Goal: Task Accomplishment & Management: Complete application form

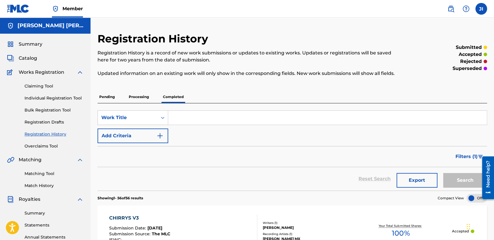
click at [42, 44] on div "Summary" at bounding box center [45, 44] width 77 height 7
click at [35, 44] on span "Summary" at bounding box center [31, 44] width 24 height 7
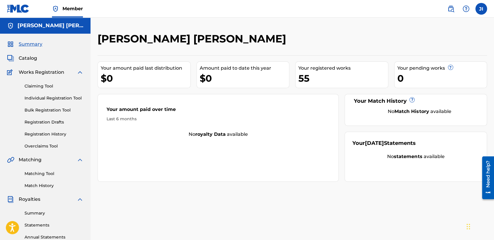
click at [41, 124] on link "Registration Drafts" at bounding box center [54, 122] width 59 height 6
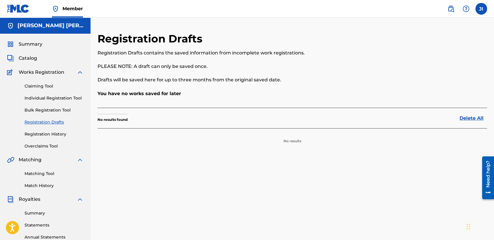
click at [43, 132] on link "Registration History" at bounding box center [54, 134] width 59 height 6
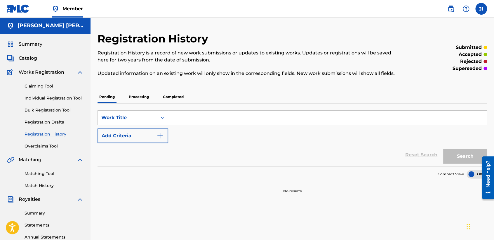
click at [152, 84] on div "Registration History Registration History is a record of new work submissions o…" at bounding box center [293, 112] width 390 height 161
click at [134, 100] on p "Processing" at bounding box center [139, 97] width 24 height 12
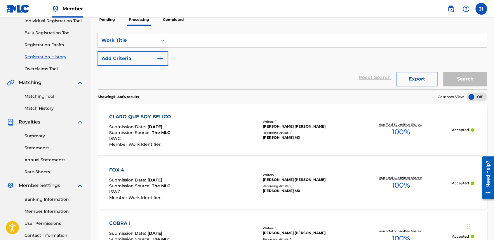
scroll to position [65, 0]
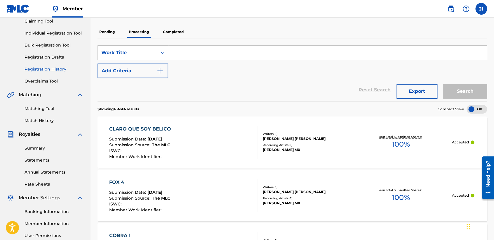
click at [175, 36] on p "Completed" at bounding box center [173, 32] width 24 height 12
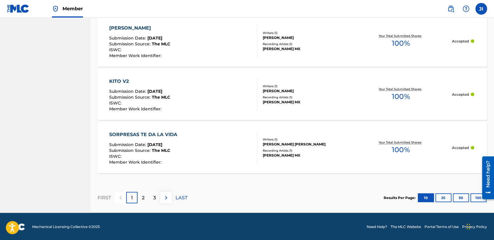
scroll to position [563, 0]
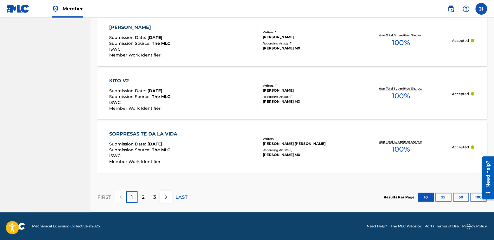
click at [461, 194] on button "50" at bounding box center [461, 197] width 16 height 9
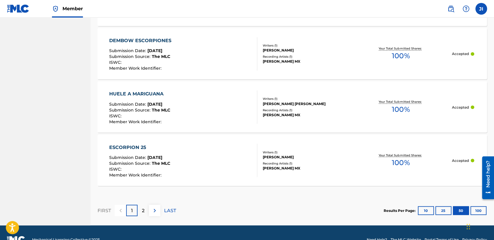
scroll to position [2664, 0]
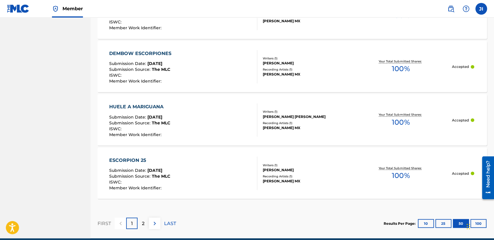
click at [139, 224] on div "2" at bounding box center [143, 222] width 11 height 11
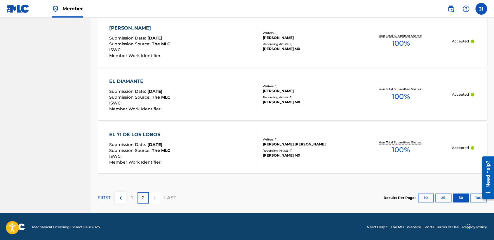
scroll to position [350, 0]
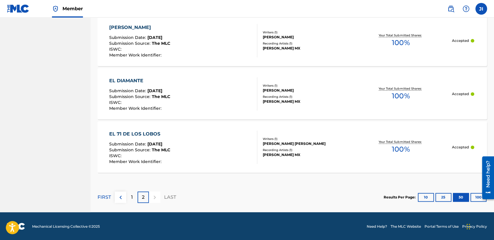
click at [130, 198] on div "1" at bounding box center [131, 196] width 11 height 11
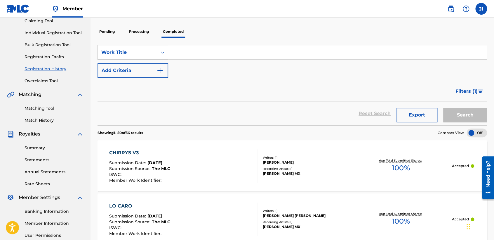
scroll to position [64, 0]
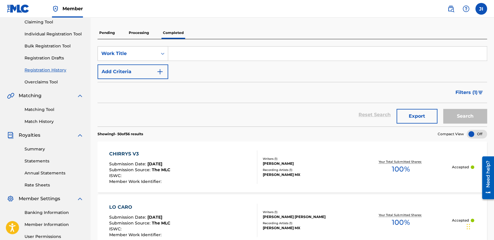
click at [44, 214] on link "Banking Information" at bounding box center [54, 212] width 59 height 6
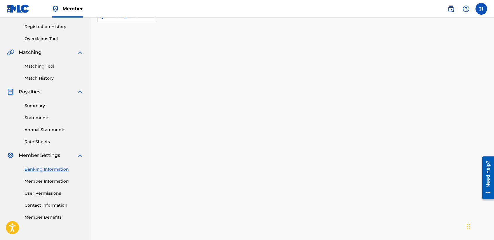
scroll to position [26, 0]
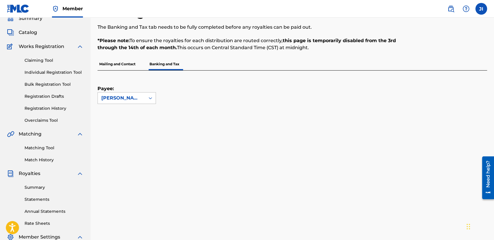
click at [136, 101] on div "[PERSON_NAME] [PERSON_NAME]" at bounding box center [121, 97] width 47 height 11
click at [199, 103] on div "Payee: [PERSON_NAME] [PERSON_NAME]" at bounding box center [286, 86] width 376 height 33
click at [98, 101] on div "[PERSON_NAME] [PERSON_NAME]" at bounding box center [121, 97] width 47 height 11
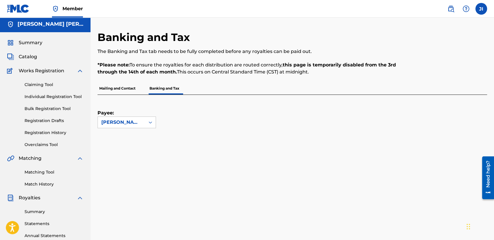
scroll to position [0, 0]
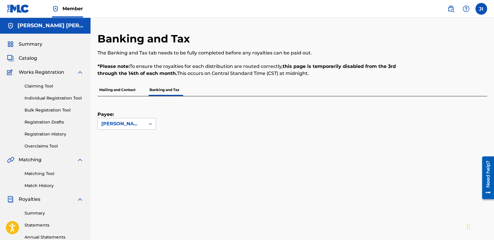
click at [211, 60] on div "The Banking and Tax tab needs to be fully completed before any royalties can be…" at bounding box center [248, 62] width 300 height 27
click at [143, 121] on div "[PERSON_NAME] [PERSON_NAME]" at bounding box center [121, 123] width 47 height 11
click at [195, 118] on div "Payee: [PERSON_NAME] [PERSON_NAME]" at bounding box center [286, 112] width 376 height 33
click at [480, 9] on label at bounding box center [482, 9] width 12 height 12
click at [482, 9] on input "JI [PERSON_NAME] [PERSON_NAME] [EMAIL_ADDRESS][DOMAIN_NAME] Notification Prefer…" at bounding box center [482, 9] width 0 height 0
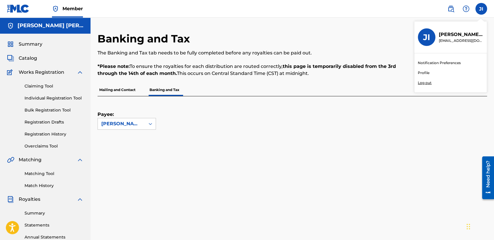
click at [429, 81] on p "Log out" at bounding box center [425, 82] width 14 height 5
click at [482, 9] on input "JI [PERSON_NAME] [PERSON_NAME] [EMAIL_ADDRESS][DOMAIN_NAME] Notification Prefer…" at bounding box center [482, 9] width 0 height 0
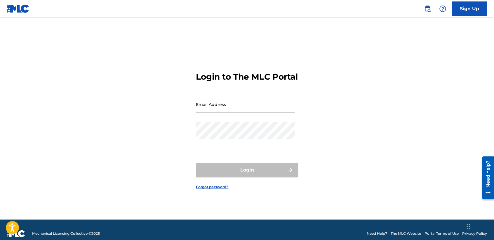
type input "[EMAIL_ADDRESS][DOMAIN_NAME]"
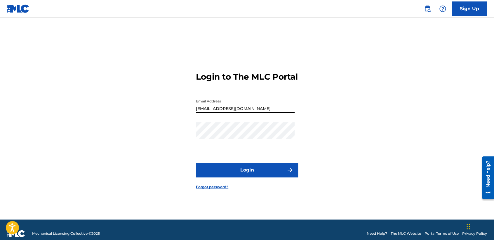
drag, startPoint x: 276, startPoint y: 113, endPoint x: 174, endPoint y: 107, distance: 101.9
click at [174, 107] on div "Login to The MLC Portal Email Address [EMAIL_ADDRESS][DOMAIN_NAME] Password Log…" at bounding box center [247, 125] width 409 height 187
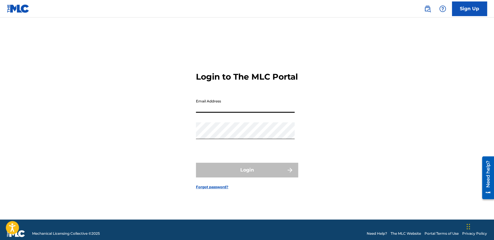
click at [175, 126] on div "Login to The MLC Portal Email Address Password Login Forgot password?" at bounding box center [247, 125] width 409 height 187
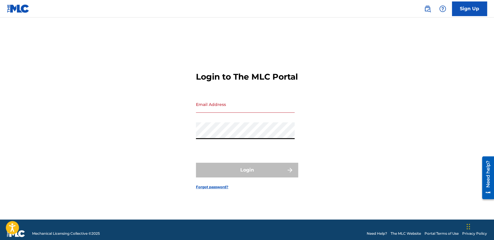
click at [149, 144] on div "Login to The MLC Portal Email Address Password Login Forgot password?" at bounding box center [247, 125] width 409 height 187
click at [214, 113] on input "Email Address" at bounding box center [245, 104] width 99 height 17
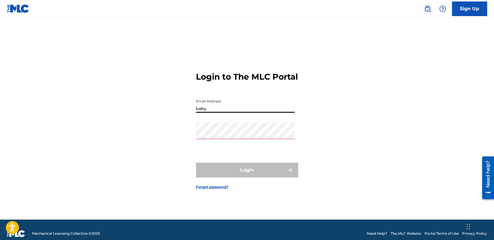
type input "[EMAIL_ADDRESS][DOMAIN_NAME]"
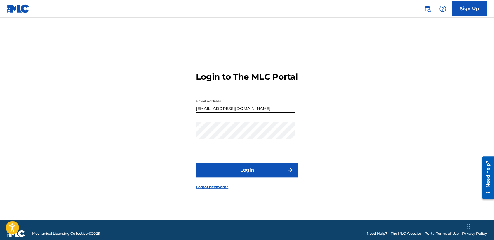
click at [240, 167] on button "Login" at bounding box center [247, 169] width 102 height 15
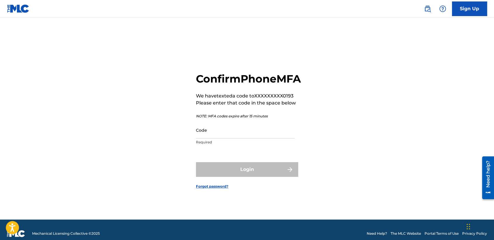
click at [232, 138] on input "Code" at bounding box center [245, 130] width 99 height 17
click at [237, 160] on form "Confirm Phone MFA We have texted a code to XXXXXXXXX0193 Please enter that code…" at bounding box center [247, 125] width 102 height 187
click at [243, 127] on div "Confirm Phone MFA We have texted a code to XXXXXXXXX0193 Please enter that code…" at bounding box center [248, 110] width 105 height 76
click at [244, 138] on input "Code" at bounding box center [245, 130] width 99 height 17
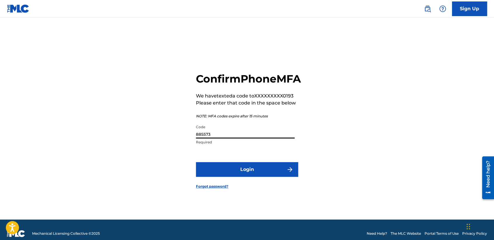
type input "885573"
click at [237, 171] on button "Login" at bounding box center [247, 169] width 102 height 15
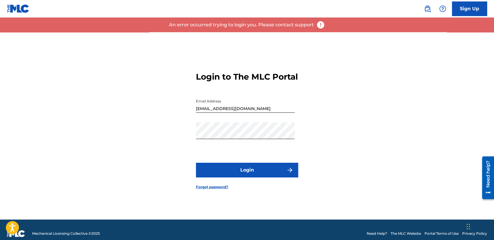
click at [238, 175] on button "Login" at bounding box center [247, 169] width 102 height 15
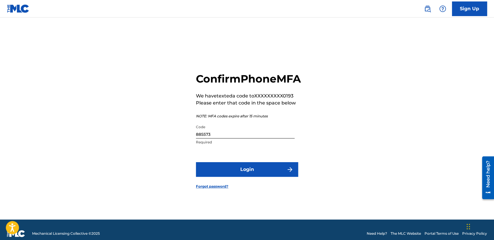
click at [238, 175] on button "Login" at bounding box center [247, 169] width 102 height 15
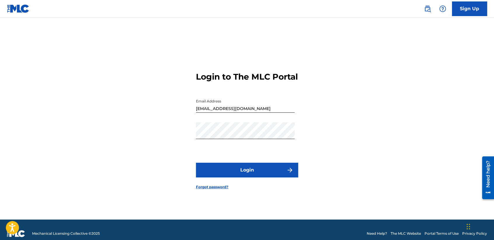
click at [238, 177] on button "Login" at bounding box center [247, 169] width 102 height 15
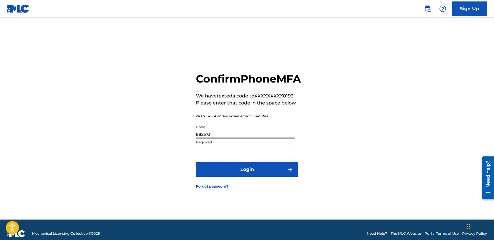
drag, startPoint x: 245, startPoint y: 141, endPoint x: 241, endPoint y: 141, distance: 4.7
click at [241, 138] on input "885573" at bounding box center [245, 130] width 99 height 17
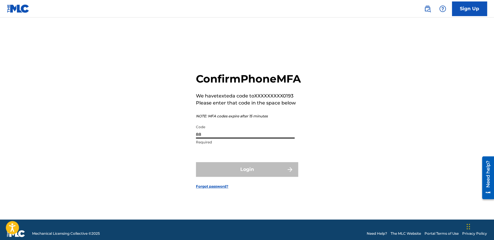
type input "8"
click at [242, 138] on input "Code" at bounding box center [245, 130] width 99 height 17
type input "855738"
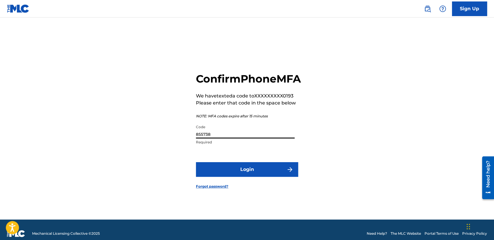
click at [196, 162] on button "Login" at bounding box center [247, 169] width 102 height 15
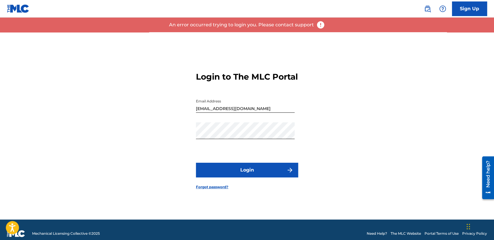
click at [241, 177] on button "Login" at bounding box center [247, 169] width 102 height 15
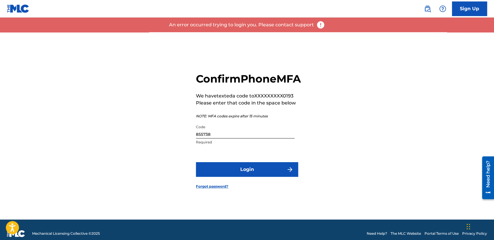
click at [249, 132] on input "855738" at bounding box center [245, 130] width 99 height 17
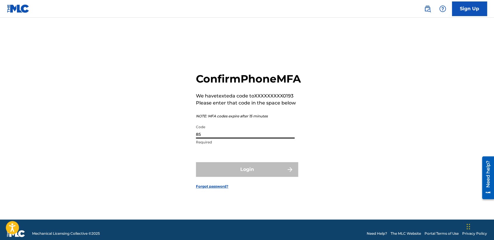
type input "8"
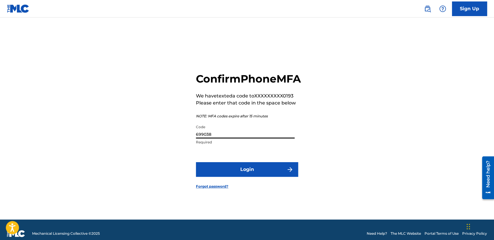
type input "699038"
click at [259, 172] on button "Login" at bounding box center [247, 169] width 102 height 15
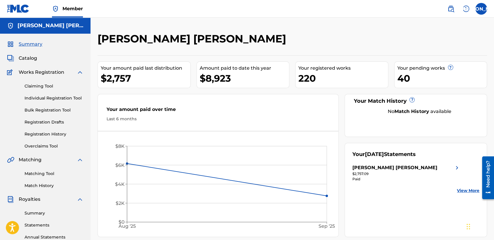
click at [58, 98] on link "Individual Registration Tool" at bounding box center [54, 98] width 59 height 6
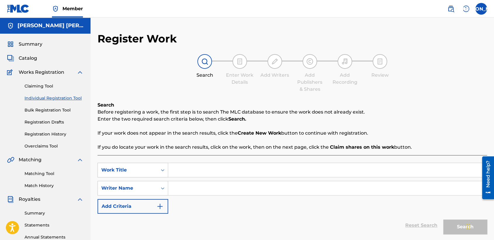
click at [139, 67] on div "Search Enter Work Details Add Writers Add Publishers & Shares Add Recording Rev…" at bounding box center [293, 73] width 390 height 39
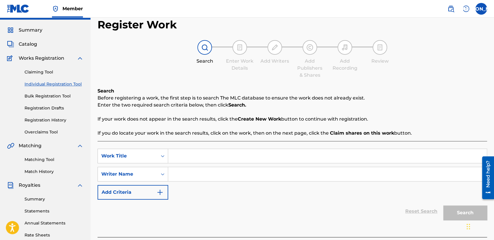
scroll to position [13, 0]
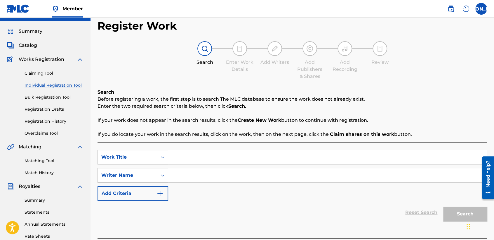
click at [61, 122] on link "Registration History" at bounding box center [54, 121] width 59 height 6
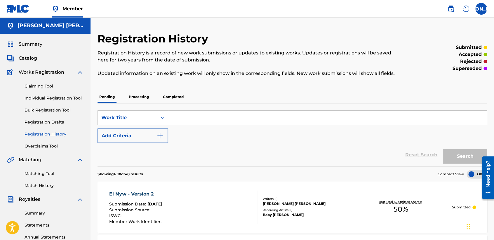
click at [140, 97] on p "Processing" at bounding box center [139, 97] width 24 height 12
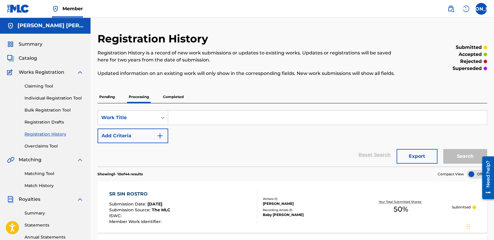
click at [112, 95] on p "Pending" at bounding box center [107, 97] width 19 height 12
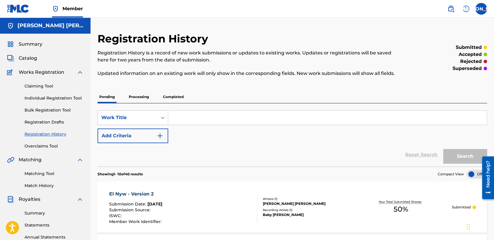
click at [179, 114] on input "Search Form" at bounding box center [327, 117] width 319 height 14
click at [75, 96] on link "Individual Registration Tool" at bounding box center [54, 98] width 59 height 6
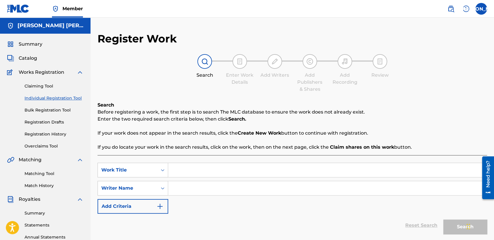
click at [201, 164] on input "Search Form" at bounding box center [327, 170] width 319 height 14
paste input "El Chickilin Kilos"
type input "El Chickilin Kilos"
click at [208, 183] on input "Search Form" at bounding box center [327, 188] width 319 height 14
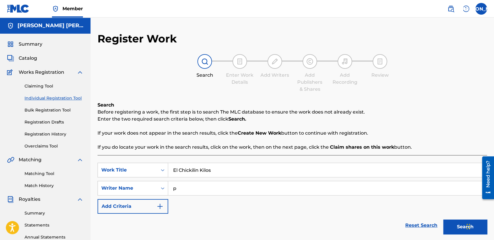
type input "p"
click at [444, 219] on button "Search" at bounding box center [466, 226] width 44 height 15
click at [241, 211] on div "SearchWithCriteria66e396d0-9ec7-455c-aafa-a49f56c400ac Work Title El Chickilin …" at bounding box center [293, 187] width 390 height 51
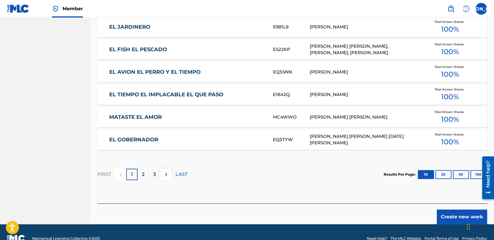
scroll to position [358, 0]
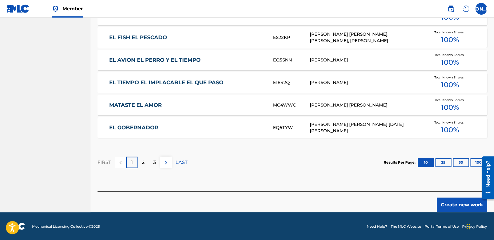
click at [452, 203] on button "Create new work" at bounding box center [462, 204] width 50 height 15
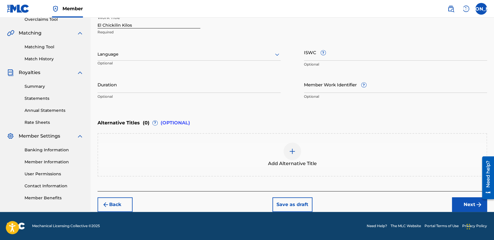
scroll to position [126, 0]
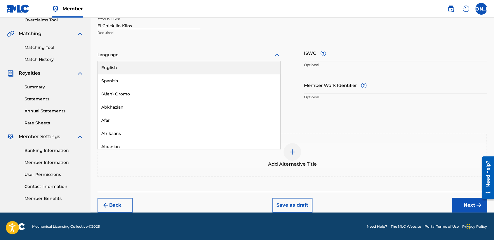
click at [229, 55] on div at bounding box center [189, 54] width 183 height 7
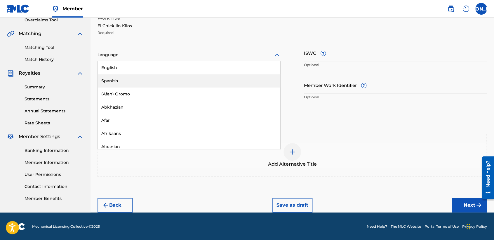
click at [163, 77] on div "Spanish" at bounding box center [189, 80] width 183 height 13
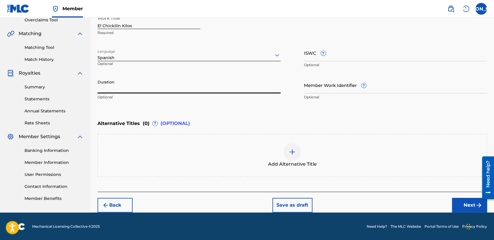
click at [148, 78] on input "Duration" at bounding box center [189, 85] width 183 height 17
type input "04:12"
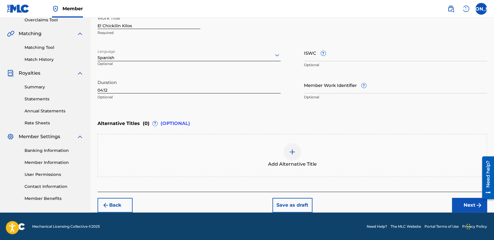
click at [468, 208] on button "Next" at bounding box center [469, 205] width 35 height 15
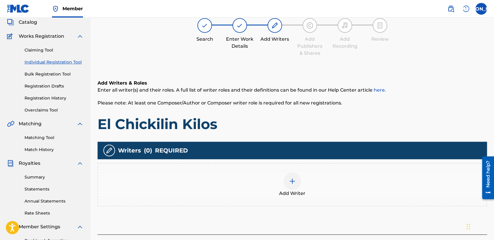
scroll to position [26, 0]
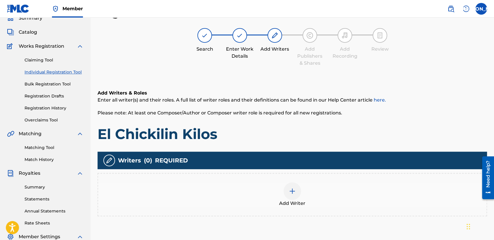
click at [301, 188] on div "Add Writer" at bounding box center [292, 194] width 389 height 25
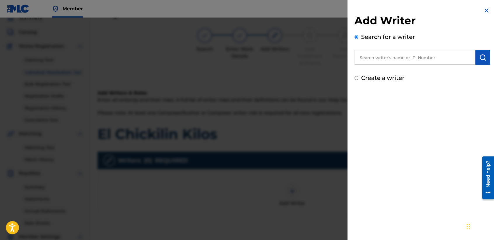
click at [358, 78] on input "Create a writer" at bounding box center [357, 78] width 4 height 4
radio input "false"
radio input "true"
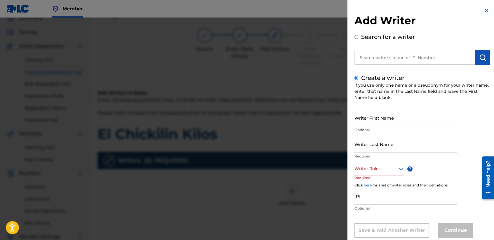
click at [357, 124] on input "Writer First Name" at bounding box center [406, 117] width 103 height 17
type input "[PERSON_NAME] [PERSON_NAME]"
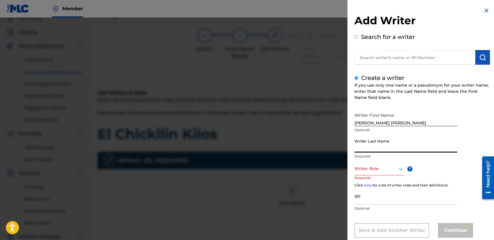
click at [362, 145] on input "Writer Last Name" at bounding box center [406, 144] width 103 height 17
type input "[PERSON_NAME]"
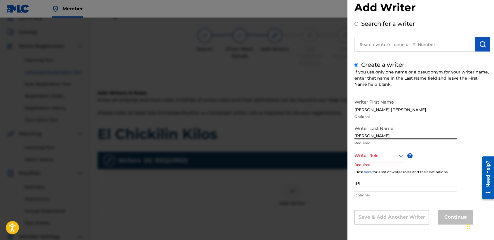
click at [375, 162] on div "Writer Role" at bounding box center [380, 155] width 50 height 13
click at [376, 164] on div "Composer/Author" at bounding box center [379, 168] width 49 height 13
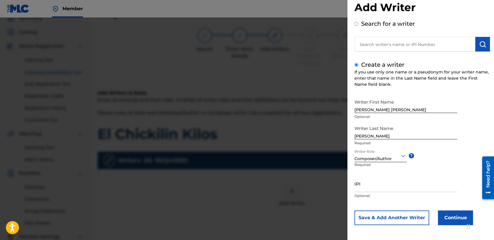
click at [442, 210] on div "Writer First Name [PERSON_NAME] [PERSON_NAME] Optional Writer Last Name [PERSON…" at bounding box center [423, 160] width 136 height 129
click at [444, 221] on button "Continue" at bounding box center [455, 217] width 35 height 15
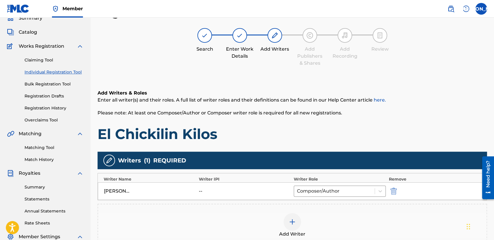
click at [313, 129] on h1 "El Chickilin Kilos" at bounding box center [293, 134] width 390 height 18
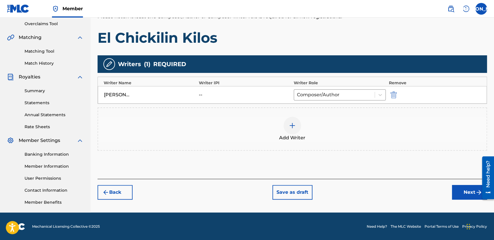
scroll to position [122, 0]
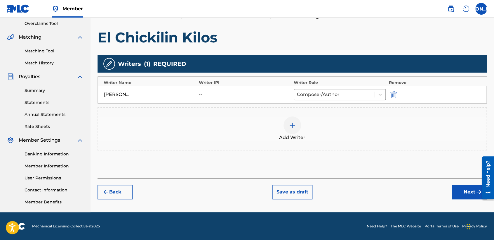
click at [456, 194] on button "Next" at bounding box center [469, 191] width 35 height 15
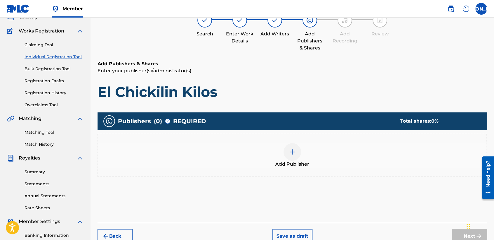
scroll to position [26, 0]
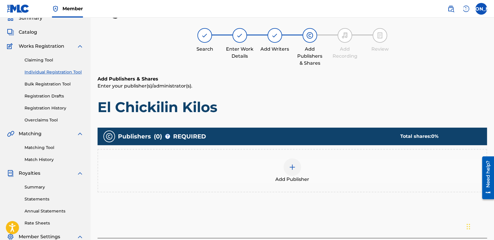
click at [295, 177] on span "Add Publisher" at bounding box center [293, 179] width 34 height 7
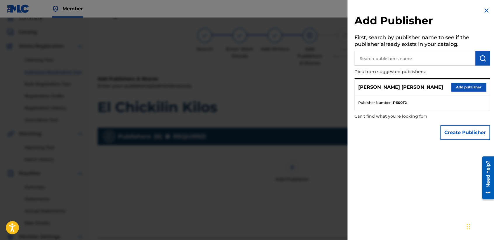
click at [454, 88] on button "Add publisher" at bounding box center [469, 87] width 35 height 9
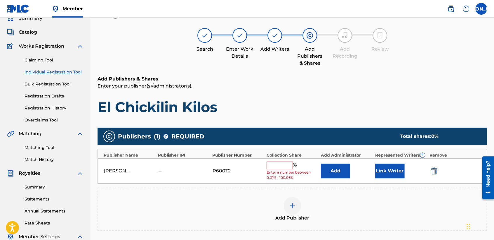
click at [283, 164] on input "text" at bounding box center [280, 165] width 26 height 8
type input "50"
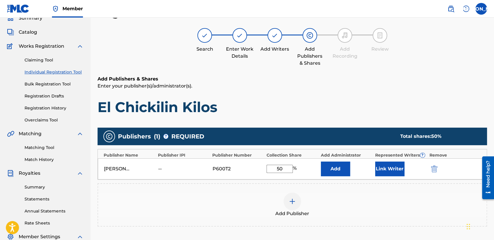
click at [381, 171] on button "Link Writer" at bounding box center [390, 168] width 29 height 15
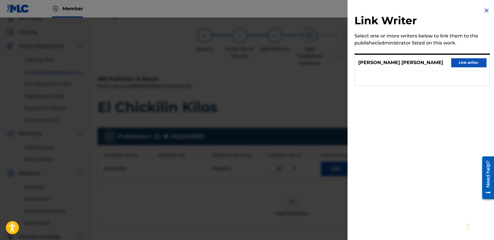
click at [457, 62] on button "Link writer" at bounding box center [469, 62] width 35 height 9
click at [457, 62] on div "Search Enter Work Details Add Writers Add Publishers & Shares Add Recording Rev…" at bounding box center [293, 47] width 390 height 39
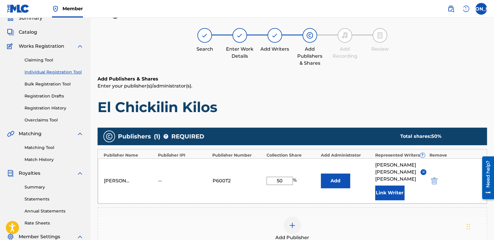
click at [409, 76] on h6 "Add Publishers & Shares" at bounding box center [293, 78] width 390 height 7
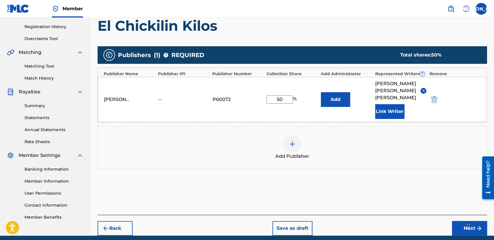
scroll to position [123, 0]
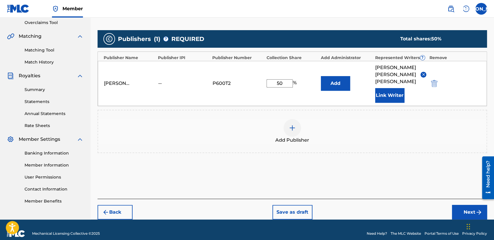
click at [468, 205] on button "Next" at bounding box center [469, 212] width 35 height 15
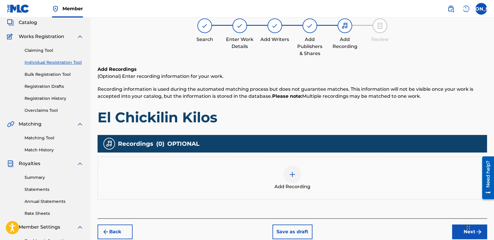
scroll to position [26, 0]
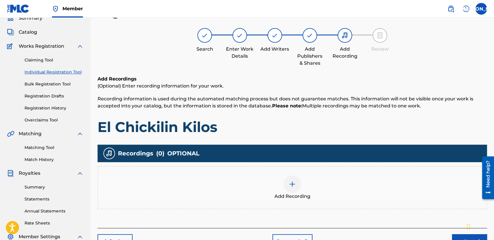
click at [294, 196] on span "Add Recording" at bounding box center [293, 196] width 36 height 7
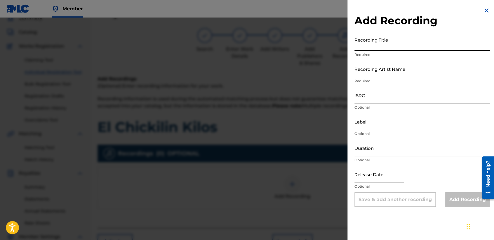
click at [381, 50] on input "Recording Title" at bounding box center [423, 42] width 136 height 17
paste input "El Chickilin Kilos"
type input "El Chickilin Kilos"
click at [392, 75] on input "Recording Artist Name" at bounding box center [423, 68] width 136 height 17
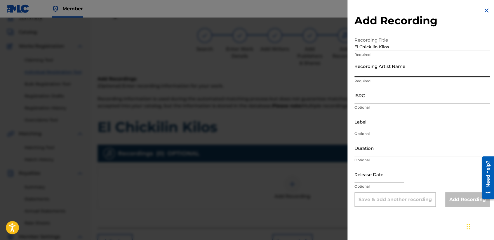
type input "Baby [PERSON_NAME]"
type input "[DATE]"
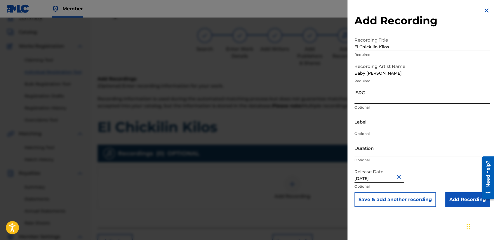
click at [360, 96] on input "ISRC" at bounding box center [423, 95] width 136 height 17
paste input "USHM92197737"
type input "USHM92197737"
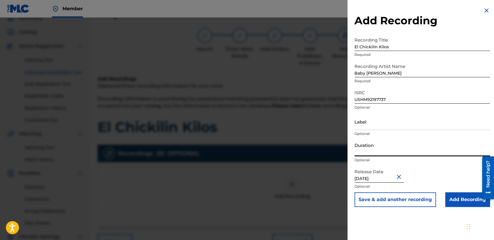
click at [377, 148] on input "Duration" at bounding box center [423, 147] width 136 height 17
click at [362, 134] on p "Optional" at bounding box center [423, 133] width 136 height 5
click at [366, 149] on input "Duration" at bounding box center [423, 147] width 136 height 17
type input "04:12"
click at [465, 201] on input "Add Recording" at bounding box center [468, 199] width 45 height 15
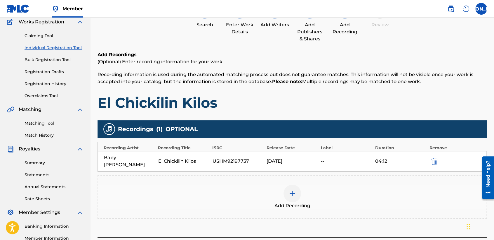
scroll to position [49, 0]
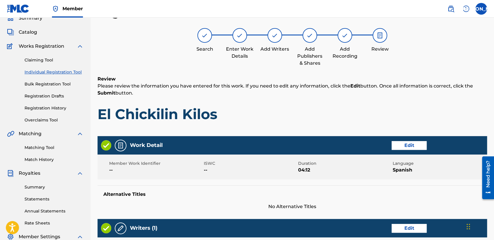
click at [360, 111] on h1 "El Chickilin Kilos" at bounding box center [293, 114] width 390 height 18
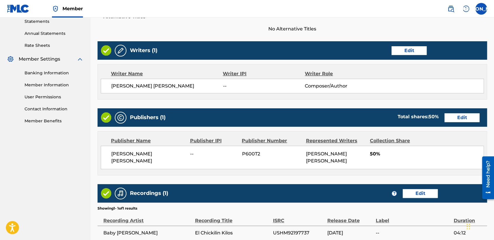
scroll to position [261, 0]
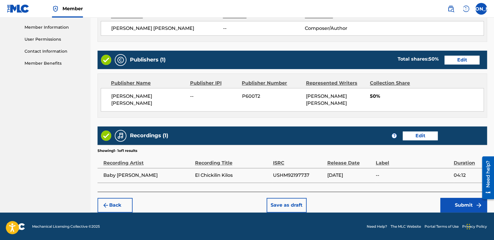
click at [458, 205] on button "Submit" at bounding box center [464, 205] width 47 height 15
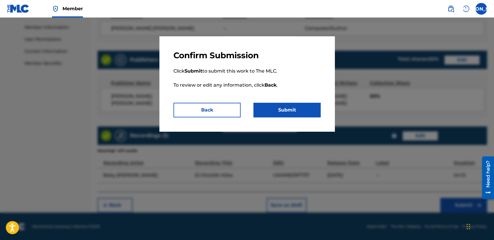
click at [290, 106] on button "Submit" at bounding box center [287, 110] width 67 height 15
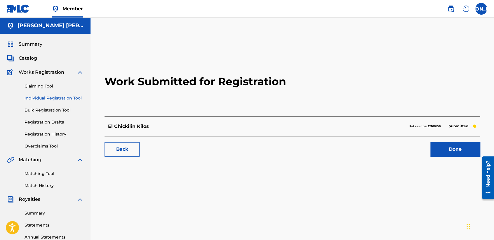
click at [75, 101] on link "Individual Registration Tool" at bounding box center [54, 98] width 59 height 6
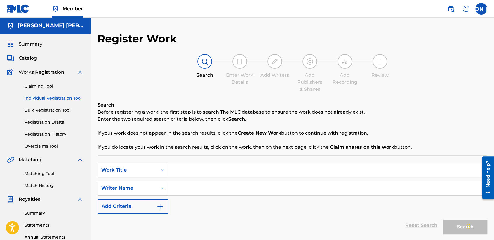
click at [174, 166] on input "Search Form" at bounding box center [327, 170] width 319 height 14
click at [218, 170] on input "Search Form" at bounding box center [327, 170] width 319 height 14
paste input "El Bracket Kilos"
type input "El Bracket Kilos"
click at [219, 180] on div "SearchWithCriteria66e396d0-9ec7-455c-aafa-a49f56c400ac Work Title El Bracket Ki…" at bounding box center [293, 187] width 390 height 51
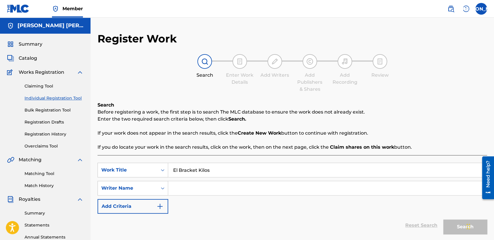
click at [217, 187] on input "Search Form" at bounding box center [327, 188] width 319 height 14
type input "i"
click at [454, 234] on div "Search" at bounding box center [464, 224] width 47 height 23
click at [450, 223] on button "Search" at bounding box center [466, 226] width 44 height 15
click at [390, 218] on div "Reset Search Search" at bounding box center [293, 224] width 390 height 23
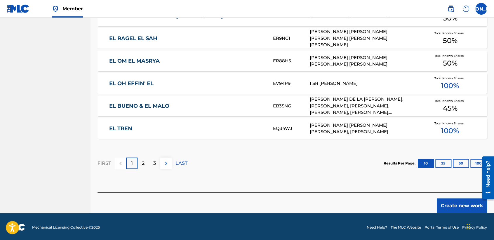
scroll to position [358, 0]
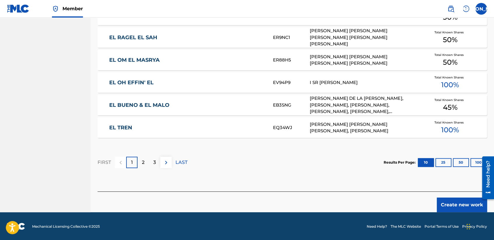
click at [461, 207] on button "Create new work" at bounding box center [462, 204] width 50 height 15
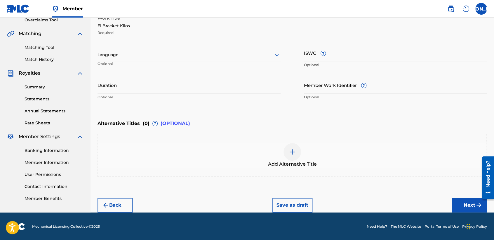
click at [234, 60] on div "Language" at bounding box center [189, 55] width 183 height 12
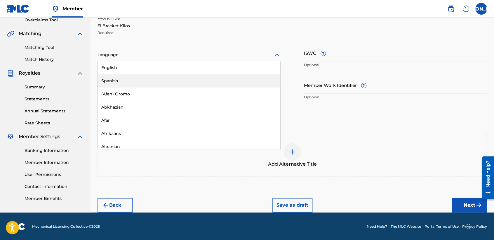
click at [187, 79] on div "Spanish" at bounding box center [189, 80] width 183 height 13
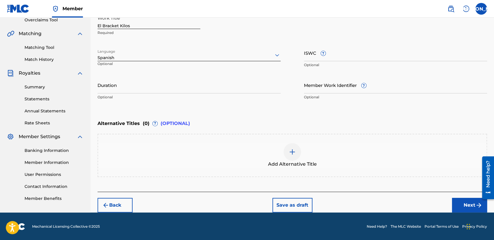
click at [150, 81] on input "Duration" at bounding box center [189, 85] width 183 height 17
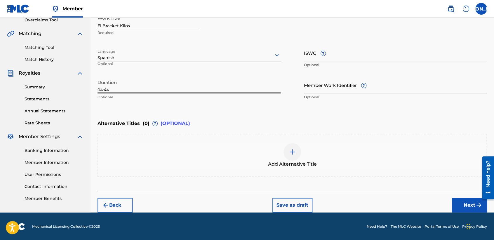
type input "04:44"
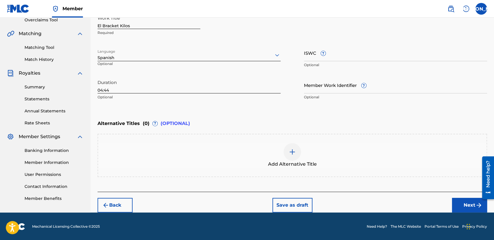
click at [466, 205] on button "Next" at bounding box center [469, 205] width 35 height 15
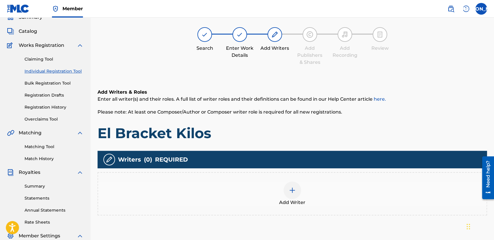
scroll to position [26, 0]
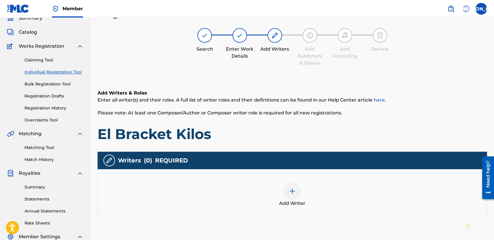
click at [285, 191] on div at bounding box center [293, 191] width 18 height 18
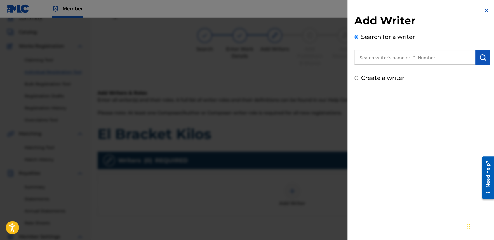
click at [355, 77] on input "Create a writer" at bounding box center [357, 78] width 4 height 4
radio input "false"
radio input "true"
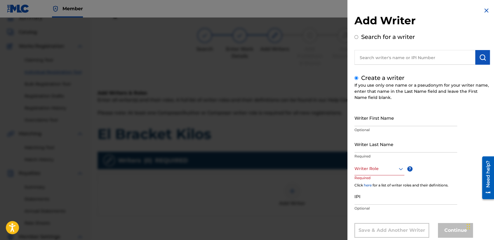
click at [362, 111] on input "Writer First Name" at bounding box center [406, 117] width 103 height 17
type input "[PERSON_NAME] [PERSON_NAME]"
click at [379, 151] on input "Writer Last Name" at bounding box center [406, 144] width 103 height 17
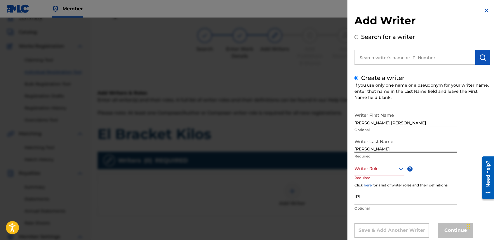
type input "[PERSON_NAME]"
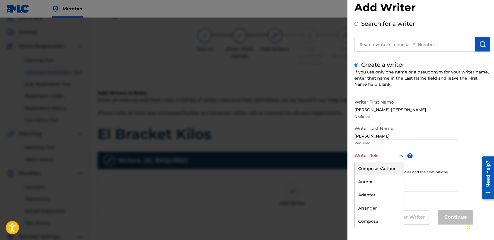
click at [385, 162] on div "8 results available. Use Up and Down to choose options, press Enter to select t…" at bounding box center [380, 155] width 50 height 13
click at [385, 170] on div "Composer/Author" at bounding box center [379, 168] width 49 height 13
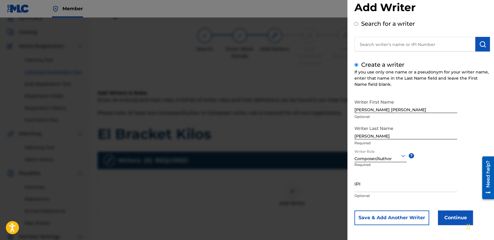
click at [454, 219] on button "Continue" at bounding box center [455, 217] width 35 height 15
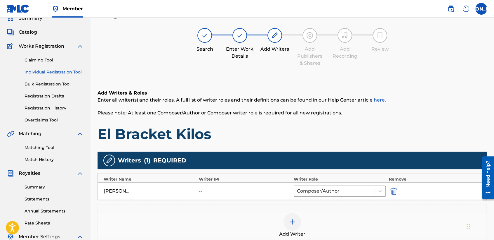
click at [303, 136] on h1 "El Bracket Kilos" at bounding box center [293, 134] width 390 height 18
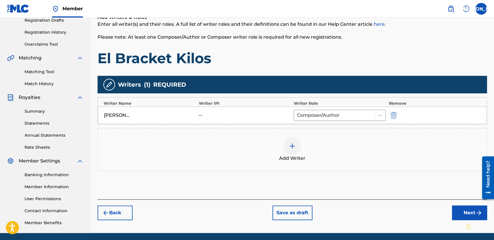
scroll to position [122, 0]
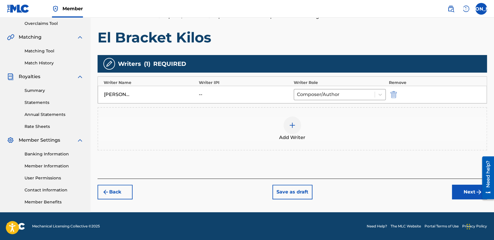
click at [464, 202] on div "Register Work Search Enter Work Details Add Writers Add Publishers & Shares Add…" at bounding box center [293, 61] width 404 height 302
click at [464, 198] on button "Next" at bounding box center [469, 191] width 35 height 15
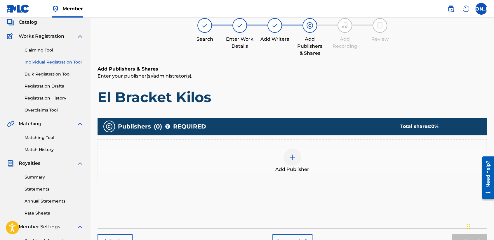
scroll to position [26, 0]
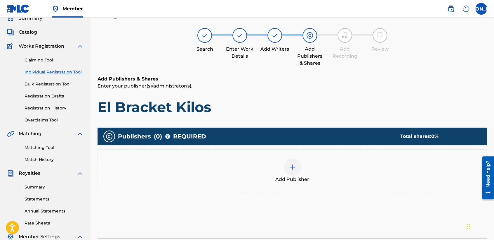
click at [276, 176] on span "Add Publisher" at bounding box center [293, 179] width 34 height 7
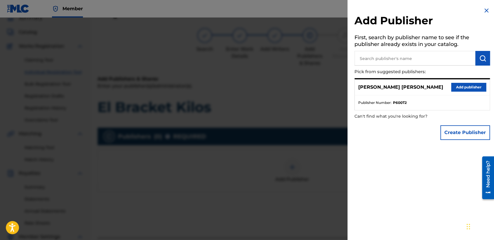
click at [469, 84] on button "Add publisher" at bounding box center [469, 87] width 35 height 9
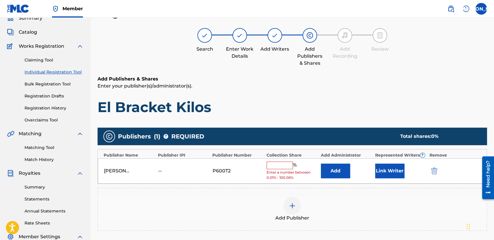
click at [281, 162] on input "text" at bounding box center [280, 165] width 26 height 8
type input "50"
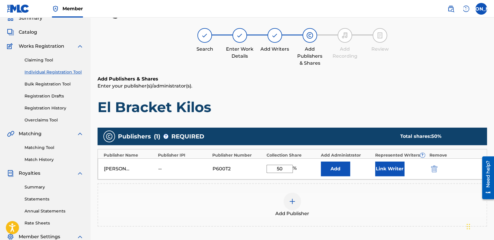
click at [377, 168] on button "Link Writer" at bounding box center [390, 168] width 29 height 15
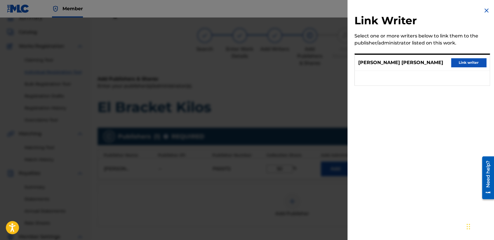
click at [457, 61] on button "Link writer" at bounding box center [469, 62] width 35 height 9
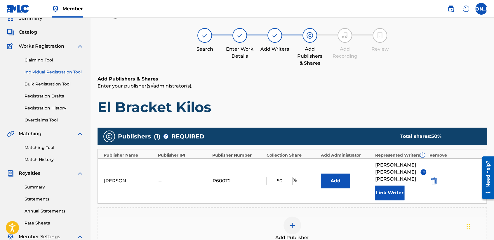
click at [353, 94] on div "Add Publishers & Shares Enter your publisher(s)/administrator(s). El Bracket Ki…" at bounding box center [293, 95] width 390 height 40
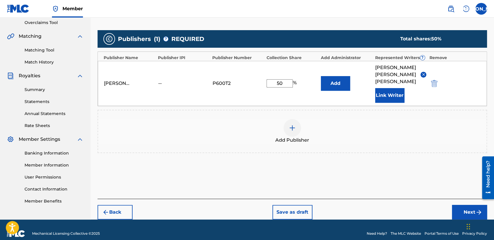
click at [457, 205] on button "Next" at bounding box center [469, 212] width 35 height 15
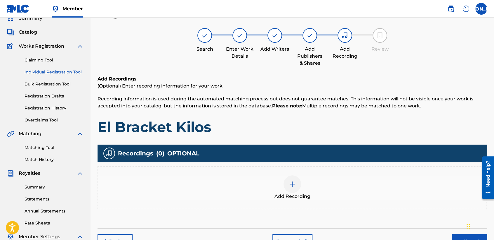
click at [282, 191] on div "Add Recording" at bounding box center [292, 187] width 389 height 25
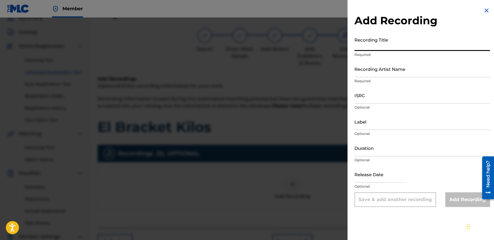
click at [377, 48] on input "Recording Title" at bounding box center [423, 42] width 136 height 17
paste input "El Bracket Kilos"
type input "El Bracket Kilos"
click at [381, 60] on div "Recording Title El Bracket Kilos Required" at bounding box center [423, 47] width 136 height 26
click at [381, 68] on input "Recording Artist Name" at bounding box center [423, 68] width 136 height 17
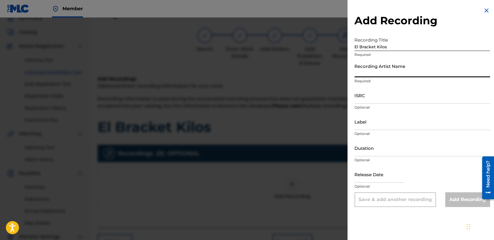
type input "Baby [PERSON_NAME]"
type input "04:12"
type input "[DATE]"
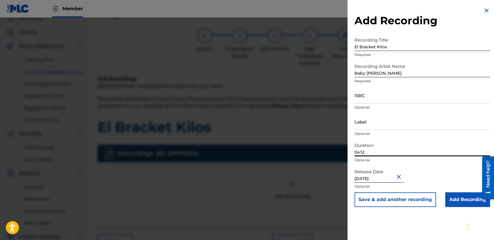
click at [382, 150] on input "04:12" at bounding box center [423, 147] width 136 height 17
type input "04:44"
click at [376, 93] on input "ISRC" at bounding box center [423, 95] width 136 height 17
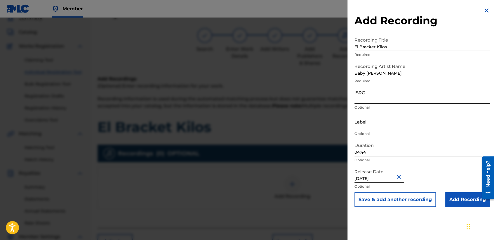
paste input "USHM92197732"
type input "USHM92197732"
click at [456, 199] on input "Add Recording" at bounding box center [468, 199] width 45 height 15
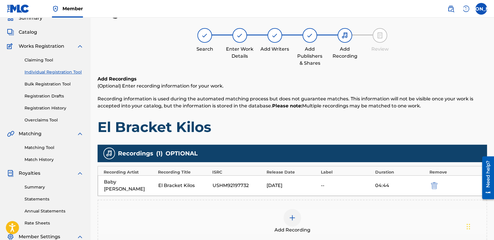
click at [340, 130] on h1 "El Bracket Kilos" at bounding box center [293, 127] width 390 height 18
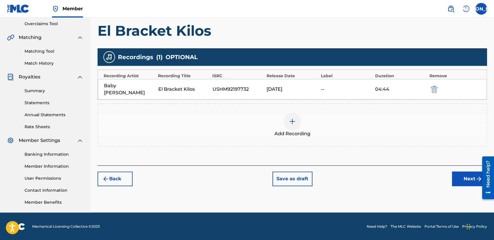
scroll to position [122, 0]
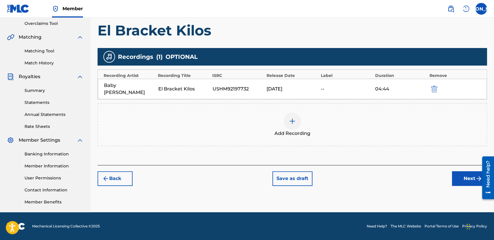
click at [460, 179] on div "Register Work Search Enter Work Details Add Writers Add Publishers & Shares Add…" at bounding box center [293, 61] width 404 height 302
click at [461, 177] on button "Next" at bounding box center [469, 178] width 35 height 15
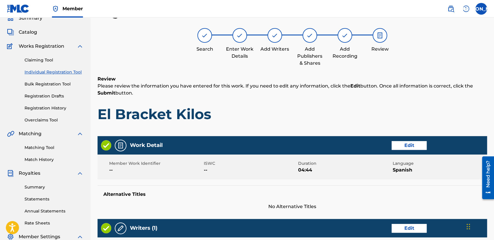
click at [311, 109] on h1 "El Bracket Kilos" at bounding box center [293, 114] width 390 height 18
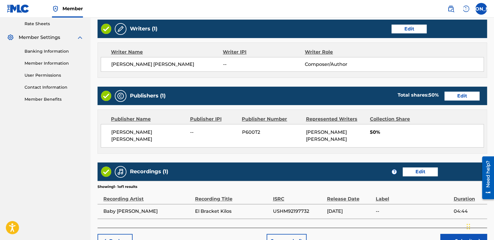
scroll to position [261, 0]
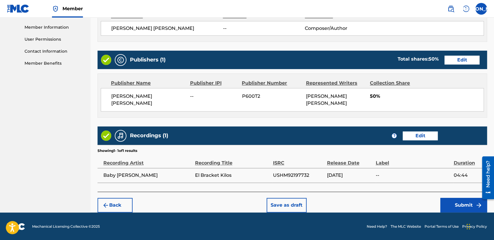
click at [449, 207] on button "Submit" at bounding box center [464, 205] width 47 height 15
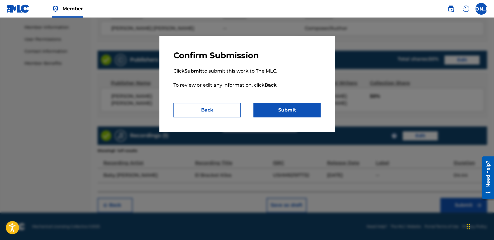
click at [289, 113] on button "Submit" at bounding box center [287, 110] width 67 height 15
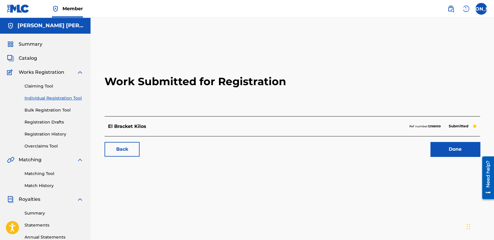
click at [69, 96] on link "Individual Registration Tool" at bounding box center [54, 98] width 59 height 6
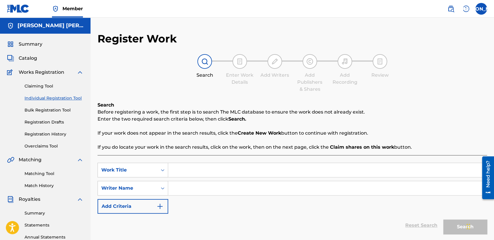
click at [189, 162] on div "SearchWithCriteria66e396d0-9ec7-455c-aafa-a49f56c400ac Work Title SearchWithCri…" at bounding box center [293, 203] width 390 height 96
click at [187, 164] on input "Search Form" at bounding box center [327, 170] width 319 height 14
paste input "[PERSON_NAME] - Version 3"
type input "[PERSON_NAME] - Version 3"
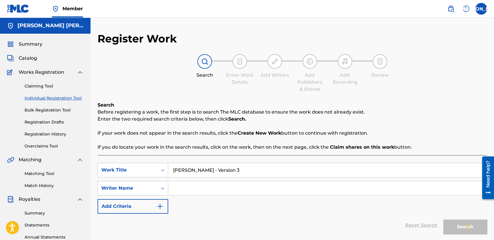
click at [198, 191] on input "Search Form" at bounding box center [327, 188] width 319 height 14
type input "p"
click at [444, 219] on button "Search" at bounding box center [466, 226] width 44 height 15
click at [222, 228] on div "Reset Search Search" at bounding box center [293, 224] width 390 height 23
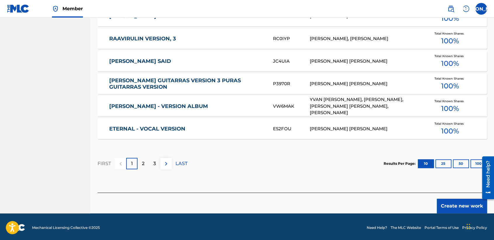
scroll to position [358, 0]
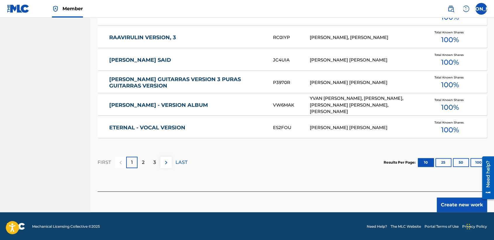
click at [442, 200] on button "Create new work" at bounding box center [462, 204] width 50 height 15
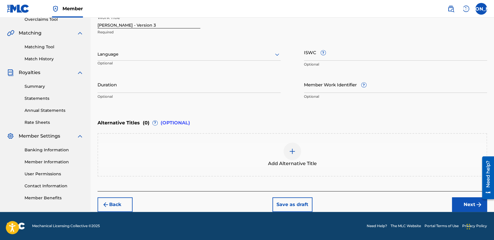
scroll to position [126, 0]
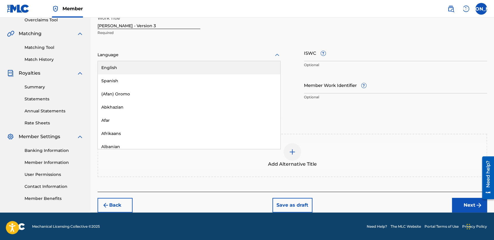
click at [263, 58] on div at bounding box center [189, 54] width 183 height 7
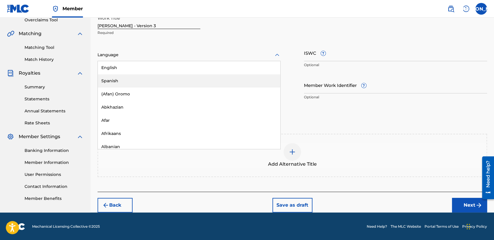
click at [198, 77] on div "Spanish" at bounding box center [189, 80] width 183 height 13
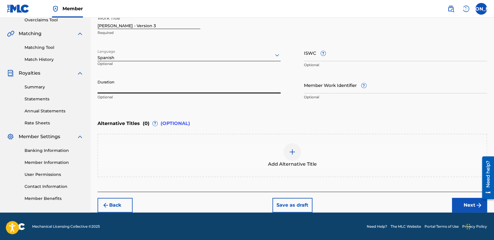
click at [161, 81] on input "Duration" at bounding box center [189, 85] width 183 height 17
type input "04:25"
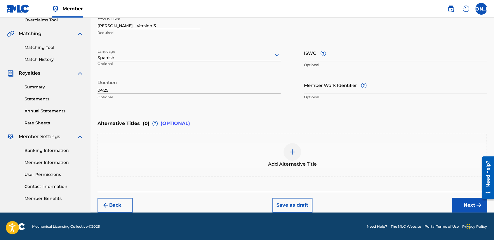
click at [462, 202] on button "Next" at bounding box center [469, 205] width 35 height 15
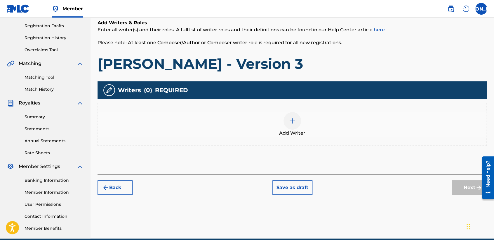
scroll to position [26, 0]
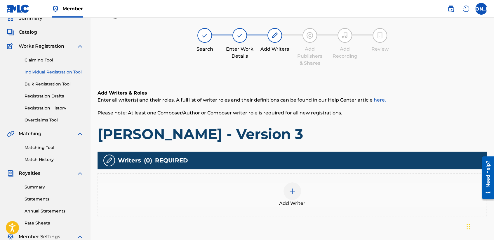
click at [286, 186] on div at bounding box center [293, 191] width 18 height 18
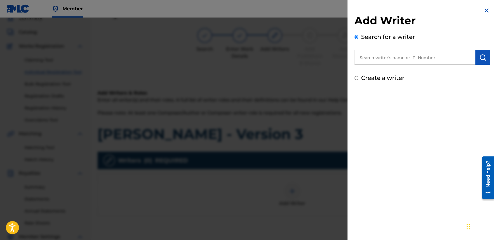
click at [357, 77] on input "Create a writer" at bounding box center [357, 78] width 4 height 4
radio input "false"
radio input "true"
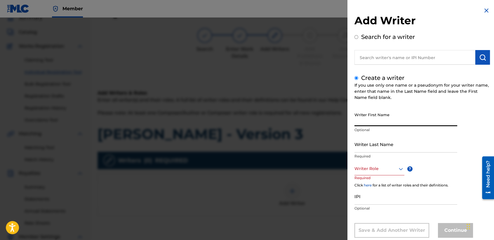
click at [369, 113] on input "Writer First Name" at bounding box center [406, 117] width 103 height 17
type input "[PERSON_NAME] [PERSON_NAME]"
drag, startPoint x: 374, startPoint y: 157, endPoint x: 376, endPoint y: 150, distance: 7.6
click at [376, 150] on div "Writer Last Name Required" at bounding box center [406, 149] width 103 height 26
click at [376, 150] on input "Writer Last Name" at bounding box center [406, 144] width 103 height 17
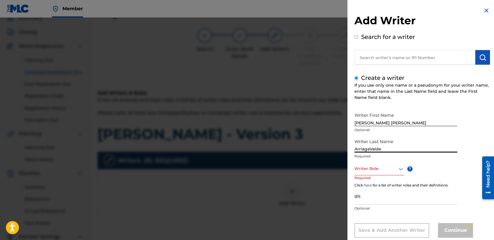
type input "ArriagaValdez"
click at [369, 148] on input "ArriagaValdez" at bounding box center [406, 144] width 103 height 17
type input "[PERSON_NAME]"
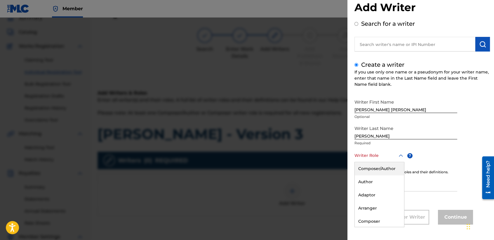
click at [396, 162] on div "8 results available. Use Up and Down to choose options, press Enter to select t…" at bounding box center [380, 155] width 50 height 13
click at [390, 169] on div "Composer/Author" at bounding box center [379, 168] width 49 height 13
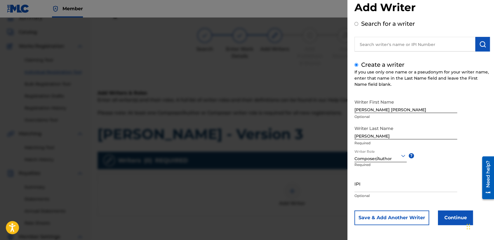
click at [438, 219] on button "Continue" at bounding box center [455, 217] width 35 height 15
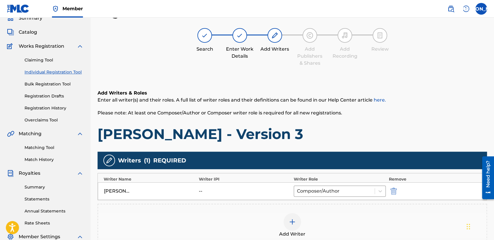
click at [336, 115] on span "Please note: At least one Composer/Author or Composer writer role is required f…" at bounding box center [220, 113] width 245 height 6
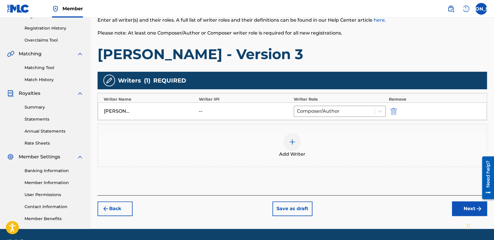
scroll to position [122, 0]
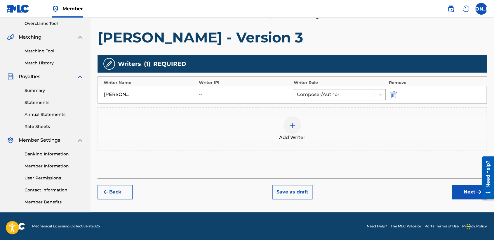
click at [454, 190] on button "Next" at bounding box center [469, 191] width 35 height 15
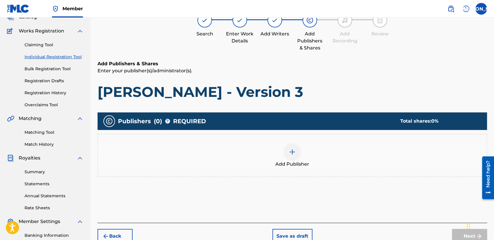
scroll to position [26, 0]
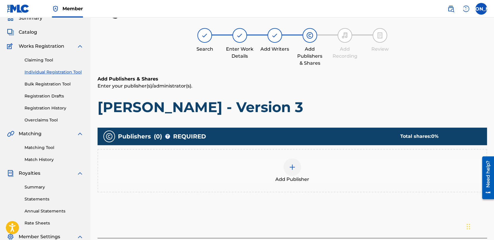
click at [288, 165] on div at bounding box center [293, 167] width 18 height 18
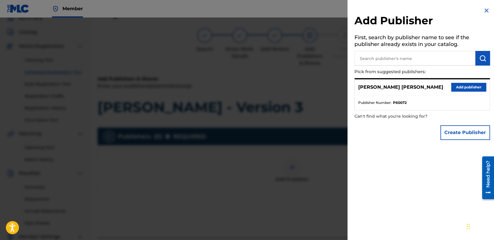
click at [460, 87] on button "Add publisher" at bounding box center [469, 87] width 35 height 9
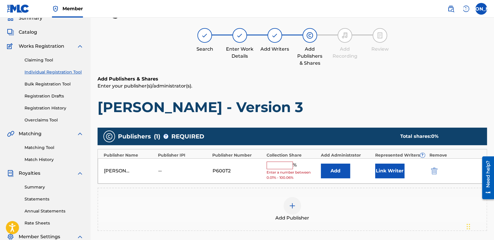
click at [283, 162] on input "text" at bounding box center [280, 165] width 26 height 8
type input "50"
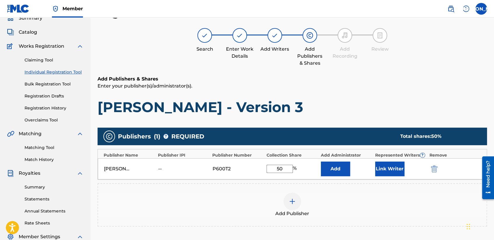
click at [388, 172] on button "Link Writer" at bounding box center [390, 168] width 29 height 15
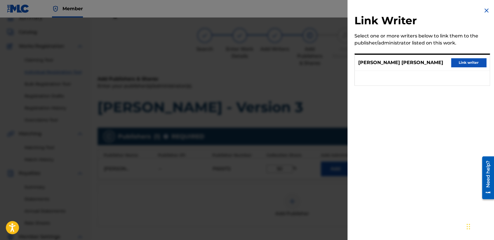
click at [480, 64] on button "Link writer" at bounding box center [469, 62] width 35 height 9
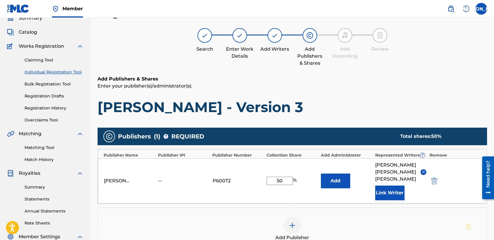
click at [408, 78] on h6 "Add Publishers & Shares" at bounding box center [293, 78] width 390 height 7
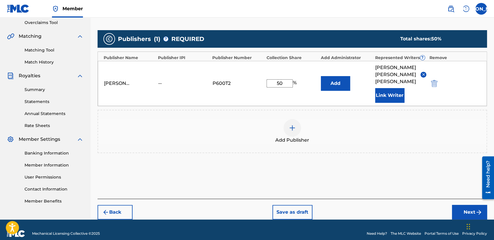
click at [460, 205] on button "Next" at bounding box center [469, 212] width 35 height 15
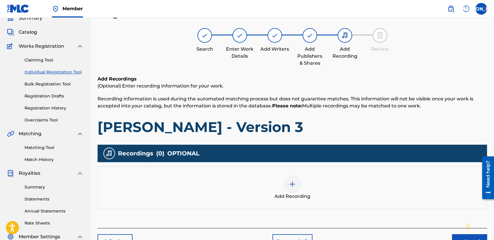
click at [295, 186] on img at bounding box center [292, 183] width 7 height 7
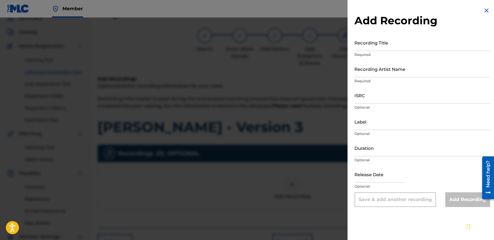
click at [381, 51] on div "Recording Title Required" at bounding box center [423, 47] width 136 height 26
drag, startPoint x: 381, startPoint y: 51, endPoint x: 381, endPoint y: 46, distance: 5.9
click at [381, 46] on input "Recording Title" at bounding box center [423, 42] width 136 height 17
drag, startPoint x: 381, startPoint y: 46, endPoint x: 367, endPoint y: 43, distance: 14.2
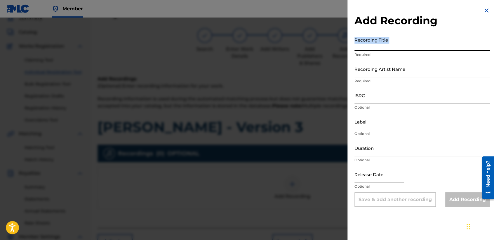
click at [367, 43] on input "Recording Title" at bounding box center [423, 42] width 136 height 17
drag, startPoint x: 367, startPoint y: 43, endPoint x: 256, endPoint y: 43, distance: 110.5
click at [263, 47] on div at bounding box center [247, 138] width 494 height 240
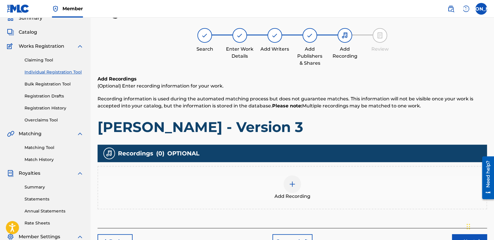
click at [292, 189] on div at bounding box center [293, 184] width 18 height 18
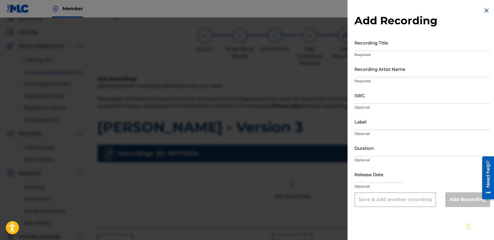
click at [377, 46] on input "Recording Title" at bounding box center [423, 42] width 136 height 17
paste input "[PERSON_NAME] - Version 3"
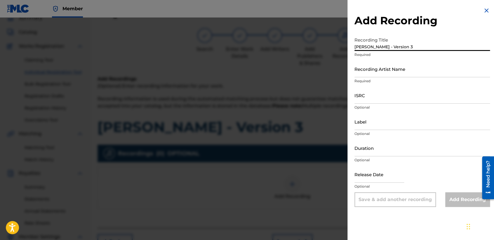
type input "[PERSON_NAME] - Version 3"
click at [395, 74] on input "Recording Artist Name" at bounding box center [423, 68] width 136 height 17
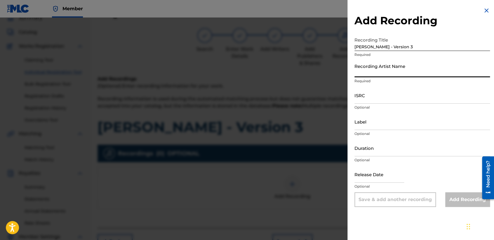
type input "Baby [PERSON_NAME]"
type input "04:44"
type input "[DATE]"
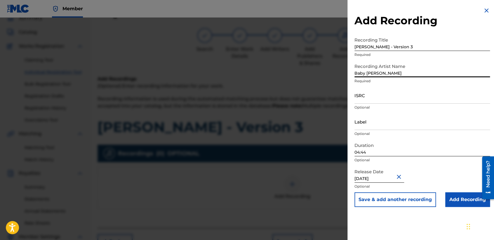
click at [372, 151] on input "04:44" at bounding box center [423, 147] width 136 height 17
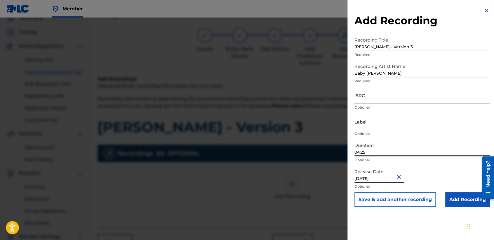
type input "04:25"
click at [382, 91] on input "ISRC" at bounding box center [423, 95] width 136 height 17
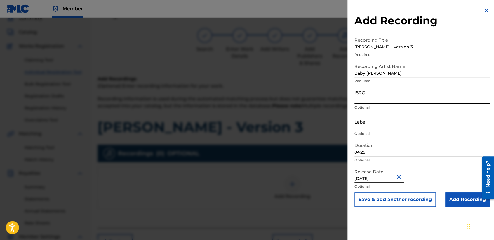
paste input "USHM92197734"
type input "USHM92197734"
click at [446, 200] on input "Add Recording" at bounding box center [468, 199] width 45 height 15
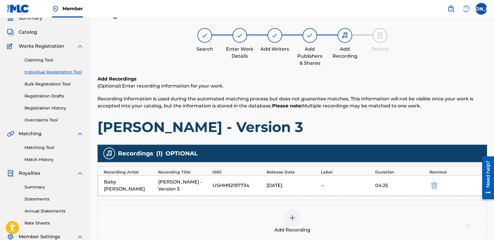
click at [341, 121] on h1 "[PERSON_NAME] - Version 3" at bounding box center [293, 127] width 390 height 18
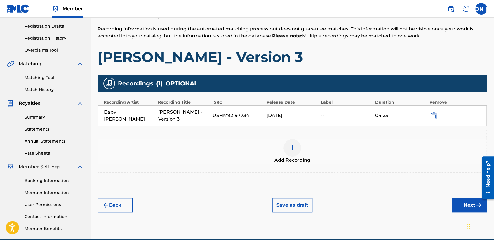
scroll to position [122, 0]
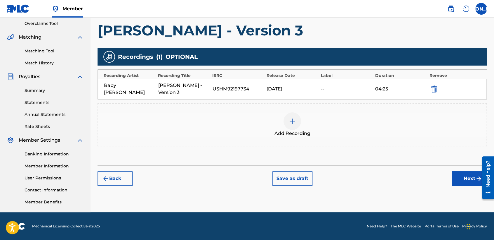
click at [460, 173] on button "Next" at bounding box center [469, 178] width 35 height 15
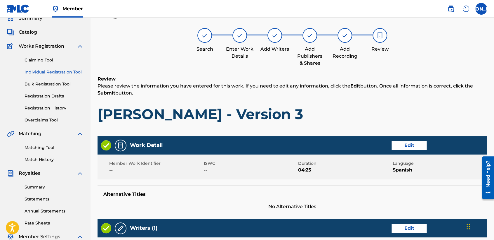
click at [338, 106] on h1 "[PERSON_NAME] - Version 3" at bounding box center [293, 114] width 390 height 18
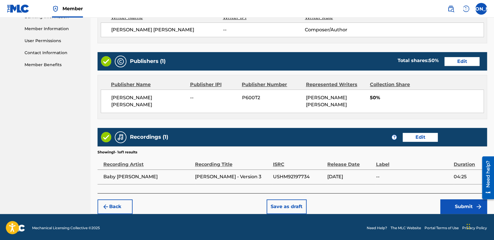
scroll to position [260, 0]
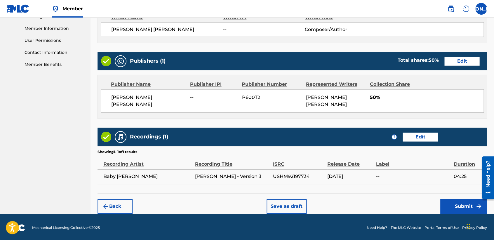
click at [469, 205] on button "Submit" at bounding box center [464, 206] width 47 height 15
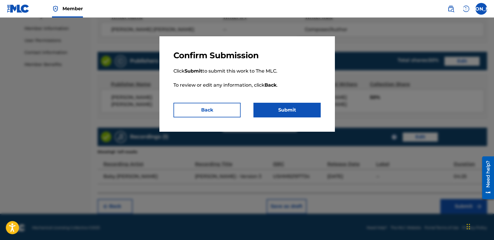
click at [297, 108] on button "Submit" at bounding box center [287, 110] width 67 height 15
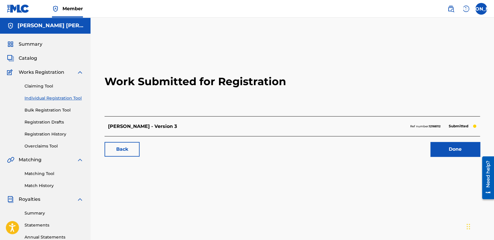
click at [60, 96] on link "Individual Registration Tool" at bounding box center [54, 98] width 59 height 6
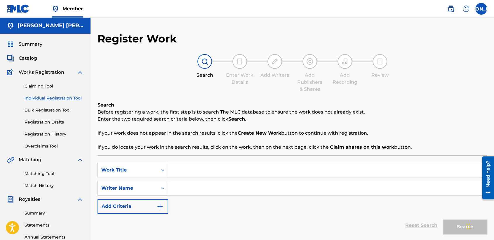
paste input "Sonick Brackets - Version 2"
type input "Sonick Brackets - Version 2"
click at [198, 188] on input "Search Form" at bounding box center [327, 188] width 319 height 14
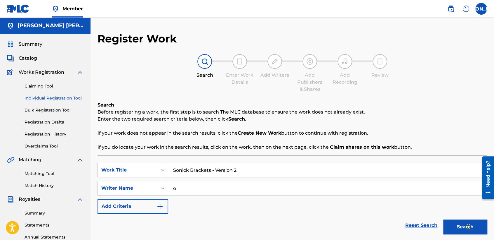
type input "o"
click at [451, 226] on button "Search" at bounding box center [466, 226] width 44 height 15
click at [389, 89] on div "Search Enter Work Details Add Writers Add Publishers & Shares Add Recording Rev…" at bounding box center [293, 73] width 390 height 39
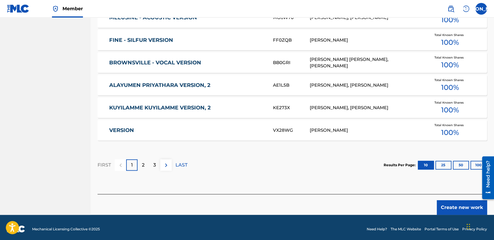
scroll to position [358, 0]
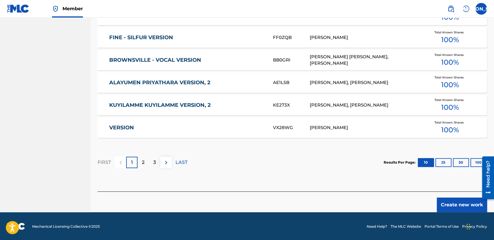
click at [459, 198] on button "Create new work" at bounding box center [462, 204] width 50 height 15
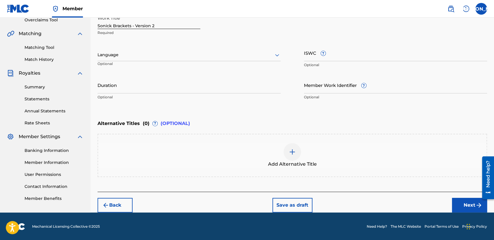
click at [207, 50] on div "Language" at bounding box center [189, 55] width 183 height 12
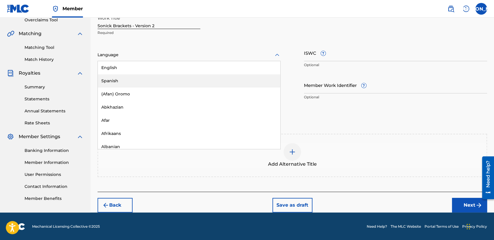
click at [146, 79] on div "Spanish" at bounding box center [189, 80] width 183 height 13
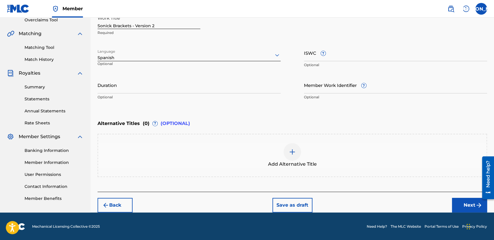
click at [146, 79] on input "Duration" at bounding box center [189, 85] width 183 height 17
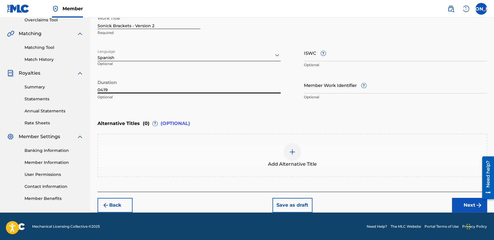
type input "04:19"
click at [465, 202] on button "Next" at bounding box center [469, 205] width 35 height 15
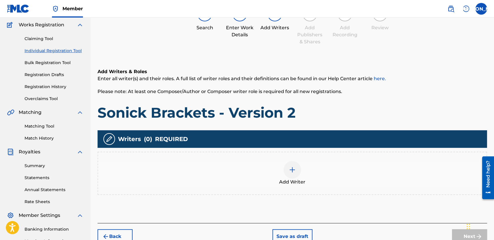
scroll to position [26, 0]
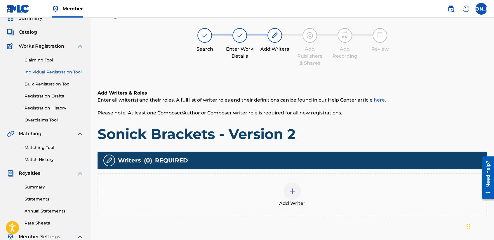
click at [299, 180] on div "Add Writer" at bounding box center [293, 194] width 390 height 43
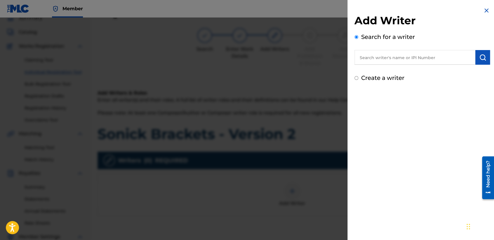
click at [357, 78] on input "Create a writer" at bounding box center [357, 78] width 4 height 4
radio input "false"
radio input "true"
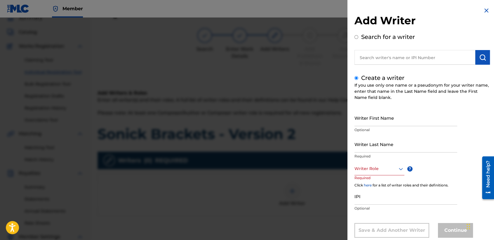
click at [369, 113] on input "Writer First Name" at bounding box center [406, 117] width 103 height 17
type input "[PERSON_NAME] [PERSON_NAME]"
click at [376, 152] on input "Writer Last Name" at bounding box center [406, 144] width 103 height 17
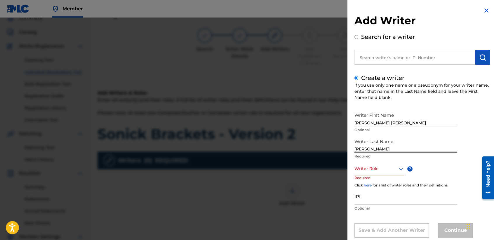
type input "[PERSON_NAME]"
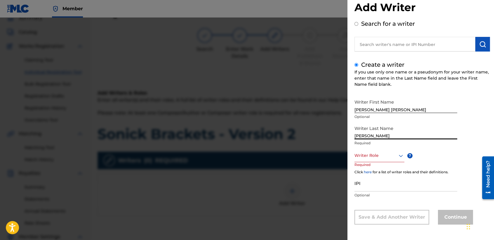
click at [379, 162] on div "Writer Role" at bounding box center [380, 155] width 50 height 13
drag, startPoint x: 379, startPoint y: 170, endPoint x: 446, endPoint y: 217, distance: 82.2
click at [446, 217] on div "Continue" at bounding box center [455, 217] width 35 height 15
click at [384, 150] on div "Writer Role" at bounding box center [380, 155] width 50 height 13
click at [385, 166] on div "Composer/Author" at bounding box center [379, 168] width 49 height 13
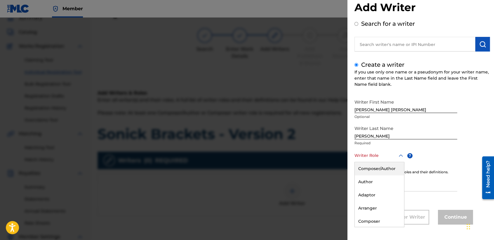
scroll to position [14, 0]
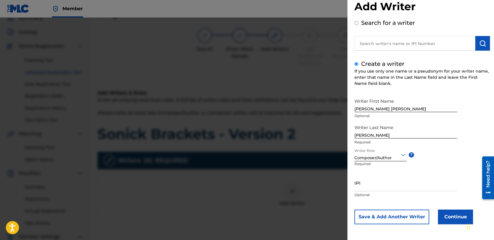
click at [442, 211] on button "Continue" at bounding box center [455, 216] width 35 height 15
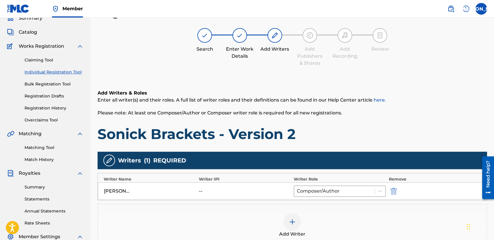
click at [336, 125] on h1 "Sonick Brackets - Version 2" at bounding box center [293, 134] width 390 height 18
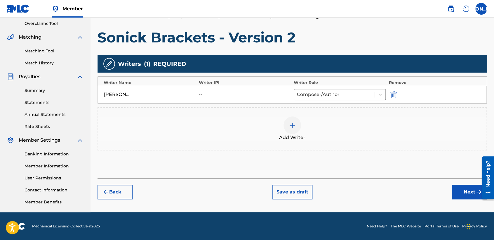
click at [464, 189] on button "Next" at bounding box center [469, 191] width 35 height 15
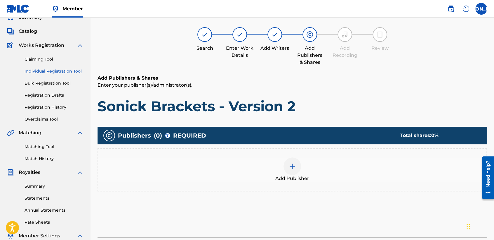
scroll to position [26, 0]
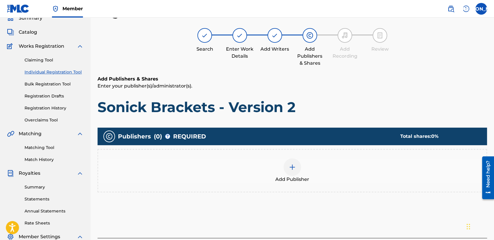
click at [293, 179] on span "Add Publisher" at bounding box center [293, 179] width 34 height 7
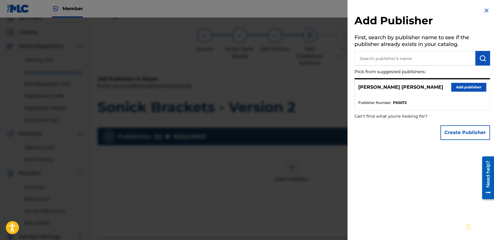
click at [452, 85] on button "Add publisher" at bounding box center [469, 87] width 35 height 9
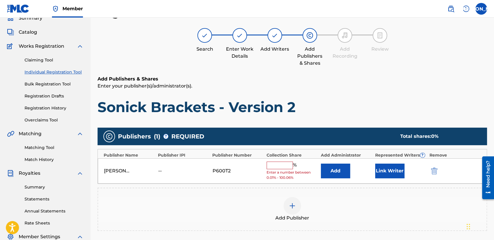
click at [281, 170] on span "Enter a number between 0.01% - 100.06%" at bounding box center [292, 175] width 51 height 11
click at [285, 162] on input "text" at bounding box center [280, 165] width 26 height 8
type input "50"
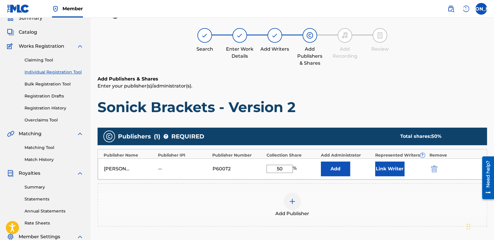
click at [382, 167] on button "Link Writer" at bounding box center [390, 168] width 29 height 15
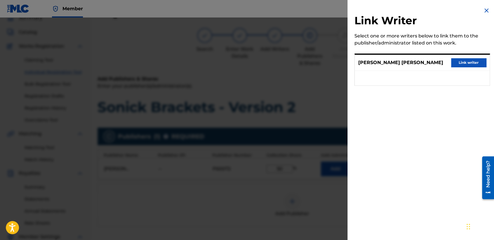
click at [452, 65] on button "Link writer" at bounding box center [469, 62] width 35 height 9
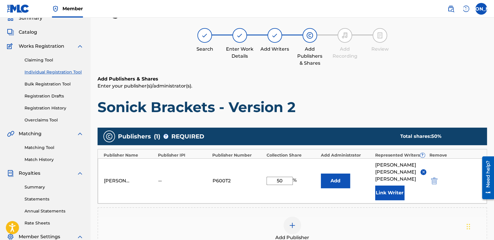
click at [400, 77] on h6 "Add Publishers & Shares" at bounding box center [293, 78] width 390 height 7
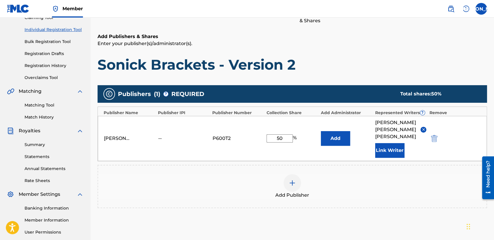
scroll to position [123, 0]
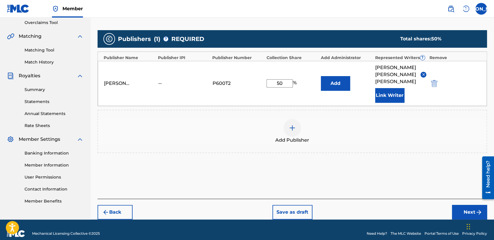
click at [463, 219] on footer "Mechanical Licensing Collective © 2025 Need Help? The MLC Website Portal Terms …" at bounding box center [247, 233] width 494 height 28
click at [463, 207] on button "Next" at bounding box center [469, 212] width 35 height 15
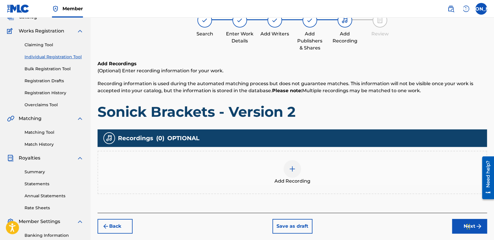
scroll to position [26, 0]
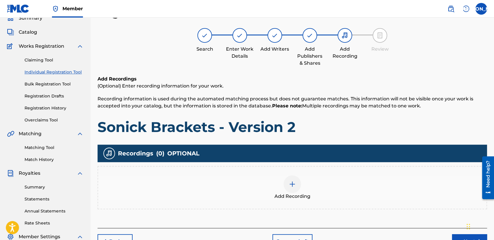
click at [290, 182] on img at bounding box center [292, 183] width 7 height 7
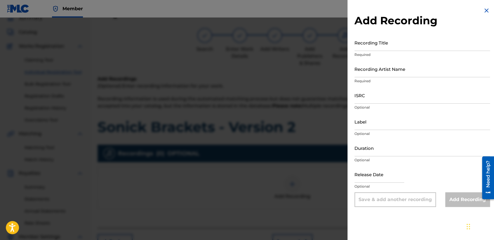
click at [383, 43] on input "Recording Title" at bounding box center [423, 42] width 136 height 17
click at [381, 43] on input "Recording Title" at bounding box center [423, 42] width 136 height 17
paste input "Sonick Brackets - Version 2"
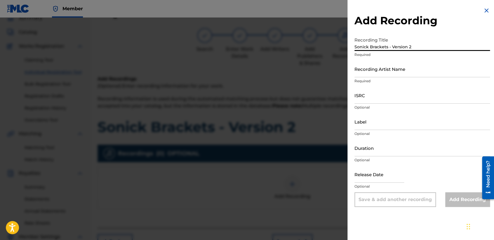
type input "Sonick Brackets - Version 2"
click at [388, 71] on input "Recording Artist Name" at bounding box center [423, 68] width 136 height 17
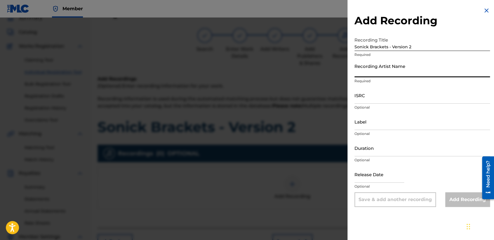
type input "Baby [PERSON_NAME]"
type input "04:25"
type input "[DATE]"
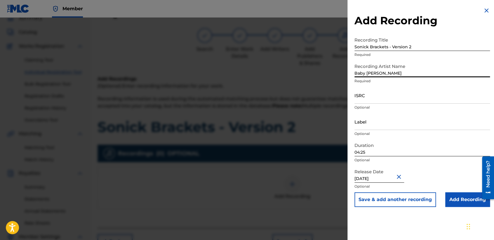
click at [378, 150] on input "04:25" at bounding box center [423, 147] width 136 height 17
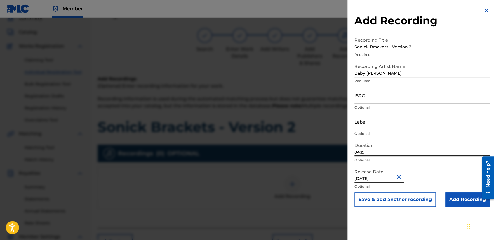
type input "04:19"
click at [384, 94] on input "ISRC" at bounding box center [423, 95] width 136 height 17
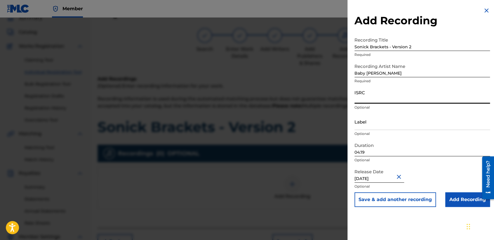
paste input "USHM92197740"
type input "USHM92197740"
click at [462, 206] on input "Add Recording" at bounding box center [468, 199] width 45 height 15
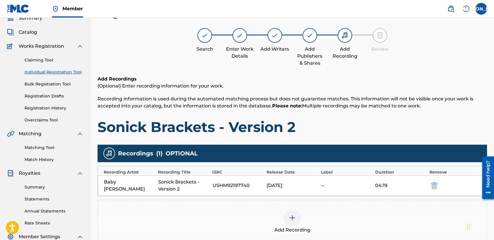
click at [350, 104] on span "Recording information is used during the automated matching process but does no…" at bounding box center [286, 102] width 376 height 13
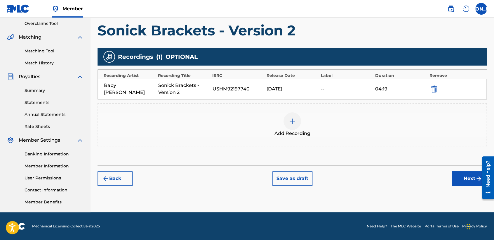
click at [456, 181] on button "Next" at bounding box center [469, 178] width 35 height 15
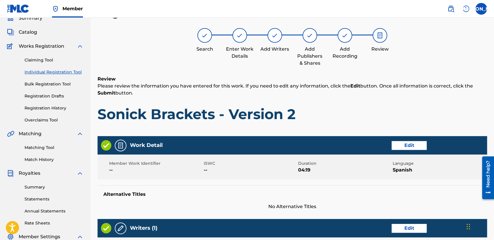
click at [394, 110] on h1 "Sonick Brackets - Version 2" at bounding box center [293, 114] width 390 height 18
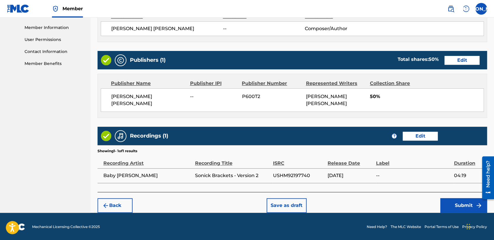
scroll to position [261, 0]
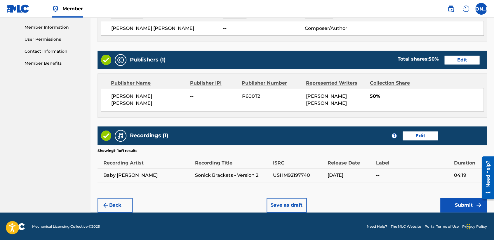
click at [454, 206] on button "Submit" at bounding box center [464, 205] width 47 height 15
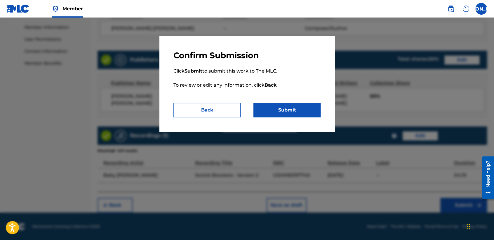
click at [303, 111] on button "Submit" at bounding box center [287, 110] width 67 height 15
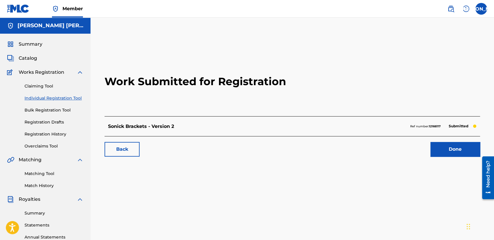
click at [77, 96] on link "Individual Registration Tool" at bounding box center [54, 98] width 59 height 6
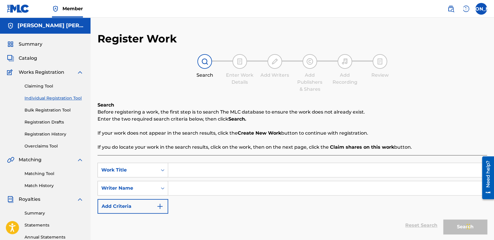
click at [178, 165] on input "Search Form" at bounding box center [327, 170] width 319 height 14
paste input "Comandante [PERSON_NAME] (Version 2)"
type input "Comandante [PERSON_NAME] (Version 2)"
click at [210, 186] on input "Search Form" at bounding box center [327, 188] width 319 height 14
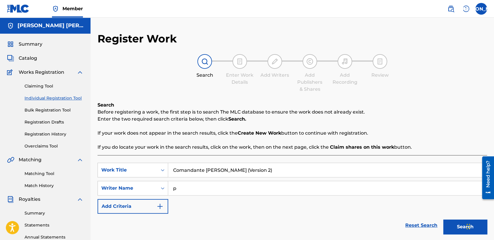
type input "p"
click at [444, 219] on button "Search" at bounding box center [466, 226] width 44 height 15
click at [213, 195] on div "p" at bounding box center [327, 188] width 319 height 15
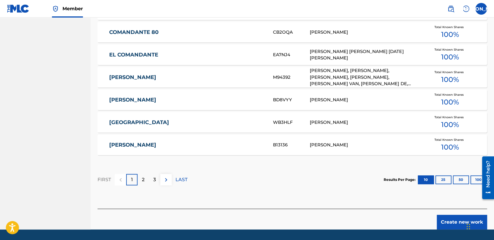
scroll to position [358, 0]
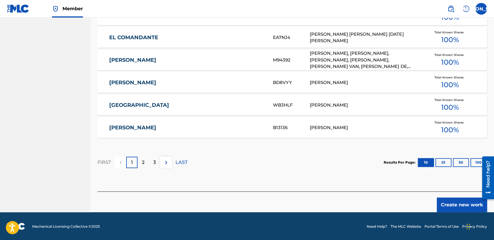
click at [447, 205] on button "Create new work" at bounding box center [462, 204] width 50 height 15
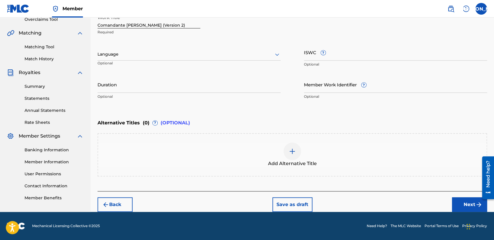
scroll to position [126, 0]
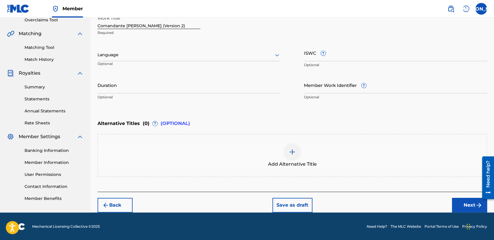
click at [246, 53] on div at bounding box center [189, 54] width 183 height 7
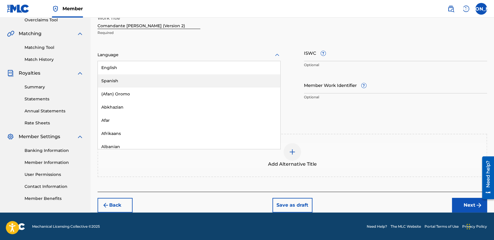
click at [185, 82] on div "Spanish" at bounding box center [189, 80] width 183 height 13
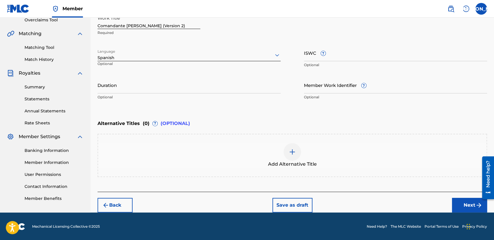
click at [148, 89] on input "Duration" at bounding box center [189, 85] width 183 height 17
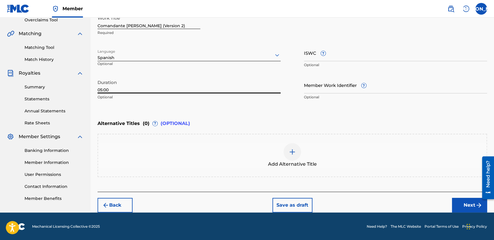
type input "05:00"
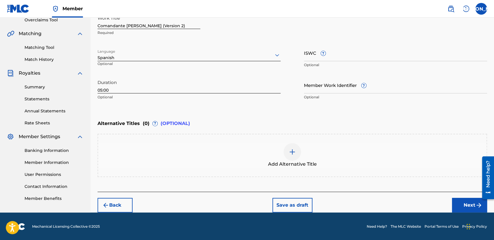
click at [460, 199] on button "Next" at bounding box center [469, 205] width 35 height 15
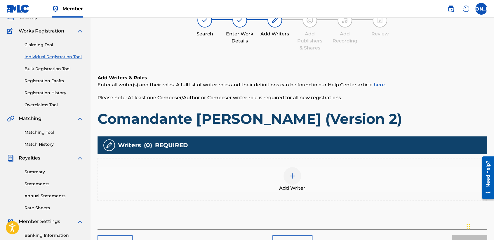
scroll to position [26, 0]
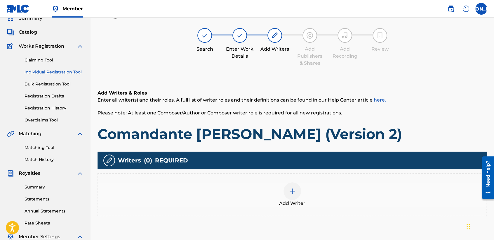
click at [292, 184] on div at bounding box center [293, 191] width 18 height 18
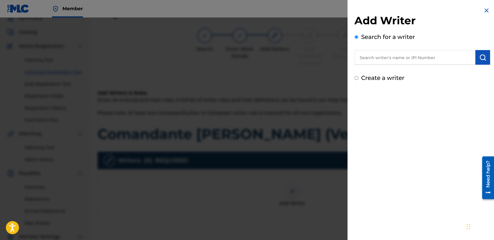
click at [357, 78] on input "Create a writer" at bounding box center [357, 78] width 4 height 4
radio input "false"
radio input "true"
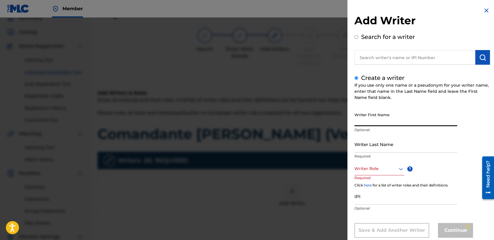
click at [369, 118] on input "Writer First Name" at bounding box center [406, 117] width 103 height 17
type input "[PERSON_NAME] [PERSON_NAME]"
click at [369, 145] on input "Writer Last Name" at bounding box center [406, 144] width 103 height 17
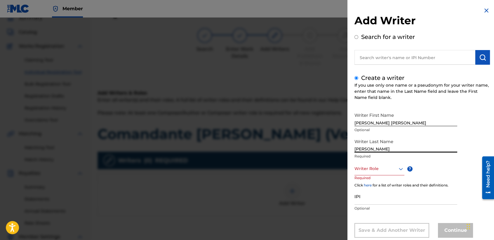
type input "[PERSON_NAME]"
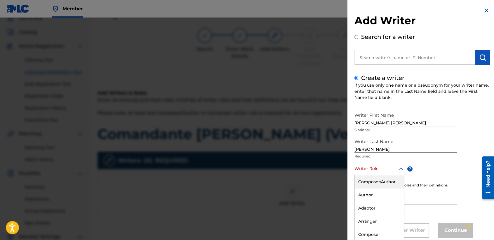
scroll to position [13, 0]
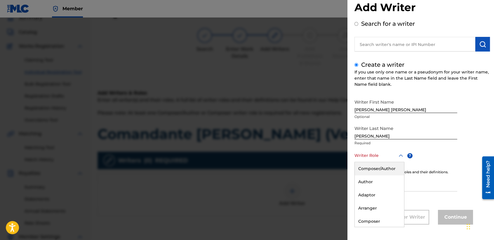
click at [383, 162] on div "8 results available. Use Up and Down to choose options, press Enter to select t…" at bounding box center [380, 155] width 50 height 13
click at [383, 167] on div "Composer/Author" at bounding box center [379, 168] width 49 height 13
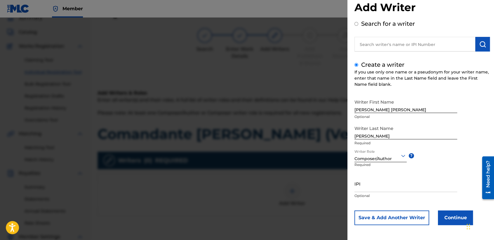
click at [445, 216] on button "Continue" at bounding box center [455, 217] width 35 height 15
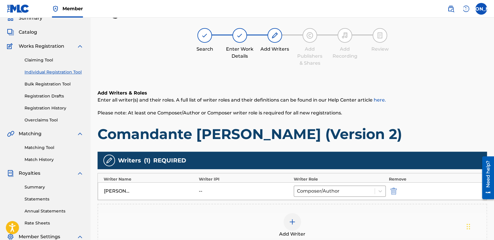
click at [342, 106] on div "Add Writers & Roles Enter all writer(s) and their roles. A full list of writer …" at bounding box center [293, 115] width 390 height 53
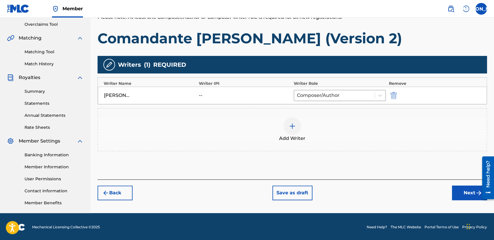
scroll to position [122, 0]
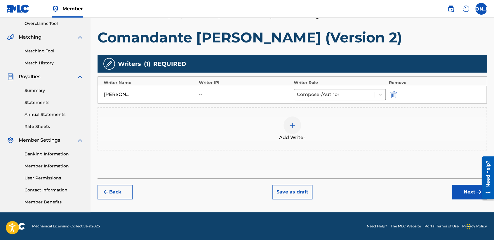
click at [458, 193] on button "Next" at bounding box center [469, 191] width 35 height 15
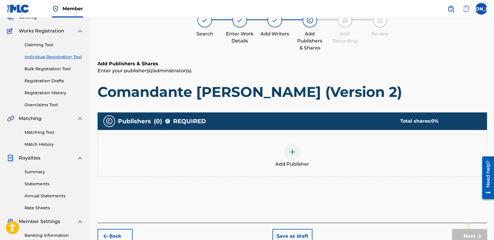
scroll to position [26, 0]
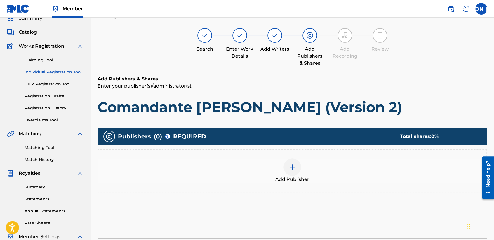
click at [293, 165] on img at bounding box center [292, 166] width 7 height 7
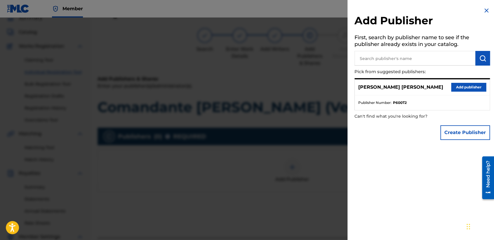
click at [458, 88] on button "Add publisher" at bounding box center [469, 87] width 35 height 9
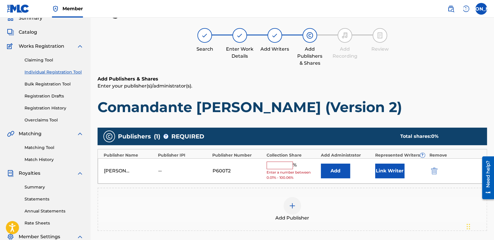
click at [283, 161] on input "text" at bounding box center [280, 165] width 26 height 8
type input "50"
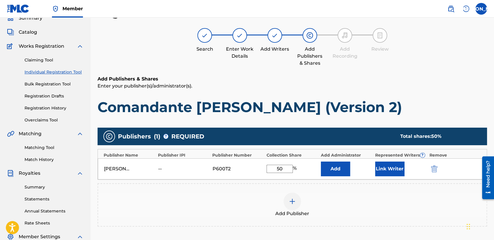
click at [380, 169] on button "Link Writer" at bounding box center [390, 168] width 29 height 15
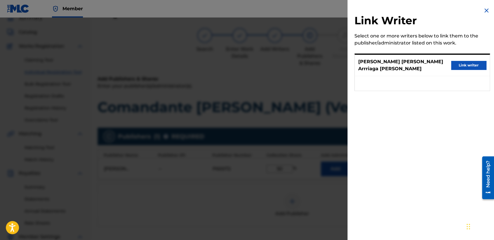
click at [466, 61] on button "Link writer" at bounding box center [469, 65] width 35 height 9
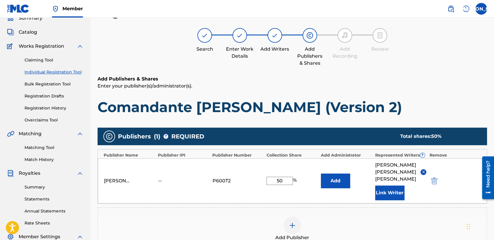
click at [380, 86] on p "Enter your publisher(s)/administrator(s)." at bounding box center [293, 85] width 390 height 7
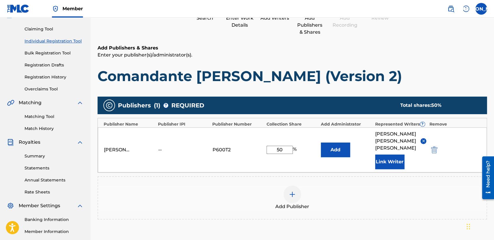
scroll to position [123, 0]
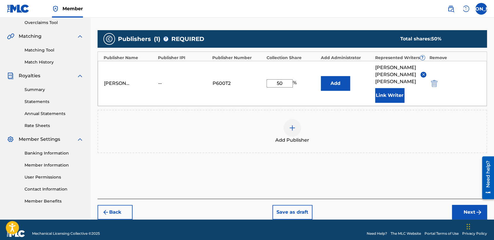
click at [456, 205] on button "Next" at bounding box center [469, 212] width 35 height 15
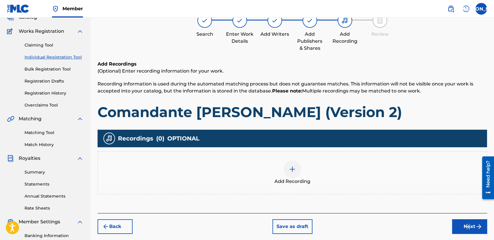
scroll to position [26, 0]
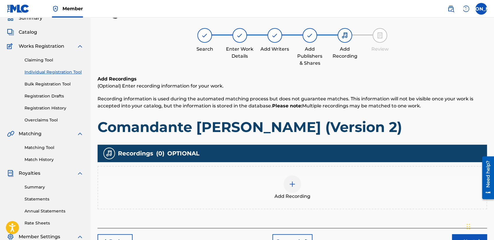
click at [288, 178] on div at bounding box center [293, 184] width 18 height 18
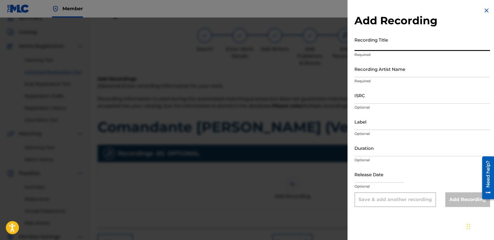
drag, startPoint x: 386, startPoint y: 48, endPoint x: 390, endPoint y: 50, distance: 5.1
click at [390, 50] on input "Recording Title" at bounding box center [423, 42] width 136 height 17
paste input "Comandante [PERSON_NAME] (Version 2)"
type input "Comandante [PERSON_NAME] (Version 2)"
click at [402, 74] on input "Recording Artist Name" at bounding box center [423, 68] width 136 height 17
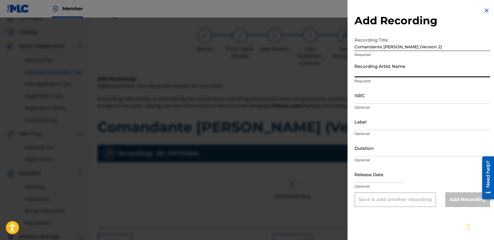
type input "Baby [PERSON_NAME]"
type input "04:19"
type input "[DATE]"
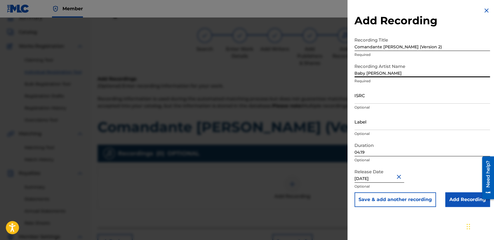
click at [371, 152] on input "04:19" at bounding box center [423, 147] width 136 height 17
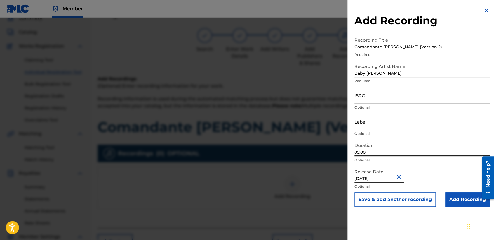
type input "05:00"
click at [372, 91] on input "ISRC" at bounding box center [423, 95] width 136 height 17
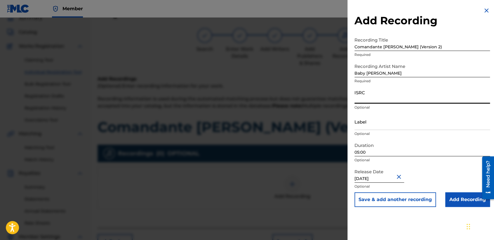
paste input "USHM92197742"
type input "USHM92197742"
click at [454, 204] on input "Add Recording" at bounding box center [468, 199] width 45 height 15
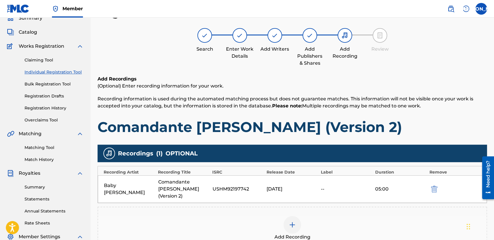
click at [322, 60] on div "Add Publishers & Shares" at bounding box center [309, 56] width 29 height 21
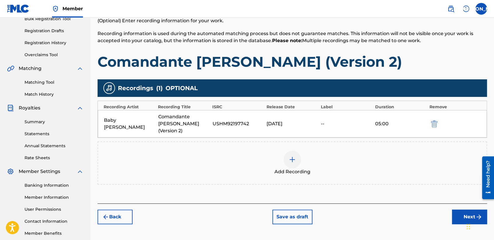
scroll to position [122, 0]
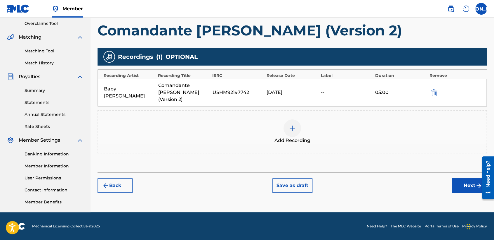
click at [464, 178] on button "Next" at bounding box center [469, 185] width 35 height 15
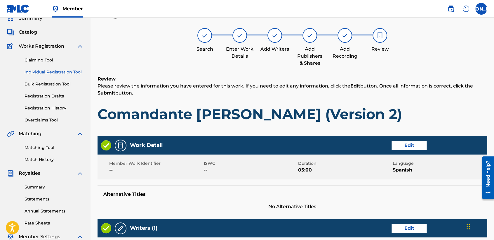
click at [370, 116] on h1 "Comandante [PERSON_NAME] (Version 2)" at bounding box center [293, 114] width 390 height 18
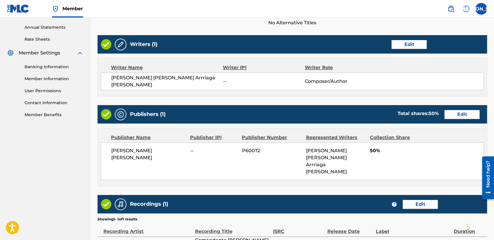
scroll to position [247, 0]
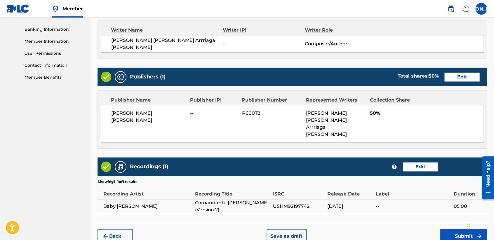
click at [449, 229] on button "Submit" at bounding box center [464, 236] width 47 height 15
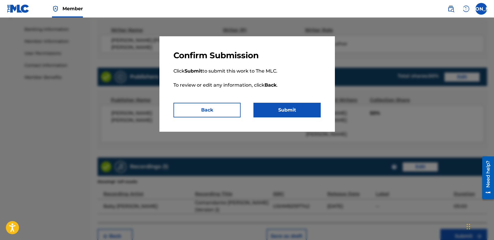
click at [292, 117] on button "Submit" at bounding box center [287, 110] width 67 height 15
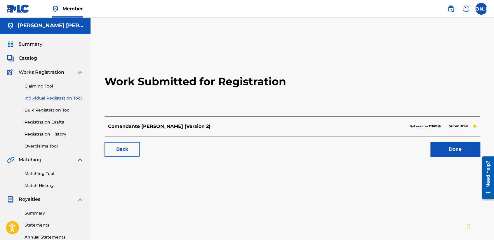
click at [77, 96] on link "Individual Registration Tool" at bounding box center [54, 98] width 59 height 6
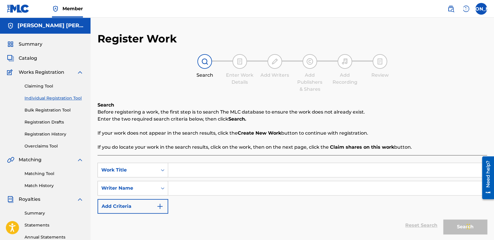
click at [203, 170] on input "Search Form" at bounding box center [327, 170] width 319 height 14
paste input "El Ranchi - Version 2"
type input "El Ranchi - Version 2"
click at [205, 188] on input "Search Form" at bounding box center [327, 188] width 319 height 14
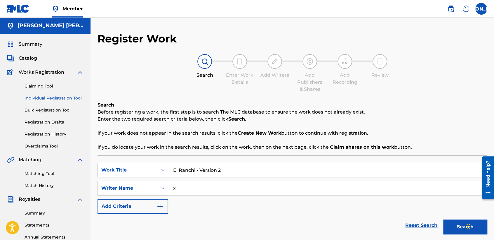
type input "x"
click at [444, 219] on button "Search" at bounding box center [466, 226] width 44 height 15
click at [216, 213] on div "Reset Search Search" at bounding box center [293, 224] width 390 height 23
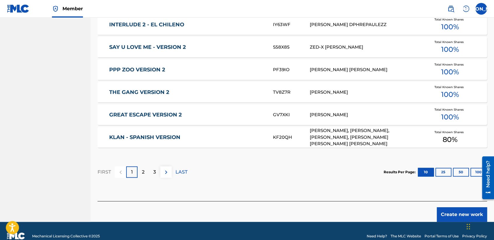
scroll to position [358, 0]
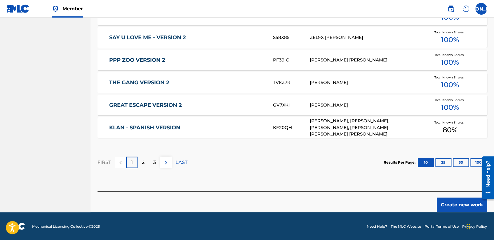
click at [445, 205] on button "Create new work" at bounding box center [462, 204] width 50 height 15
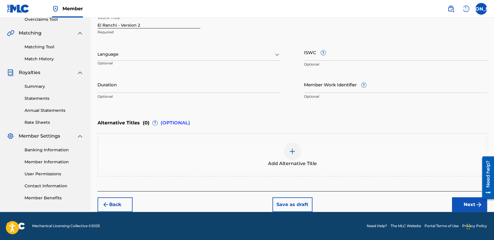
scroll to position [126, 0]
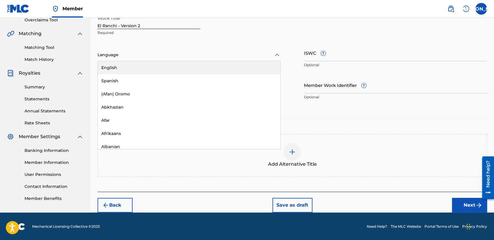
click at [248, 53] on div at bounding box center [189, 54] width 183 height 7
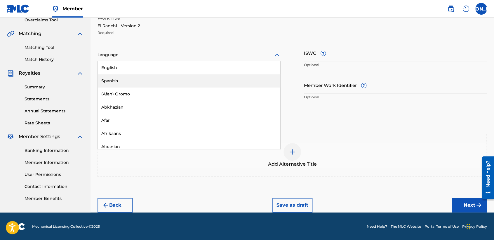
click at [188, 77] on div "Spanish" at bounding box center [189, 80] width 183 height 13
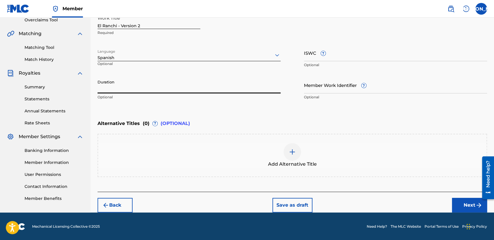
click at [142, 81] on input "Duration" at bounding box center [189, 85] width 183 height 17
type input "04:11"
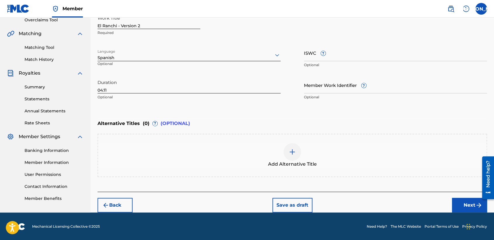
click at [466, 200] on button "Next" at bounding box center [469, 205] width 35 height 15
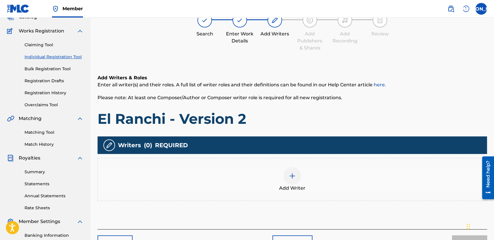
scroll to position [26, 0]
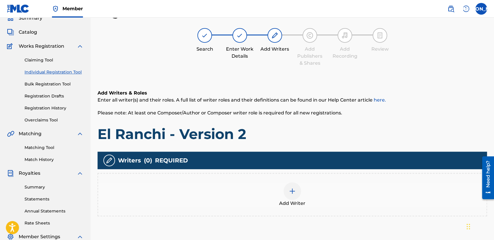
click at [309, 184] on div "Add Writer" at bounding box center [292, 194] width 389 height 25
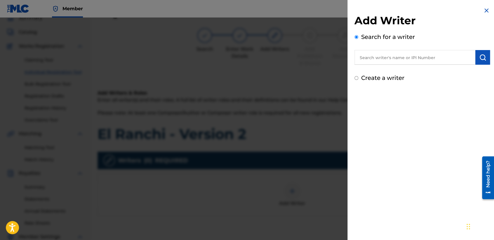
click at [357, 77] on input "Create a writer" at bounding box center [357, 78] width 4 height 4
radio input "false"
radio input "true"
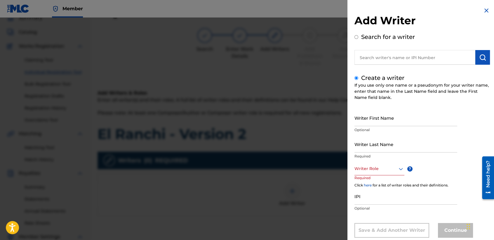
click at [371, 114] on input "Writer First Name" at bounding box center [406, 117] width 103 height 17
type input "[PERSON_NAME] [PERSON_NAME]"
click at [373, 132] on p "Optional" at bounding box center [406, 129] width 103 height 5
click at [376, 141] on input "Writer Last Name" at bounding box center [406, 144] width 103 height 17
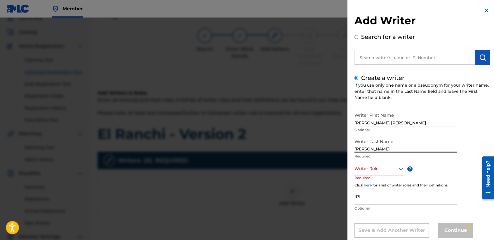
type input "[PERSON_NAME]"
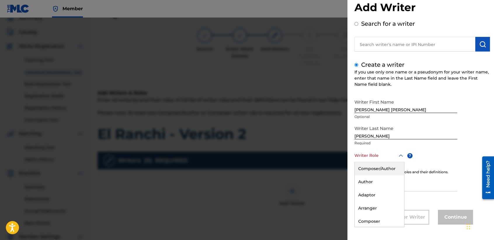
click at [398, 162] on div "8 results available. Use Up and Down to choose options, press Enter to select t…" at bounding box center [380, 155] width 50 height 13
click at [398, 168] on div "Composer/Author" at bounding box center [379, 168] width 49 height 13
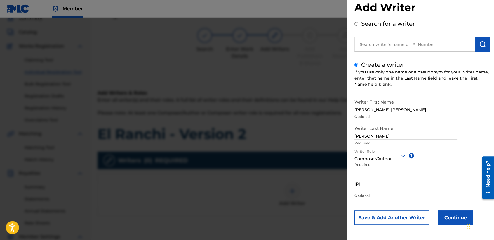
click at [447, 217] on button "Continue" at bounding box center [455, 217] width 35 height 15
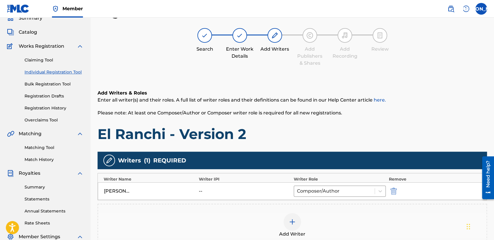
click at [329, 139] on h1 "El Ranchi - Version 2" at bounding box center [293, 134] width 390 height 18
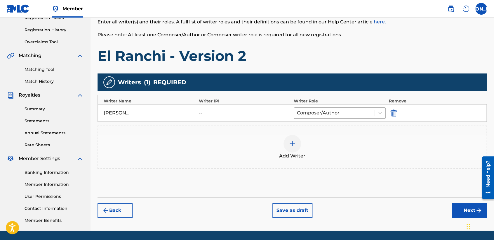
scroll to position [122, 0]
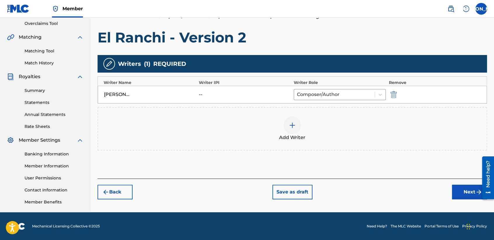
click at [458, 198] on button "Next" at bounding box center [469, 191] width 35 height 15
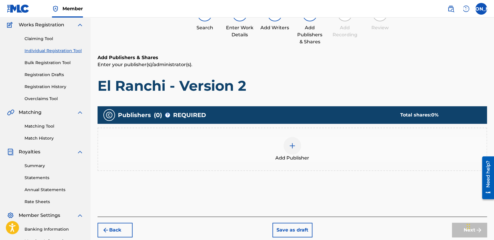
scroll to position [26, 0]
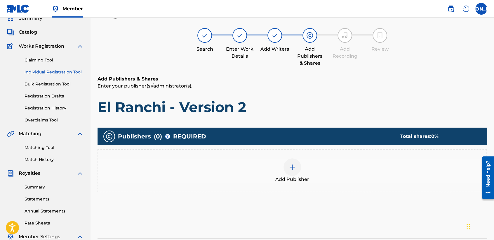
click at [267, 180] on div "Add Publisher" at bounding box center [292, 170] width 389 height 25
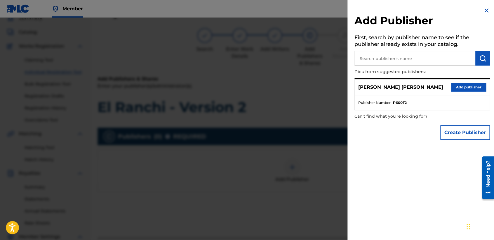
click at [459, 87] on button "Add publisher" at bounding box center [469, 87] width 35 height 9
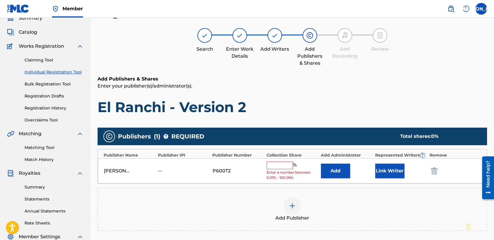
click at [289, 167] on input "text" at bounding box center [280, 165] width 26 height 8
type input "50"
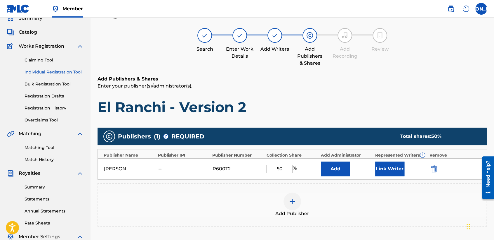
click at [400, 161] on button "Link Writer" at bounding box center [390, 168] width 29 height 15
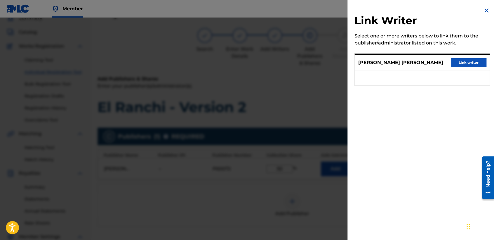
click at [452, 61] on button "Link writer" at bounding box center [469, 62] width 35 height 9
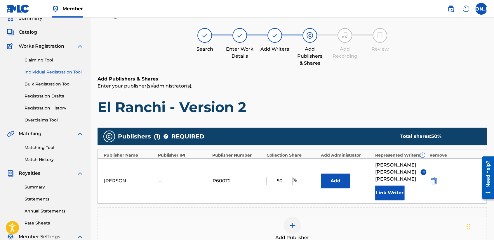
click at [390, 76] on h6 "Add Publishers & Shares" at bounding box center [293, 78] width 390 height 7
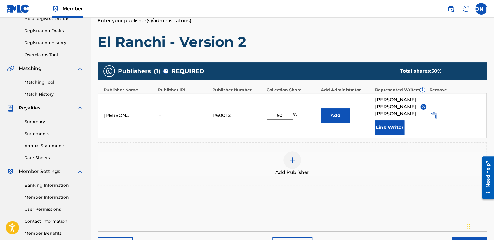
scroll to position [123, 0]
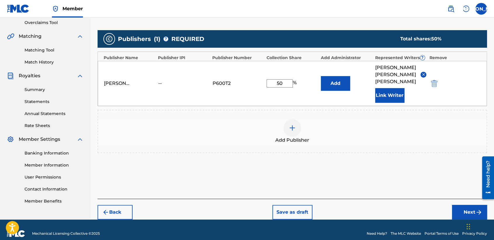
click at [459, 205] on button "Next" at bounding box center [469, 212] width 35 height 15
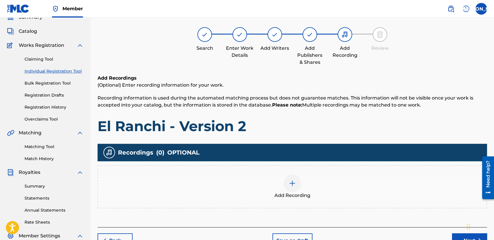
scroll to position [26, 0]
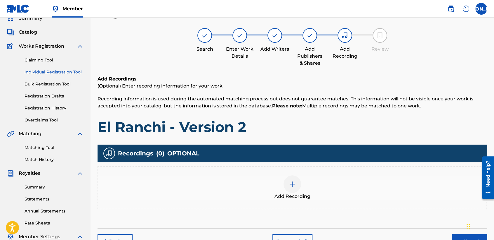
click at [285, 183] on div at bounding box center [293, 184] width 18 height 18
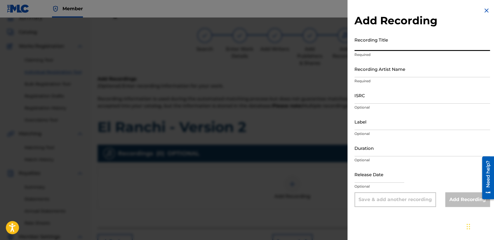
click at [374, 44] on input "Recording Title" at bounding box center [423, 42] width 136 height 17
paste input "El Ranchi - Version 2"
type input "El Ranchi - Version 2"
click at [392, 67] on input "Recording Artist Name" at bounding box center [423, 68] width 136 height 17
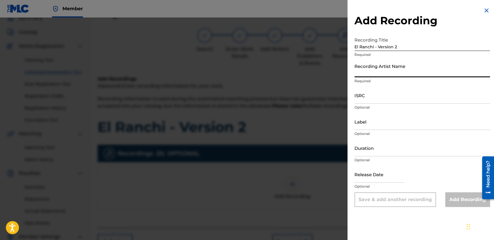
type input "Baby [PERSON_NAME]"
type input "05:00"
type input "[DATE]"
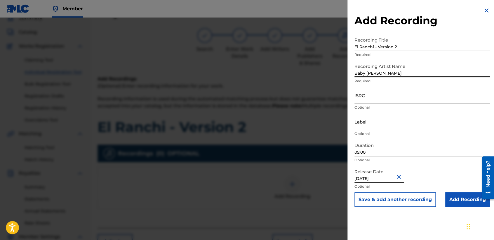
click at [384, 150] on input "05:00" at bounding box center [423, 147] width 136 height 17
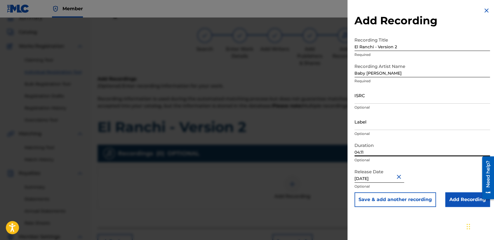
type input "04:11"
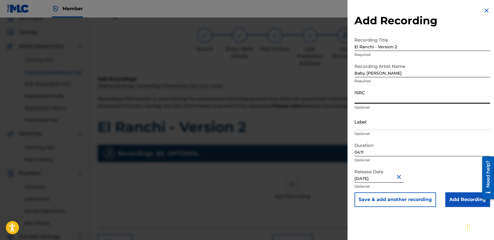
click at [375, 91] on input "ISRC" at bounding box center [423, 95] width 136 height 17
paste input "USHM92197739"
type input "USHM92197739"
click at [468, 202] on input "Add Recording" at bounding box center [468, 199] width 45 height 15
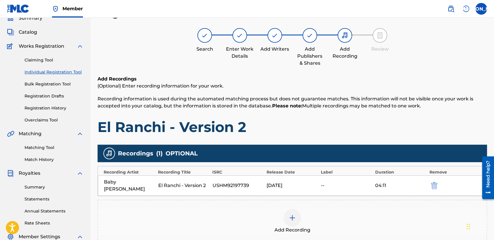
click at [321, 122] on h1 "El Ranchi - Version 2" at bounding box center [293, 127] width 390 height 18
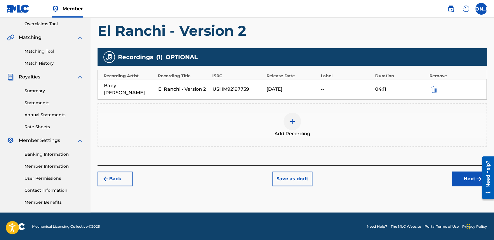
scroll to position [122, 0]
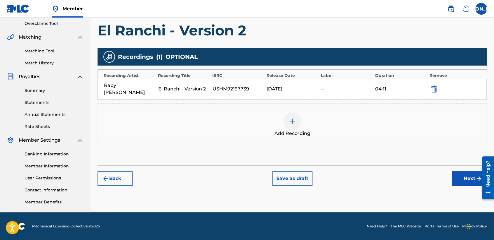
click at [454, 171] on button "Next" at bounding box center [469, 178] width 35 height 15
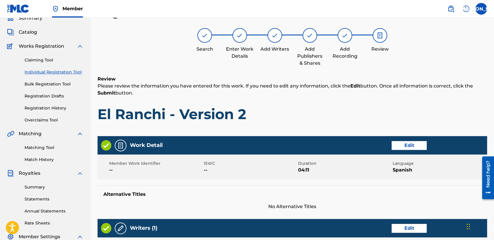
click at [295, 100] on div "Review Please review the information you have entered for this work. If you nee…" at bounding box center [293, 103] width 390 height 56
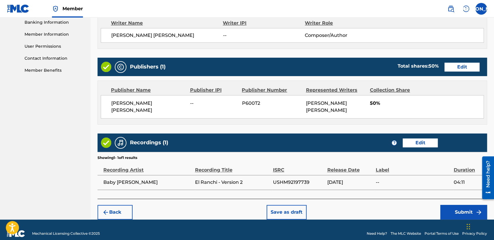
scroll to position [261, 0]
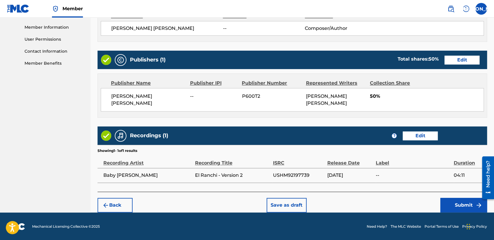
click at [468, 200] on button "Submit" at bounding box center [464, 205] width 47 height 15
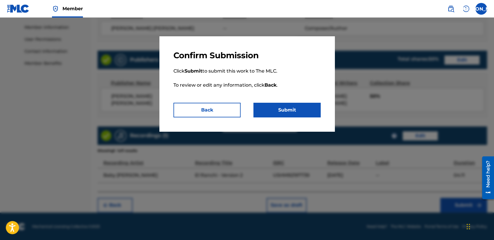
click at [299, 107] on button "Submit" at bounding box center [287, 110] width 67 height 15
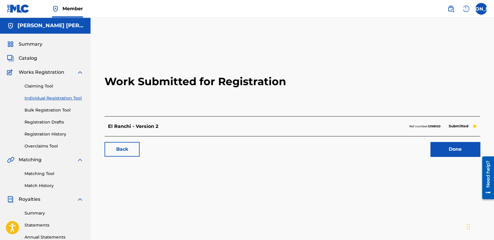
click at [66, 98] on link "Individual Registration Tool" at bounding box center [54, 98] width 59 height 6
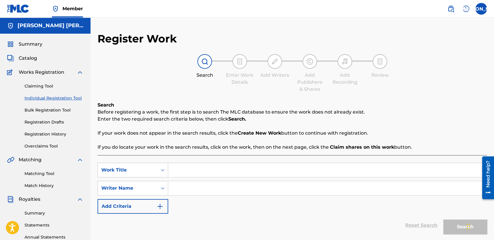
click at [190, 172] on input "Search Form" at bounding box center [327, 170] width 319 height 14
paste input "El Diablo"
type input "El Diablo"
click at [199, 188] on input "Search Form" at bounding box center [327, 188] width 319 height 14
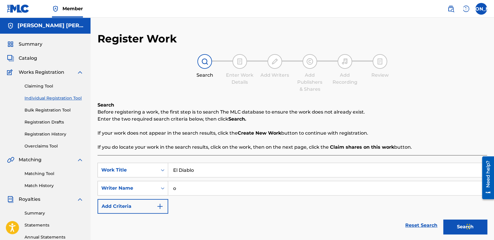
type input "o"
click at [447, 230] on button "Search" at bounding box center [466, 226] width 44 height 15
click at [299, 215] on div "Reset Search Search" at bounding box center [293, 224] width 390 height 23
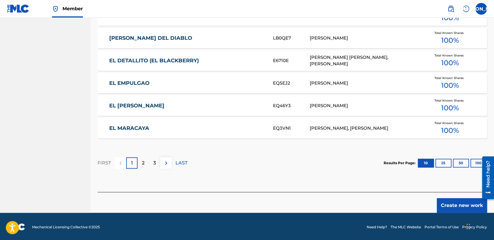
scroll to position [358, 0]
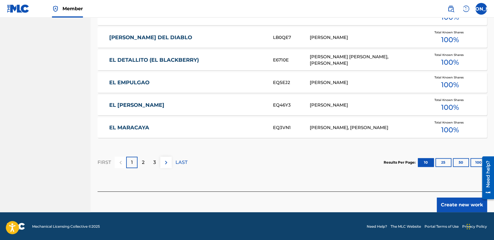
click at [447, 210] on button "Create new work" at bounding box center [462, 204] width 50 height 15
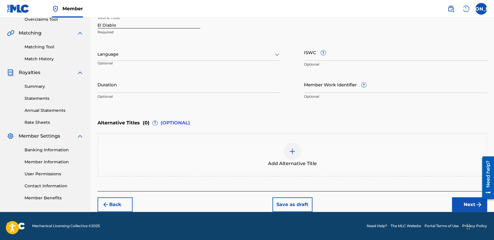
scroll to position [126, 0]
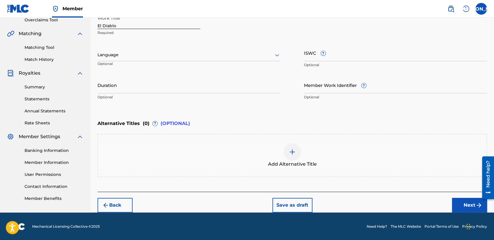
click at [244, 55] on div at bounding box center [189, 54] width 183 height 7
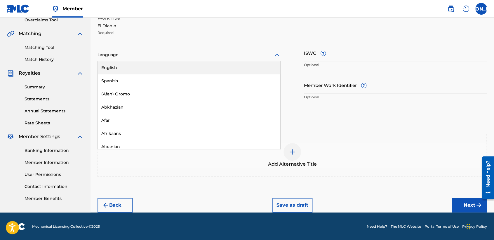
click at [184, 72] on div "English" at bounding box center [189, 67] width 183 height 13
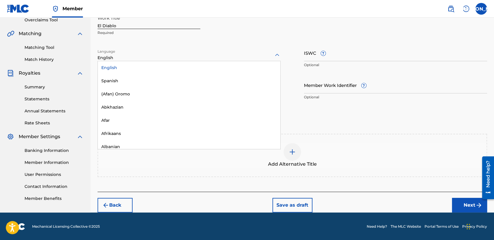
click at [165, 57] on div at bounding box center [189, 54] width 183 height 7
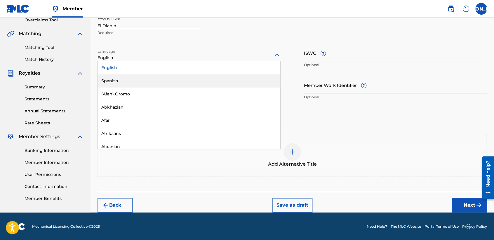
click at [145, 79] on div "Spanish" at bounding box center [189, 80] width 183 height 13
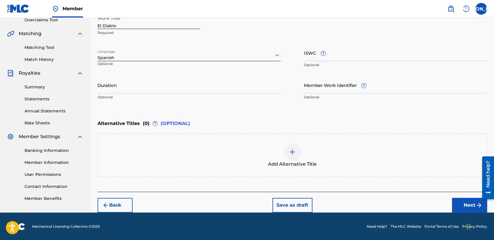
click at [131, 89] on input "Duration" at bounding box center [189, 85] width 183 height 17
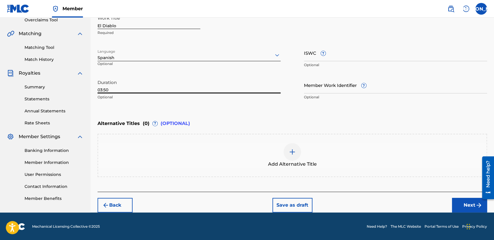
type input "03:50"
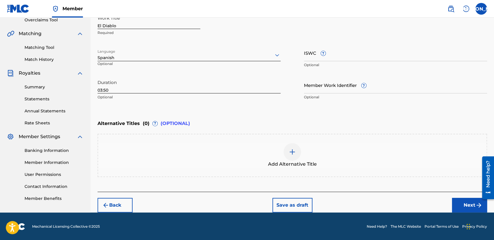
click at [461, 205] on button "Next" at bounding box center [469, 205] width 35 height 15
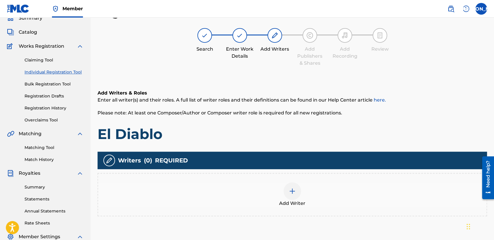
click at [331, 119] on div "Add Writers & Roles Enter all writer(s) and their roles. A full list of writer …" at bounding box center [293, 115] width 390 height 53
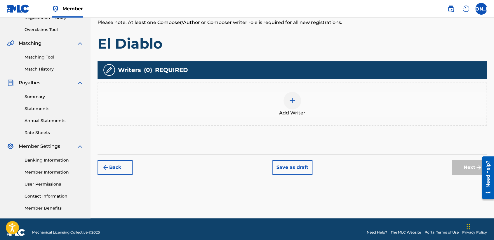
scroll to position [122, 0]
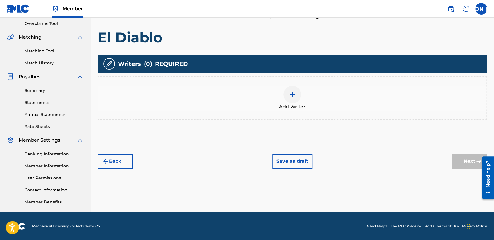
click at [295, 99] on div at bounding box center [293, 95] width 18 height 18
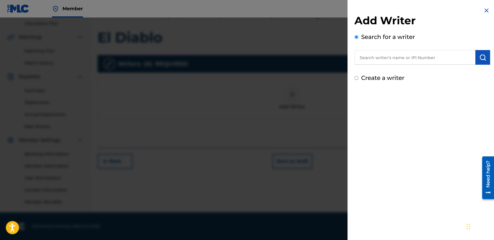
click at [357, 79] on input "Create a writer" at bounding box center [357, 78] width 4 height 4
radio input "false"
radio input "true"
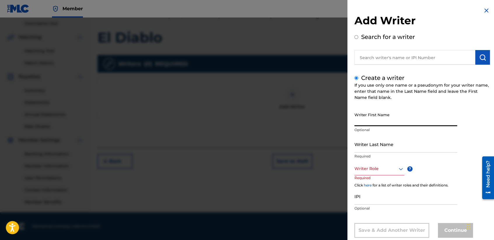
click at [376, 118] on input "Writer First Name" at bounding box center [406, 117] width 103 height 17
type input "[PERSON_NAME] [PERSON_NAME]"
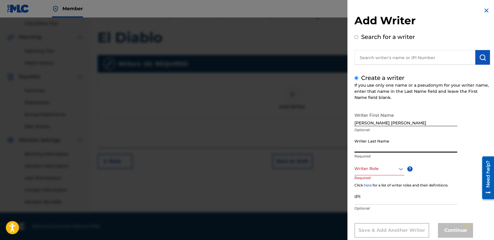
click at [371, 144] on input "Writer Last Name" at bounding box center [406, 144] width 103 height 17
type input "[PERSON_NAME]"
click at [384, 175] on div "Writer Role ? Required" at bounding box center [385, 175] width 61 height 26
click at [385, 175] on div "Writer Role ? Required" at bounding box center [385, 175] width 61 height 26
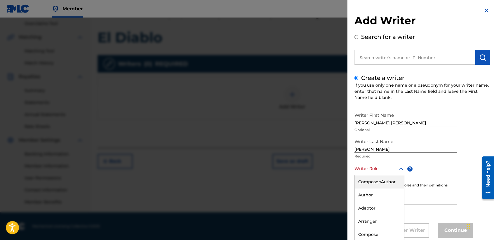
scroll to position [13, 0]
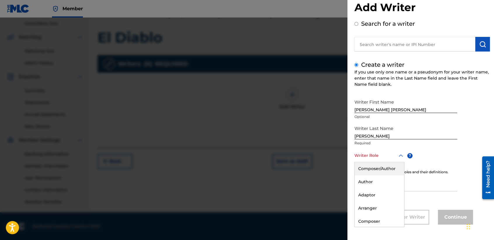
click at [387, 162] on div "8 results available. Use Up and Down to choose options, press Enter to select t…" at bounding box center [380, 155] width 50 height 13
click at [388, 173] on div "Composer/Author Author Adaptor Arranger Composer Translator Sub Arranger Sub Au…" at bounding box center [379, 194] width 49 height 65
click at [386, 169] on div "Composer/Author" at bounding box center [379, 168] width 49 height 13
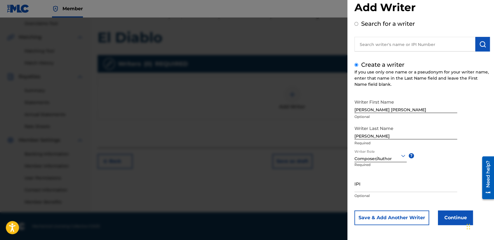
click at [438, 211] on button "Continue" at bounding box center [455, 217] width 35 height 15
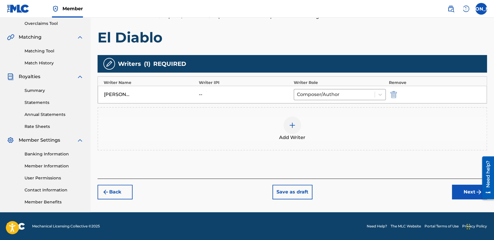
click at [309, 126] on div "Add Writer" at bounding box center [292, 128] width 389 height 25
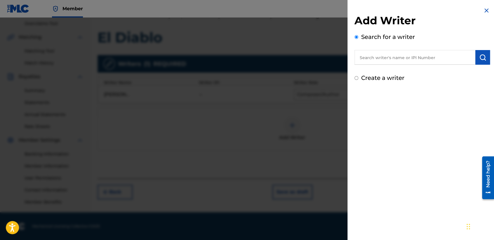
click at [309, 126] on div at bounding box center [247, 138] width 494 height 240
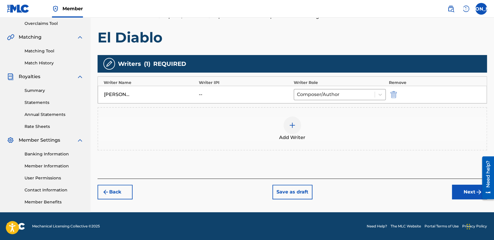
click at [458, 199] on div "Register Work Search Enter Work Details Add Writers Add Publishers & Shares Add…" at bounding box center [293, 61] width 404 height 302
click at [461, 187] on button "Next" at bounding box center [469, 191] width 35 height 15
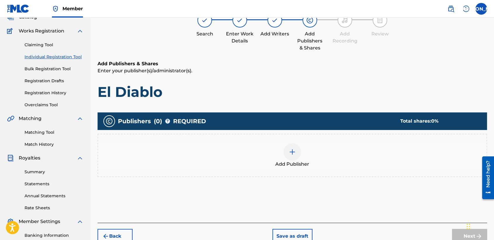
scroll to position [26, 0]
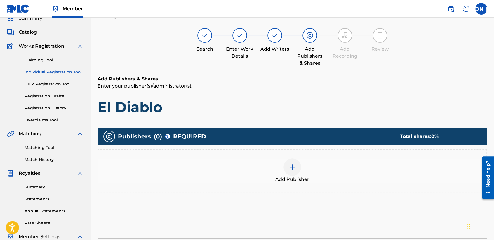
click at [264, 174] on div "Add Publisher" at bounding box center [292, 170] width 389 height 25
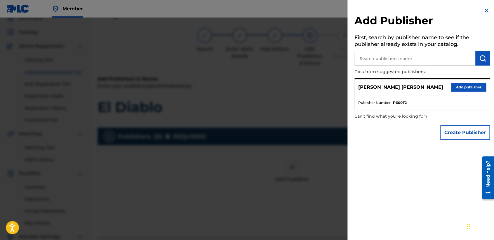
click at [462, 85] on button "Add publisher" at bounding box center [469, 87] width 35 height 9
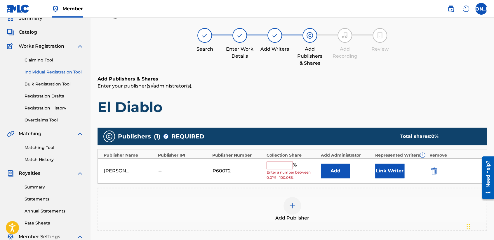
click at [274, 169] on div "% Enter a number between 0.01% - 100.06%" at bounding box center [292, 170] width 51 height 19
click at [285, 162] on input "text" at bounding box center [280, 165] width 26 height 8
type input "50"
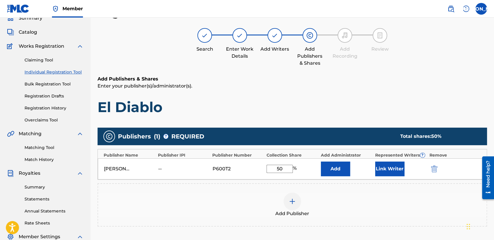
click at [382, 172] on button "Link Writer" at bounding box center [390, 168] width 29 height 15
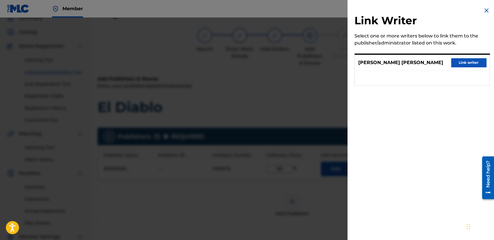
click at [470, 60] on button "Link writer" at bounding box center [469, 62] width 35 height 9
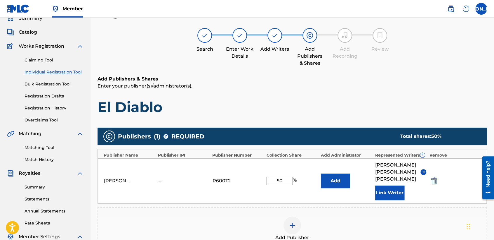
click at [396, 88] on p "Enter your publisher(s)/administrator(s)." at bounding box center [293, 85] width 390 height 7
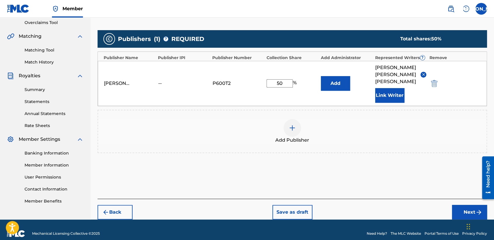
click at [457, 206] on button "Next" at bounding box center [469, 212] width 35 height 15
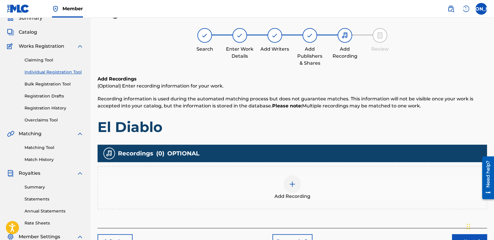
click at [288, 179] on div at bounding box center [293, 184] width 18 height 18
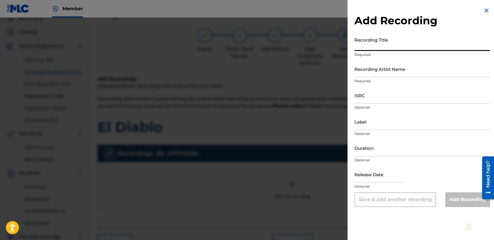
click at [388, 45] on input "Recording Title" at bounding box center [423, 42] width 136 height 17
paste input "El Diablo"
type input "El Diablo"
click at [390, 67] on input "Recording Artist Name" at bounding box center [423, 68] width 136 height 17
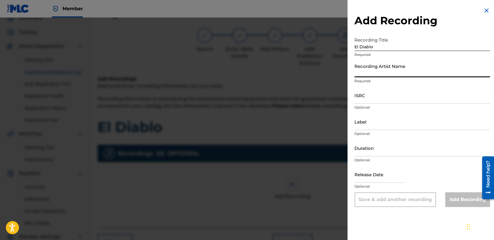
type input "Baby [PERSON_NAME]"
type input "[DATE]"
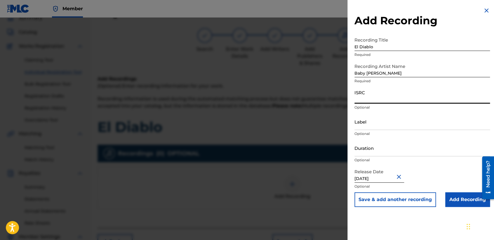
click at [370, 93] on input "ISRC" at bounding box center [423, 95] width 136 height 17
click at [391, 100] on input "ISRC" at bounding box center [423, 95] width 136 height 17
paste input "USHM92197749"
type input "USHM92197749"
click at [398, 145] on input "Duration" at bounding box center [423, 147] width 136 height 17
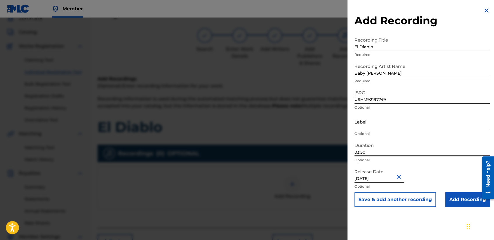
type input "03:50"
click at [454, 198] on input "Add Recording" at bounding box center [468, 199] width 45 height 15
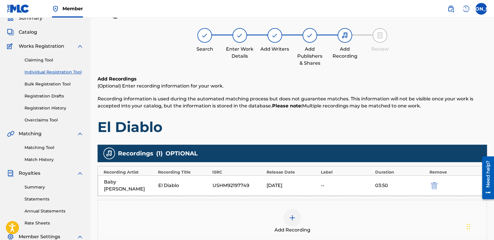
click at [360, 123] on h1 "El Diablo" at bounding box center [293, 127] width 390 height 18
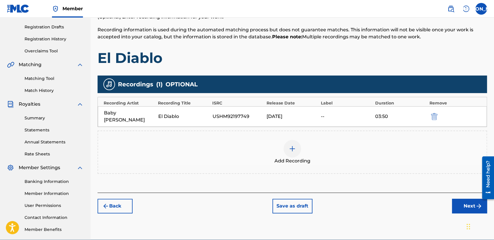
scroll to position [122, 0]
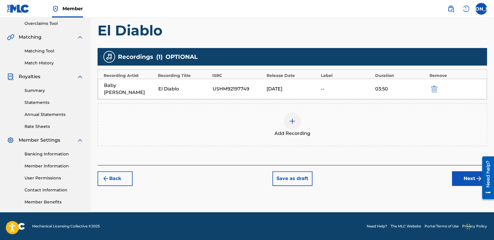
click at [463, 175] on button "Next" at bounding box center [469, 178] width 35 height 15
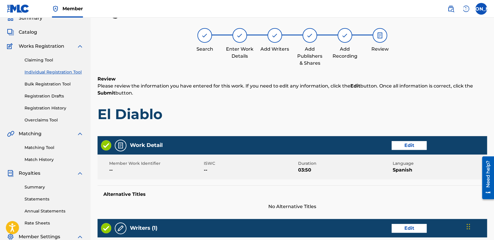
click at [331, 102] on div "Review Please review the information you have entered for this work. If you nee…" at bounding box center [293, 103] width 390 height 56
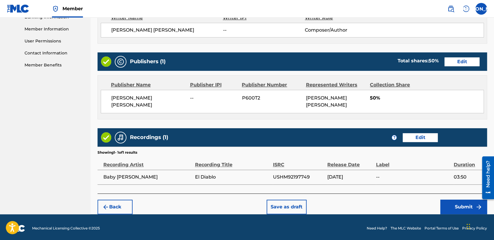
scroll to position [261, 0]
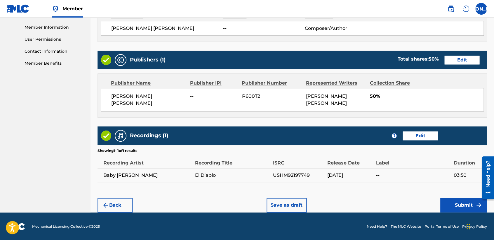
click at [447, 203] on button "Submit" at bounding box center [464, 205] width 47 height 15
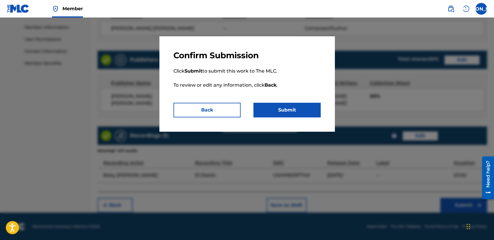
click at [289, 107] on button "Submit" at bounding box center [287, 110] width 67 height 15
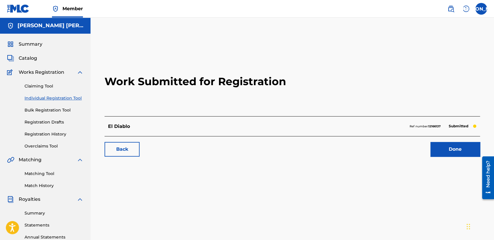
click at [179, 64] on h2 "Work Submitted for Registration" at bounding box center [293, 81] width 376 height 69
click at [67, 95] on link "Individual Registration Tool" at bounding box center [54, 98] width 59 height 6
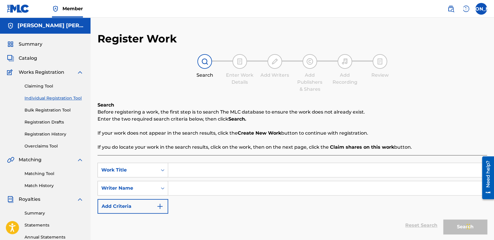
click at [203, 173] on input "Search Form" at bounding box center [327, 170] width 319 height 14
paste input "El Dany DC - Version 2"
type input "El Dany DC - Version 2"
click at [202, 189] on input "Search Form" at bounding box center [327, 188] width 319 height 14
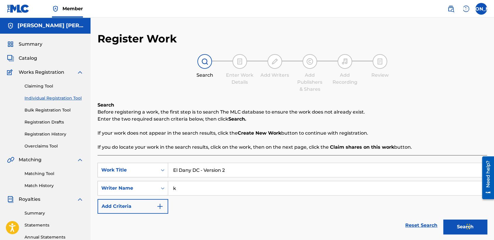
type input "k"
click at [450, 228] on button "Search" at bounding box center [466, 226] width 44 height 15
click at [423, 116] on p "Enter the two required search criteria below, then click Search." at bounding box center [293, 118] width 390 height 7
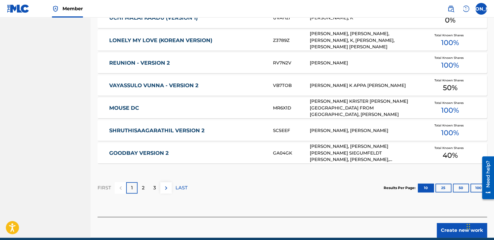
scroll to position [358, 0]
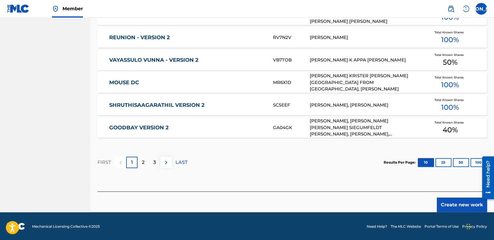
click at [463, 211] on button "Create new work" at bounding box center [462, 204] width 50 height 15
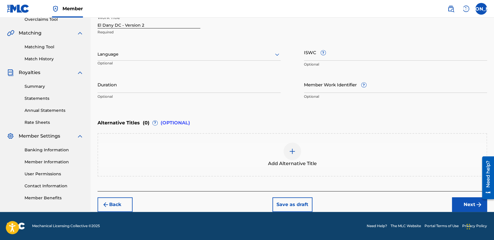
scroll to position [126, 0]
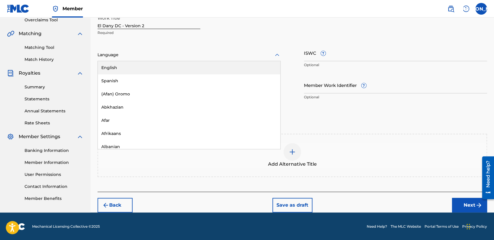
click at [210, 52] on div at bounding box center [189, 54] width 183 height 7
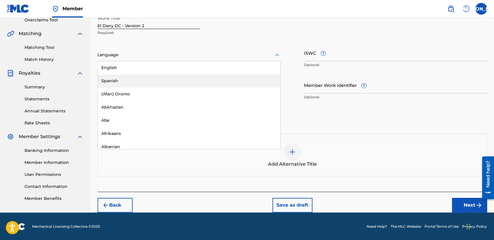
click at [161, 78] on div "Spanish" at bounding box center [189, 80] width 183 height 13
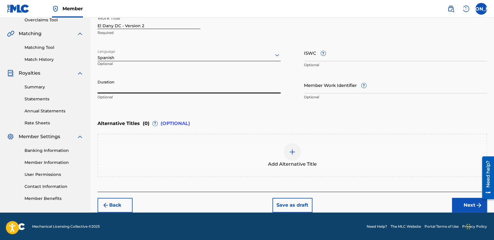
click at [130, 88] on input "Duration" at bounding box center [189, 85] width 183 height 17
type input "03:52"
click at [475, 210] on button "Next" at bounding box center [469, 205] width 35 height 15
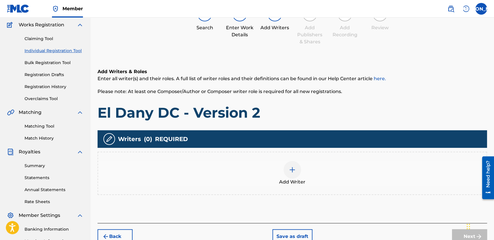
scroll to position [26, 0]
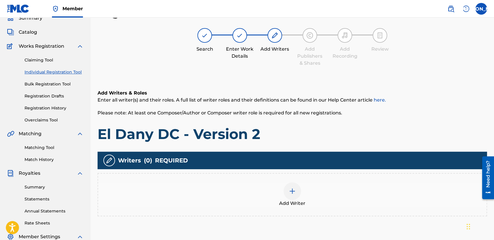
click at [297, 187] on div at bounding box center [293, 191] width 18 height 18
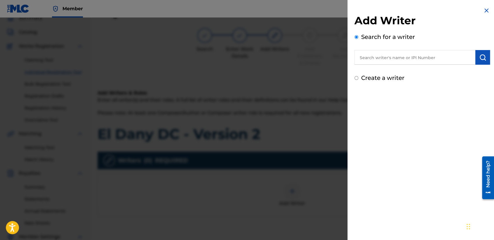
click at [355, 77] on input "Create a writer" at bounding box center [357, 78] width 4 height 4
radio input "false"
radio input "true"
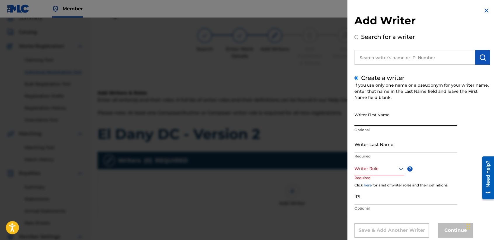
click at [356, 114] on input "Writer First Name" at bounding box center [406, 117] width 103 height 17
type input "[PERSON_NAME] [PERSON_NAME]"
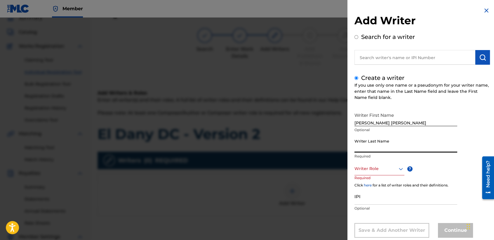
click at [368, 141] on input "Writer Last Name" at bounding box center [406, 144] width 103 height 17
type input "[PERSON_NAME]"
click at [372, 167] on div "Writer Role" at bounding box center [380, 168] width 50 height 13
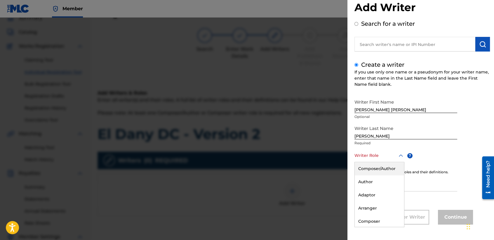
click at [372, 167] on div "Composer/Author" at bounding box center [379, 168] width 49 height 13
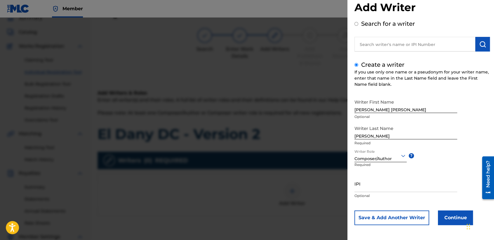
click at [437, 215] on div "Save & Add Another Writer Continue" at bounding box center [423, 217] width 136 height 15
click at [444, 216] on button "Continue" at bounding box center [455, 217] width 35 height 15
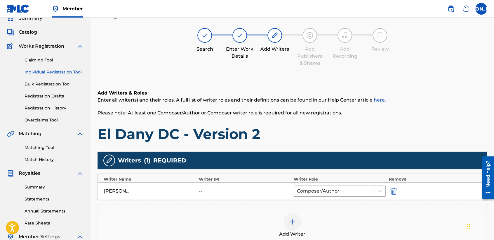
click at [360, 129] on h1 "El Dany DC - Version 2" at bounding box center [293, 134] width 390 height 18
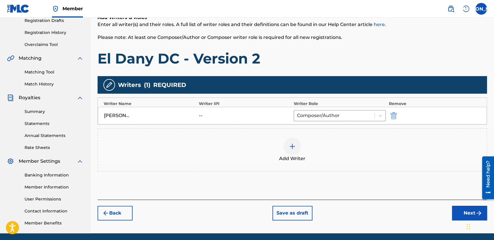
scroll to position [122, 0]
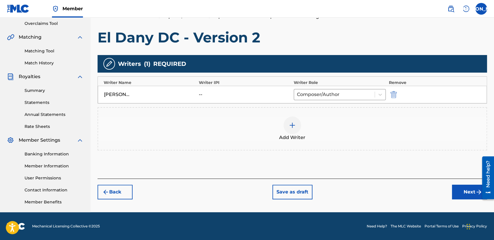
click at [457, 189] on button "Next" at bounding box center [469, 191] width 35 height 15
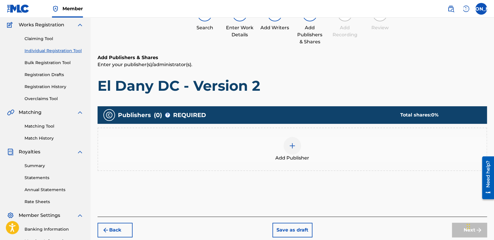
scroll to position [26, 0]
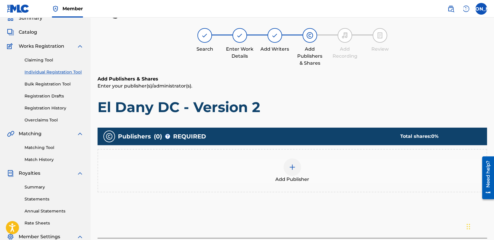
click at [294, 164] on img at bounding box center [292, 166] width 7 height 7
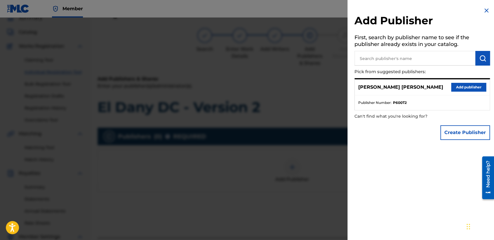
click at [473, 86] on button "Add publisher" at bounding box center [469, 87] width 35 height 9
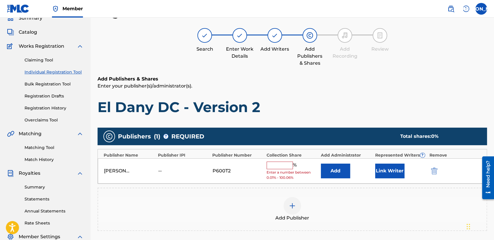
click at [286, 162] on input "text" at bounding box center [280, 165] width 26 height 8
type input "50"
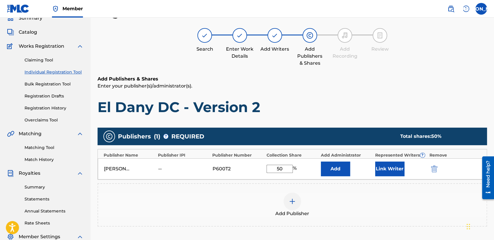
click at [388, 172] on button "Link Writer" at bounding box center [390, 168] width 29 height 15
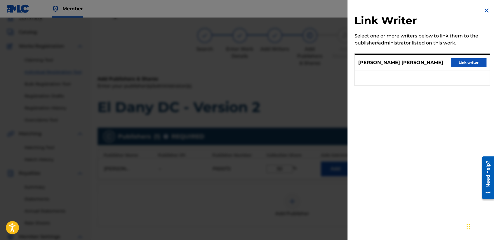
click at [463, 67] on div "[PERSON_NAME] [PERSON_NAME] Link writer" at bounding box center [422, 63] width 135 height 16
click at [463, 65] on button "Link writer" at bounding box center [469, 62] width 35 height 9
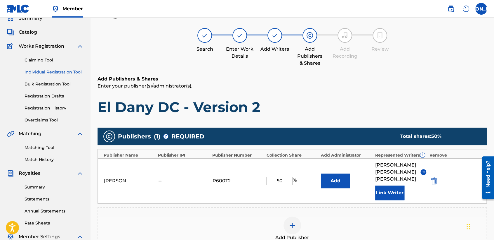
click at [400, 82] on h6 "Add Publishers & Shares" at bounding box center [293, 78] width 390 height 7
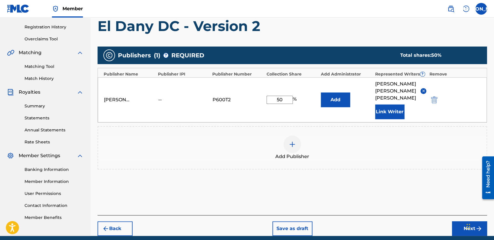
scroll to position [123, 0]
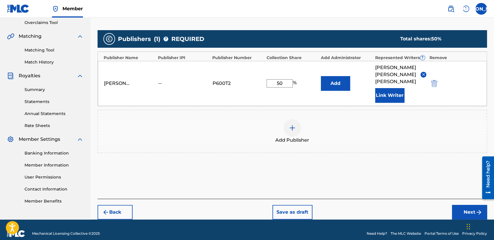
click at [456, 198] on div "Back Save as draft Next" at bounding box center [293, 208] width 390 height 21
click at [456, 205] on button "Next" at bounding box center [469, 212] width 35 height 15
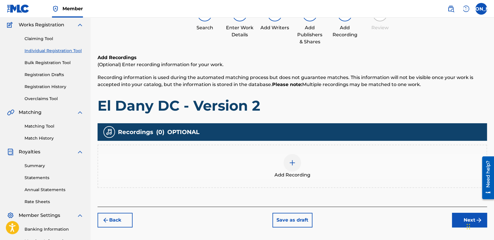
scroll to position [26, 0]
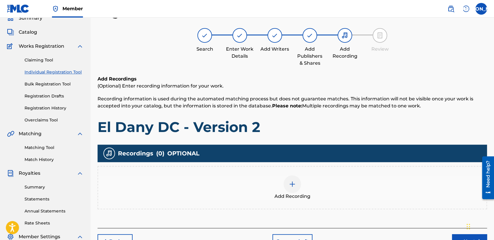
click at [290, 176] on div at bounding box center [293, 184] width 18 height 18
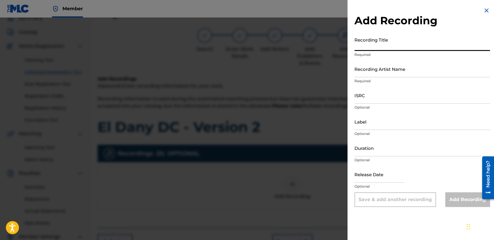
click at [400, 41] on input "Recording Title" at bounding box center [423, 42] width 136 height 17
paste input "El Dany DC - Version 2"
type input "El Dany DC - Version 2"
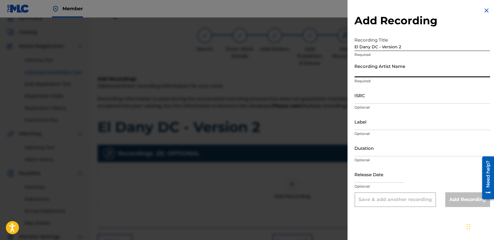
click at [391, 65] on input "Recording Artist Name" at bounding box center [423, 68] width 136 height 17
type input "Baby [PERSON_NAME]"
type input "[DATE]"
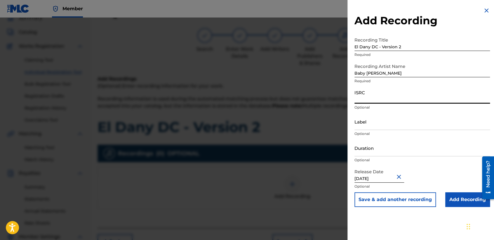
paste input "USHM92197730"
type input "USHM92197730"
click at [373, 143] on input "Duration" at bounding box center [423, 147] width 136 height 17
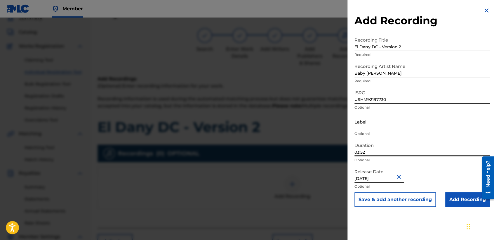
type input "03:52"
click at [460, 201] on input "Add Recording" at bounding box center [468, 199] width 45 height 15
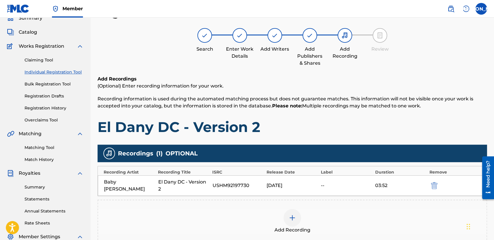
click at [347, 116] on div "Add Recordings (Optional) Enter recording information for your work. Recording …" at bounding box center [293, 105] width 390 height 60
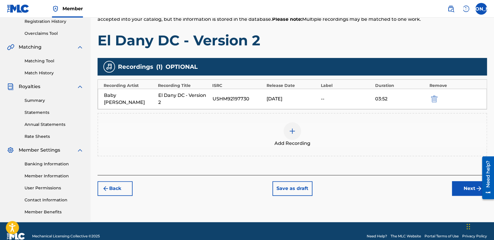
scroll to position [122, 0]
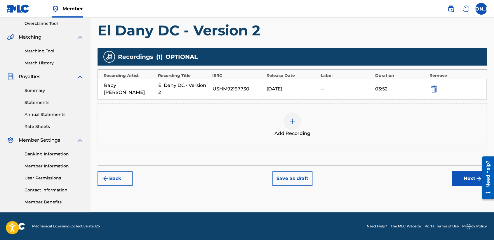
click at [460, 178] on button "Next" at bounding box center [469, 178] width 35 height 15
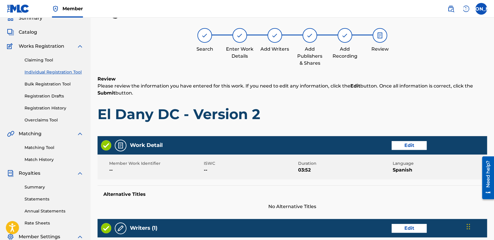
click at [345, 98] on div "Review Please review the information you have entered for this work. If you nee…" at bounding box center [293, 103] width 390 height 56
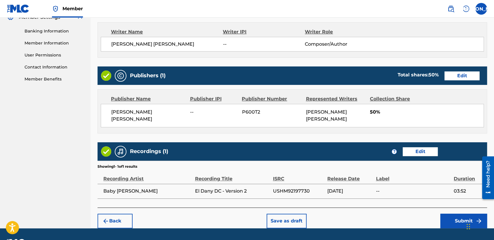
scroll to position [247, 0]
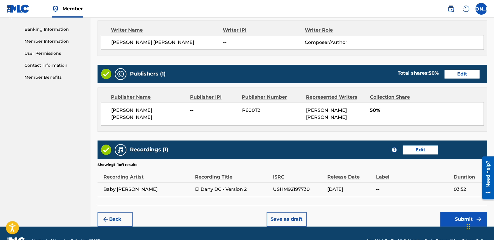
click at [447, 216] on button "Submit" at bounding box center [464, 219] width 47 height 15
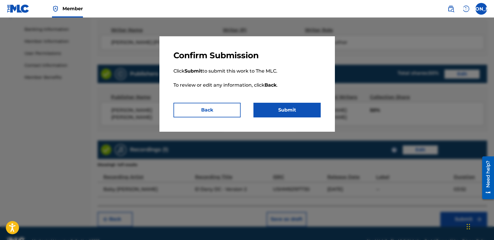
click at [303, 105] on button "Submit" at bounding box center [287, 110] width 67 height 15
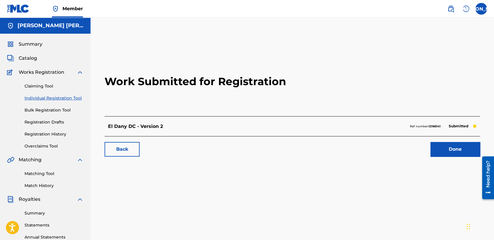
click at [77, 97] on link "Individual Registration Tool" at bounding box center [54, 98] width 59 height 6
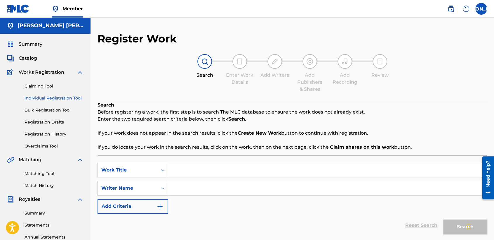
paste input "Comandante [PERSON_NAME] - Version 4"
type input "Comandante [PERSON_NAME] - Version 4"
click at [207, 190] on input "Search Form" at bounding box center [327, 188] width 319 height 14
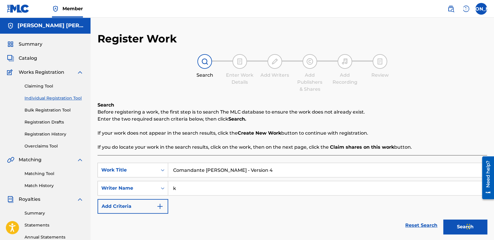
type input "k"
click at [452, 231] on button "Search" at bounding box center [466, 226] width 44 height 15
click at [435, 104] on div "Search Before registering a work, the first step is to search The MLC database …" at bounding box center [293, 125] width 390 height 49
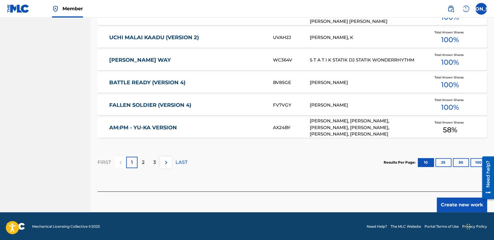
click at [440, 203] on button "Create new work" at bounding box center [462, 204] width 50 height 15
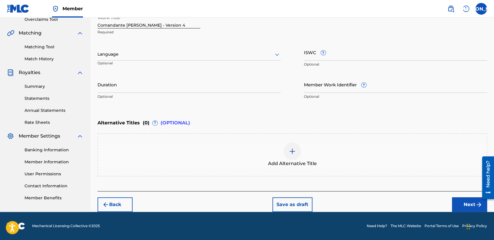
scroll to position [126, 0]
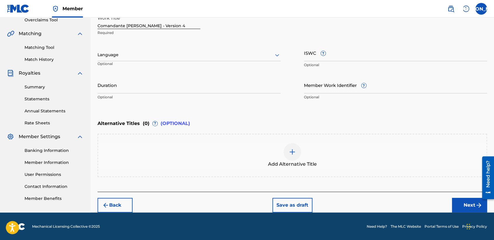
click at [220, 52] on div at bounding box center [189, 54] width 183 height 7
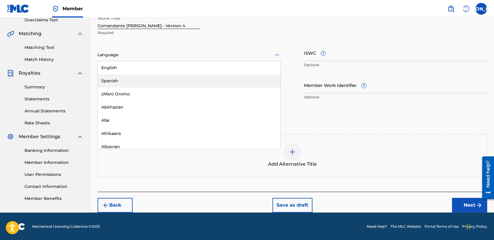
click at [182, 82] on div "Spanish" at bounding box center [189, 80] width 183 height 13
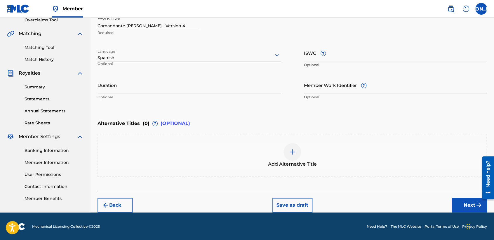
click at [156, 81] on input "Duration" at bounding box center [189, 85] width 183 height 17
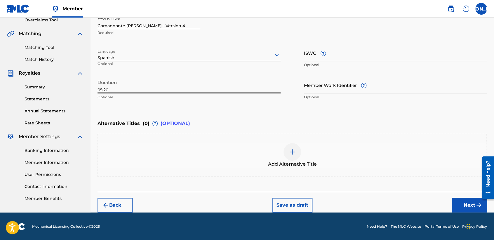
type input "05:20"
click at [468, 212] on iframe "Widget de chat" at bounding box center [479, 226] width 29 height 28
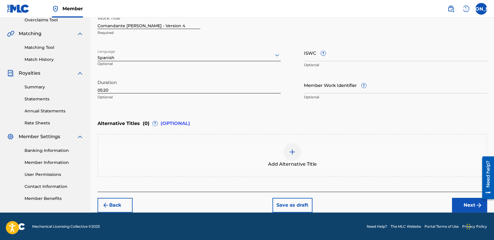
click at [468, 208] on button "Next" at bounding box center [469, 205] width 35 height 15
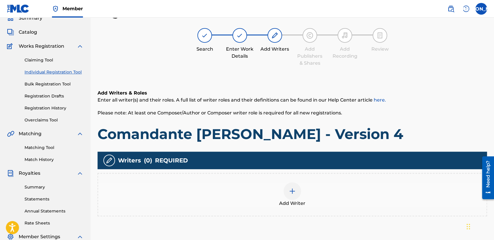
click at [334, 95] on h6 "Add Writers & Roles" at bounding box center [293, 92] width 390 height 7
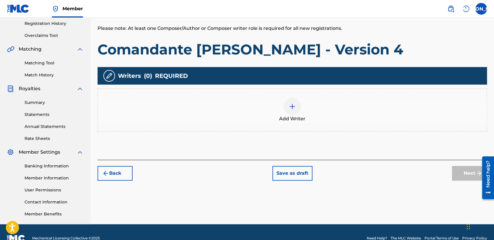
scroll to position [122, 0]
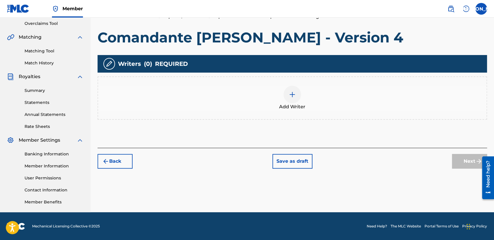
click at [269, 75] on div "Writers ( 0 ) REQUIRED Add Writer" at bounding box center [293, 87] width 390 height 65
click at [298, 100] on div at bounding box center [293, 95] width 18 height 18
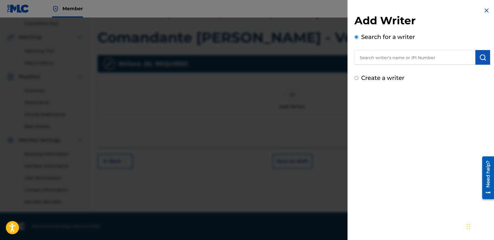
click at [383, 56] on input "text" at bounding box center [415, 57] width 121 height 15
click at [357, 78] on input "Create a writer" at bounding box center [357, 78] width 4 height 4
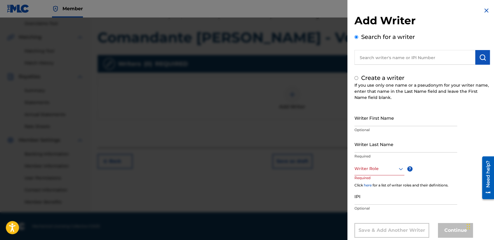
radio input "false"
radio input "true"
click at [368, 121] on input "Writer First Name" at bounding box center [406, 117] width 103 height 17
type input "[PERSON_NAME] [PERSON_NAME]"
click at [368, 135] on div "Writer First Name [PERSON_NAME] [PERSON_NAME] Optional" at bounding box center [406, 122] width 103 height 26
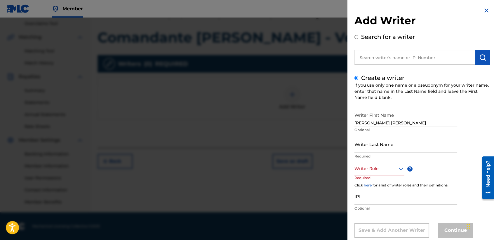
click at [373, 150] on input "Writer Last Name" at bounding box center [406, 144] width 103 height 17
type input "[PERSON_NAME]"
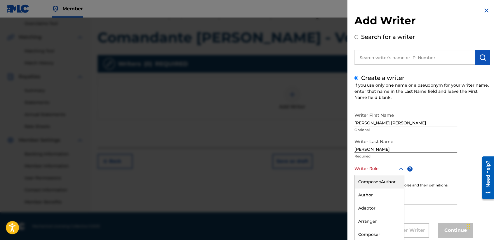
scroll to position [13, 0]
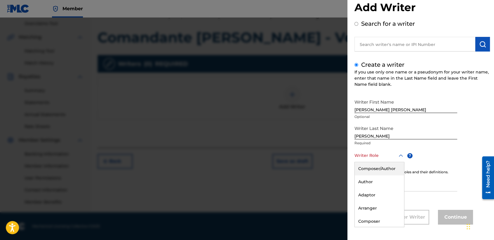
click at [390, 162] on div "8 results available. Use Up and Down to choose options, press Enter to select t…" at bounding box center [380, 155] width 50 height 13
click at [390, 165] on div "Composer/Author" at bounding box center [379, 168] width 49 height 13
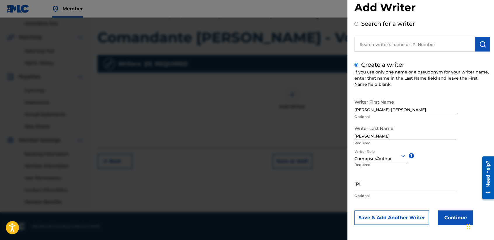
click at [444, 212] on button "Continue" at bounding box center [455, 217] width 35 height 15
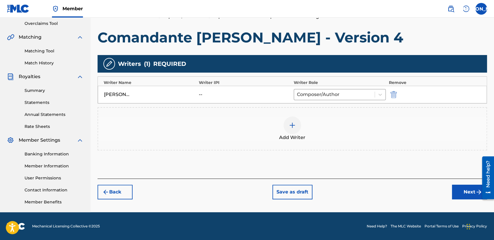
click at [335, 117] on div "Add Writer" at bounding box center [292, 128] width 389 height 25
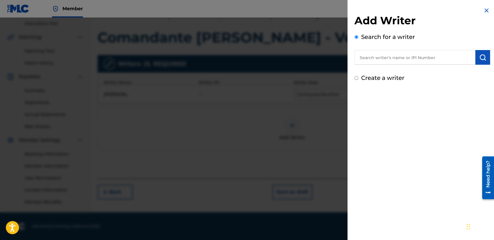
click at [335, 117] on div at bounding box center [247, 138] width 494 height 240
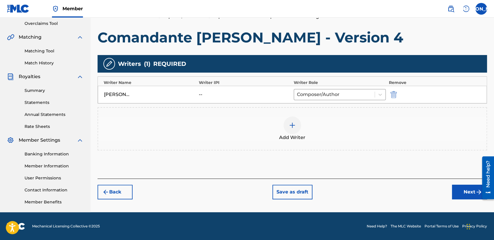
click at [448, 189] on div "Back Save as draft Next" at bounding box center [293, 188] width 390 height 21
click at [451, 189] on div "Back Save as draft Next" at bounding box center [293, 188] width 390 height 21
click at [457, 189] on button "Next" at bounding box center [469, 191] width 35 height 15
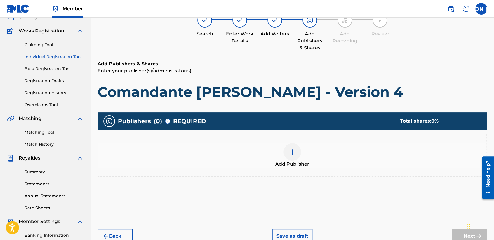
scroll to position [26, 0]
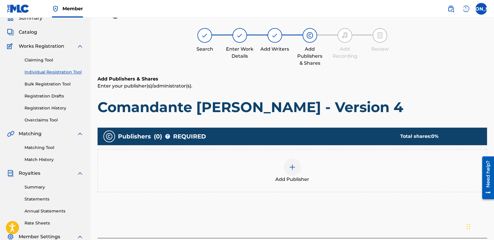
click at [289, 172] on div at bounding box center [293, 167] width 18 height 18
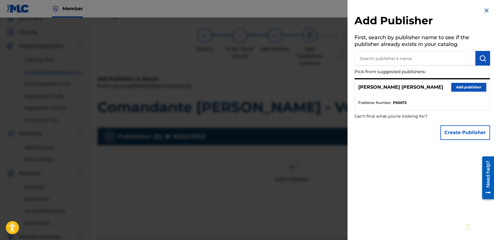
click at [456, 87] on button "Add publisher" at bounding box center [469, 87] width 35 height 9
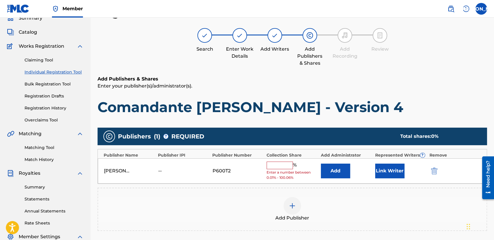
click at [275, 164] on input "text" at bounding box center [280, 165] width 26 height 8
type input "50"
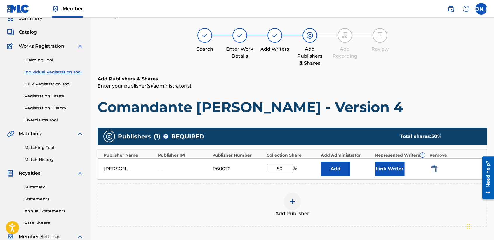
click at [383, 170] on button "Link Writer" at bounding box center [390, 168] width 29 height 15
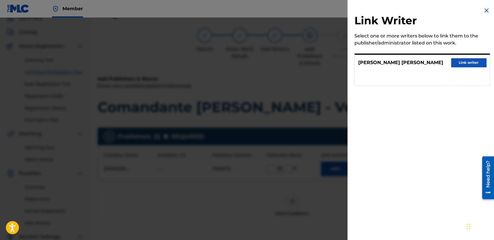
click at [461, 66] on button "Link writer" at bounding box center [469, 62] width 35 height 9
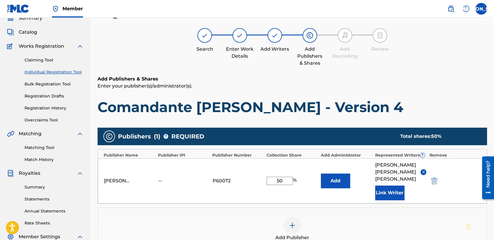
click at [394, 88] on p "Enter your publisher(s)/administrator(s)." at bounding box center [293, 85] width 390 height 7
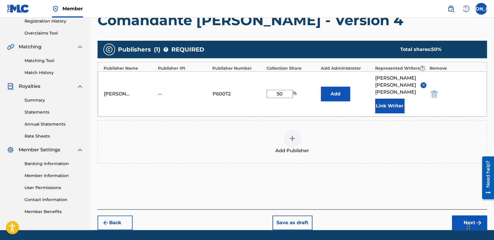
scroll to position [123, 0]
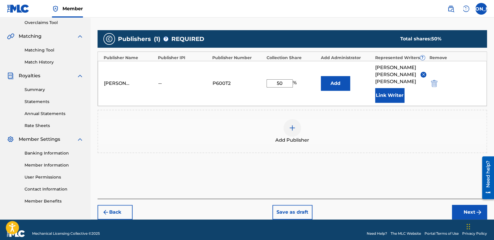
click at [460, 205] on button "Next" at bounding box center [469, 212] width 35 height 15
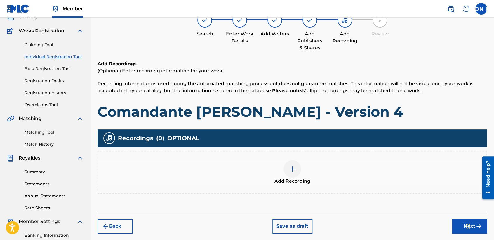
scroll to position [26, 0]
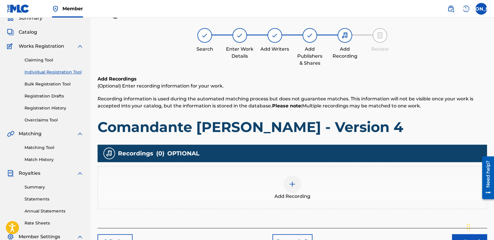
click at [280, 188] on div "Add Recording" at bounding box center [292, 187] width 389 height 25
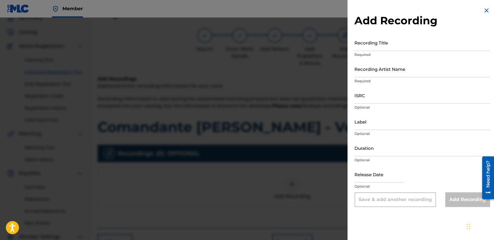
click at [383, 46] on input "Recording Title" at bounding box center [423, 42] width 136 height 17
paste input "Comandante [PERSON_NAME] - Version 4"
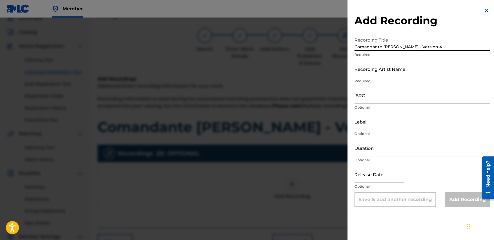
type input "Comandante [PERSON_NAME] - Version 4"
click at [395, 75] on input "Recording Artist Name" at bounding box center [423, 68] width 136 height 17
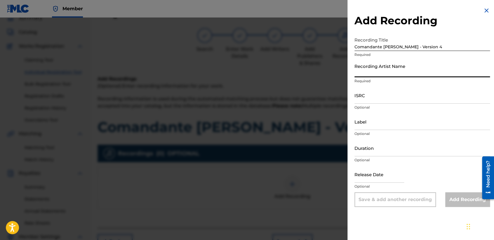
type input "Baby [PERSON_NAME]"
type input "[DATE]"
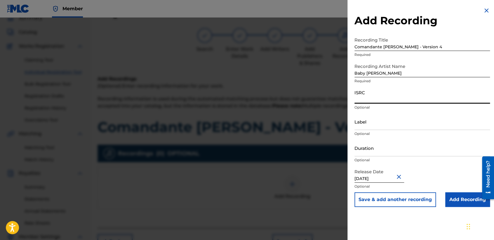
paste input "USHM92197747"
type input "USHM92197747"
click at [378, 149] on input "Duration" at bounding box center [423, 147] width 136 height 17
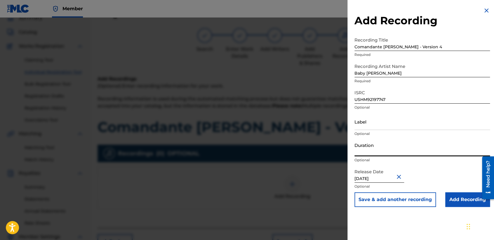
type input "'"
type input "05:20"
click at [458, 195] on input "Add Recording" at bounding box center [468, 199] width 45 height 15
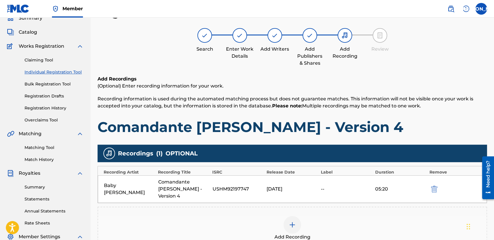
click at [381, 68] on div "Register Work Search Enter Work Details Add Writers Add Publishers & Shares Add…" at bounding box center [293, 147] width 390 height 283
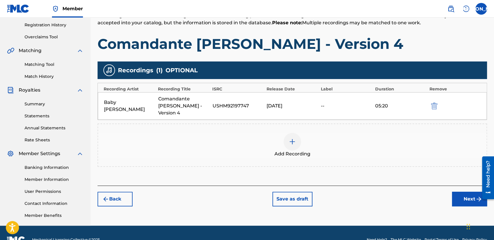
scroll to position [122, 0]
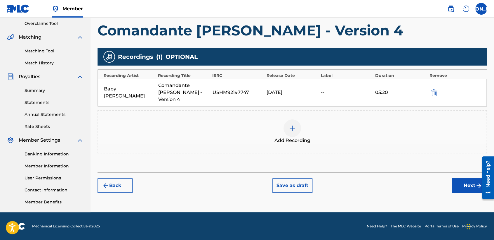
click at [456, 179] on button "Next" at bounding box center [469, 185] width 35 height 15
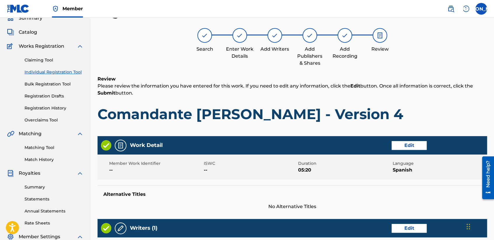
click at [363, 88] on p "Please review the information you have entered for this work. If you need to ed…" at bounding box center [293, 89] width 390 height 14
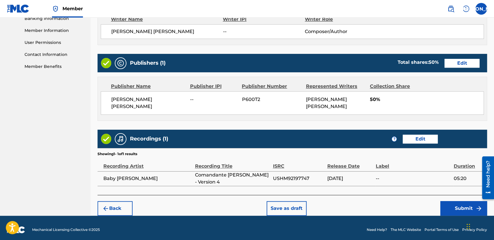
scroll to position [261, 0]
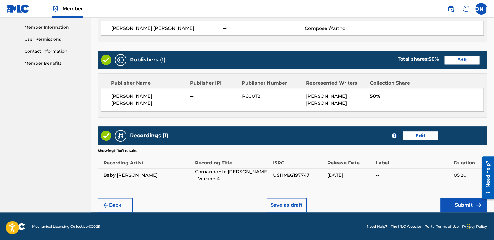
click at [445, 205] on button "Submit" at bounding box center [464, 205] width 47 height 15
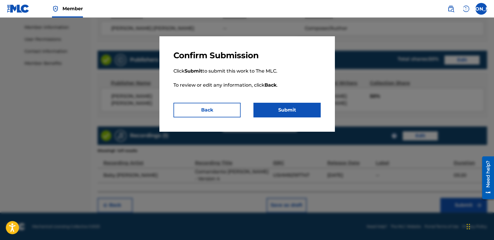
click at [293, 105] on button "Submit" at bounding box center [287, 110] width 67 height 15
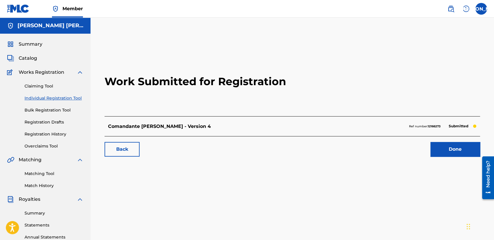
click at [77, 96] on link "Individual Registration Tool" at bounding box center [54, 98] width 59 height 6
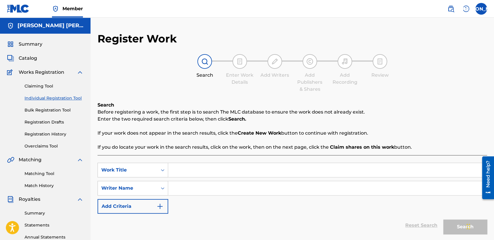
click at [179, 165] on input "Search Form" at bounding box center [327, 170] width 319 height 14
paste input "El Wacho"
type input "El Wacho"
click at [192, 191] on input "Search Form" at bounding box center [327, 188] width 319 height 14
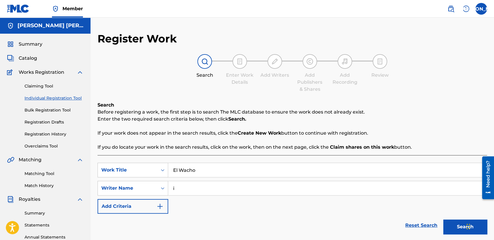
type input "i"
click at [449, 229] on button "Search" at bounding box center [466, 226] width 44 height 15
click at [421, 124] on div "Search Before registering a work, the first step is to search The MLC database …" at bounding box center [293, 125] width 390 height 49
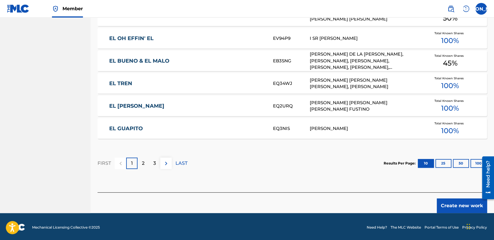
scroll to position [358, 0]
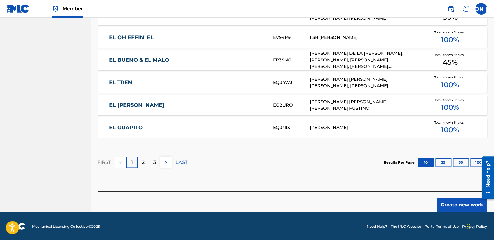
click at [444, 199] on button "Create new work" at bounding box center [462, 204] width 50 height 15
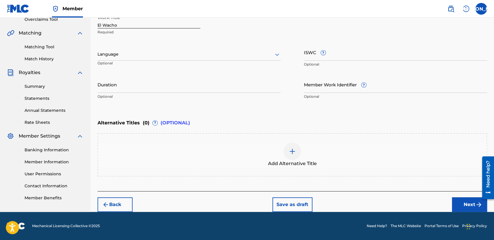
scroll to position [126, 0]
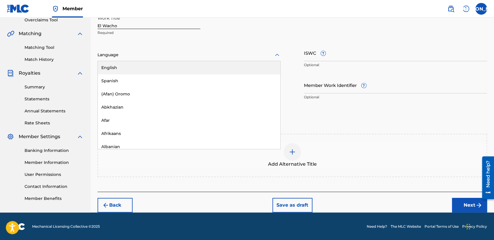
click at [249, 55] on div at bounding box center [189, 54] width 183 height 7
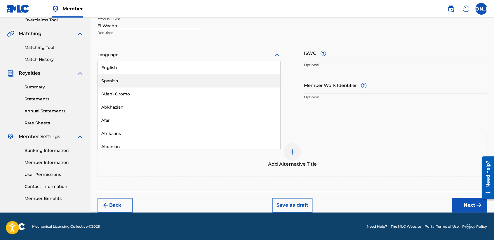
click at [196, 78] on div "Spanish" at bounding box center [189, 80] width 183 height 13
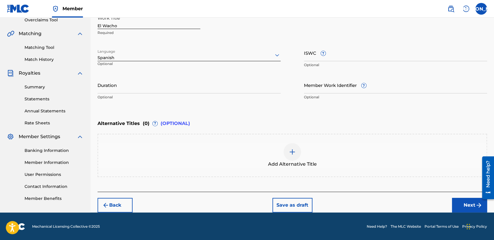
click at [169, 83] on input "Duration" at bounding box center [189, 85] width 183 height 17
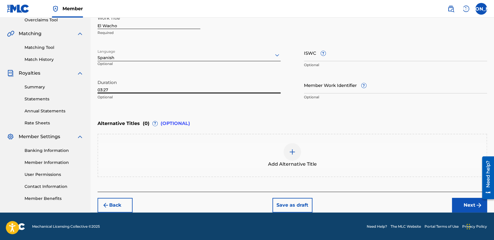
type input "03:27"
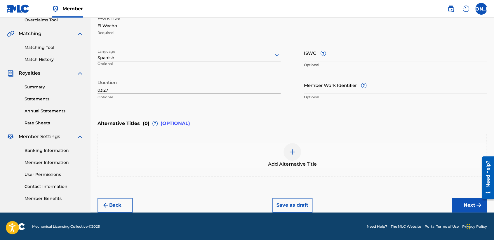
click at [482, 206] on img "submit" at bounding box center [479, 204] width 7 height 7
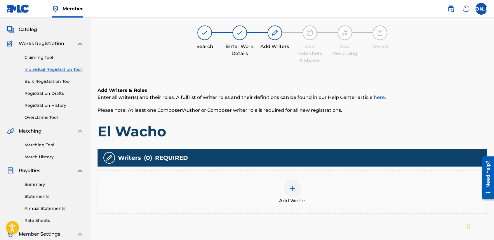
scroll to position [26, 0]
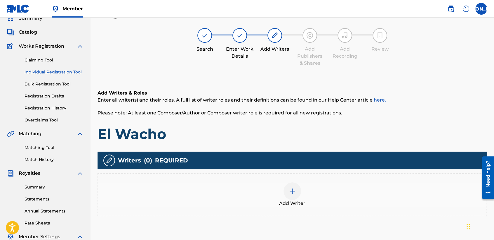
click at [293, 187] on img at bounding box center [292, 190] width 7 height 7
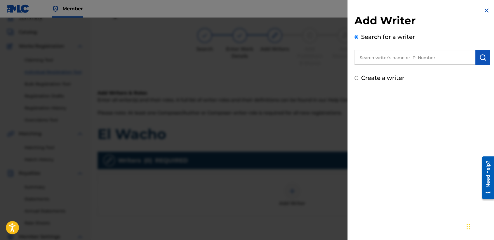
click at [357, 78] on input "Create a writer" at bounding box center [357, 78] width 4 height 4
radio input "false"
radio input "true"
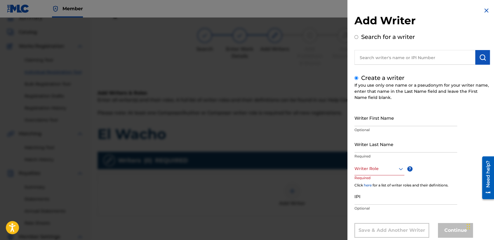
click at [373, 116] on input "Writer First Name" at bounding box center [406, 117] width 103 height 17
type input "[PERSON_NAME] [PERSON_NAME]"
click at [385, 150] on input "Writer Last Name" at bounding box center [406, 144] width 103 height 17
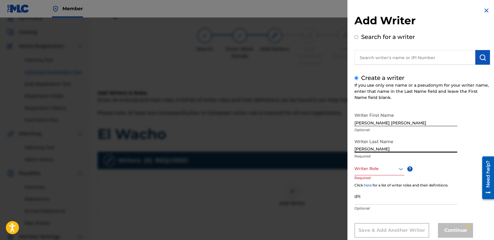
type input "[PERSON_NAME]"
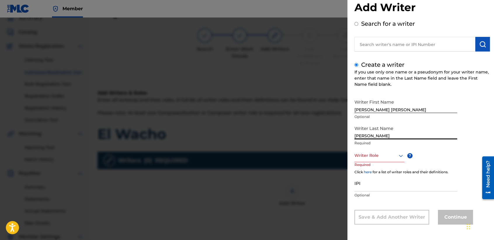
click at [388, 162] on div "Writer Role" at bounding box center [380, 155] width 50 height 13
click at [388, 170] on div "Composer/Author" at bounding box center [379, 168] width 49 height 13
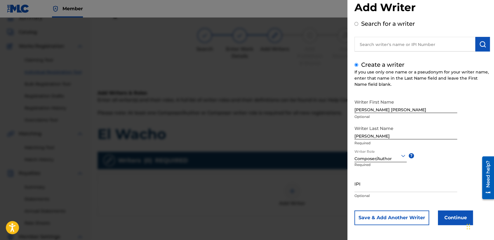
click at [447, 213] on button "Continue" at bounding box center [455, 217] width 35 height 15
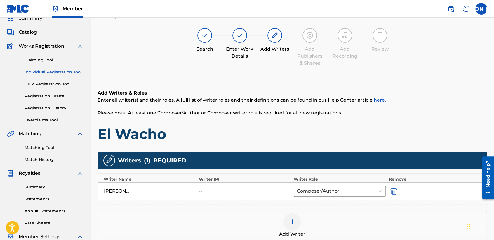
click at [351, 81] on div "Add Writers & Roles Enter all writer(s) and their roles. A full list of writer …" at bounding box center [293, 174] width 390 height 199
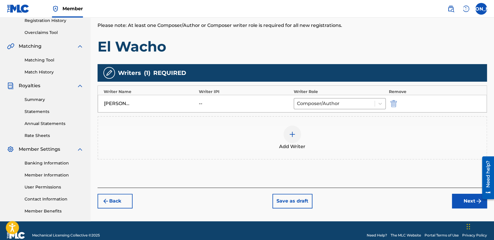
scroll to position [122, 0]
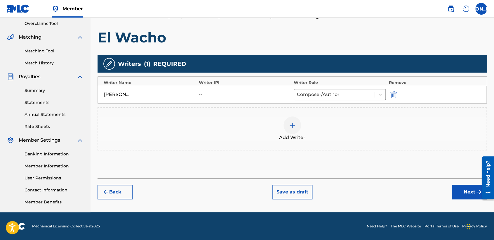
click at [459, 186] on button "Next" at bounding box center [469, 191] width 35 height 15
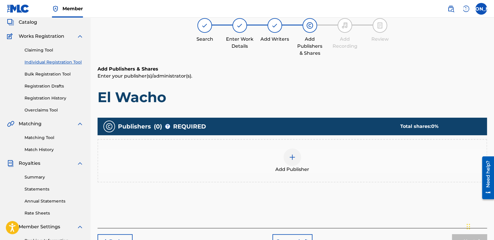
scroll to position [26, 0]
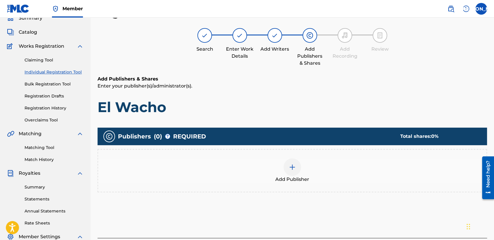
click at [290, 170] on div at bounding box center [293, 167] width 18 height 18
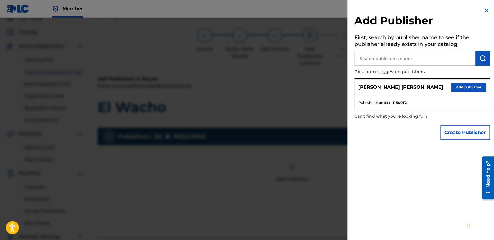
click at [455, 88] on button "Add publisher" at bounding box center [469, 87] width 35 height 9
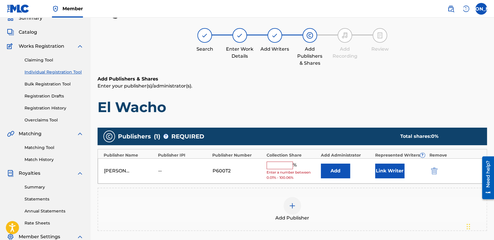
click at [283, 162] on input "text" at bounding box center [280, 165] width 26 height 8
type input "50"
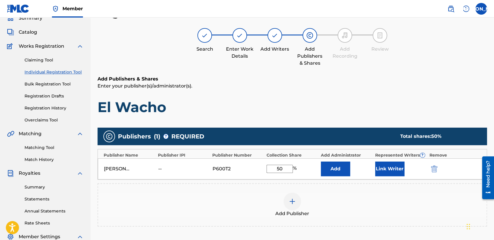
click at [381, 167] on button "Link Writer" at bounding box center [390, 168] width 29 height 15
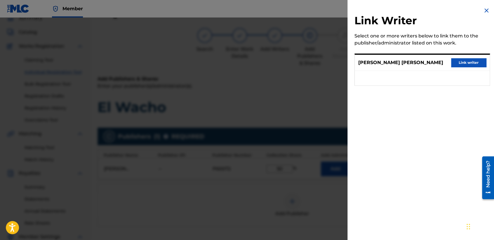
click at [468, 58] on button "Link writer" at bounding box center [469, 62] width 35 height 9
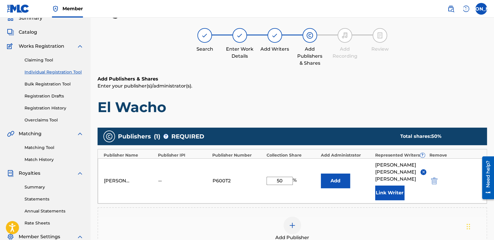
click at [381, 78] on h6 "Add Publishers & Shares" at bounding box center [293, 78] width 390 height 7
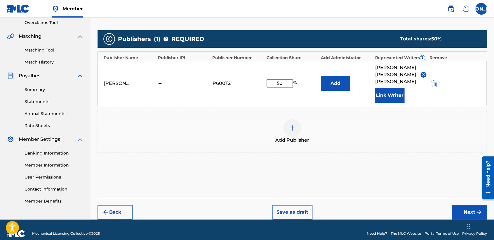
click at [461, 205] on button "Next" at bounding box center [469, 212] width 35 height 15
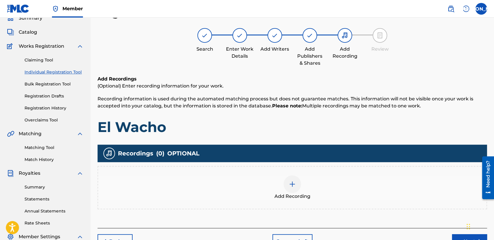
click at [288, 182] on div at bounding box center [293, 184] width 18 height 18
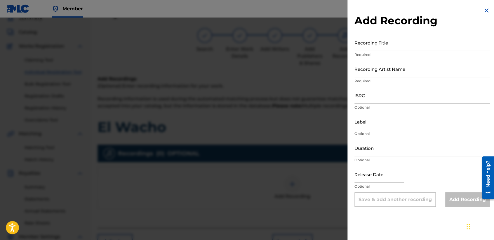
click at [400, 45] on input "Recording Title" at bounding box center [423, 42] width 136 height 17
paste input "El Wacho"
type input "El Wacho"
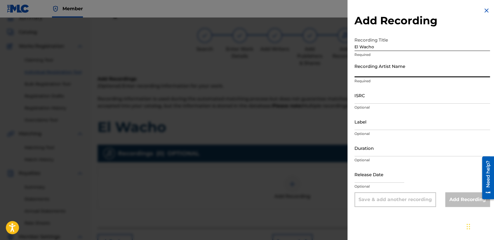
click at [404, 73] on input "Recording Artist Name" at bounding box center [423, 68] width 136 height 17
type input "Baby [PERSON_NAME]"
type input "[DATE]"
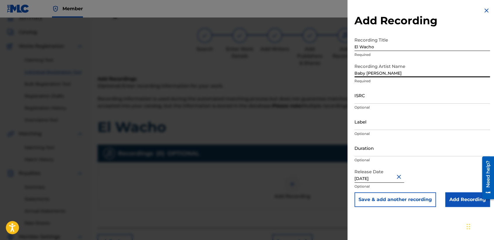
click at [372, 103] on input "ISRC" at bounding box center [423, 95] width 136 height 17
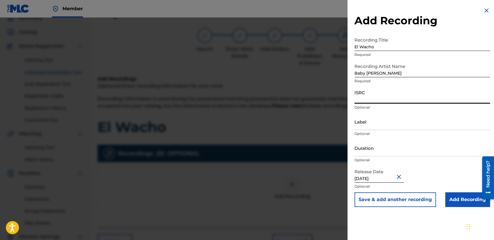
click at [359, 102] on input "ISRC" at bounding box center [423, 95] width 136 height 17
paste input "USHM92197731"
type input "USHM92197731"
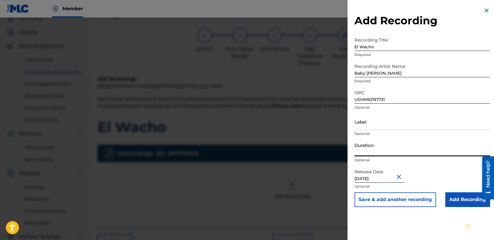
click at [392, 148] on input "Duration" at bounding box center [423, 147] width 136 height 17
type input "03:27"
click at [456, 199] on input "Add Recording" at bounding box center [468, 199] width 45 height 15
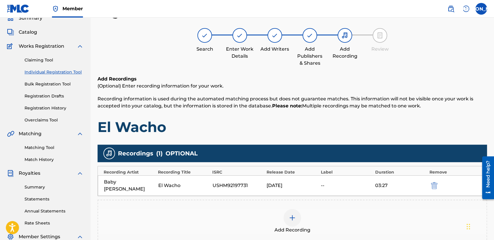
click at [327, 118] on h1 "El Wacho" at bounding box center [293, 127] width 390 height 18
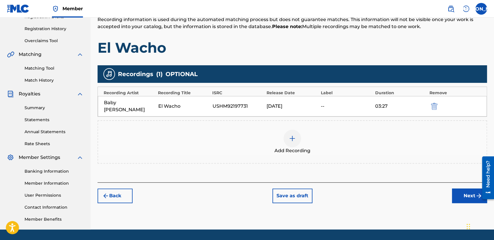
scroll to position [122, 0]
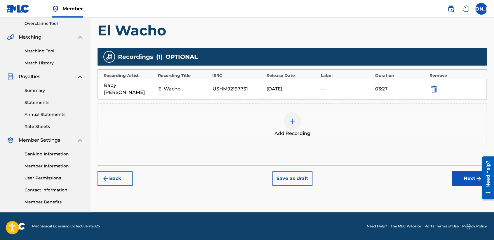
click at [465, 171] on button "Next" at bounding box center [469, 178] width 35 height 15
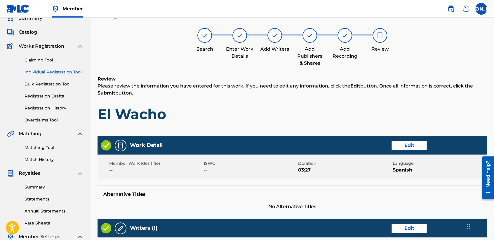
click at [385, 98] on div "Review Please review the information you have entered for this work. If you nee…" at bounding box center [293, 103] width 390 height 56
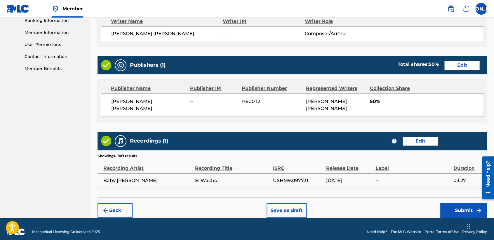
scroll to position [261, 0]
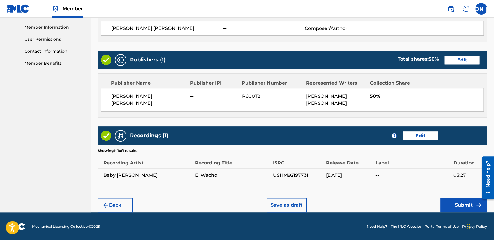
click at [472, 206] on button "Submit" at bounding box center [464, 205] width 47 height 15
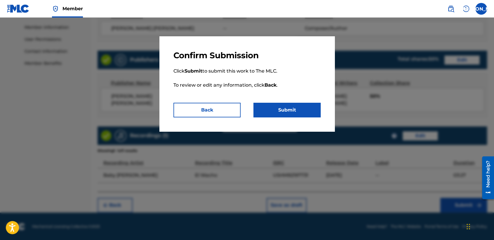
click at [280, 113] on button "Submit" at bounding box center [287, 110] width 67 height 15
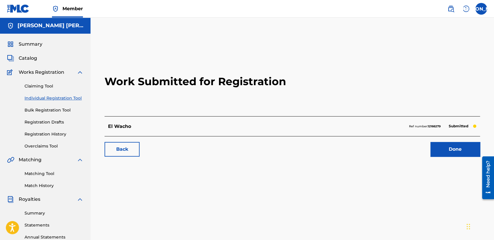
click at [73, 101] on div "Claiming Tool Individual Registration Tool Bulk Registration Tool Registration …" at bounding box center [45, 112] width 77 height 73
click at [75, 99] on link "Individual Registration Tool" at bounding box center [54, 98] width 59 height 6
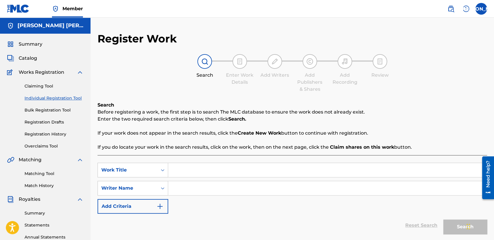
click at [198, 173] on input "Search Form" at bounding box center [327, 170] width 319 height 14
paste input "El [PERSON_NAME] - Version 2"
type input "El [PERSON_NAME] - Version 2"
click at [208, 192] on input "Search Form" at bounding box center [327, 188] width 319 height 14
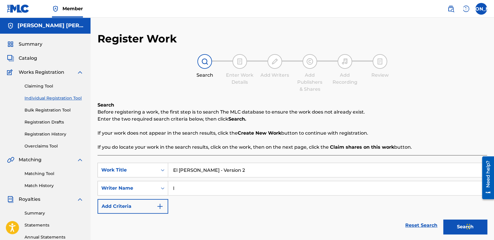
type input "l"
click at [444, 219] on button "Search" at bounding box center [466, 226] width 44 height 15
click at [257, 214] on div "Reset Search Search" at bounding box center [293, 224] width 390 height 23
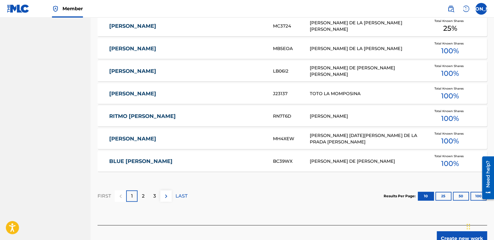
scroll to position [338, 0]
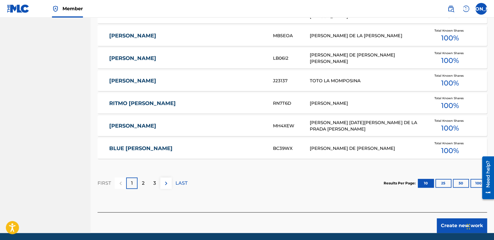
click at [454, 218] on button "Create new work" at bounding box center [462, 225] width 50 height 15
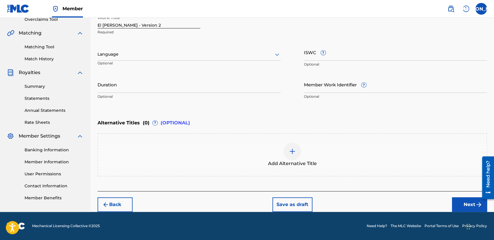
scroll to position [126, 0]
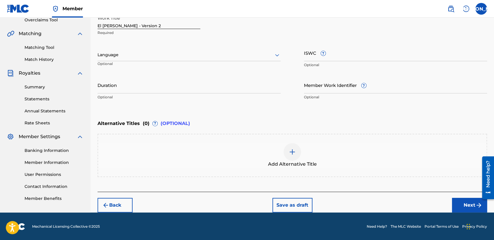
drag, startPoint x: 256, startPoint y: 60, endPoint x: 227, endPoint y: 60, distance: 29.5
click at [227, 60] on div "Language" at bounding box center [189, 55] width 183 height 12
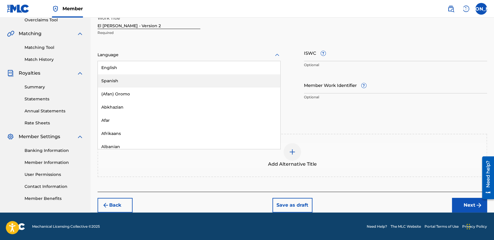
click at [180, 85] on div "Spanish" at bounding box center [189, 80] width 183 height 13
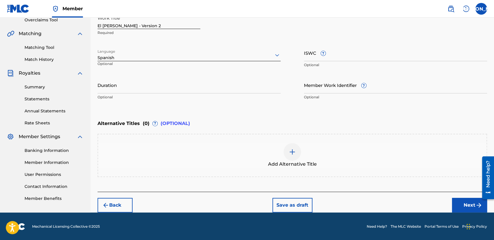
click at [144, 84] on input "Duration" at bounding box center [189, 85] width 183 height 17
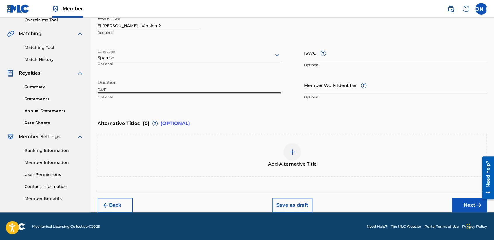
type input "04:11"
click at [461, 201] on button "Next" at bounding box center [469, 205] width 35 height 15
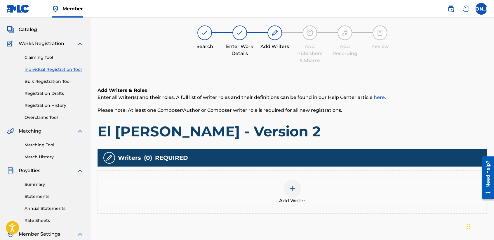
scroll to position [26, 0]
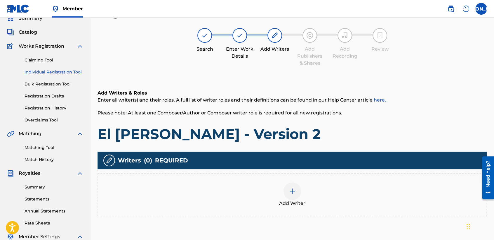
click at [287, 200] on span "Add Writer" at bounding box center [292, 203] width 26 height 7
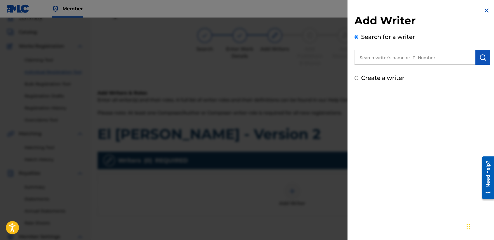
click at [356, 78] on input "Create a writer" at bounding box center [357, 78] width 4 height 4
radio input "false"
radio input "true"
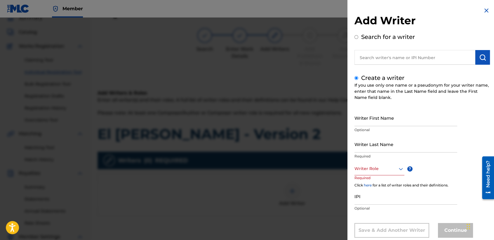
drag, startPoint x: 379, startPoint y: 137, endPoint x: 379, endPoint y: 132, distance: 4.4
click at [379, 132] on div "Writer First Name Optional Writer Last Name Required Writer Role ? Required Cli…" at bounding box center [423, 173] width 136 height 128
click at [380, 124] on input "Writer First Name" at bounding box center [406, 117] width 103 height 17
type input "[PERSON_NAME] [PERSON_NAME]"
click at [379, 134] on div "Writer First Name [PERSON_NAME] [PERSON_NAME] Optional" at bounding box center [406, 122] width 103 height 26
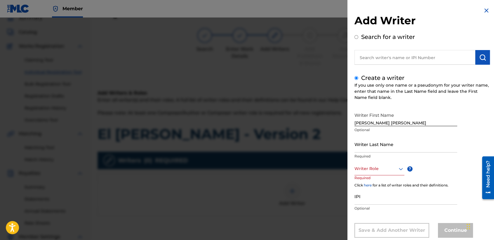
click at [378, 144] on input "Writer Last Name" at bounding box center [406, 144] width 103 height 17
type input "[PERSON_NAME]"
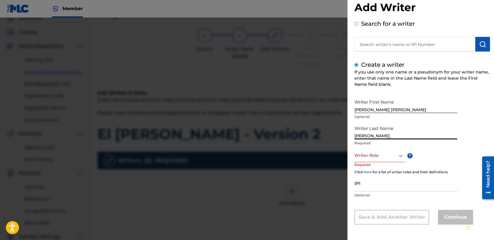
click at [384, 162] on div "Writer Role" at bounding box center [380, 155] width 50 height 13
click at [384, 163] on div "Composer/Author" at bounding box center [379, 168] width 49 height 13
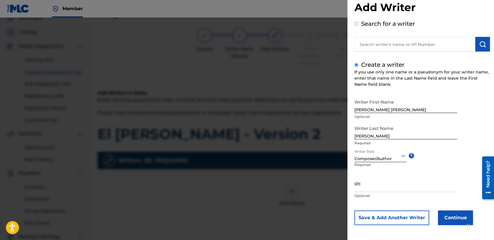
click at [442, 219] on button "Continue" at bounding box center [455, 217] width 35 height 15
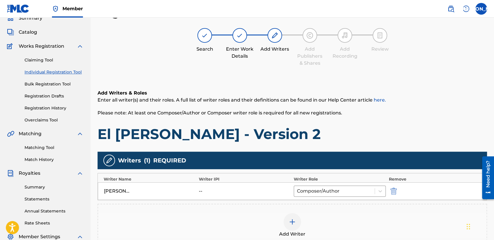
click at [329, 97] on span "Enter all writer(s) and their roles. A full list of writer roles and their defi…" at bounding box center [242, 100] width 289 height 6
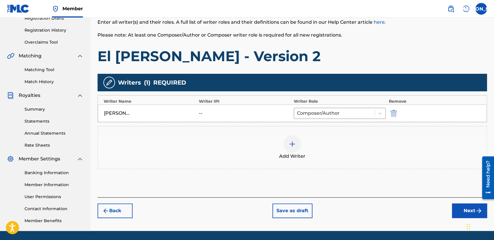
scroll to position [122, 0]
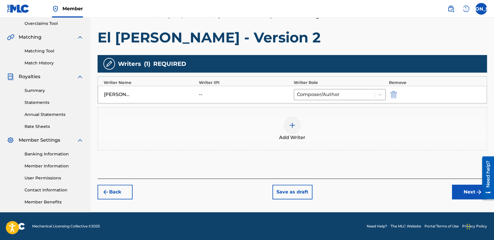
click at [461, 185] on button "Next" at bounding box center [469, 191] width 35 height 15
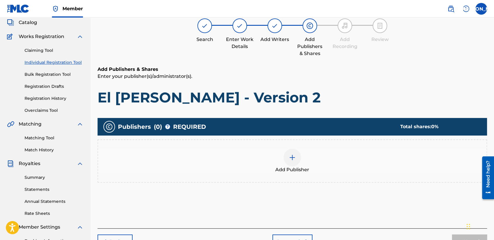
scroll to position [26, 0]
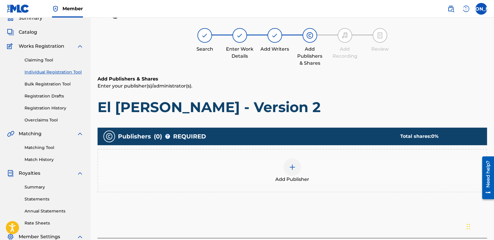
click at [288, 164] on div at bounding box center [293, 167] width 18 height 18
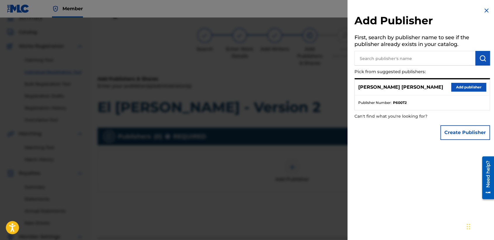
click at [466, 89] on button "Add publisher" at bounding box center [469, 87] width 35 height 9
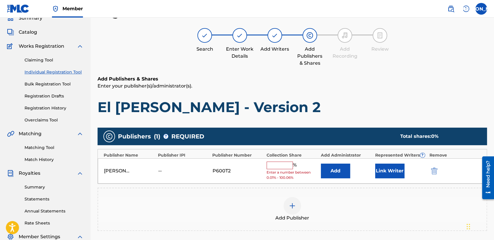
click at [280, 167] on input "text" at bounding box center [280, 165] width 26 height 8
type input "50"
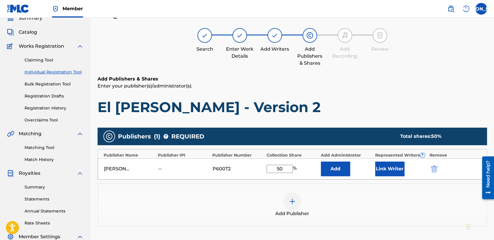
click at [376, 171] on button "Link Writer" at bounding box center [390, 168] width 29 height 15
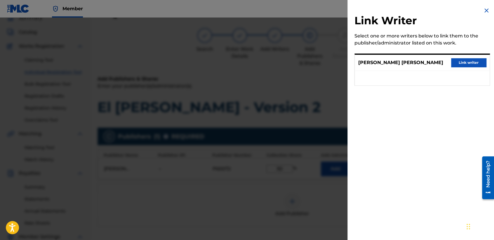
click at [459, 63] on button "Link writer" at bounding box center [469, 62] width 35 height 9
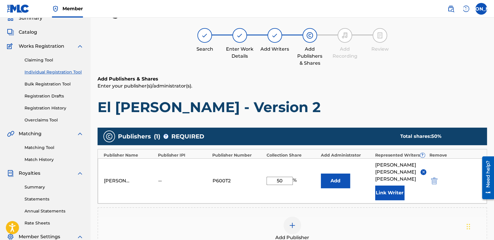
click at [360, 84] on p "Enter your publisher(s)/administrator(s)." at bounding box center [293, 85] width 390 height 7
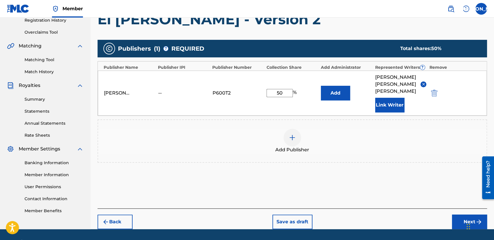
scroll to position [123, 0]
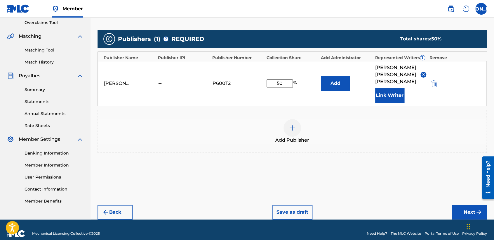
click at [455, 205] on button "Next" at bounding box center [469, 212] width 35 height 15
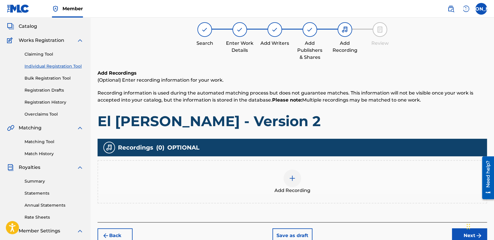
scroll to position [26, 0]
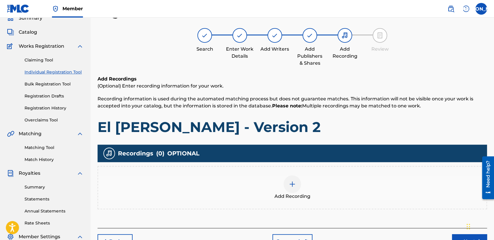
click at [295, 172] on div "Add Recording" at bounding box center [293, 187] width 390 height 43
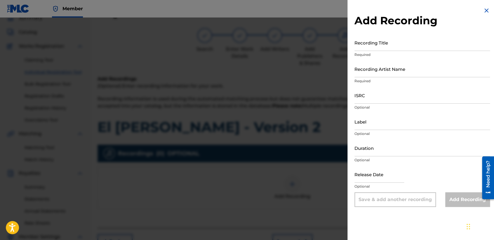
click at [392, 41] on input "Recording Title" at bounding box center [423, 42] width 136 height 17
paste input "El [PERSON_NAME] - Version 2"
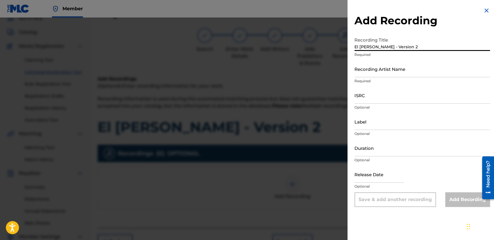
type input "El [PERSON_NAME] - Version 2"
click at [372, 69] on input "Recording Artist Name" at bounding box center [423, 68] width 136 height 17
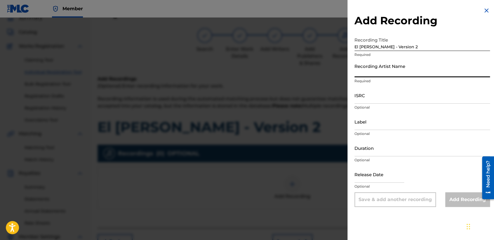
type input "Baby [PERSON_NAME]"
type input "[DATE]"
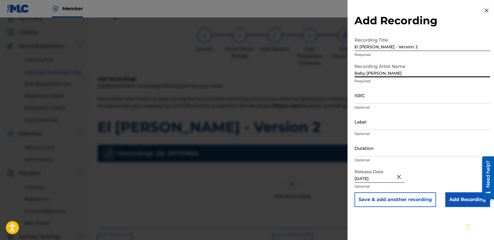
click at [381, 97] on input "ISRC" at bounding box center [423, 95] width 136 height 17
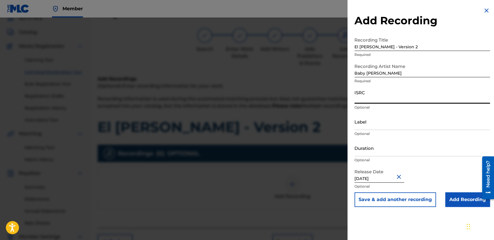
paste input "USHM92197735"
type input "USHM92197735"
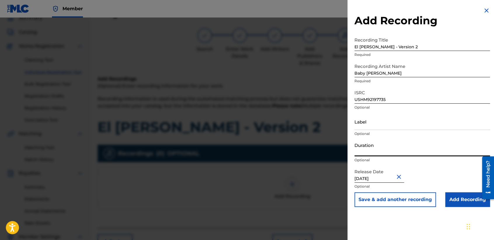
click at [383, 142] on input "Duration" at bounding box center [423, 147] width 136 height 17
type input "04:11"
click at [452, 198] on input "Add Recording" at bounding box center [468, 199] width 45 height 15
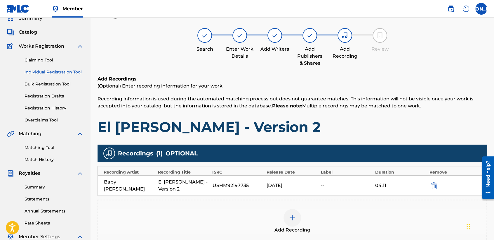
click at [355, 126] on h1 "El [PERSON_NAME] - Version 2" at bounding box center [293, 127] width 390 height 18
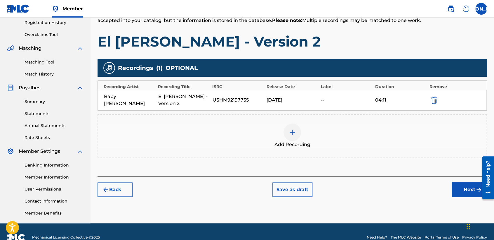
scroll to position [122, 0]
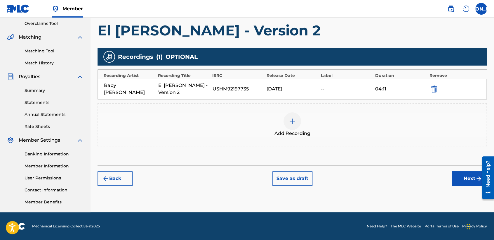
click at [456, 172] on button "Next" at bounding box center [469, 178] width 35 height 15
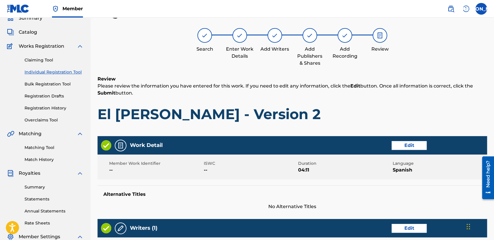
click at [349, 103] on div "Review Please review the information you have entered for this work. If you nee…" at bounding box center [293, 103] width 390 height 56
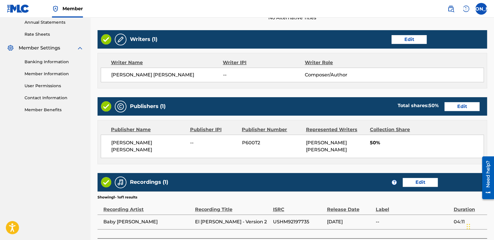
scroll to position [260, 0]
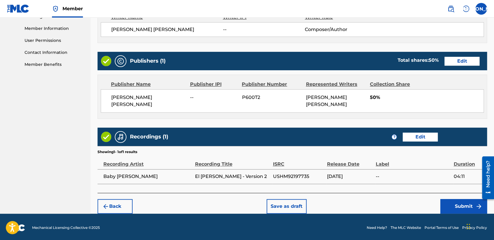
click at [448, 205] on button "Submit" at bounding box center [464, 206] width 47 height 15
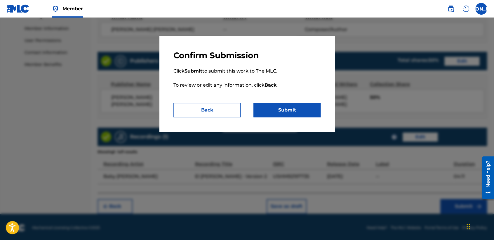
click at [290, 114] on button "Submit" at bounding box center [287, 110] width 67 height 15
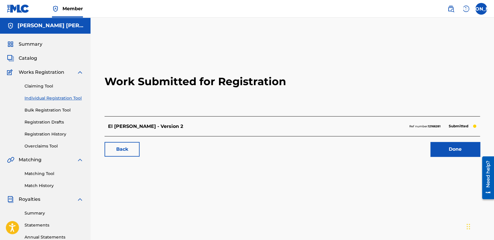
click at [70, 98] on link "Individual Registration Tool" at bounding box center [54, 98] width 59 height 6
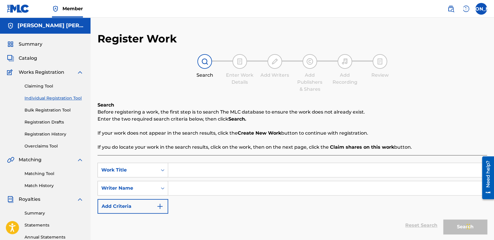
paste input "El Comandante [PERSON_NAME]"
type input "El Comandante [PERSON_NAME]"
drag, startPoint x: 212, startPoint y: 186, endPoint x: 215, endPoint y: 187, distance: 3.3
click at [215, 187] on input "Search Form" at bounding box center [327, 188] width 319 height 14
paste input "El Comandante [PERSON_NAME]"
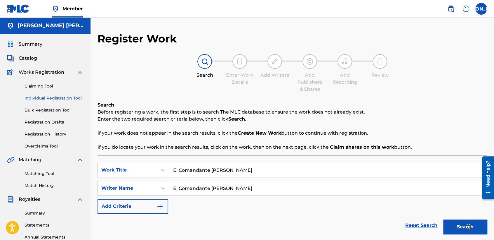
type input "El Comandante [PERSON_NAME]"
click at [452, 223] on button "Search" at bounding box center [466, 226] width 44 height 15
click at [419, 115] on p "Before registering a work, the first step is to search The MLC database to ensu…" at bounding box center [293, 111] width 390 height 7
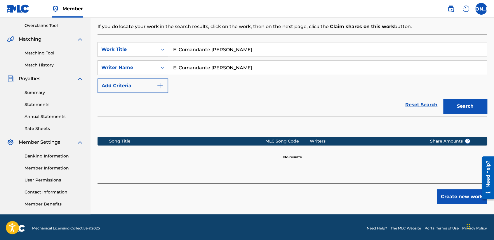
scroll to position [122, 0]
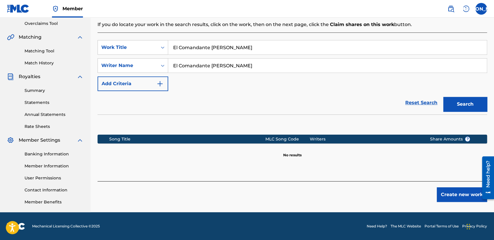
click at [455, 194] on button "Create new work" at bounding box center [462, 194] width 50 height 15
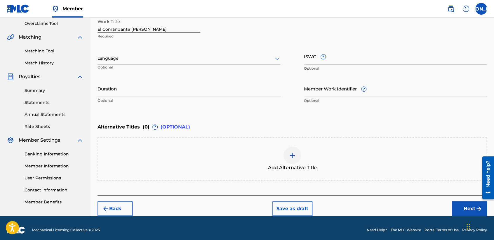
click at [206, 51] on div "Language Optional" at bounding box center [189, 61] width 183 height 26
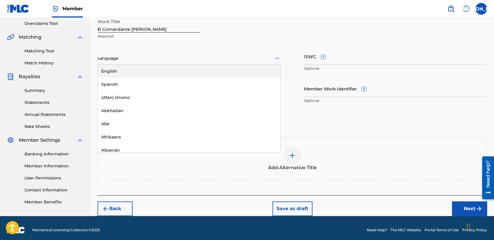
click at [164, 60] on div at bounding box center [189, 58] width 183 height 7
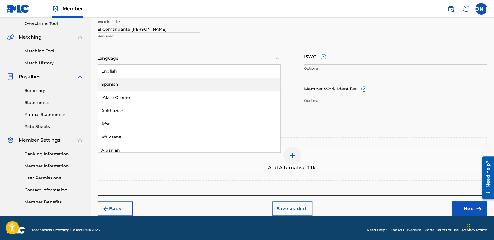
click at [130, 81] on div "Spanish" at bounding box center [189, 84] width 183 height 13
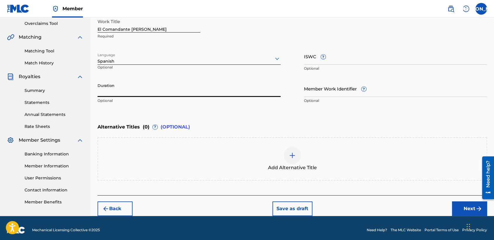
click at [123, 90] on input "Duration" at bounding box center [189, 88] width 183 height 17
type input "03:04"
click at [454, 203] on button "Next" at bounding box center [469, 208] width 35 height 15
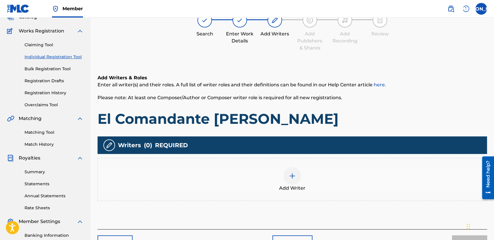
scroll to position [26, 0]
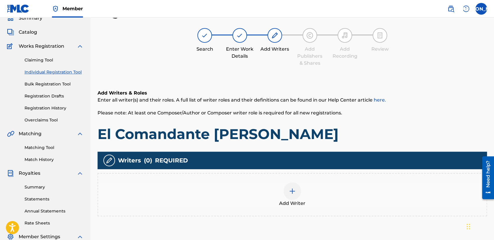
click at [295, 190] on img at bounding box center [292, 190] width 7 height 7
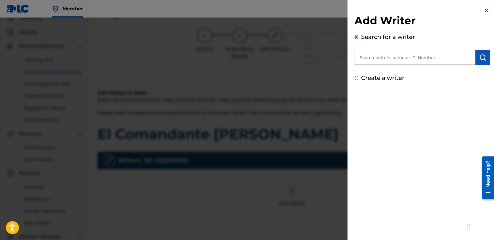
click at [356, 76] on input "Create a writer" at bounding box center [357, 78] width 4 height 4
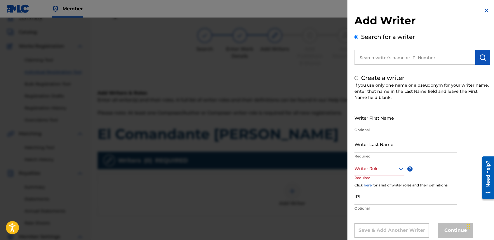
radio input "false"
radio input "true"
click at [360, 117] on input "Writer First Name" at bounding box center [406, 117] width 103 height 17
type input "[PERSON_NAME] [PERSON_NAME]"
click at [372, 139] on input "Writer Last Name" at bounding box center [406, 144] width 103 height 17
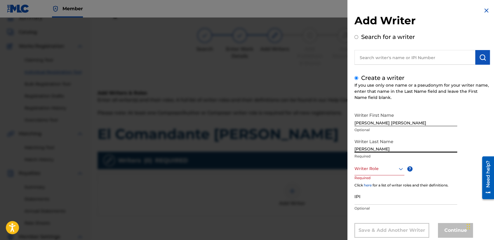
type input "[PERSON_NAME]"
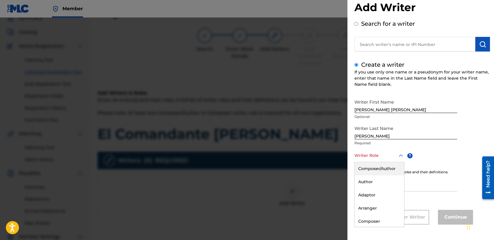
click at [376, 162] on div "8 results available. Use Up and Down to choose options, press Enter to select t…" at bounding box center [380, 155] width 50 height 13
click at [376, 165] on div "Composer/Author" at bounding box center [379, 168] width 49 height 13
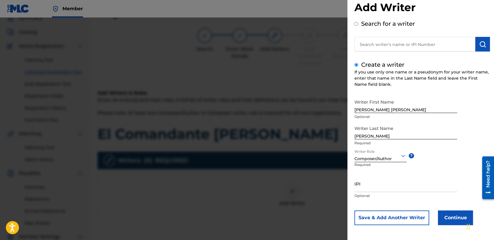
click at [441, 222] on button "Continue" at bounding box center [455, 217] width 35 height 15
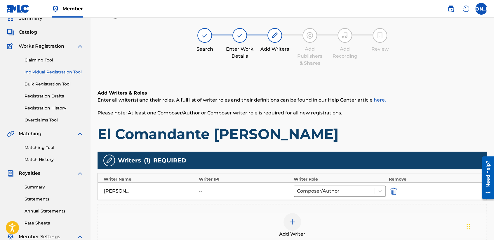
click at [355, 129] on h1 "El Comandante [PERSON_NAME]" at bounding box center [293, 134] width 390 height 18
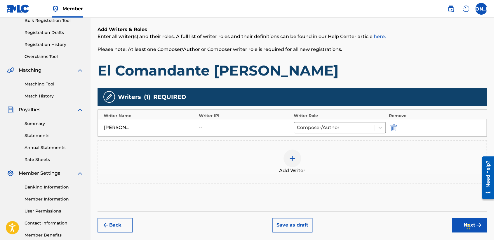
scroll to position [91, 0]
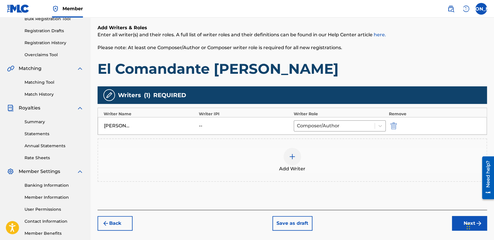
click at [458, 218] on button "Next" at bounding box center [469, 223] width 35 height 15
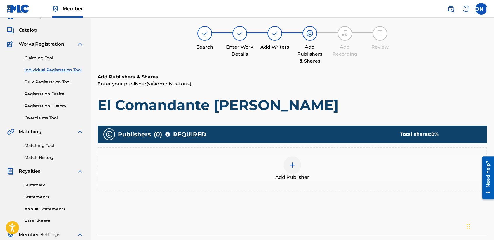
scroll to position [26, 0]
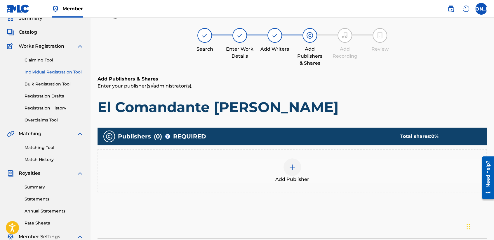
click at [293, 169] on img at bounding box center [292, 166] width 7 height 7
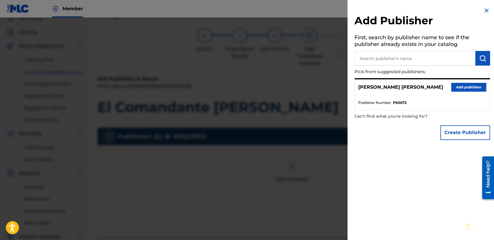
click at [468, 88] on button "Add publisher" at bounding box center [469, 87] width 35 height 9
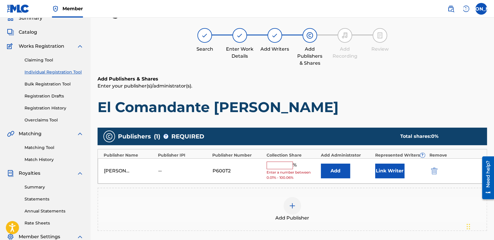
click at [283, 165] on input "text" at bounding box center [280, 165] width 26 height 8
type input "50"
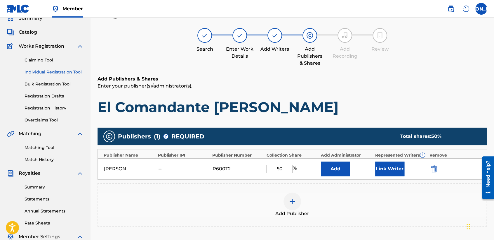
click at [386, 173] on button "Link Writer" at bounding box center [390, 168] width 29 height 15
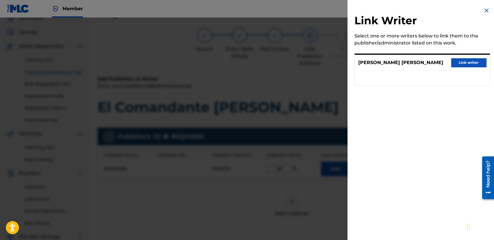
click at [460, 63] on button "Link writer" at bounding box center [469, 62] width 35 height 9
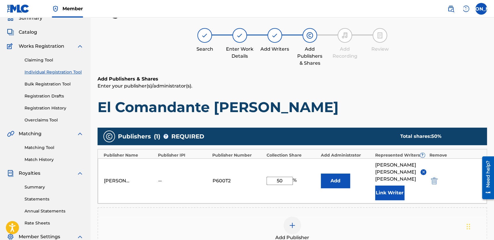
click at [381, 71] on div "Register Work Search Enter Work Details Add Writers Add Publishers & Shares Add…" at bounding box center [293, 161] width 390 height 310
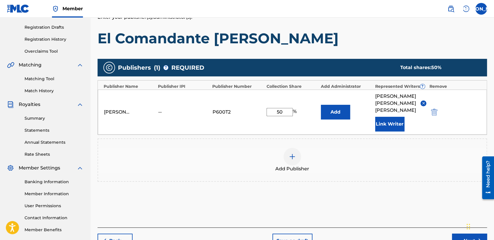
scroll to position [123, 0]
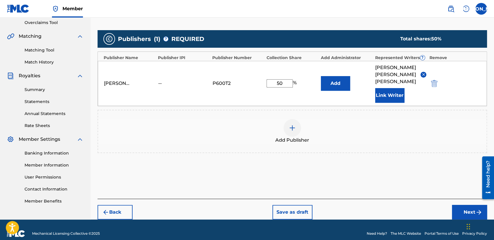
click at [465, 205] on button "Next" at bounding box center [469, 212] width 35 height 15
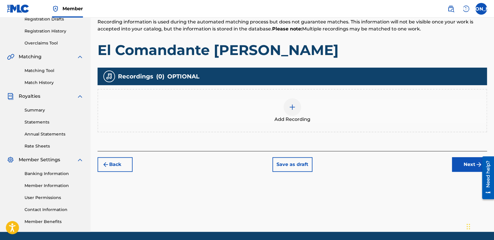
scroll to position [26, 0]
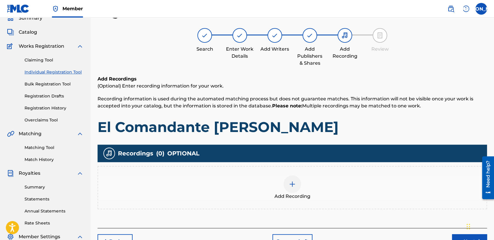
click at [274, 193] on div "Add Recording" at bounding box center [292, 187] width 389 height 25
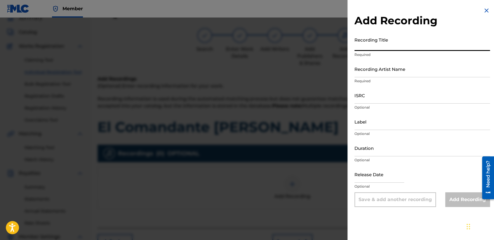
click at [397, 49] on input "Recording Title" at bounding box center [423, 42] width 136 height 17
paste input "El Comandante [PERSON_NAME]"
type input "El Comandante [PERSON_NAME]"
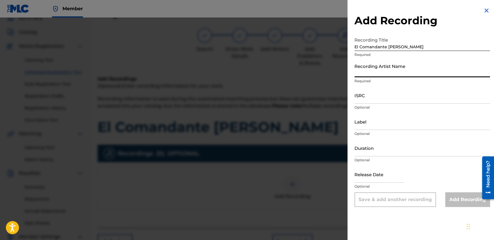
click at [397, 74] on input "Recording Artist Name" at bounding box center [423, 68] width 136 height 17
type input "Baby [PERSON_NAME]"
type input "04:11"
type input "[DATE]"
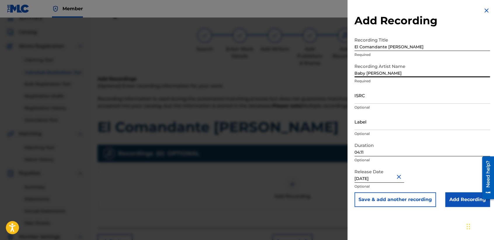
click at [381, 153] on input "04:11" at bounding box center [423, 147] width 136 height 17
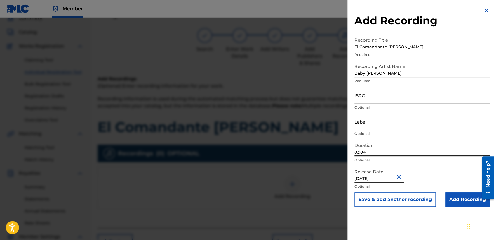
type input "03:04"
click at [413, 99] on input "ISRC" at bounding box center [423, 95] width 136 height 17
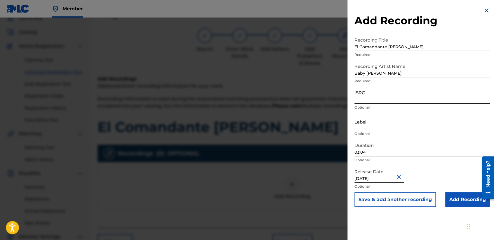
paste input "USHM92197736"
type input "USHM92197736"
click at [456, 203] on input "Add Recording" at bounding box center [468, 199] width 45 height 15
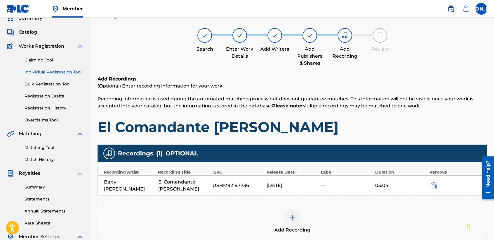
click at [365, 120] on h1 "El Comandante [PERSON_NAME]" at bounding box center [293, 127] width 390 height 18
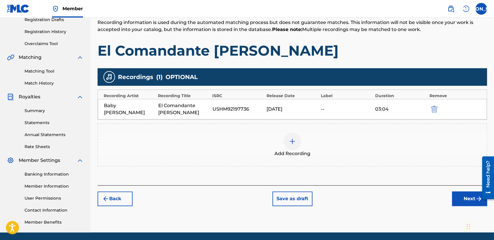
scroll to position [122, 0]
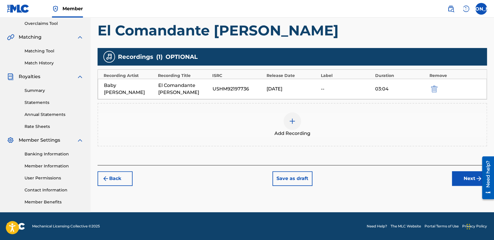
click at [460, 177] on button "Next" at bounding box center [469, 178] width 35 height 15
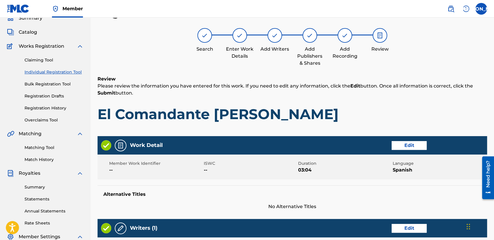
click at [367, 114] on h1 "El Comandante [PERSON_NAME]" at bounding box center [293, 114] width 390 height 18
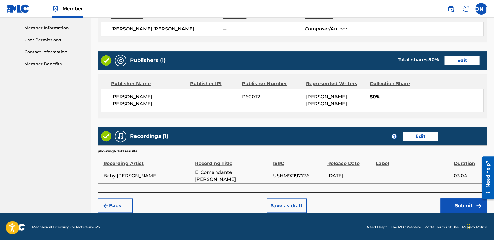
scroll to position [261, 0]
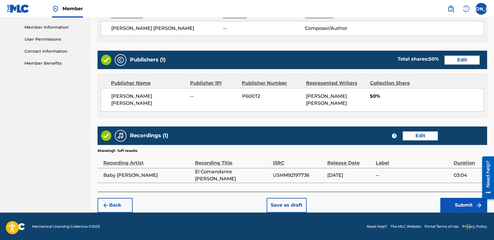
click at [447, 201] on button "Submit" at bounding box center [464, 205] width 47 height 15
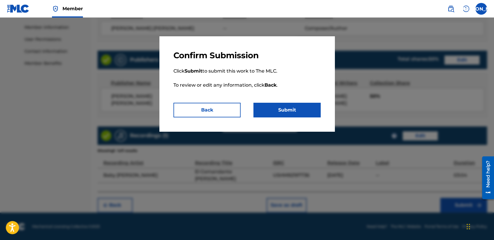
click at [301, 109] on button "Submit" at bounding box center [287, 110] width 67 height 15
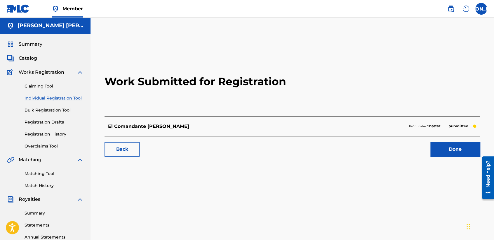
click at [69, 101] on link "Individual Registration Tool" at bounding box center [54, 98] width 59 height 6
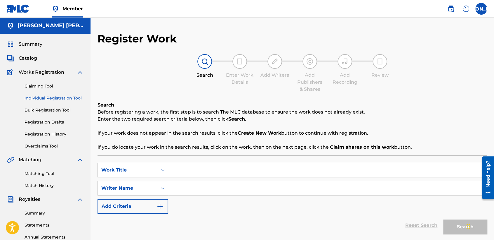
click at [205, 174] on input "Search Form" at bounding box center [327, 170] width 319 height 14
paste input "Comandante [PERSON_NAME] - Version 5"
type input "Comandante [PERSON_NAME] - Version 5"
click at [210, 193] on input "Search Form" at bounding box center [327, 188] width 319 height 14
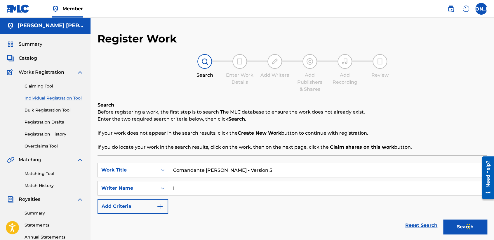
type input "l"
click at [444, 219] on button "Search" at bounding box center [466, 226] width 44 height 15
click at [258, 214] on div "Reset Search Search" at bounding box center [293, 224] width 390 height 23
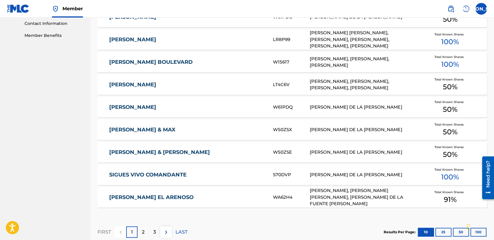
scroll to position [358, 0]
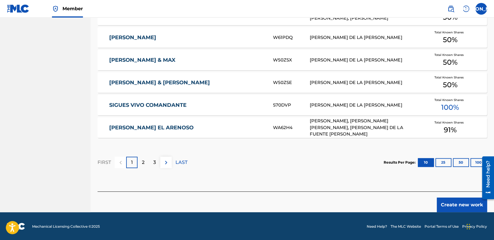
click at [444, 206] on button "Create new work" at bounding box center [462, 204] width 50 height 15
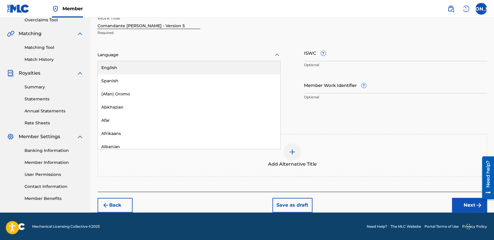
click at [199, 58] on div at bounding box center [189, 54] width 183 height 7
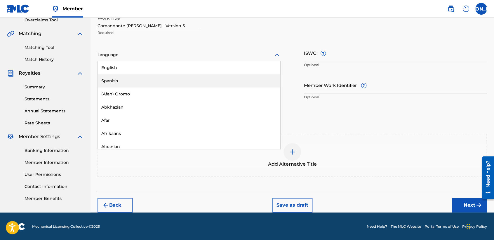
click at [151, 77] on div "Spanish" at bounding box center [189, 80] width 183 height 13
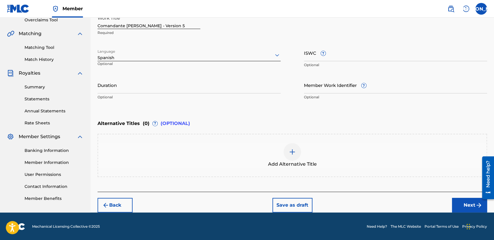
click at [118, 86] on input "Duration" at bounding box center [189, 85] width 183 height 17
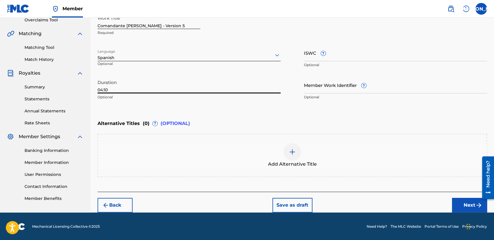
type input "04:10"
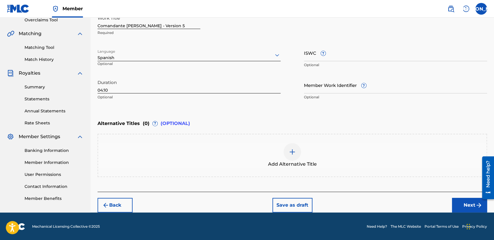
click at [454, 205] on button "Next" at bounding box center [469, 205] width 35 height 15
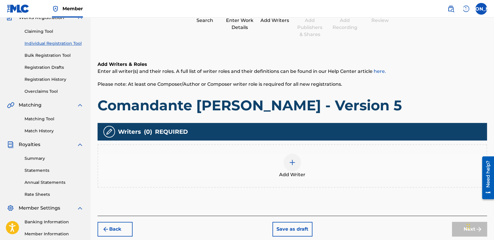
scroll to position [26, 0]
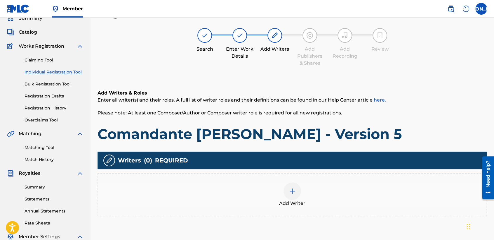
click at [374, 134] on h1 "Comandante [PERSON_NAME] - Version 5" at bounding box center [293, 134] width 390 height 18
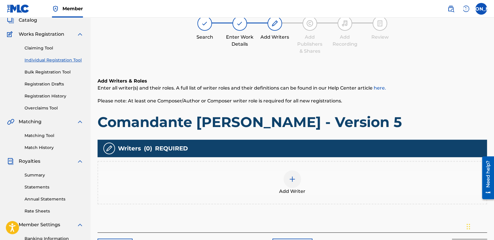
scroll to position [39, 0]
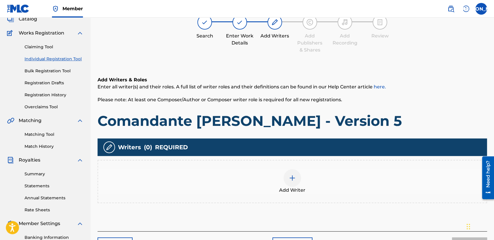
click at [278, 188] on div "Add Writer" at bounding box center [292, 181] width 389 height 25
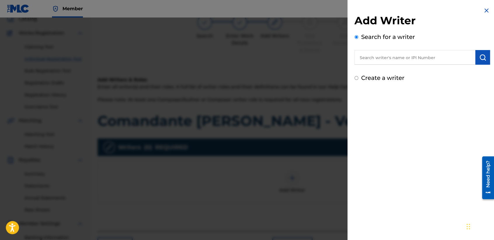
click at [356, 78] on input "Create a writer" at bounding box center [357, 78] width 4 height 4
radio input "false"
radio input "true"
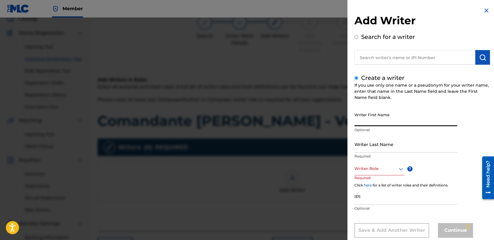
click at [361, 117] on input "Writer First Name" at bounding box center [406, 117] width 103 height 17
type input "[PERSON_NAME] [PERSON_NAME]"
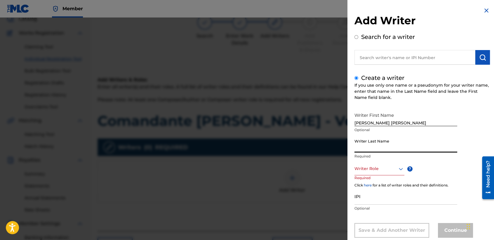
click at [365, 136] on input "Writer Last Name" at bounding box center [406, 144] width 103 height 17
type input "[PERSON_NAME]"
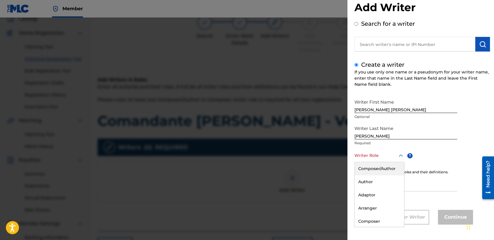
click at [377, 162] on div "8 results available. Use Up and Down to choose options, press Enter to select t…" at bounding box center [380, 155] width 50 height 13
click at [377, 162] on div "Composer/Author" at bounding box center [379, 168] width 49 height 13
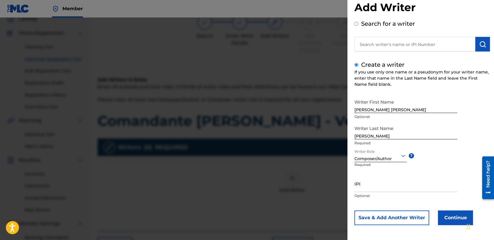
click at [442, 216] on button "Continue" at bounding box center [455, 217] width 35 height 15
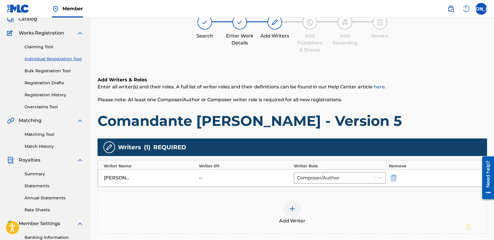
click at [319, 84] on span "Enter all writer(s) and their roles. A full list of writer roles and their defi…" at bounding box center [242, 87] width 289 height 6
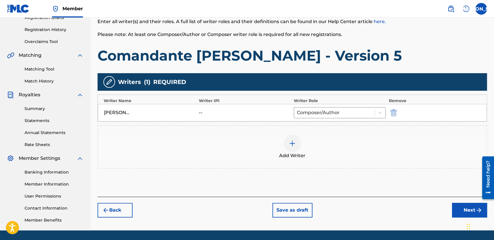
scroll to position [122, 0]
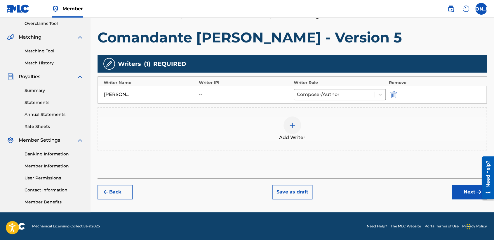
click at [460, 192] on button "Next" at bounding box center [469, 191] width 35 height 15
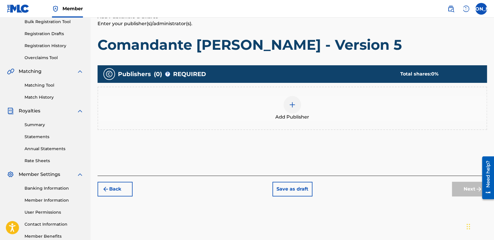
scroll to position [26, 0]
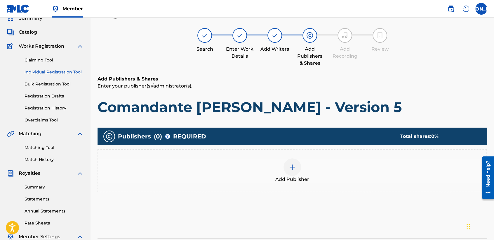
click at [286, 170] on div at bounding box center [293, 167] width 18 height 18
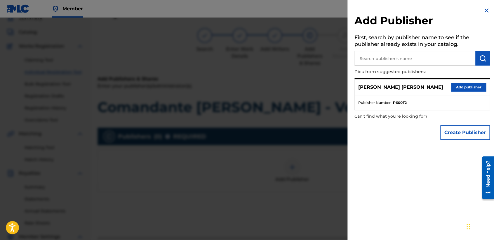
click at [460, 85] on button "Add publisher" at bounding box center [469, 87] width 35 height 9
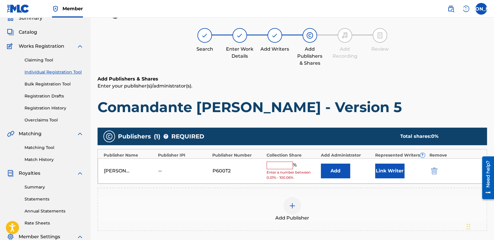
click at [291, 166] on input "text" at bounding box center [280, 165] width 26 height 8
type input "50"
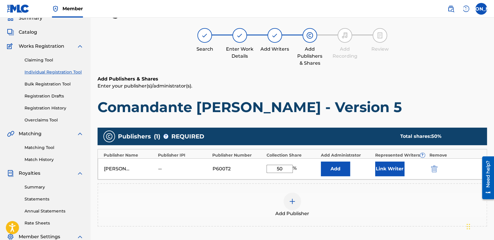
click at [394, 167] on button "Link Writer" at bounding box center [390, 168] width 29 height 15
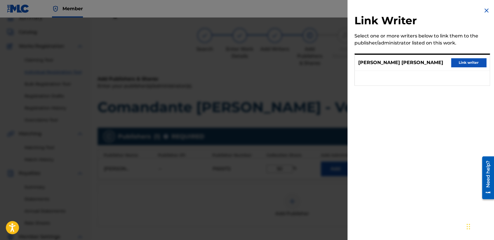
click at [472, 64] on button "Link writer" at bounding box center [469, 62] width 35 height 9
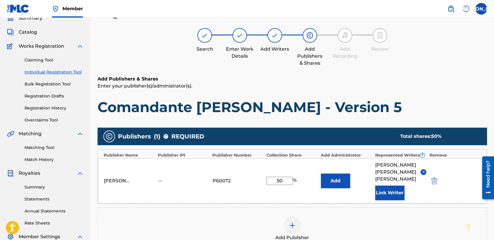
click at [410, 95] on div "Add Publishers & Shares Enter your publisher(s)/administrator(s). Comandante [P…" at bounding box center [293, 95] width 390 height 40
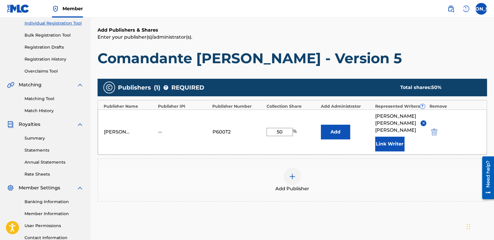
scroll to position [123, 0]
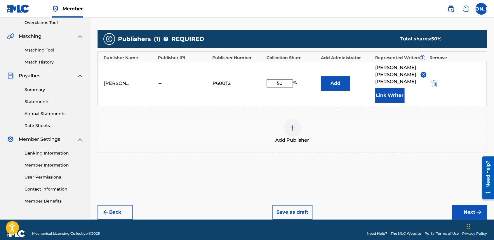
click at [466, 207] on button "Next" at bounding box center [469, 212] width 35 height 15
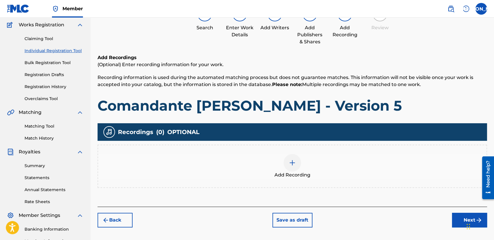
scroll to position [26, 0]
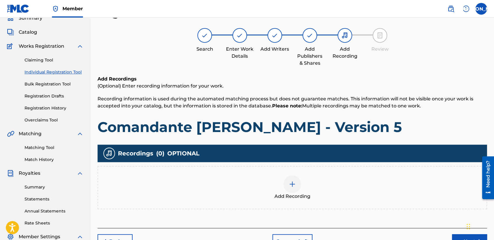
click at [292, 188] on div at bounding box center [293, 184] width 18 height 18
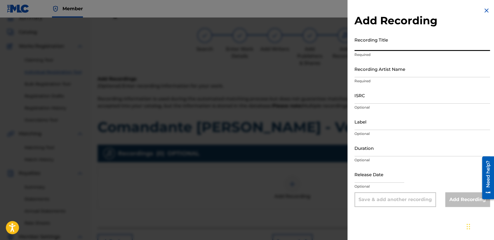
drag, startPoint x: 406, startPoint y: 48, endPoint x: 409, endPoint y: 50, distance: 3.6
click at [409, 50] on input "Recording Title" at bounding box center [423, 42] width 136 height 17
paste input "Comandante [PERSON_NAME] - Version 5"
type input "Comandante [PERSON_NAME] - Version 5"
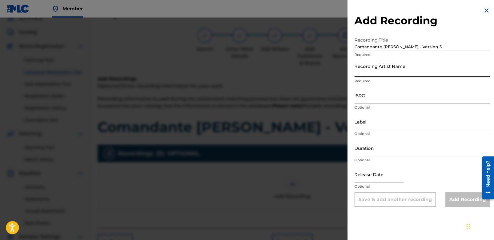
click at [410, 73] on input "Recording Artist Name" at bounding box center [423, 68] width 136 height 17
type input "Baby [PERSON_NAME]"
type input "03:04"
type input "[DATE]"
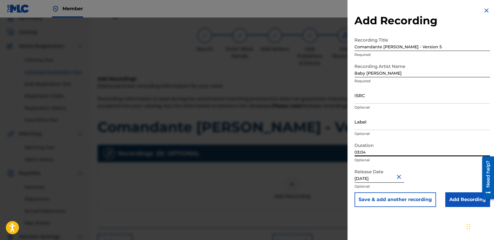
click at [374, 148] on input "03:04" at bounding box center [423, 147] width 136 height 17
type input "04:10"
click at [376, 100] on input "ISRC" at bounding box center [423, 95] width 136 height 17
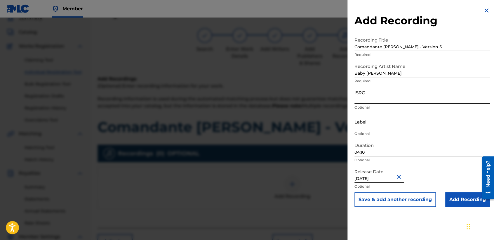
paste input "USHM92197751"
type input "USHM92197751"
click at [456, 197] on input "Add Recording" at bounding box center [468, 199] width 45 height 15
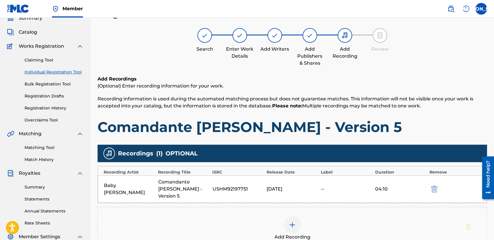
click at [316, 82] on p "(Optional) Enter recording information for your work." at bounding box center [293, 85] width 390 height 7
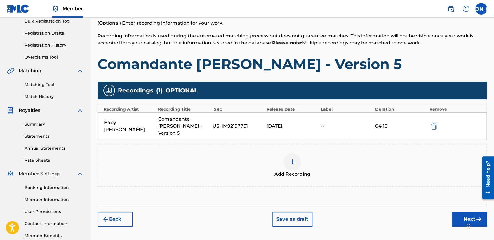
scroll to position [122, 0]
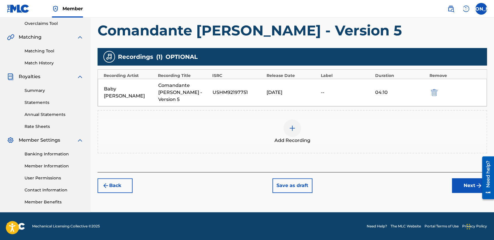
click at [460, 180] on button "Next" at bounding box center [469, 185] width 35 height 15
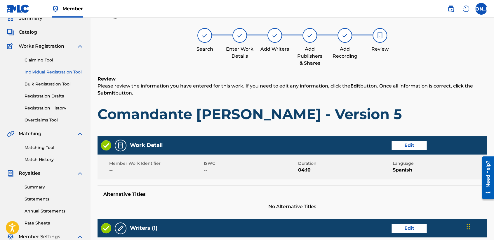
click at [345, 115] on h1 "Comandante [PERSON_NAME] - Version 5" at bounding box center [293, 114] width 390 height 18
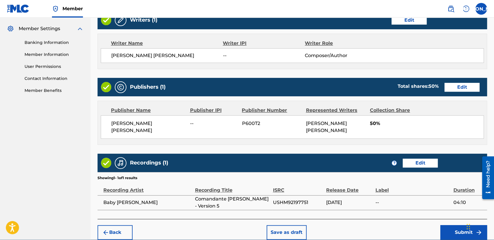
scroll to position [261, 0]
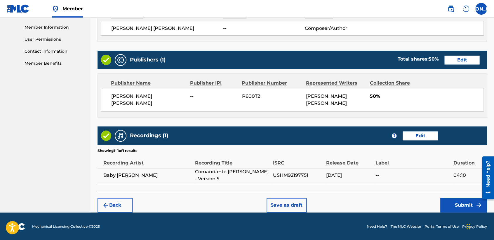
click at [452, 203] on button "Submit" at bounding box center [464, 205] width 47 height 15
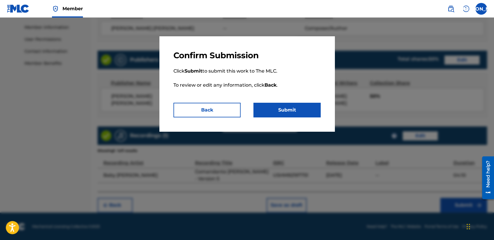
click at [289, 108] on button "Submit" at bounding box center [287, 110] width 67 height 15
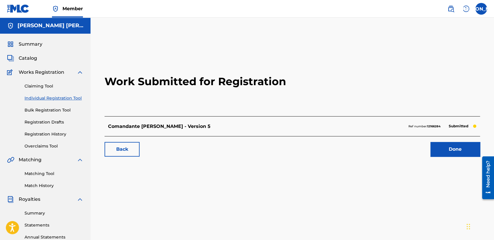
click at [58, 98] on link "Individual Registration Tool" at bounding box center [54, 98] width 59 height 6
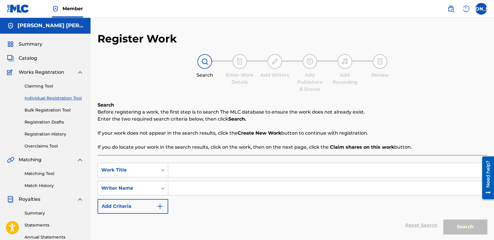
click at [186, 165] on input "Search Form" at bounding box center [327, 170] width 319 height 14
paste input "[PERSON_NAME]"
type input "[PERSON_NAME]"
click at [199, 187] on input "Search Form" at bounding box center [327, 188] width 319 height 14
paste input "[PERSON_NAME]"
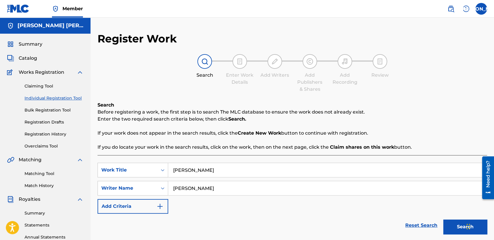
type input "[PERSON_NAME]"
click at [451, 225] on button "Search" at bounding box center [466, 226] width 44 height 15
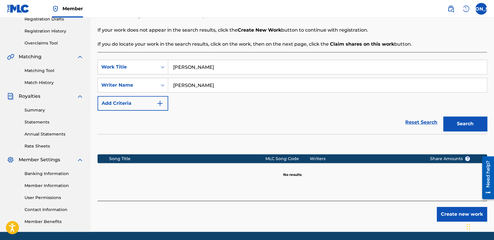
scroll to position [122, 0]
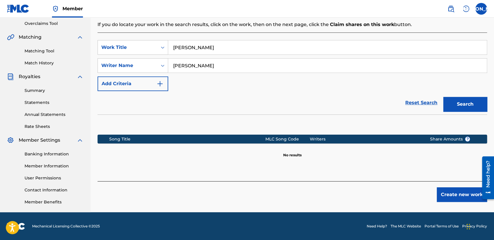
click at [464, 197] on button "Create new work" at bounding box center [462, 194] width 50 height 15
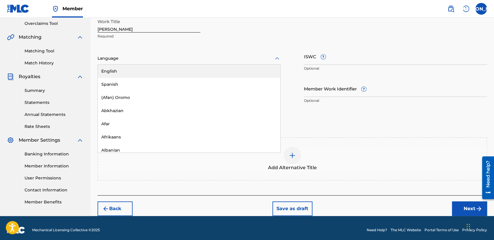
click at [217, 62] on div "Language" at bounding box center [189, 58] width 183 height 12
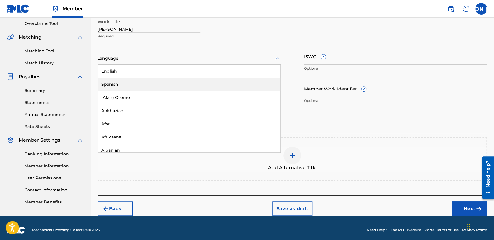
click at [178, 89] on div "Spanish" at bounding box center [189, 84] width 183 height 13
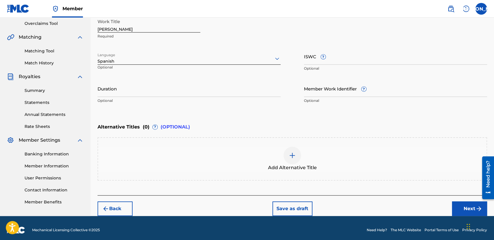
click at [149, 94] on input "Duration" at bounding box center [189, 88] width 183 height 17
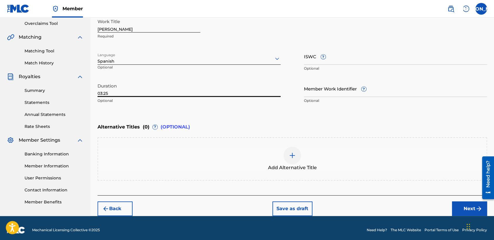
type input "03:25"
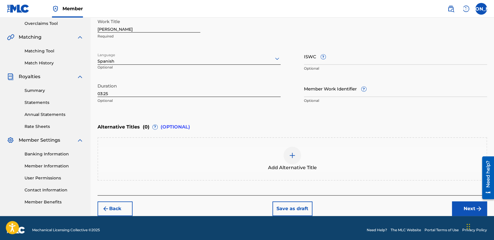
click at [468, 206] on button "Next" at bounding box center [469, 208] width 35 height 15
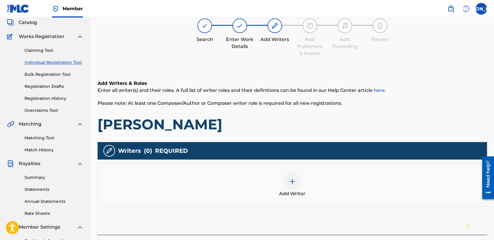
scroll to position [26, 0]
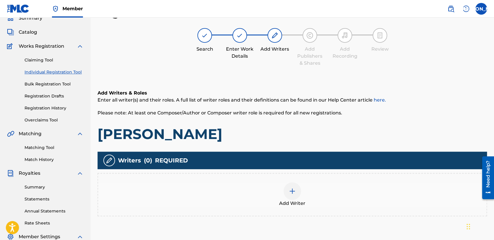
click at [278, 201] on div "Add Writer" at bounding box center [292, 194] width 389 height 25
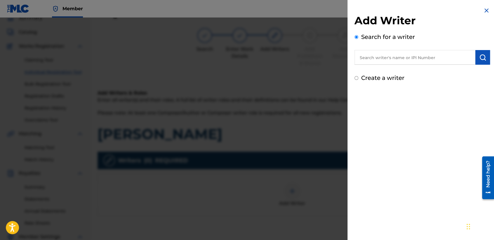
click at [357, 78] on input "Create a writer" at bounding box center [357, 78] width 4 height 4
radio input "false"
radio input "true"
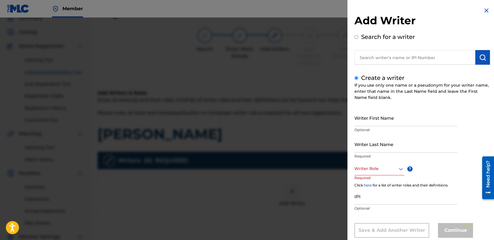
click at [373, 118] on input "Writer First Name" at bounding box center [406, 117] width 103 height 17
type input "[PERSON_NAME] [PERSON_NAME]"
click at [378, 143] on input "Writer Last Name" at bounding box center [406, 144] width 103 height 17
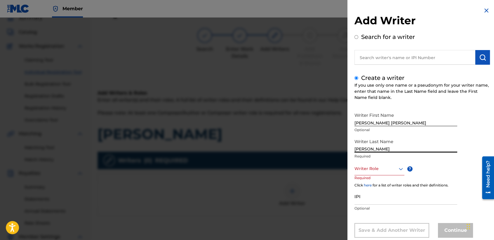
type input "[PERSON_NAME]"
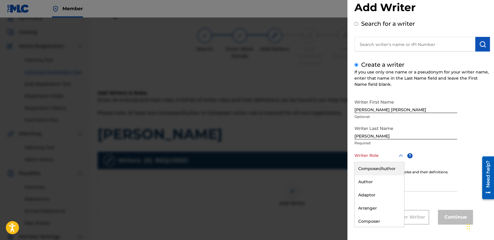
click at [385, 162] on div "8 results available. Use Up and Down to choose options, press Enter to select t…" at bounding box center [380, 155] width 50 height 13
click at [385, 167] on div "Composer/Author" at bounding box center [379, 168] width 49 height 13
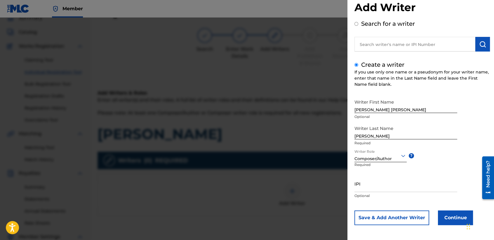
click at [445, 219] on button "Continue" at bounding box center [455, 217] width 35 height 15
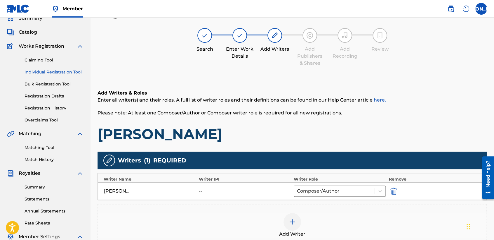
click at [346, 61] on div "Search Enter Work Details Add Writers Add Publishers & Shares Add Recording Rev…" at bounding box center [293, 47] width 390 height 39
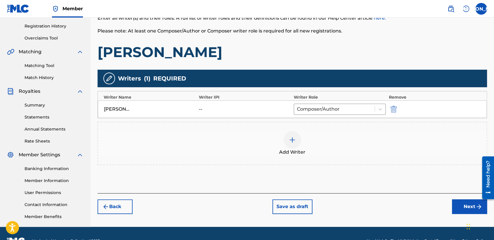
scroll to position [122, 0]
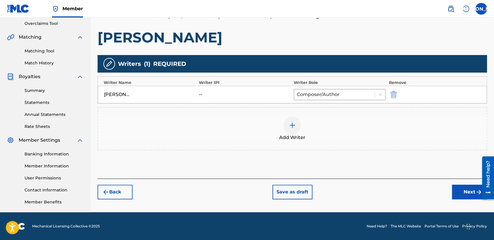
click at [458, 185] on button "Next" at bounding box center [469, 191] width 35 height 15
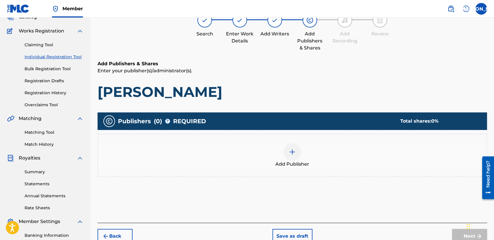
scroll to position [26, 0]
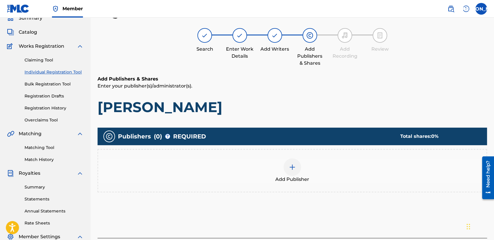
click at [293, 165] on img at bounding box center [292, 166] width 7 height 7
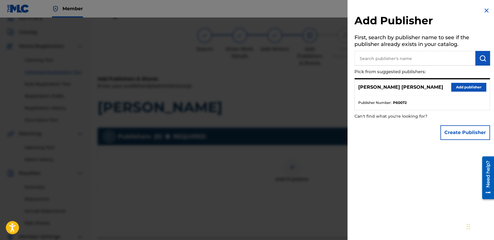
click at [457, 88] on button "Add publisher" at bounding box center [469, 87] width 35 height 9
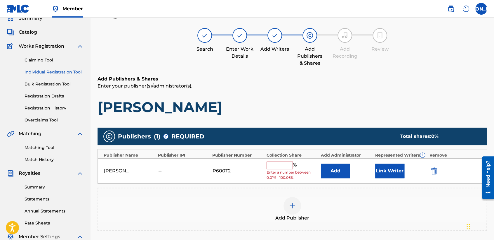
click at [275, 169] on div "% Enter a number between 0.01% - 100.06%" at bounding box center [292, 170] width 51 height 19
click at [282, 166] on input "text" at bounding box center [280, 165] width 26 height 8
type input "50"
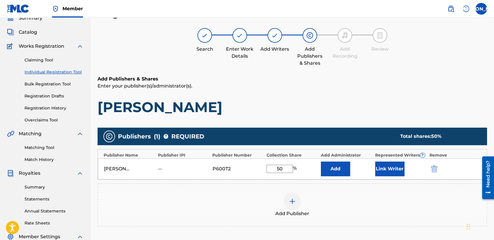
click at [386, 170] on button "Link Writer" at bounding box center [390, 168] width 29 height 15
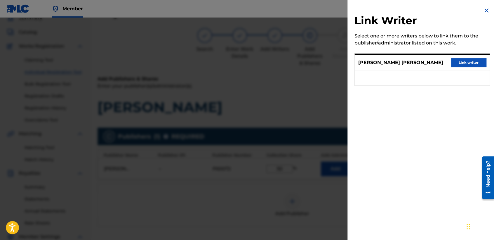
click at [464, 63] on button "Link writer" at bounding box center [469, 62] width 35 height 9
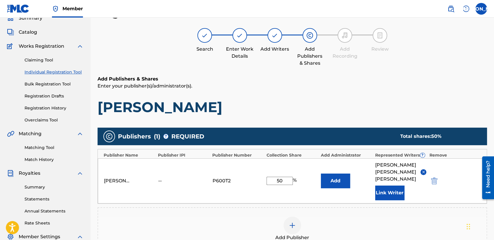
click at [334, 95] on div "Add Publishers & Shares Enter your publisher(s)/administrator(s). Paco New" at bounding box center [293, 95] width 390 height 40
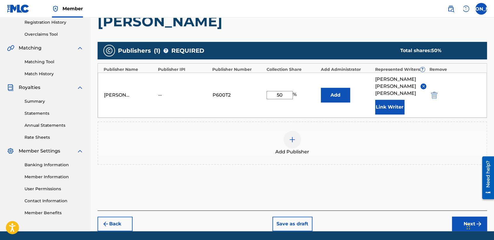
scroll to position [123, 0]
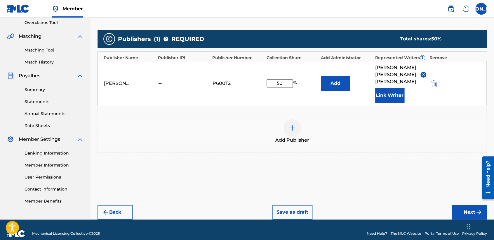
click at [467, 205] on button "Next" at bounding box center [469, 212] width 35 height 15
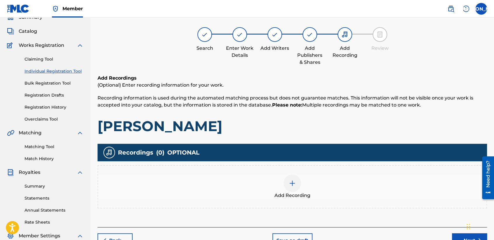
scroll to position [26, 0]
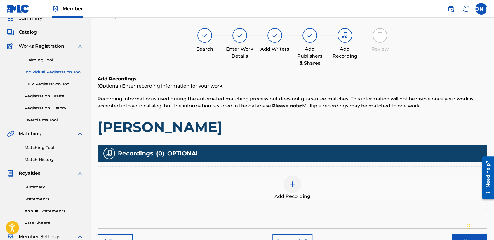
click at [295, 187] on div at bounding box center [293, 184] width 18 height 18
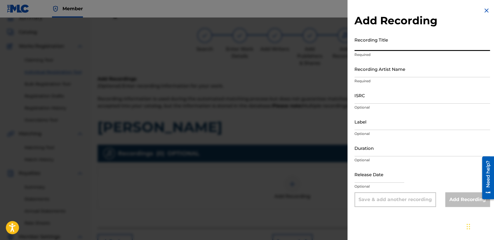
click at [381, 49] on input "Recording Title" at bounding box center [423, 42] width 136 height 17
paste input "[PERSON_NAME]"
type input "[PERSON_NAME]"
click at [387, 67] on input "Recording Artist Name" at bounding box center [423, 68] width 136 height 17
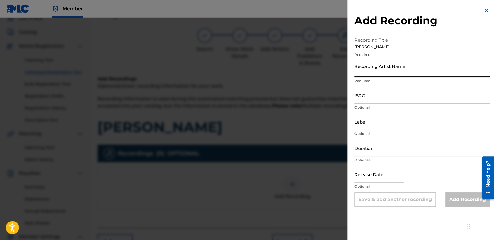
type input "Baby [PERSON_NAME]"
type input "04:10"
type input "[DATE]"
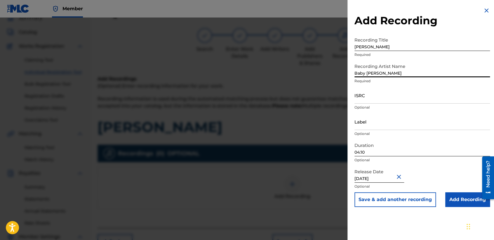
click at [392, 148] on input "04:10" at bounding box center [423, 147] width 136 height 17
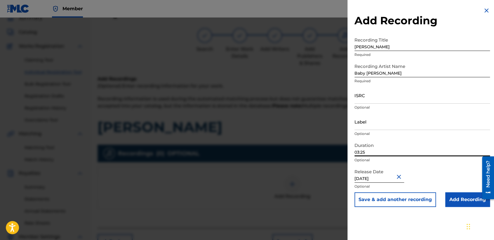
type input "03:25"
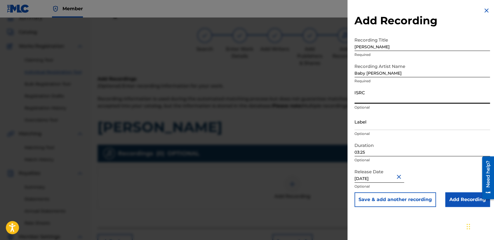
click at [402, 100] on input "ISRC" at bounding box center [423, 95] width 136 height 17
paste input "USHM92197743"
type input "USHM92197743"
click at [447, 202] on input "Add Recording" at bounding box center [468, 199] width 45 height 15
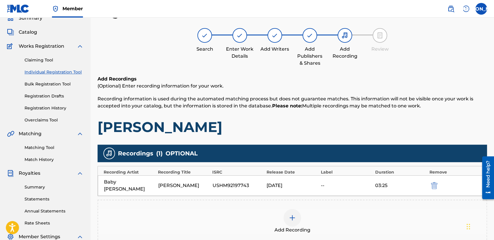
click at [333, 129] on h1 "[PERSON_NAME]" at bounding box center [293, 127] width 390 height 18
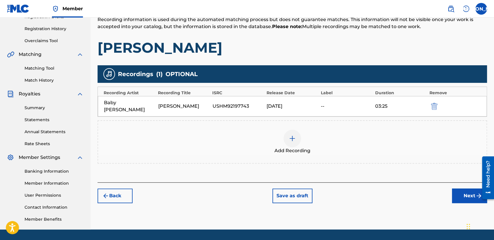
scroll to position [122, 0]
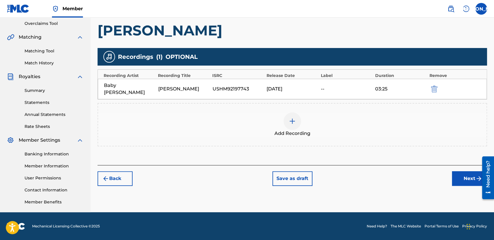
click at [470, 174] on button "Next" at bounding box center [469, 178] width 35 height 15
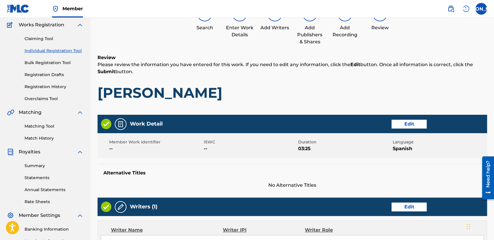
scroll to position [26, 0]
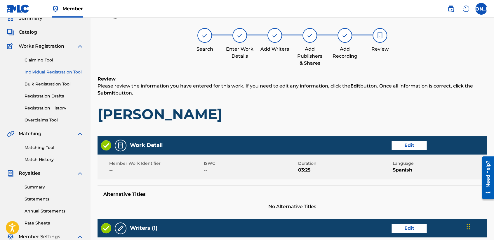
click at [318, 113] on h1 "[PERSON_NAME]" at bounding box center [293, 114] width 390 height 18
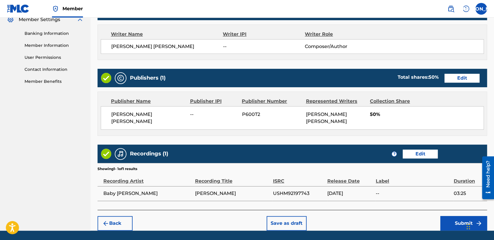
scroll to position [261, 0]
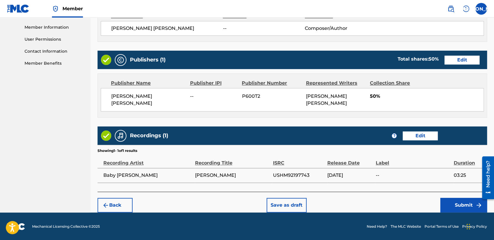
click at [443, 198] on button "Submit" at bounding box center [464, 205] width 47 height 15
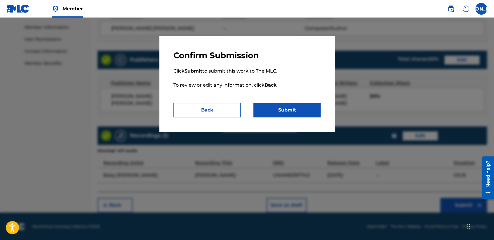
click at [311, 110] on button "Submit" at bounding box center [287, 110] width 67 height 15
click at [307, 114] on button "Submit" at bounding box center [287, 110] width 67 height 15
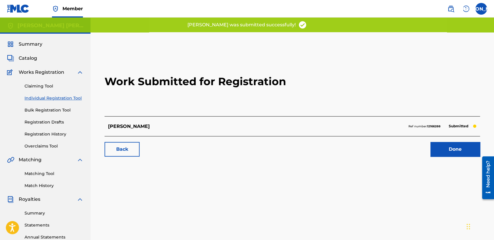
click at [68, 100] on link "Individual Registration Tool" at bounding box center [54, 98] width 59 height 6
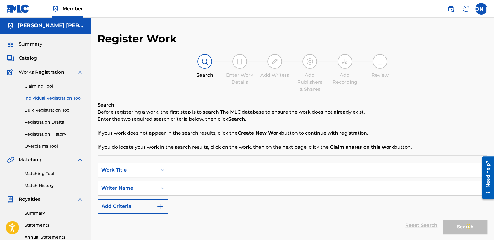
click at [73, 97] on link "Individual Registration Tool" at bounding box center [54, 98] width 59 height 6
click at [193, 171] on input "Search Form" at bounding box center [327, 170] width 319 height 14
paste input "Comandante Flako de Poniente"
type input "Comandante Flako de Poniente"
click at [204, 183] on input "Search Form" at bounding box center [327, 188] width 319 height 14
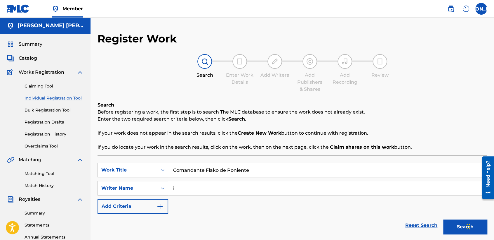
click at [444, 219] on button "Search" at bounding box center [466, 226] width 44 height 15
click at [289, 218] on div "Reset Search Search" at bounding box center [293, 224] width 390 height 23
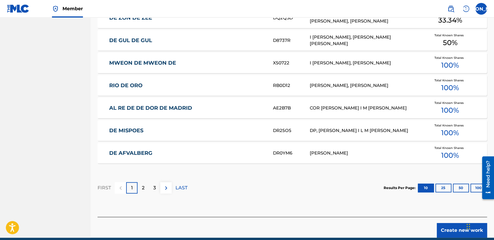
scroll to position [358, 0]
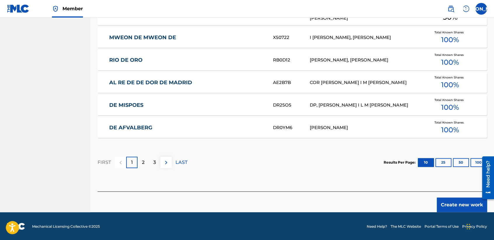
click at [463, 207] on button "Create new work" at bounding box center [462, 204] width 50 height 15
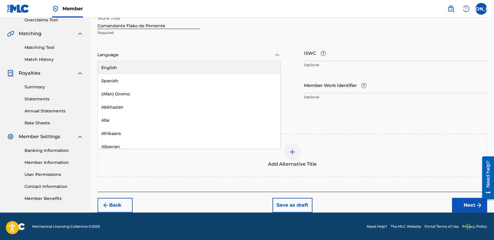
click at [243, 56] on div at bounding box center [189, 54] width 183 height 7
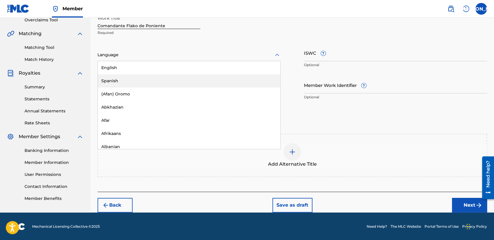
click at [179, 78] on div "Spanish" at bounding box center [189, 80] width 183 height 13
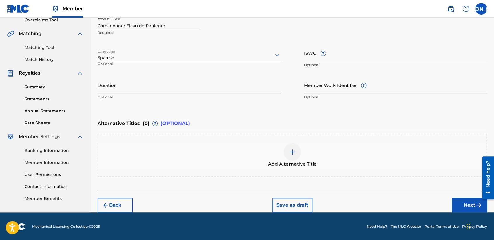
click at [162, 81] on input "Duration" at bounding box center [189, 85] width 183 height 17
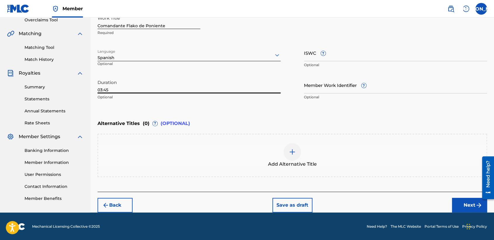
click at [472, 209] on button "Next" at bounding box center [469, 205] width 35 height 15
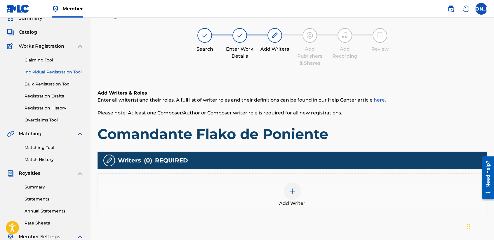
click at [365, 118] on div "Add Writers & Roles Enter all writer(s) and their roles. A full list of writer …" at bounding box center [293, 115] width 390 height 53
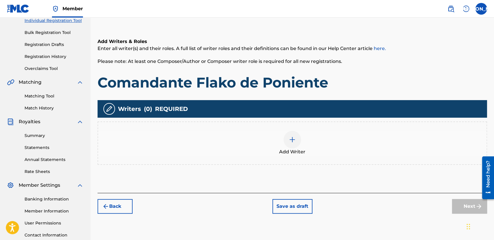
scroll to position [78, 0]
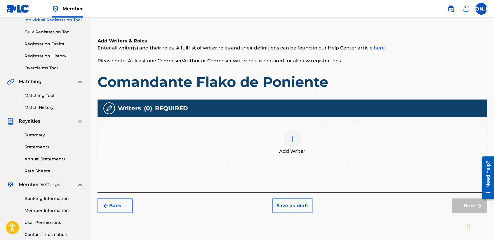
click at [250, 150] on div "Add Writer" at bounding box center [292, 142] width 389 height 25
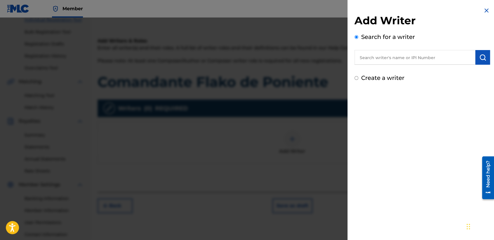
click at [357, 76] on input "Create a writer" at bounding box center [357, 78] width 4 height 4
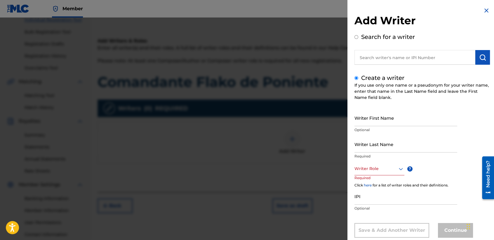
click at [370, 115] on input "Writer First Name" at bounding box center [406, 117] width 103 height 17
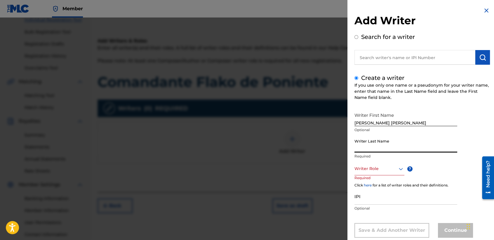
click at [368, 147] on input "Writer Last Name" at bounding box center [406, 144] width 103 height 17
click at [380, 160] on div "Writer Last Name [PERSON_NAME] Required" at bounding box center [406, 149] width 103 height 26
click at [381, 168] on div "Writer Role" at bounding box center [380, 168] width 50 height 13
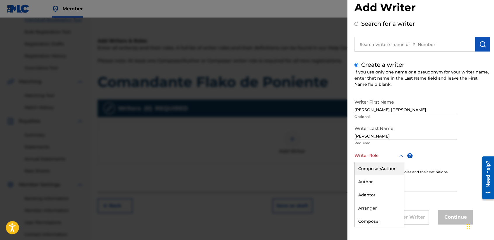
click at [381, 168] on div "Composer/Author" at bounding box center [379, 168] width 49 height 13
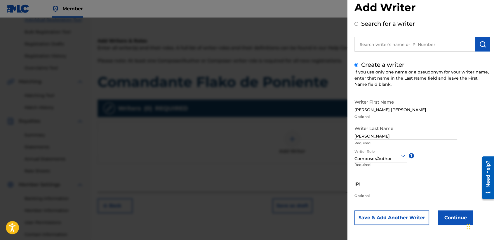
click at [450, 221] on button "Continue" at bounding box center [455, 217] width 35 height 15
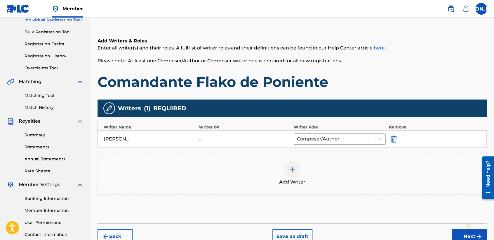
click at [328, 101] on div "Writers ( 1 ) REQUIRED" at bounding box center [293, 108] width 390 height 18
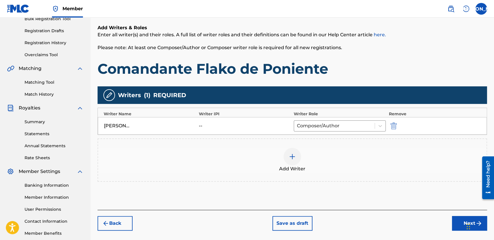
scroll to position [117, 0]
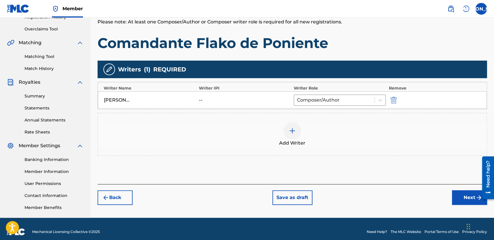
click at [454, 198] on button "Next" at bounding box center [469, 197] width 35 height 15
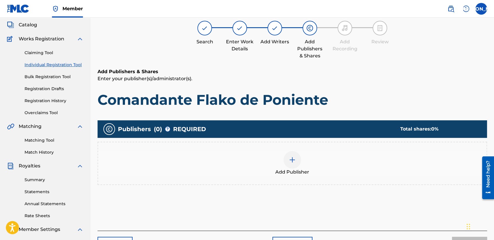
scroll to position [26, 0]
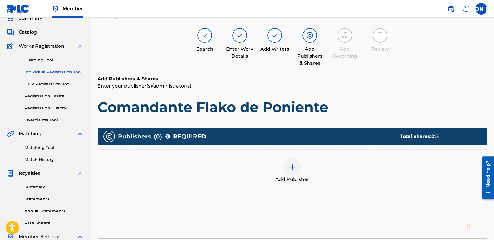
click at [290, 171] on div at bounding box center [293, 167] width 18 height 18
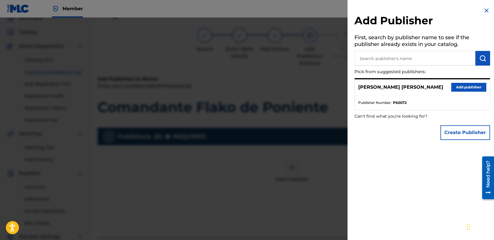
click at [459, 84] on button "Add publisher" at bounding box center [469, 87] width 35 height 9
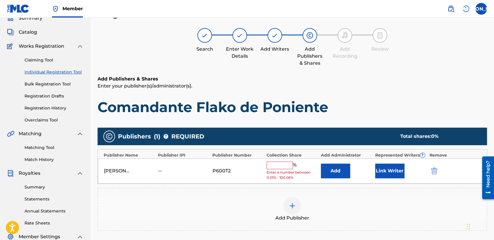
click at [274, 168] on input "text" at bounding box center [280, 165] width 26 height 8
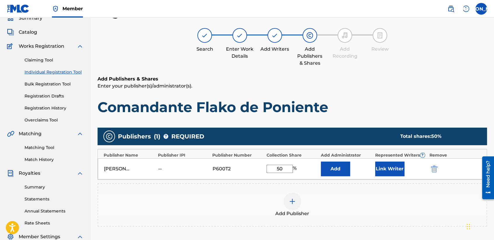
click at [383, 167] on button "Link Writer" at bounding box center [390, 168] width 29 height 15
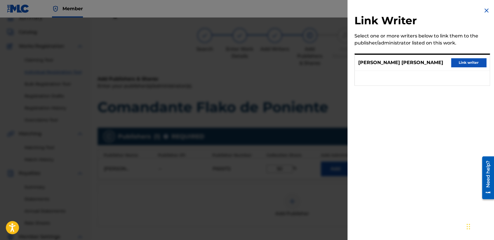
click at [457, 58] on button "Link writer" at bounding box center [469, 62] width 35 height 9
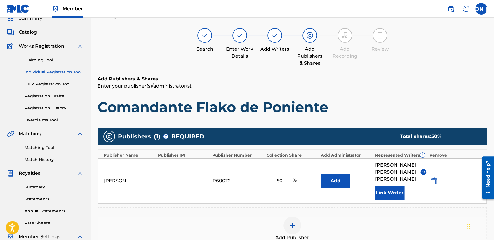
click at [373, 76] on h6 "Add Publishers & Shares" at bounding box center [293, 78] width 390 height 7
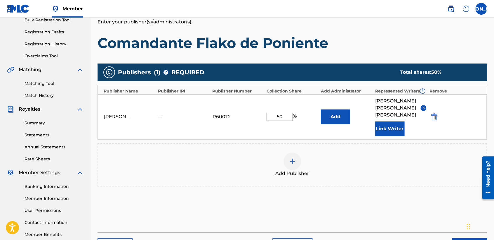
scroll to position [123, 0]
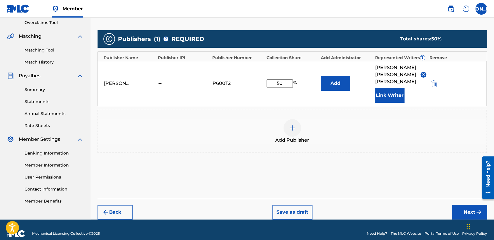
click at [467, 205] on button "Next" at bounding box center [469, 212] width 35 height 15
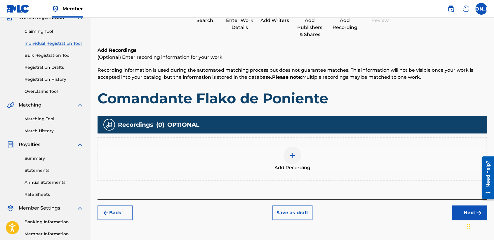
scroll to position [26, 0]
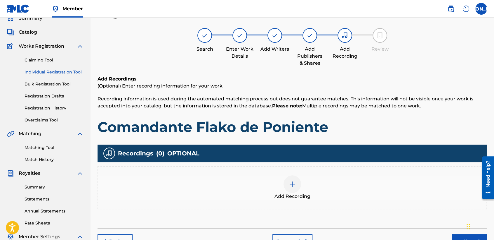
click at [297, 182] on div at bounding box center [293, 184] width 18 height 18
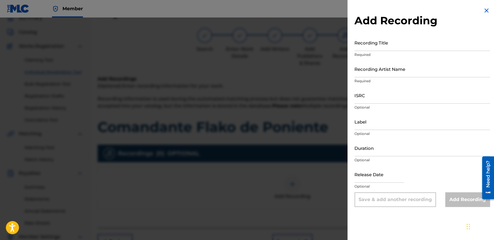
click at [390, 42] on input "Recording Title" at bounding box center [423, 42] width 136 height 17
paste input "Comandante Flako de Poniente"
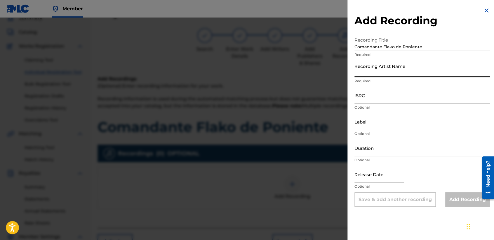
click at [398, 64] on input "Recording Artist Name" at bounding box center [423, 68] width 136 height 17
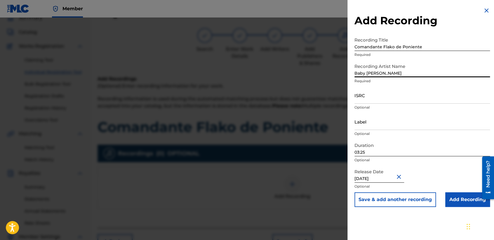
click at [374, 98] on input "ISRC" at bounding box center [423, 95] width 136 height 17
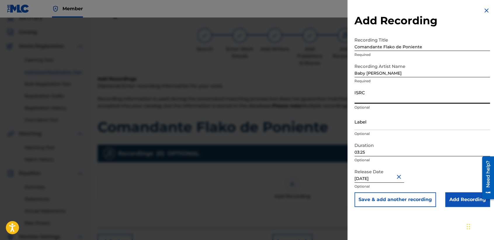
paste input "USHM92197733"
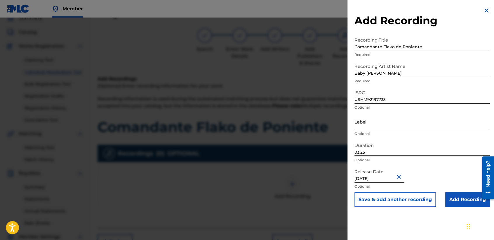
click at [367, 151] on input "03:25" at bounding box center [423, 147] width 136 height 17
click at [460, 196] on input "Add Recording" at bounding box center [468, 199] width 45 height 15
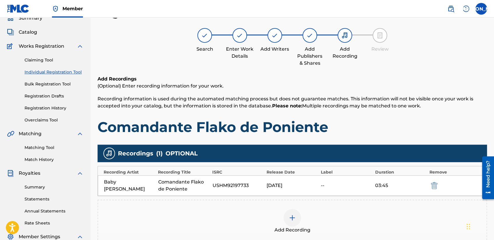
click at [375, 99] on span "Recording information is used during the automated matching process but does no…" at bounding box center [286, 102] width 376 height 13
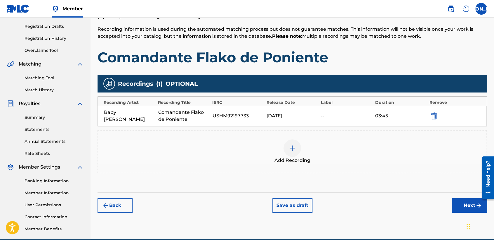
scroll to position [122, 0]
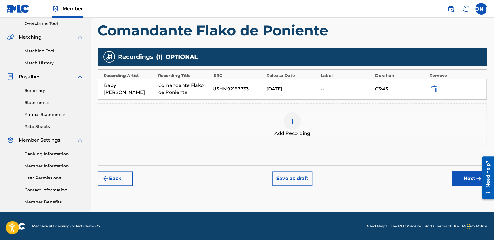
click at [456, 176] on button "Next" at bounding box center [469, 178] width 35 height 15
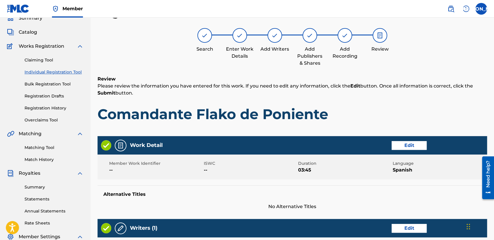
click at [358, 110] on h1 "Comandante Flako de Poniente" at bounding box center [293, 114] width 390 height 18
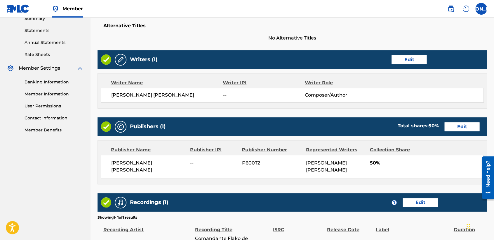
scroll to position [261, 0]
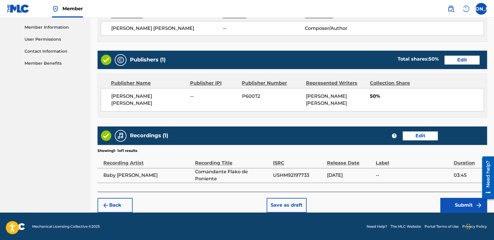
click at [451, 199] on button "Submit" at bounding box center [464, 205] width 47 height 15
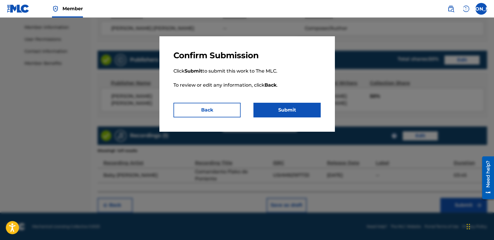
click at [309, 110] on button "Submit" at bounding box center [287, 110] width 67 height 15
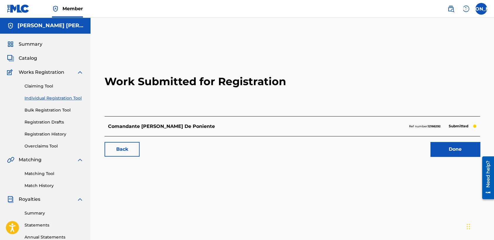
click at [67, 98] on link "Individual Registration Tool" at bounding box center [54, 98] width 59 height 6
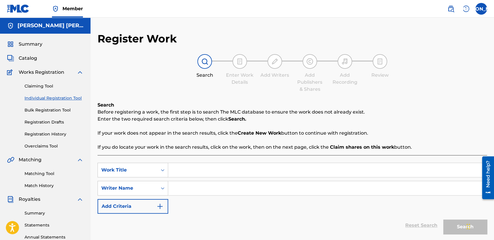
click at [183, 171] on input "Search Form" at bounding box center [327, 170] width 319 height 14
paste input "Comandante 23"
click at [217, 185] on input "Search Form" at bounding box center [327, 188] width 319 height 14
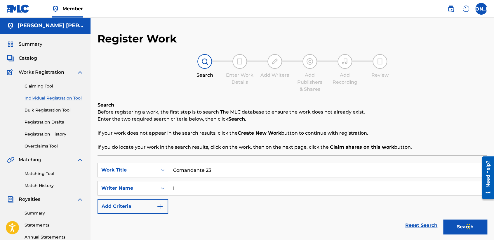
click at [452, 222] on button "Search" at bounding box center [466, 226] width 44 height 15
click at [466, 144] on p "If you do locate your work in the search results, click on the work, then on th…" at bounding box center [293, 146] width 390 height 7
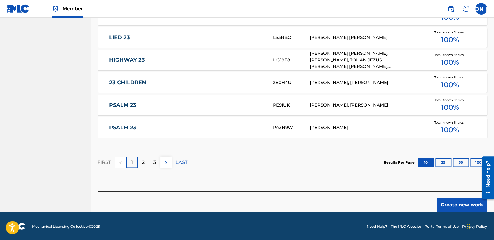
click at [453, 207] on button "Create new work" at bounding box center [462, 204] width 50 height 15
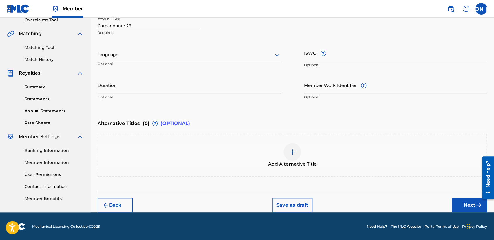
click at [259, 60] on div "Language" at bounding box center [189, 55] width 183 height 12
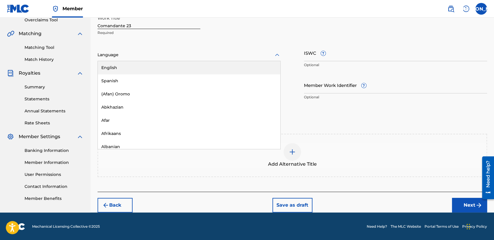
click at [215, 72] on div "English" at bounding box center [189, 67] width 183 height 13
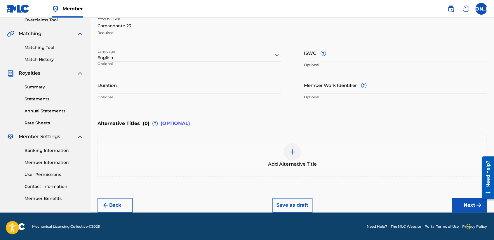
click at [192, 55] on div at bounding box center [189, 54] width 183 height 7
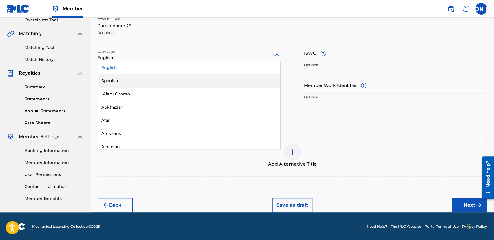
click at [152, 83] on div "Spanish" at bounding box center [189, 80] width 183 height 13
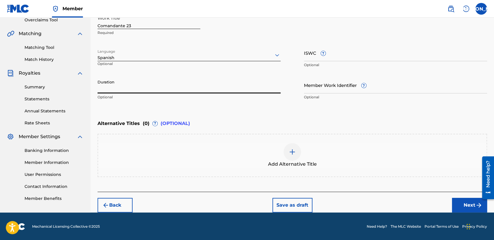
click at [152, 83] on input "Duration" at bounding box center [189, 85] width 183 height 17
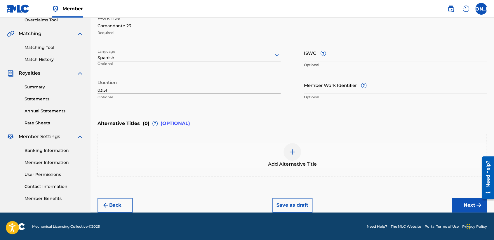
click at [476, 206] on img "submit" at bounding box center [479, 204] width 7 height 7
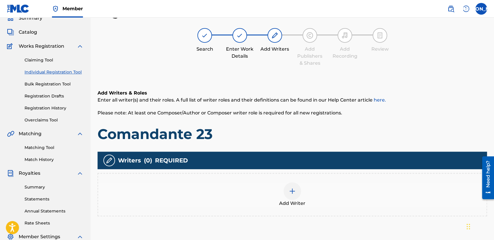
click at [316, 126] on h1 "Comandante 23" at bounding box center [293, 134] width 390 height 18
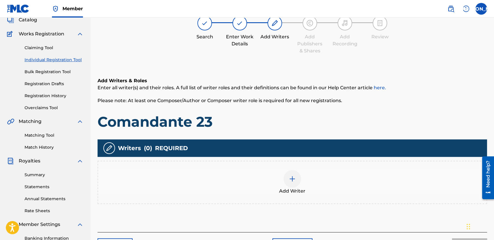
scroll to position [39, 0]
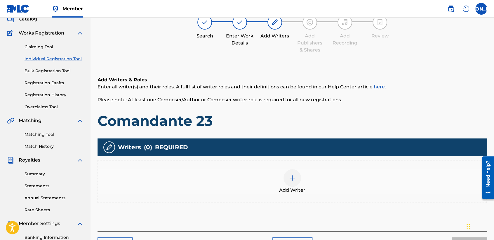
click at [284, 185] on div "Add Writer" at bounding box center [292, 181] width 389 height 25
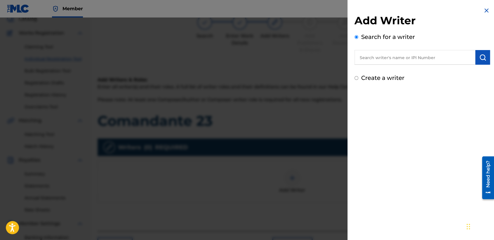
click at [355, 80] on div "Create a writer" at bounding box center [423, 77] width 136 height 9
click at [355, 78] on input "Create a writer" at bounding box center [357, 78] width 4 height 4
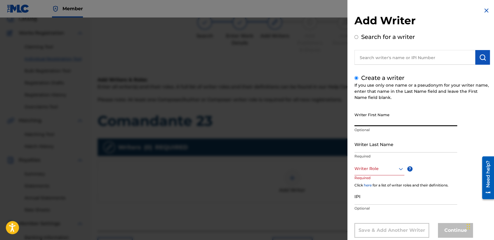
click at [367, 124] on input "Writer First Name" at bounding box center [406, 117] width 103 height 17
click at [364, 136] on input "Writer Last Name" at bounding box center [406, 144] width 103 height 17
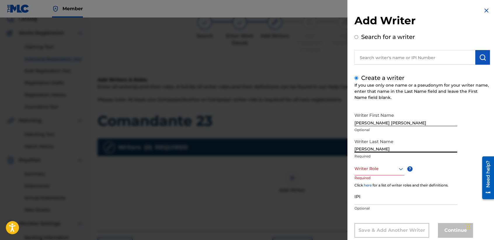
scroll to position [13, 0]
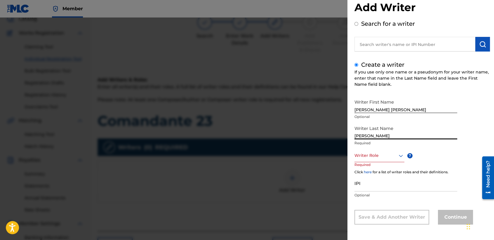
click at [379, 162] on div "Writer Role" at bounding box center [380, 155] width 50 height 13
click at [380, 174] on div "Composer/Author" at bounding box center [379, 168] width 49 height 13
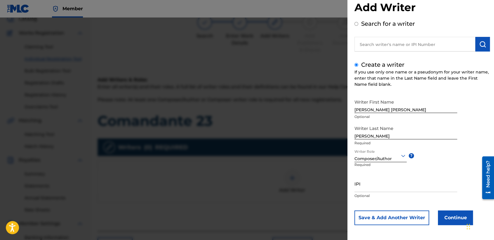
click at [442, 219] on button "Continue" at bounding box center [455, 217] width 35 height 15
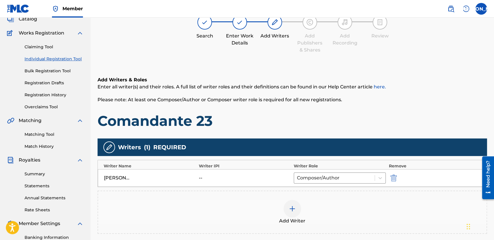
click at [331, 114] on h1 "Comandante 23" at bounding box center [293, 121] width 390 height 18
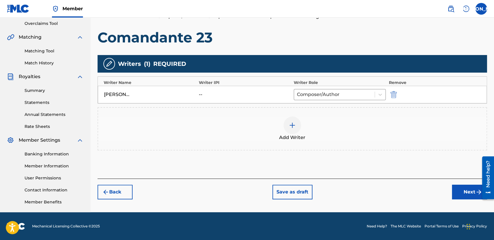
click at [455, 194] on button "Next" at bounding box center [469, 191] width 35 height 15
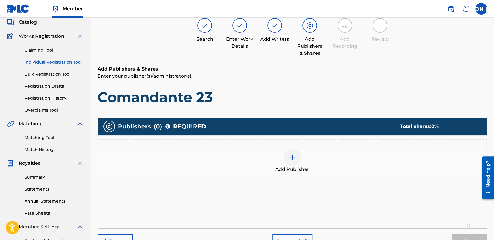
scroll to position [26, 0]
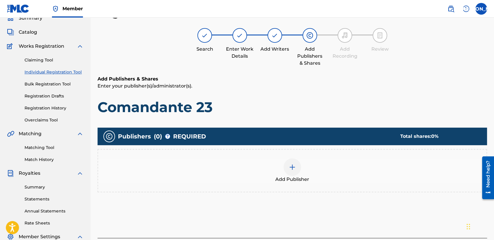
click at [306, 177] on span "Add Publisher" at bounding box center [293, 179] width 34 height 7
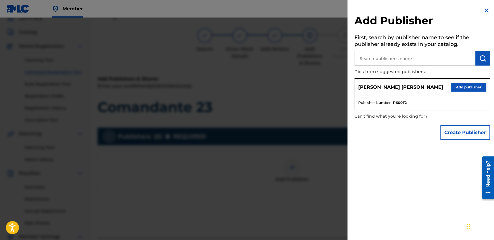
click at [473, 85] on button "Add publisher" at bounding box center [469, 87] width 35 height 9
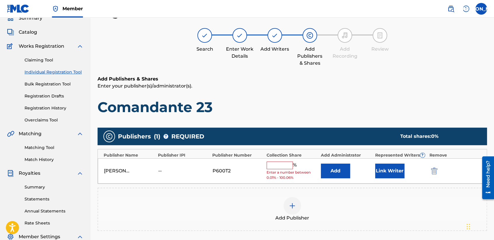
click at [274, 164] on input "text" at bounding box center [280, 165] width 26 height 8
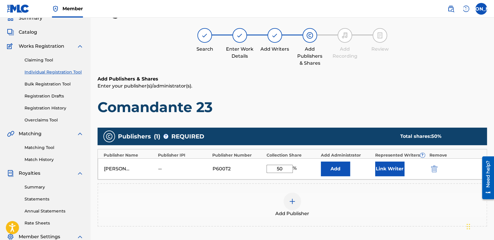
click at [380, 171] on button "Link Writer" at bounding box center [390, 168] width 29 height 15
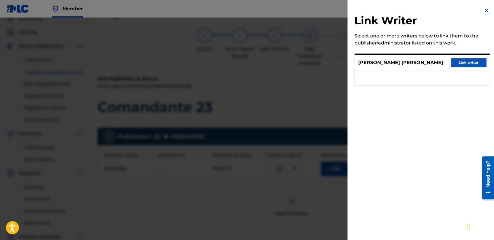
click at [457, 62] on button "Link writer" at bounding box center [469, 62] width 35 height 9
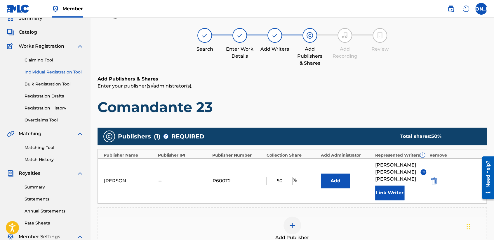
click at [395, 80] on h6 "Add Publishers & Shares" at bounding box center [293, 78] width 390 height 7
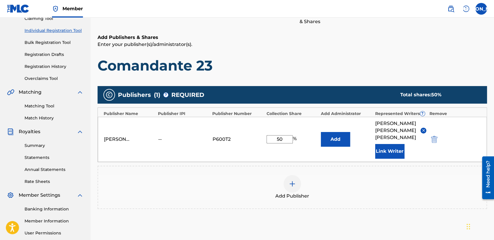
scroll to position [123, 0]
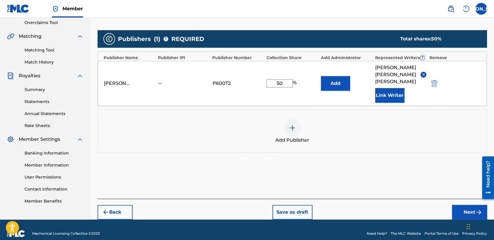
click at [458, 205] on button "Next" at bounding box center [469, 212] width 35 height 15
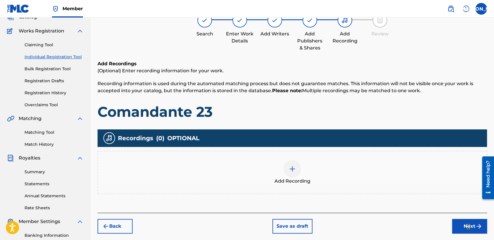
scroll to position [26, 0]
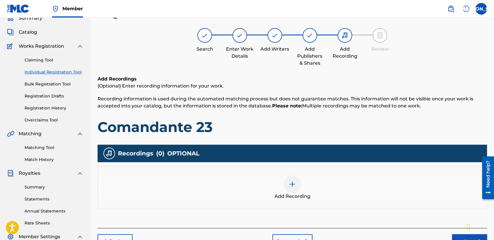
click at [301, 184] on div at bounding box center [293, 184] width 18 height 18
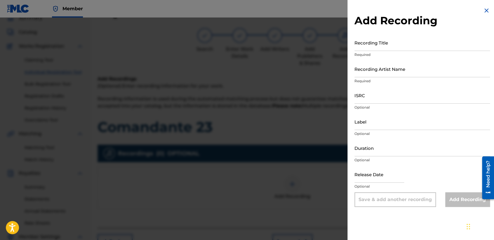
click at [377, 48] on input "Recording Title" at bounding box center [423, 42] width 136 height 17
paste input "Comandante 23"
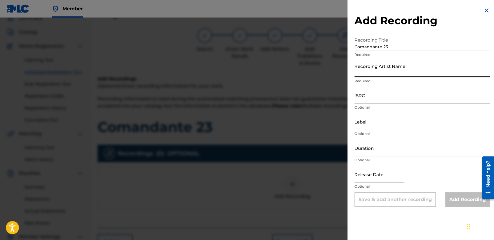
drag, startPoint x: 392, startPoint y: 68, endPoint x: 390, endPoint y: 74, distance: 5.8
click at [392, 68] on input "Recording Artist Name" at bounding box center [423, 68] width 136 height 17
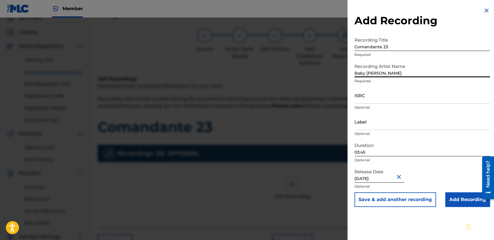
click at [376, 96] on input "ISRC" at bounding box center [423, 95] width 136 height 17
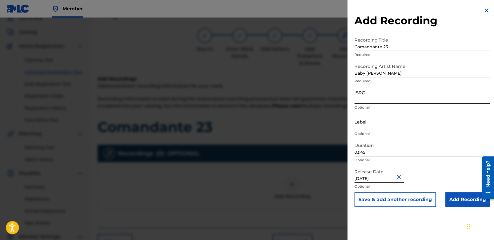
click at [381, 102] on input "ISRC" at bounding box center [423, 95] width 136 height 17
paste input "USHM92197748"
click at [384, 154] on input "03:45" at bounding box center [423, 147] width 136 height 17
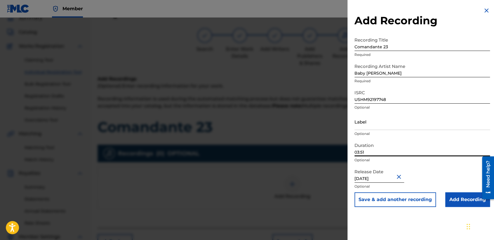
click at [464, 198] on input "Add Recording" at bounding box center [468, 199] width 45 height 15
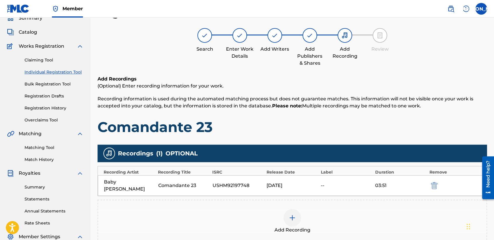
click at [427, 140] on div "Add Recordings (Optional) Enter recording information for your work. Recording …" at bounding box center [293, 168] width 390 height 186
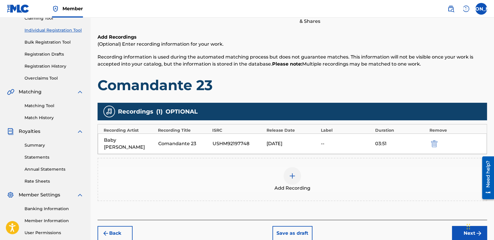
scroll to position [122, 0]
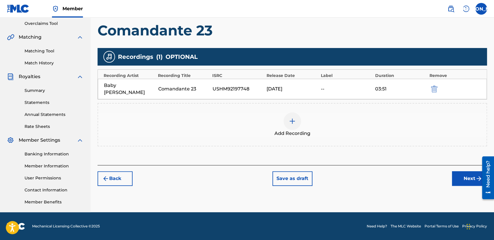
click at [451, 167] on div "Back Save as draft Next" at bounding box center [293, 175] width 390 height 21
click at [461, 171] on button "Next" at bounding box center [469, 178] width 35 height 15
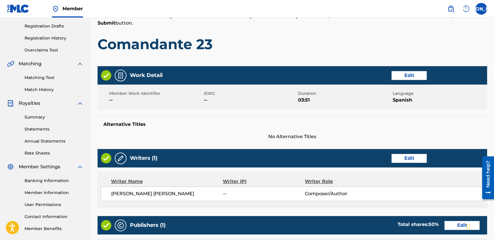
scroll to position [26, 0]
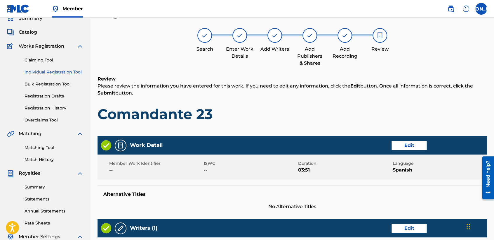
click at [345, 109] on h1 "Comandante 23" at bounding box center [293, 114] width 390 height 18
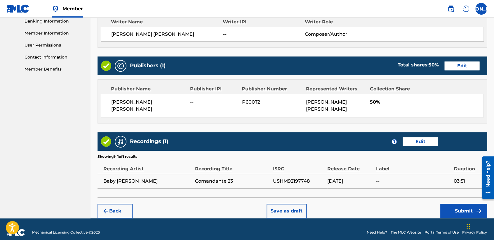
scroll to position [260, 0]
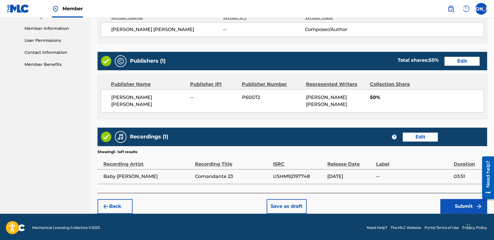
click at [451, 204] on button "Submit" at bounding box center [464, 206] width 47 height 15
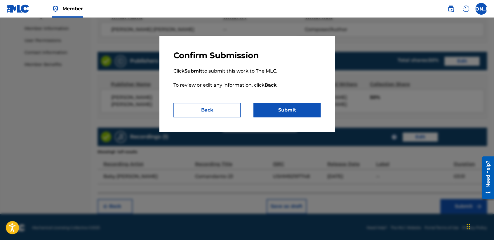
click at [290, 110] on button "Submit" at bounding box center [287, 110] width 67 height 15
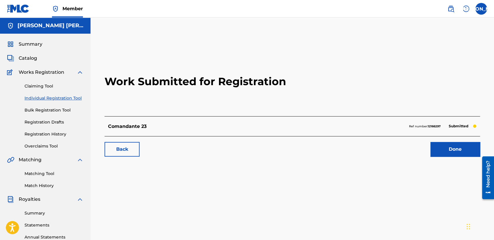
click at [58, 101] on div "Claiming Tool Individual Registration Tool Bulk Registration Tool Registration …" at bounding box center [45, 112] width 77 height 73
click at [63, 98] on link "Individual Registration Tool" at bounding box center [54, 98] width 59 height 6
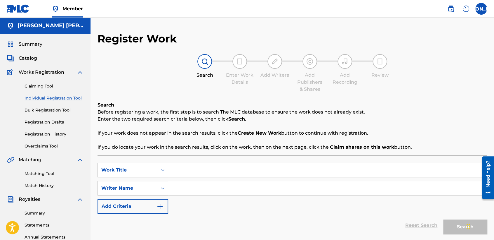
click at [183, 165] on input "Search Form" at bounding box center [327, 170] width 319 height 14
paste input "Diablo V2"
click at [192, 192] on input "Search Form" at bounding box center [327, 188] width 319 height 14
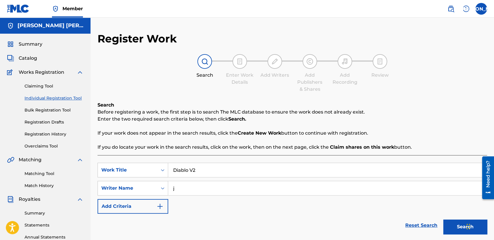
click at [454, 231] on button "Search" at bounding box center [466, 226] width 44 height 15
click at [388, 222] on div "Reset Search Search" at bounding box center [293, 224] width 390 height 23
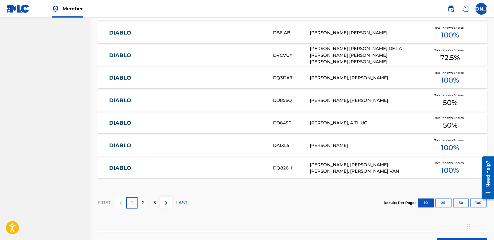
scroll to position [358, 0]
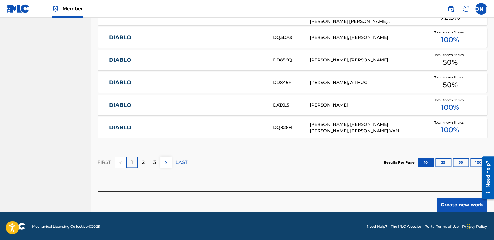
click at [461, 203] on button "Create new work" at bounding box center [462, 204] width 50 height 15
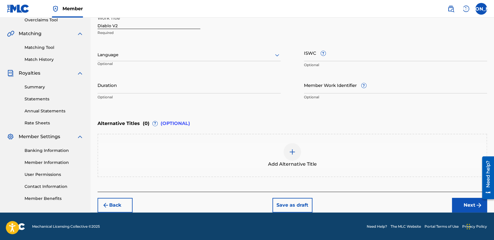
click at [213, 43] on div "Work Title Diablo V2 Required Language Optional ISWC ? Optional Duration Option…" at bounding box center [293, 57] width 390 height 91
click at [183, 49] on div "Language" at bounding box center [189, 55] width 183 height 12
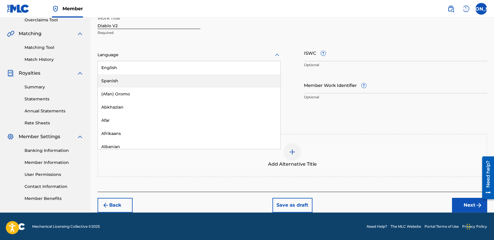
click at [139, 74] on div "Spanish" at bounding box center [189, 80] width 183 height 13
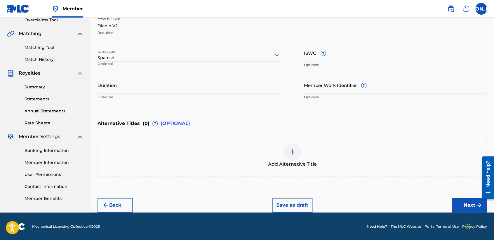
click at [128, 94] on p "Optional" at bounding box center [189, 96] width 183 height 5
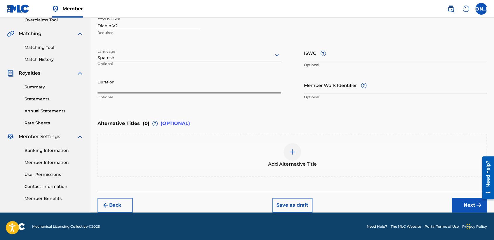
click at [122, 83] on input "Duration" at bounding box center [189, 85] width 183 height 17
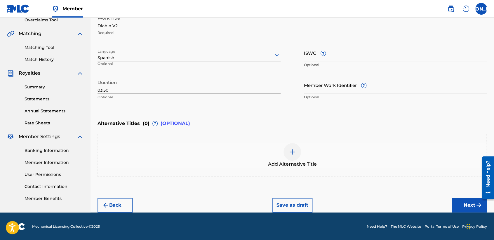
click at [470, 207] on button "Next" at bounding box center [469, 205] width 35 height 15
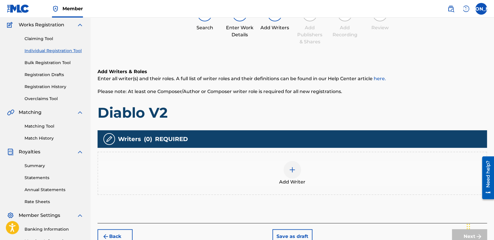
scroll to position [26, 0]
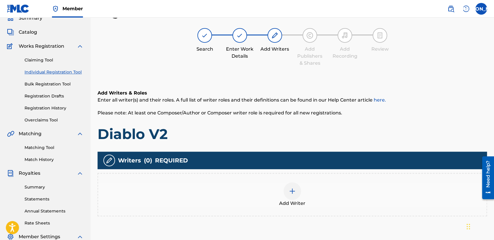
click at [290, 183] on div at bounding box center [293, 191] width 18 height 18
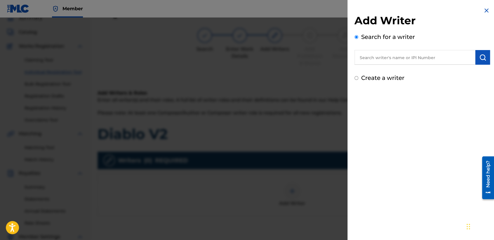
click at [353, 78] on div "Add Writer Search for a writer Create a writer" at bounding box center [423, 44] width 150 height 89
click at [355, 78] on input "Create a writer" at bounding box center [357, 78] width 4 height 4
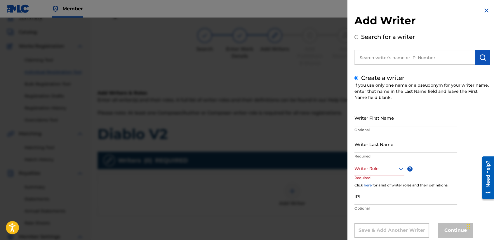
click at [366, 121] on input "Writer First Name" at bounding box center [406, 117] width 103 height 17
click at [370, 139] on input "Writer Last Name" at bounding box center [406, 144] width 103 height 17
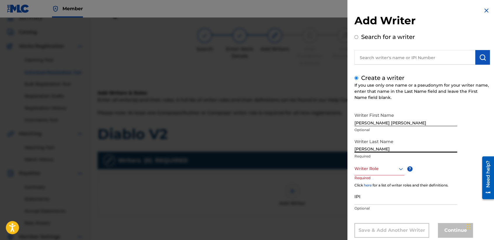
scroll to position [13, 0]
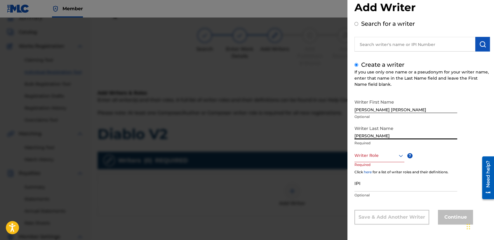
click at [373, 162] on div "Writer Role" at bounding box center [380, 155] width 50 height 13
click at [373, 171] on div "Composer/Author" at bounding box center [379, 168] width 49 height 13
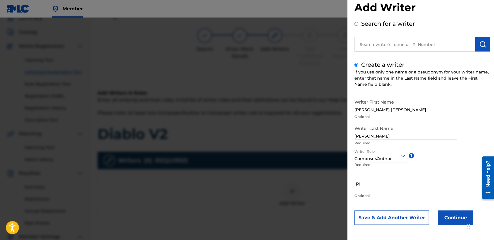
click at [444, 222] on button "Continue" at bounding box center [455, 217] width 35 height 15
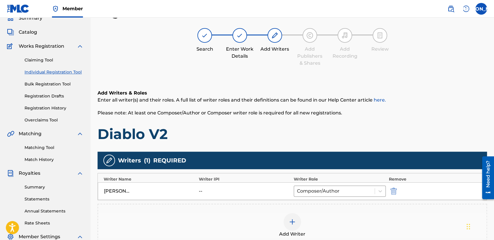
click at [308, 146] on div "Add Writers & Roles Enter all writer(s) and their roles. A full list of writer …" at bounding box center [293, 174] width 390 height 199
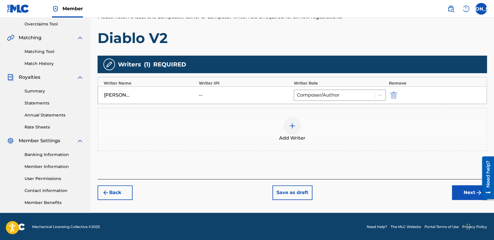
scroll to position [122, 0]
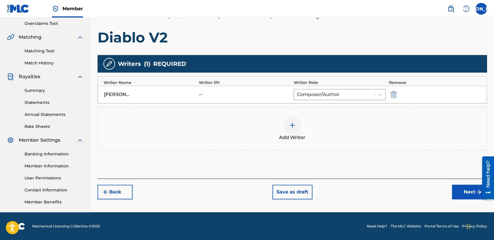
click at [457, 195] on button "Next" at bounding box center [469, 191] width 35 height 15
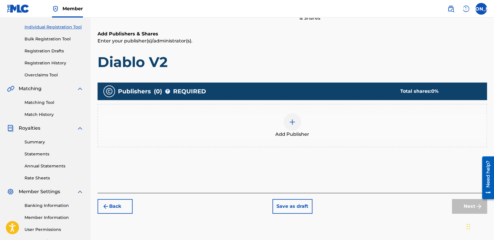
scroll to position [26, 0]
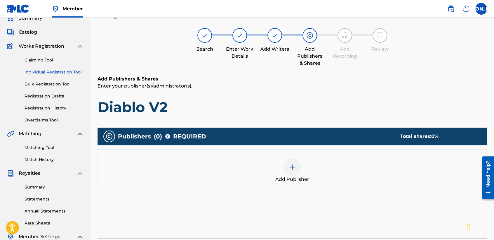
click at [292, 165] on img at bounding box center [292, 166] width 7 height 7
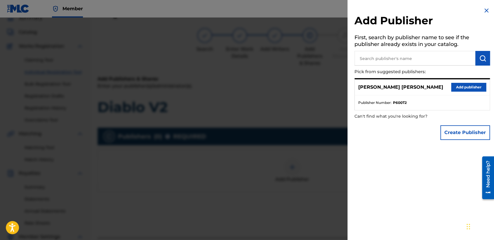
click at [463, 86] on button "Add publisher" at bounding box center [469, 87] width 35 height 9
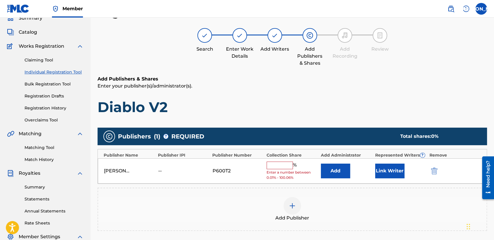
click at [286, 160] on div "[PERSON_NAME] [PERSON_NAME] -- P600T2 % Enter a number between 0.01% - 100.06% …" at bounding box center [292, 170] width 389 height 25
click at [286, 162] on input "text" at bounding box center [280, 165] width 26 height 8
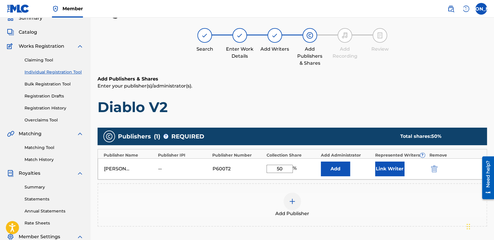
click at [383, 174] on button "Link Writer" at bounding box center [390, 168] width 29 height 15
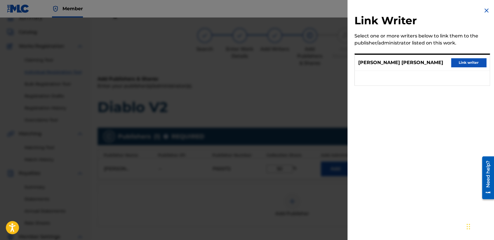
click at [467, 64] on button "Link writer" at bounding box center [469, 62] width 35 height 9
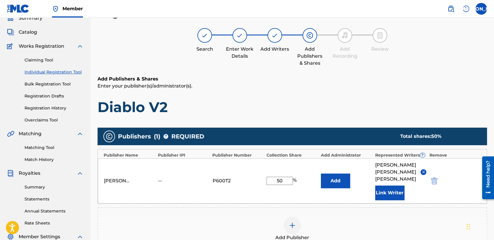
click at [372, 104] on h1 "Diablo V2" at bounding box center [293, 107] width 390 height 18
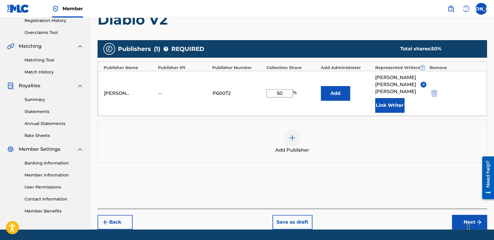
scroll to position [123, 0]
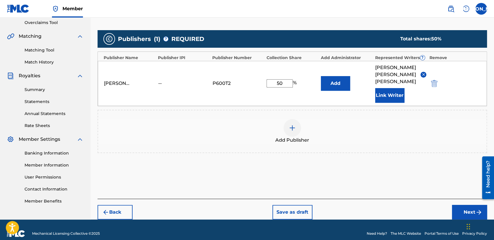
click at [461, 210] on button "Next" at bounding box center [469, 212] width 35 height 15
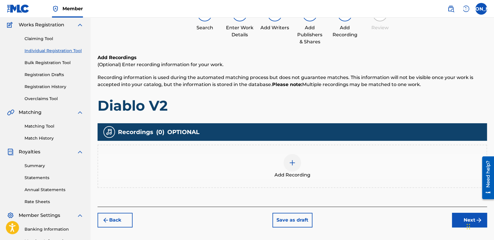
scroll to position [26, 0]
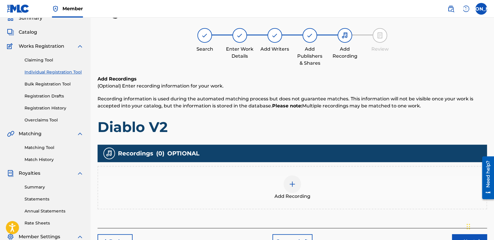
click at [292, 176] on div at bounding box center [293, 184] width 18 height 18
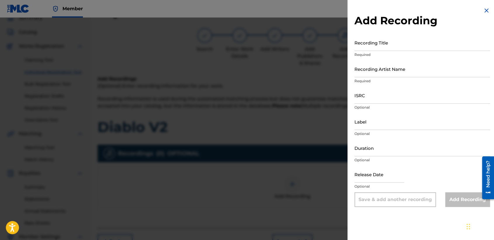
click at [390, 51] on div "Recording Title Required" at bounding box center [423, 47] width 136 height 26
click at [385, 46] on input "Recording Title" at bounding box center [423, 42] width 136 height 17
click at [386, 47] on input "Recording Title" at bounding box center [423, 42] width 136 height 17
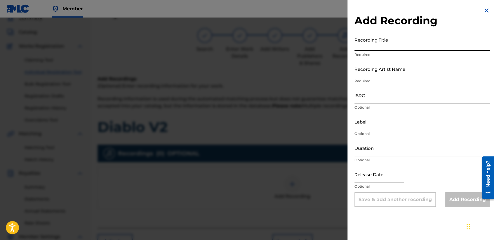
paste input "Diablo V2"
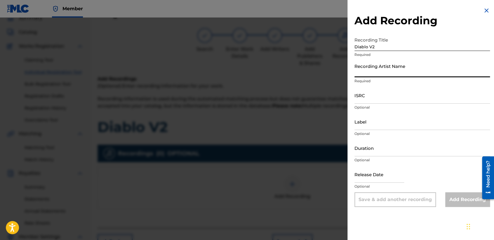
click at [383, 71] on input "Recording Artist Name" at bounding box center [423, 68] width 136 height 17
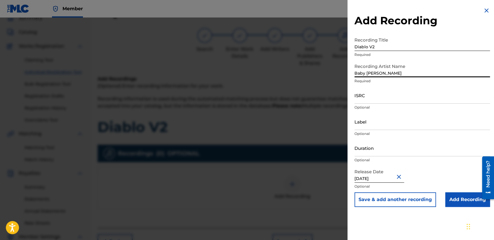
click at [386, 98] on input "ISRC" at bounding box center [423, 95] width 136 height 17
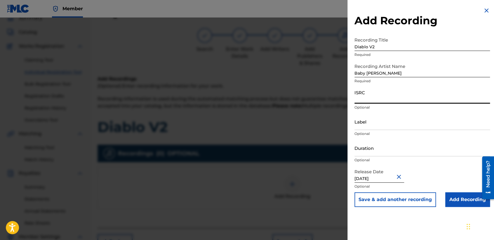
paste input "USL4Q2155226"
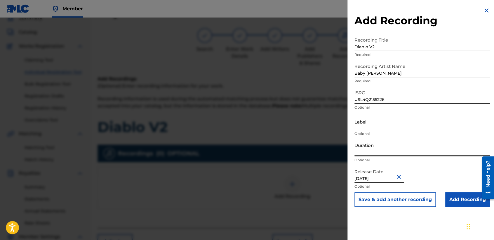
click at [376, 153] on input "Duration" at bounding box center [423, 147] width 136 height 17
click at [461, 201] on input "Add Recording" at bounding box center [468, 199] width 45 height 15
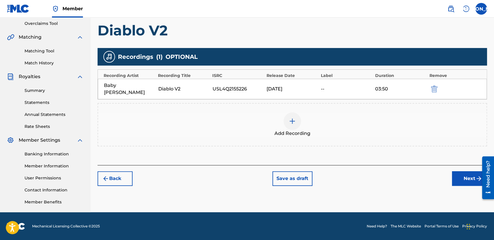
click at [454, 177] on button "Next" at bounding box center [469, 178] width 35 height 15
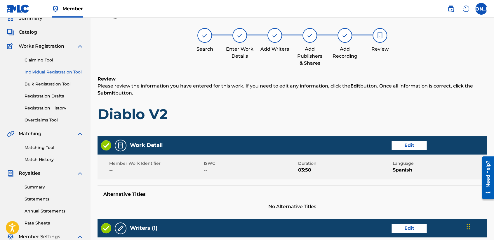
click at [319, 101] on div "Review Please review the information you have entered for this work. If you nee…" at bounding box center [293, 103] width 390 height 56
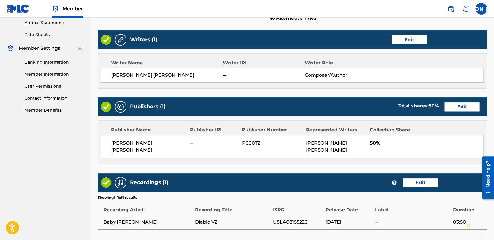
scroll to position [261, 0]
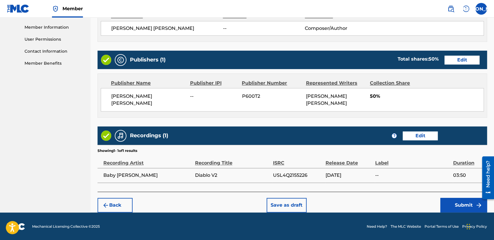
click at [444, 209] on button "Submit" at bounding box center [464, 205] width 47 height 15
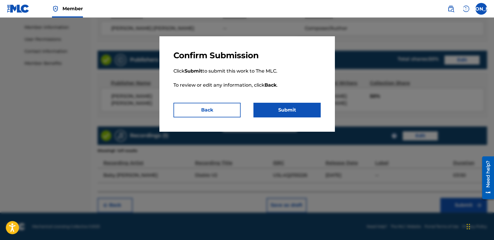
click at [299, 110] on button "Submit" at bounding box center [287, 110] width 67 height 15
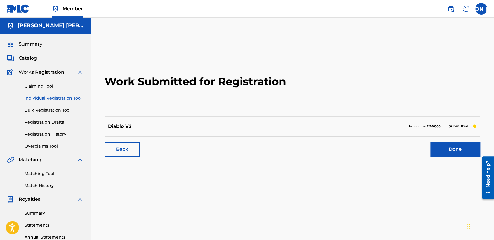
click at [56, 132] on link "Registration History" at bounding box center [54, 134] width 59 height 6
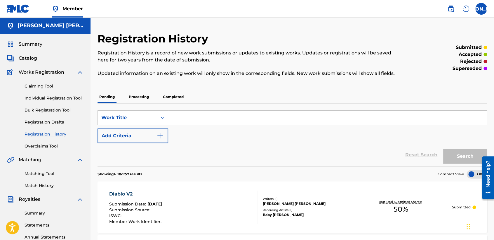
click at [60, 96] on link "Individual Registration Tool" at bounding box center [54, 98] width 59 height 6
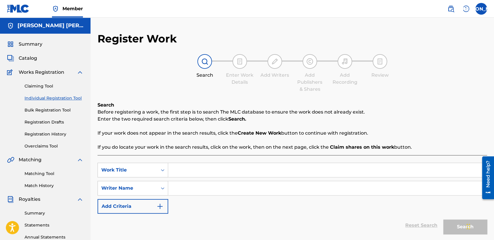
click at [199, 170] on input "Search Form" at bounding box center [327, 170] width 319 height 14
click at [218, 189] on input "Search Form" at bounding box center [327, 188] width 319 height 14
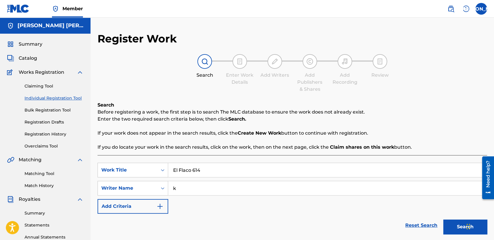
click at [444, 219] on button "Search" at bounding box center [466, 226] width 44 height 15
click at [460, 224] on button "Search" at bounding box center [466, 226] width 44 height 15
click at [430, 110] on p "Before registering a work, the first step is to search The MLC database to ensu…" at bounding box center [293, 111] width 390 height 7
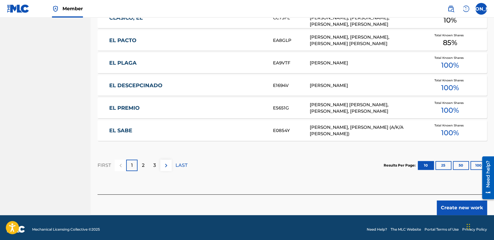
scroll to position [358, 0]
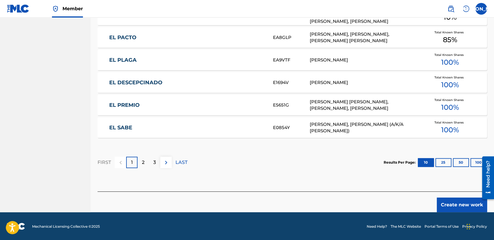
click at [448, 203] on button "Create new work" at bounding box center [462, 204] width 50 height 15
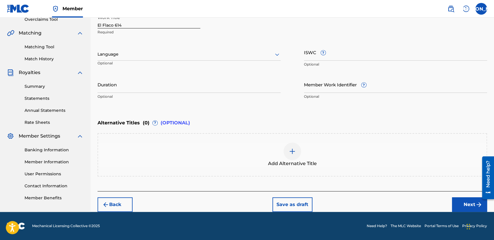
scroll to position [126, 0]
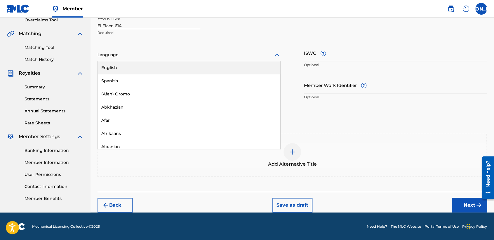
drag, startPoint x: 191, startPoint y: 54, endPoint x: 153, endPoint y: 70, distance: 41.3
click at [190, 55] on div at bounding box center [189, 54] width 183 height 7
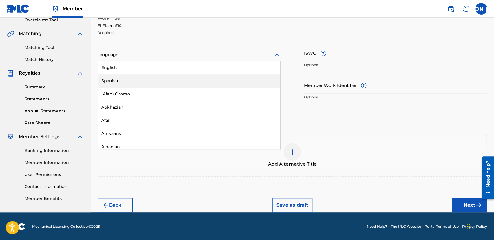
click at [142, 79] on div "Spanish" at bounding box center [189, 80] width 183 height 13
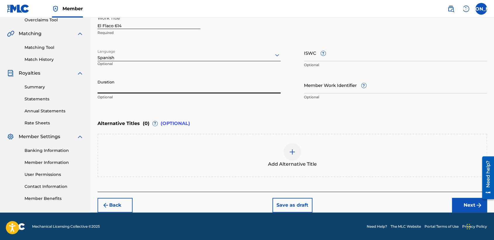
click at [142, 79] on input "Duration" at bounding box center [189, 85] width 183 height 17
click at [476, 199] on button "Next" at bounding box center [469, 205] width 35 height 15
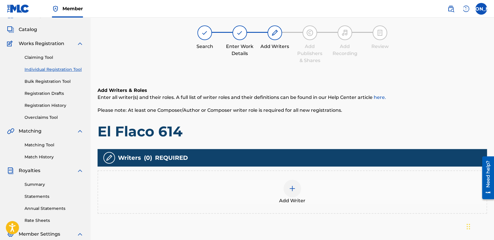
scroll to position [26, 0]
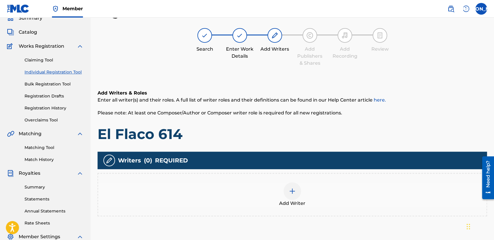
click at [296, 188] on div at bounding box center [293, 191] width 18 height 18
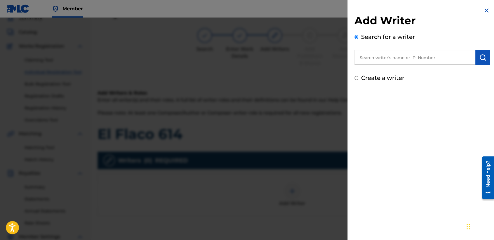
click at [357, 79] on input "Create a writer" at bounding box center [357, 78] width 4 height 4
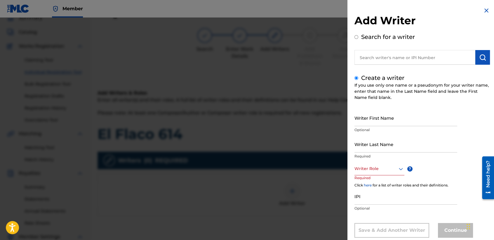
click at [366, 117] on input "Writer First Name" at bounding box center [406, 117] width 103 height 17
click at [372, 140] on input "Writer Last Name" at bounding box center [406, 144] width 103 height 17
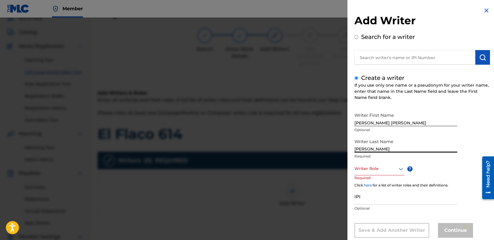
scroll to position [13, 0]
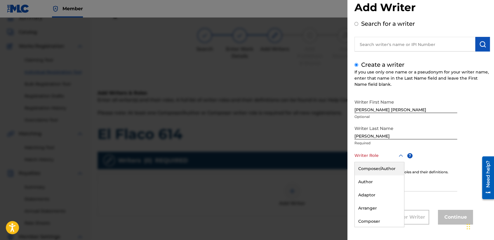
click at [383, 162] on div "8 results available. Use Up and Down to choose options, press Enter to select t…" at bounding box center [380, 155] width 50 height 13
click at [383, 168] on div "Composer/Author" at bounding box center [379, 168] width 49 height 13
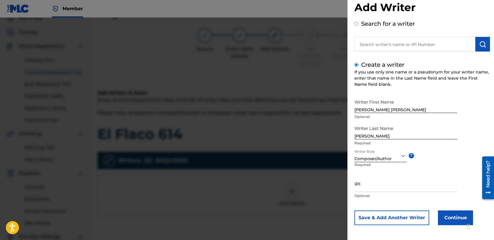
click at [442, 219] on button "Continue" at bounding box center [455, 217] width 35 height 15
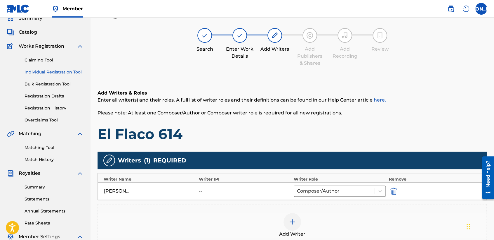
click at [309, 87] on div "Add Writers & Roles Enter all writer(s) and their roles. A full list of writer …" at bounding box center [293, 174] width 390 height 199
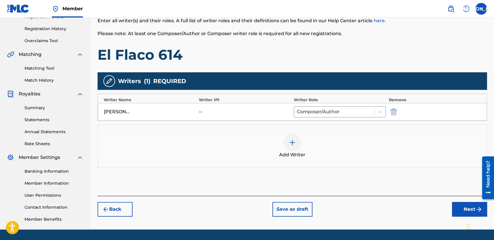
scroll to position [122, 0]
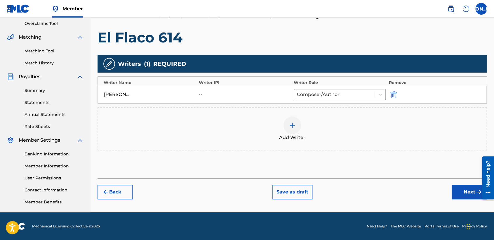
click at [473, 197] on button "Next" at bounding box center [469, 191] width 35 height 15
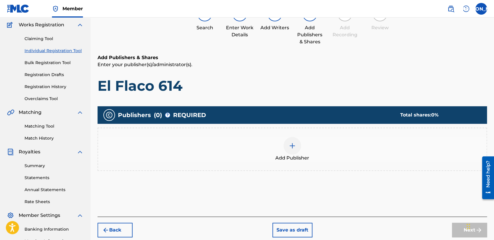
scroll to position [26, 0]
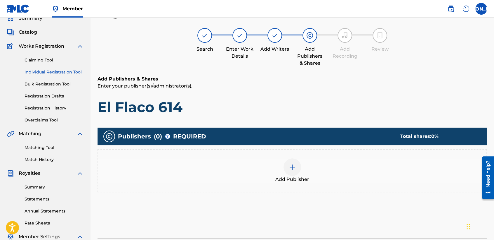
click at [299, 159] on div "Add Publisher" at bounding box center [292, 170] width 389 height 25
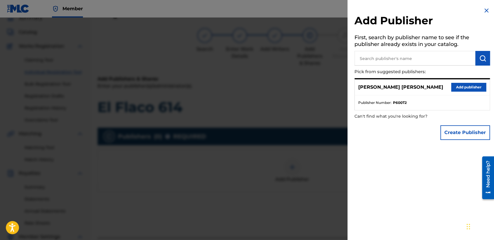
click at [461, 91] on div "[PERSON_NAME] [PERSON_NAME] Add publisher" at bounding box center [422, 87] width 135 height 16
click at [462, 90] on button "Add publisher" at bounding box center [469, 87] width 35 height 9
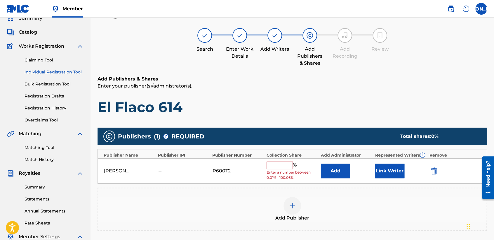
click at [275, 165] on input "text" at bounding box center [280, 165] width 26 height 8
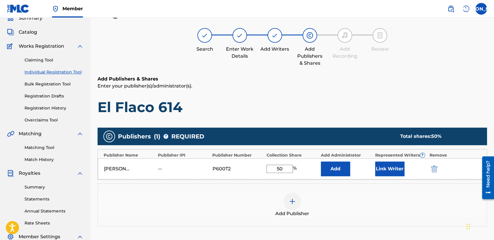
click at [381, 173] on button "Link Writer" at bounding box center [390, 168] width 29 height 15
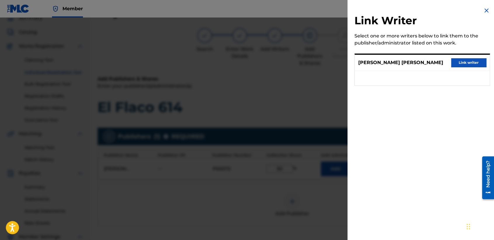
click at [455, 63] on button "Link writer" at bounding box center [469, 62] width 35 height 9
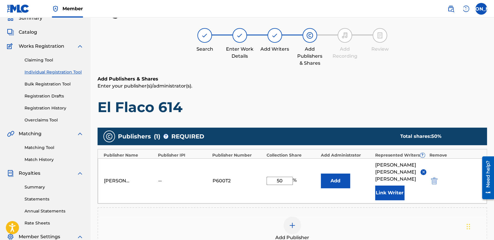
click at [312, 116] on div "Add Publishers & Shares Enter your publisher(s)/administrator(s). El Flaco 614 …" at bounding box center [293, 185] width 390 height 220
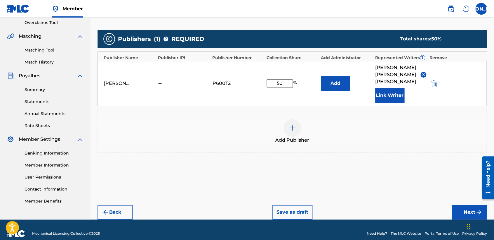
click at [456, 206] on button "Next" at bounding box center [469, 212] width 35 height 15
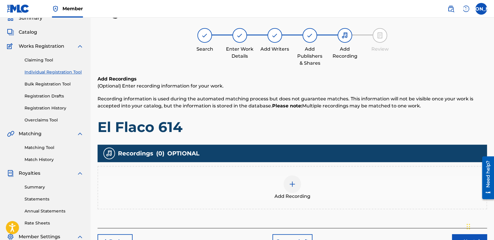
click at [297, 180] on div at bounding box center [293, 184] width 18 height 18
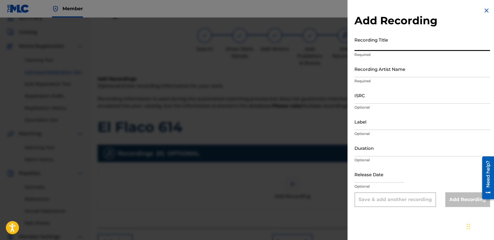
click at [399, 37] on input "Recording Title" at bounding box center [423, 42] width 136 height 17
paste input "El Flaco 614"
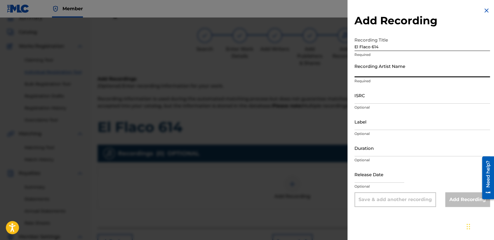
click at [394, 67] on input "Recording Artist Name" at bounding box center [423, 68] width 136 height 17
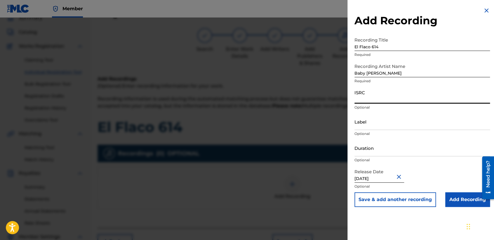
click at [378, 94] on input "ISRC" at bounding box center [423, 95] width 136 height 17
paste input "USHM82179923"
click at [375, 127] on input "Label" at bounding box center [423, 121] width 136 height 17
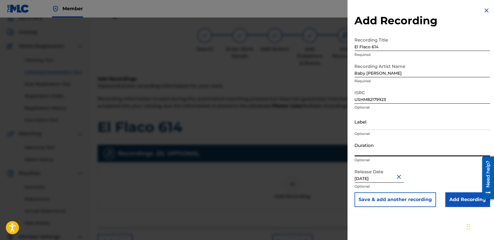
click at [382, 147] on input "Duration" at bounding box center [423, 147] width 136 height 17
click at [375, 180] on input "[DATE]" at bounding box center [380, 174] width 50 height 17
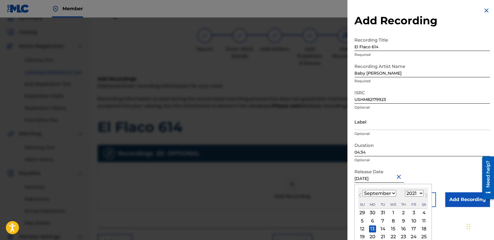
click at [383, 191] on select "January February March April May June July August September October November De…" at bounding box center [380, 193] width 34 height 7
click at [363, 190] on select "January February March April May June July August September October November De…" at bounding box center [380, 193] width 34 height 7
click at [411, 235] on div "23" at bounding box center [414, 236] width 7 height 7
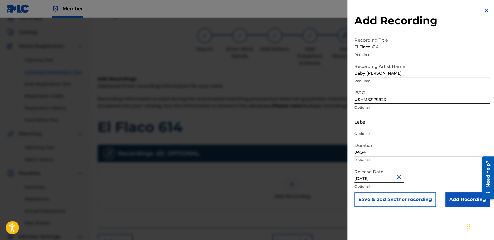
click at [456, 200] on input "Add Recording" at bounding box center [468, 199] width 45 height 15
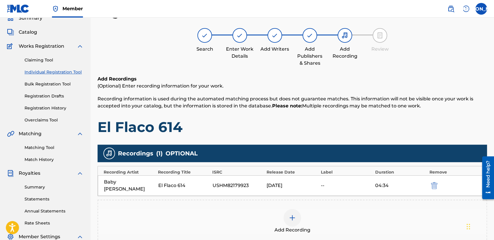
click at [435, 98] on span "Recording information is used during the automated matching process but does no…" at bounding box center [286, 102] width 376 height 13
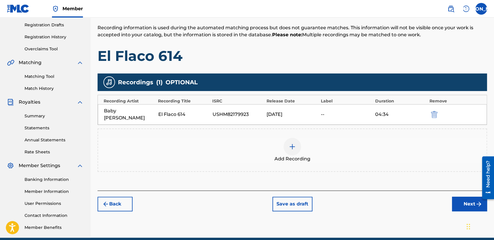
scroll to position [122, 0]
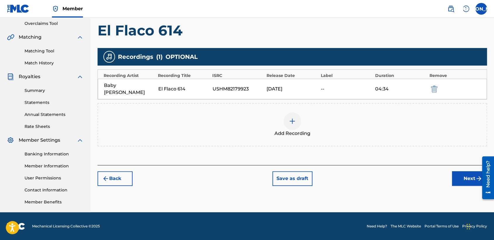
click at [465, 174] on button "Next" at bounding box center [469, 178] width 35 height 15
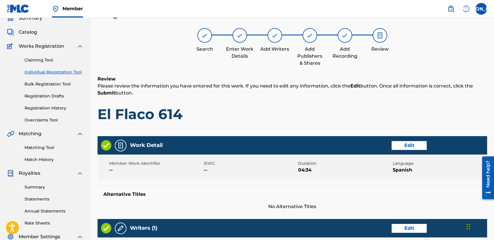
click at [402, 109] on h1 "El Flaco 614" at bounding box center [293, 114] width 390 height 18
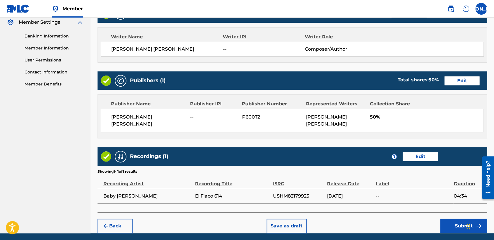
scroll to position [261, 0]
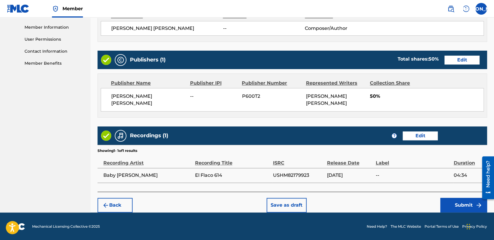
click at [444, 202] on button "Submit" at bounding box center [464, 205] width 47 height 15
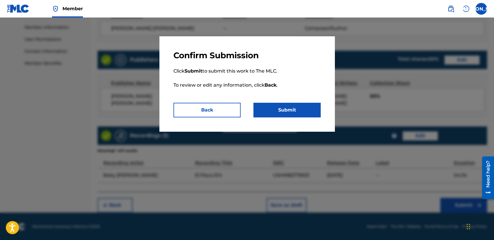
click at [287, 106] on button "Submit" at bounding box center [287, 110] width 67 height 15
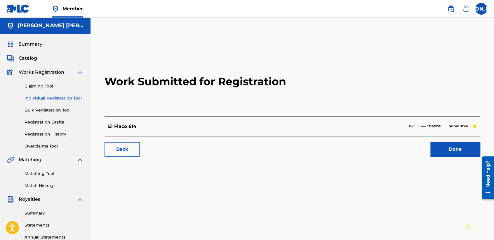
click at [82, 98] on link "Individual Registration Tool" at bounding box center [54, 98] width 59 height 6
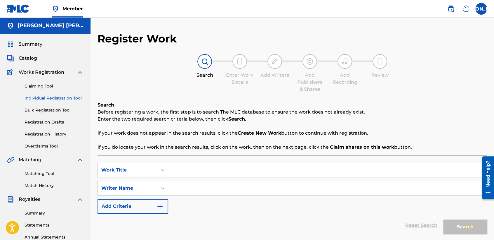
click at [184, 173] on input "Search Form" at bounding box center [327, 170] width 319 height 14
paste input "Hermanos de [PERSON_NAME]"
click at [203, 186] on input "Search Form" at bounding box center [327, 188] width 319 height 14
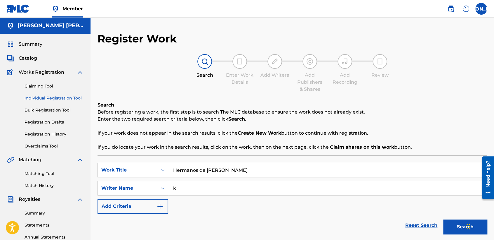
click at [447, 230] on button "Search" at bounding box center [466, 226] width 44 height 15
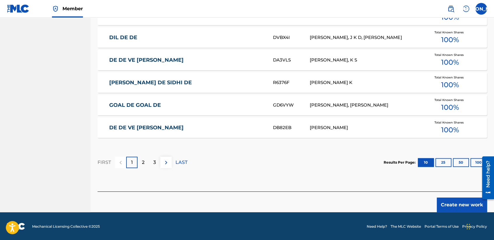
click at [459, 209] on button "Create new work" at bounding box center [462, 204] width 50 height 15
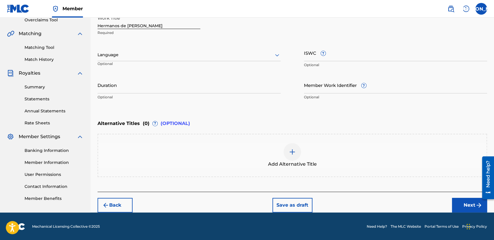
click at [248, 60] on div "Language" at bounding box center [189, 55] width 183 height 12
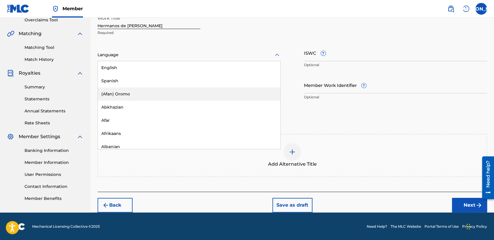
click at [192, 89] on div "(Afan) Oromo" at bounding box center [189, 93] width 183 height 13
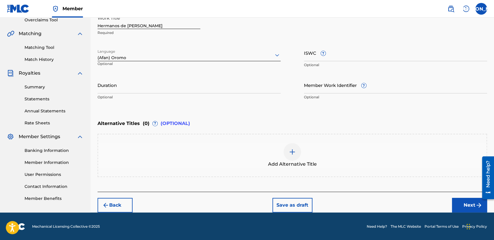
click at [192, 51] on div at bounding box center [189, 54] width 183 height 7
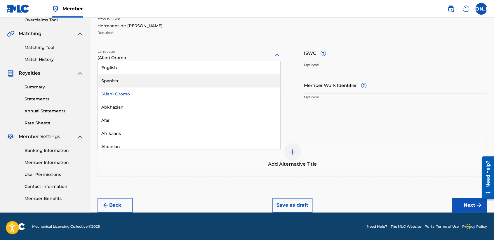
click at [164, 78] on div "Spanish" at bounding box center [189, 80] width 183 height 13
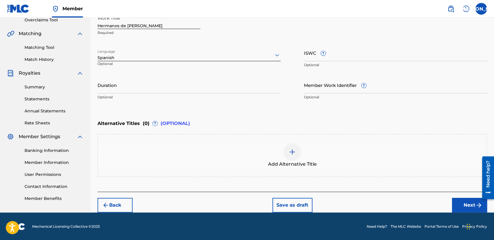
click at [150, 88] on input "Duration" at bounding box center [189, 85] width 183 height 17
click at [468, 198] on button "Next" at bounding box center [469, 205] width 35 height 15
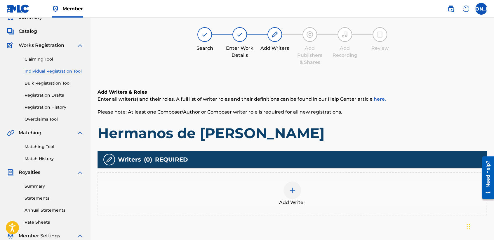
scroll to position [26, 0]
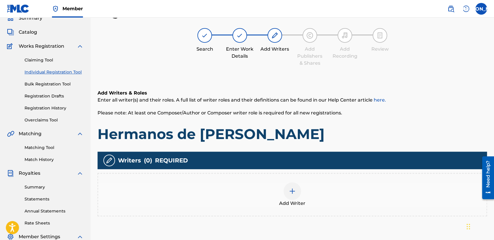
click at [312, 191] on div "Add Writer" at bounding box center [292, 194] width 389 height 25
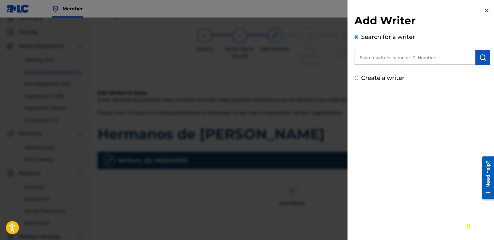
click at [356, 78] on input "Create a writer" at bounding box center [357, 78] width 4 height 4
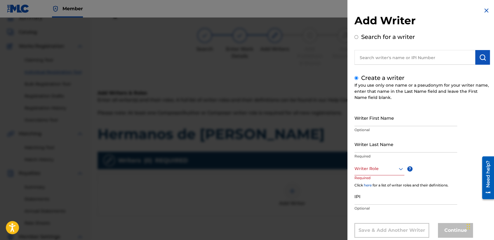
click at [367, 122] on input "Writer First Name" at bounding box center [406, 117] width 103 height 17
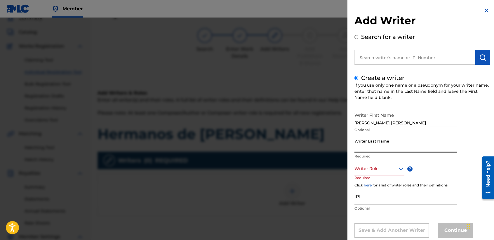
click at [368, 139] on input "Writer Last Name" at bounding box center [406, 144] width 103 height 17
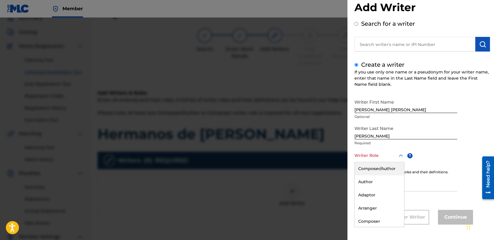
click at [374, 162] on div "8 results available. Use Up and Down to choose options, press Enter to select t…" at bounding box center [380, 155] width 50 height 13
click at [374, 167] on div "Composer/Author" at bounding box center [379, 168] width 49 height 13
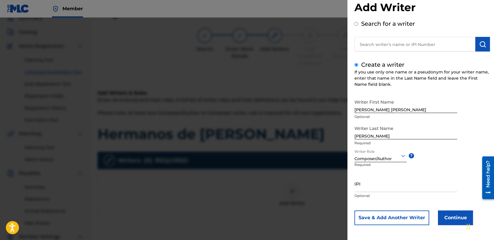
click at [450, 212] on button "Continue" at bounding box center [455, 217] width 35 height 15
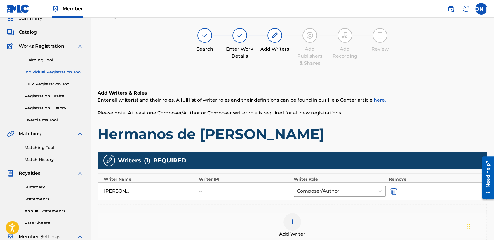
click at [309, 86] on div "Add Writers & Roles Enter all writer(s) and their roles. A full list of writer …" at bounding box center [293, 174] width 390 height 199
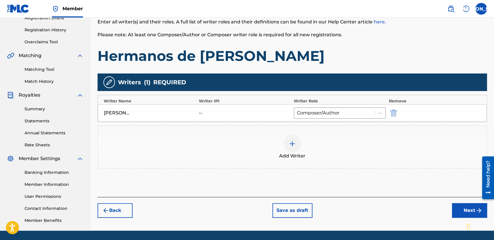
scroll to position [122, 0]
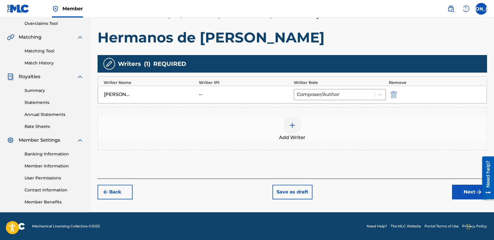
click at [466, 187] on button "Next" at bounding box center [469, 191] width 35 height 15
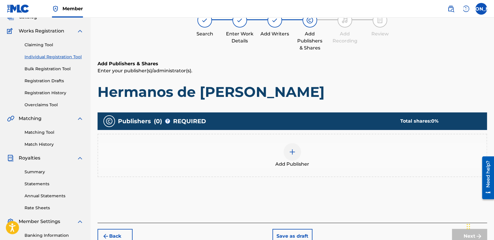
scroll to position [26, 0]
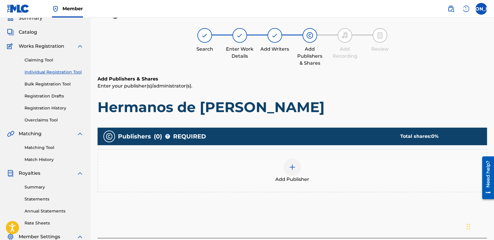
click at [289, 163] on img at bounding box center [292, 166] width 7 height 7
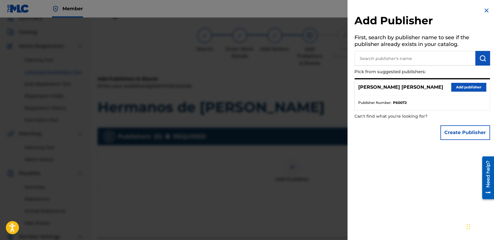
click at [454, 88] on button "Add publisher" at bounding box center [469, 87] width 35 height 9
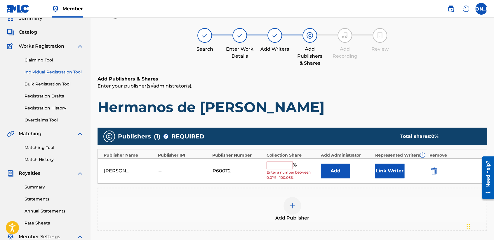
click at [279, 163] on input "text" at bounding box center [280, 165] width 26 height 8
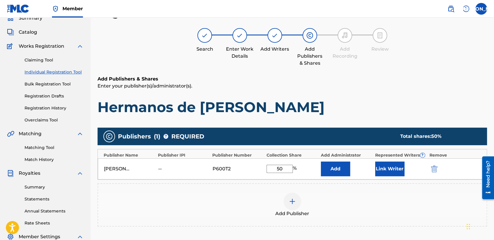
click at [383, 161] on button "Link Writer" at bounding box center [390, 168] width 29 height 15
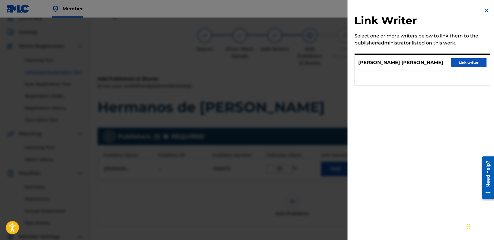
click at [458, 62] on button "Link writer" at bounding box center [469, 62] width 35 height 9
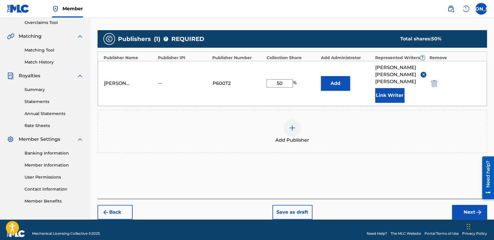
click at [453, 205] on button "Next" at bounding box center [469, 212] width 35 height 15
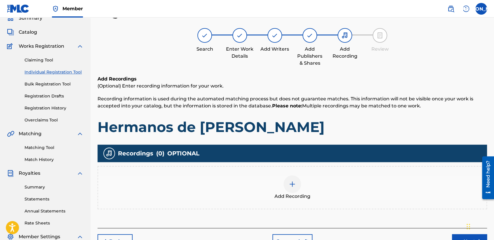
click at [299, 184] on div at bounding box center [293, 184] width 18 height 18
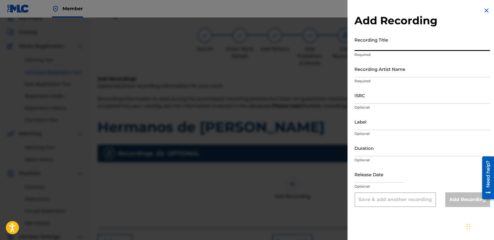
click at [387, 48] on input "Recording Title" at bounding box center [423, 42] width 136 height 17
paste input "Hermanos de [PERSON_NAME]"
click at [390, 78] on div "Recording Artist Name Required" at bounding box center [423, 73] width 136 height 26
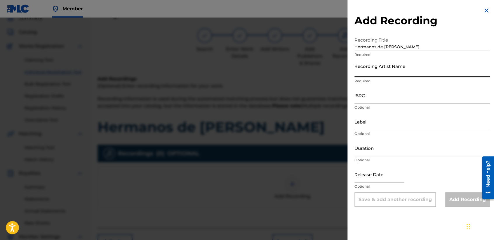
click at [390, 73] on input "Recording Artist Name" at bounding box center [423, 68] width 136 height 17
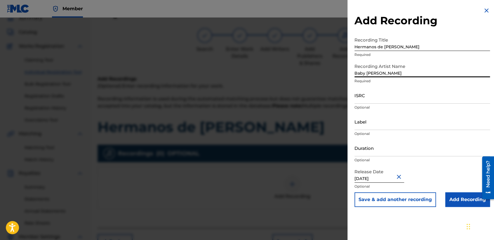
click at [380, 95] on input "ISRC" at bounding box center [423, 95] width 136 height 17
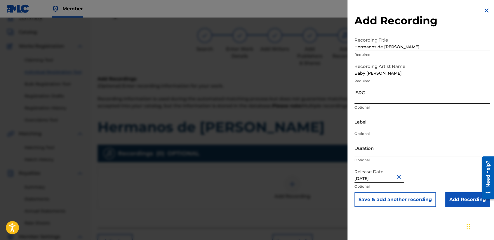
paste input "USHM82179935"
click at [376, 145] on input "Duration" at bounding box center [423, 147] width 136 height 17
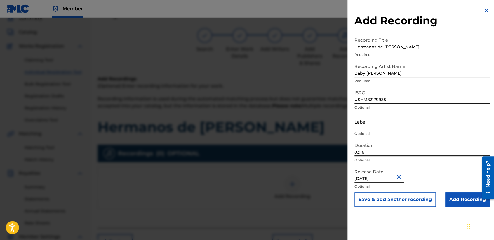
click at [458, 198] on input "Add Recording" at bounding box center [468, 199] width 45 height 15
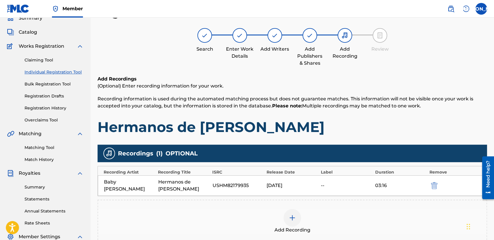
click at [356, 141] on div "Add Recordings (Optional) Enter recording information for your work. Recording …" at bounding box center [293, 168] width 390 height 186
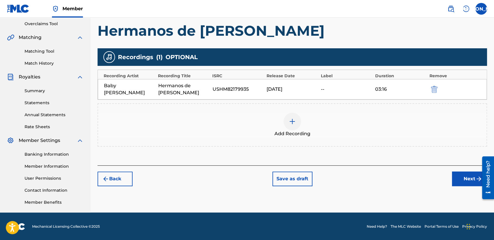
scroll to position [122, 0]
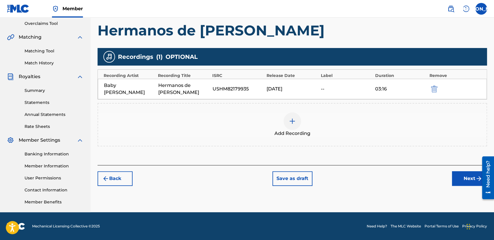
click at [459, 175] on button "Next" at bounding box center [469, 178] width 35 height 15
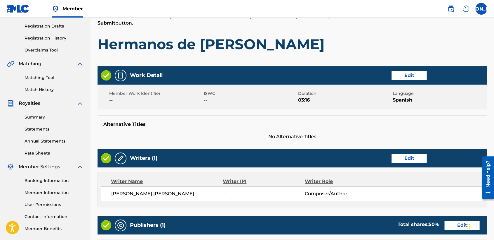
scroll to position [26, 0]
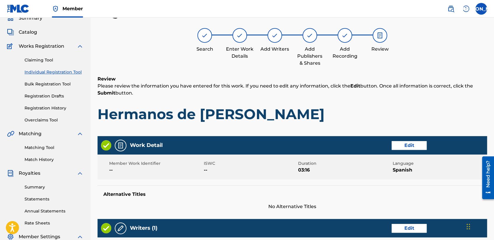
click at [336, 106] on h1 "Hermanos de [PERSON_NAME]" at bounding box center [293, 114] width 390 height 18
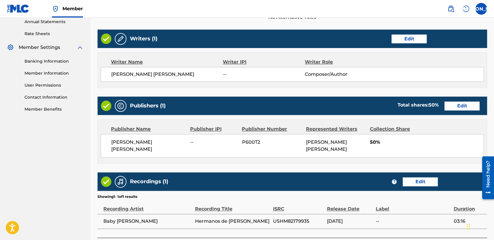
scroll to position [261, 0]
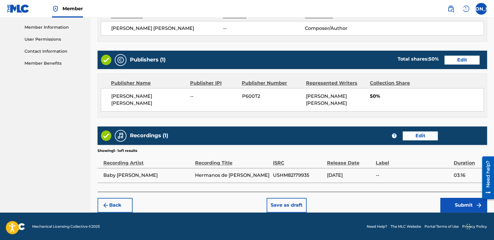
click at [450, 205] on button "Submit" at bounding box center [464, 205] width 47 height 15
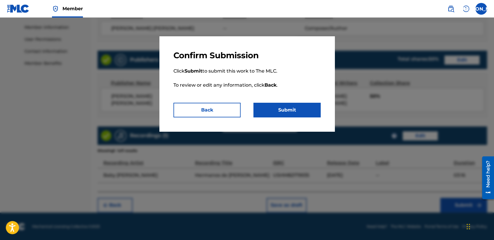
click at [278, 106] on button "Submit" at bounding box center [287, 110] width 67 height 15
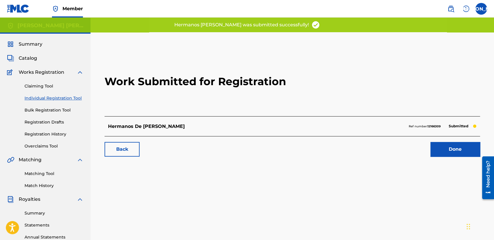
click at [55, 98] on link "Individual Registration Tool" at bounding box center [54, 98] width 59 height 6
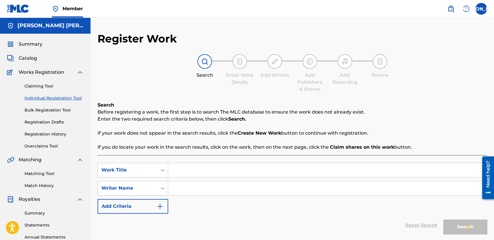
click at [191, 170] on input "Search Form" at bounding box center [327, 170] width 319 height 14
click at [197, 173] on input "Search Form" at bounding box center [327, 170] width 319 height 14
paste input "Los de la [PERSON_NAME]"
click at [208, 191] on input "Search Form" at bounding box center [327, 188] width 319 height 14
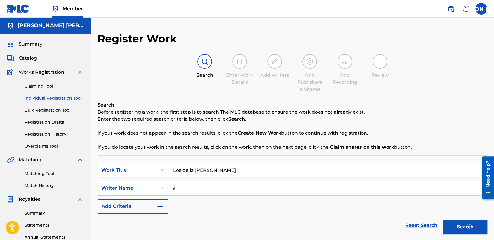
click at [444, 219] on button "Search" at bounding box center [466, 226] width 44 height 15
click at [208, 191] on input "s" at bounding box center [327, 188] width 319 height 14
click at [228, 205] on div "SearchWithCriteria66e396d0-9ec7-455c-aafa-a49f56c400ac Work Title Los de la [PE…" at bounding box center [293, 187] width 390 height 51
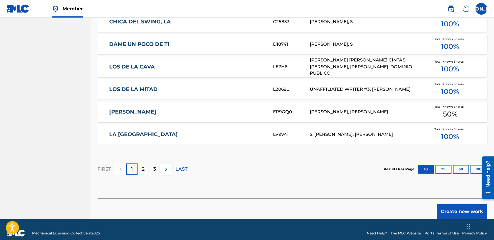
scroll to position [358, 0]
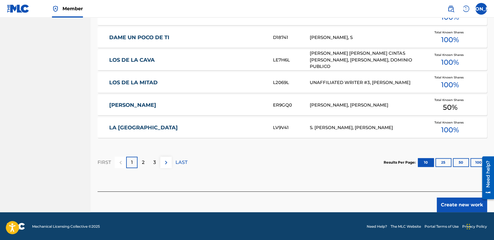
click at [453, 203] on button "Create new work" at bounding box center [462, 204] width 50 height 15
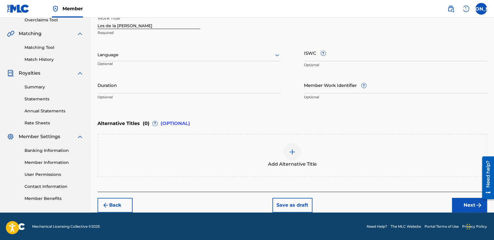
click at [249, 55] on div at bounding box center [189, 54] width 183 height 7
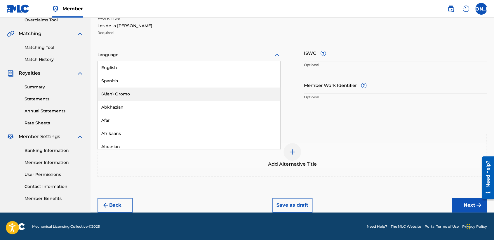
click at [181, 88] on div "(Afan) Oromo" at bounding box center [189, 93] width 183 height 13
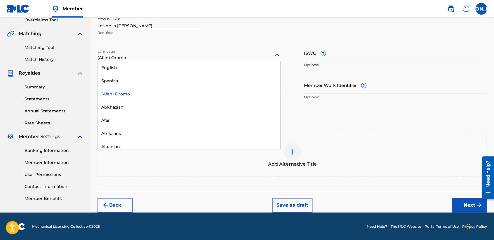
click at [188, 57] on div at bounding box center [189, 54] width 183 height 7
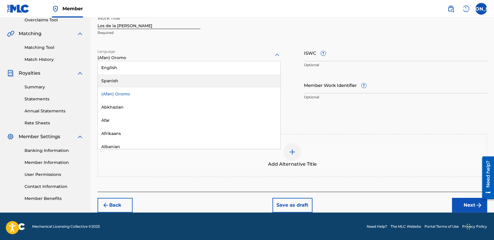
click at [167, 80] on div "Spanish" at bounding box center [189, 80] width 183 height 13
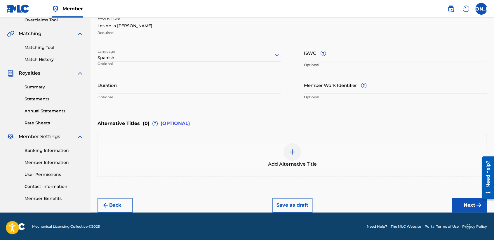
click at [165, 81] on input "Duration" at bounding box center [189, 85] width 183 height 17
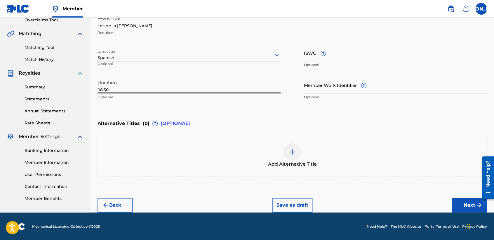
click at [472, 208] on button "Next" at bounding box center [469, 205] width 35 height 15
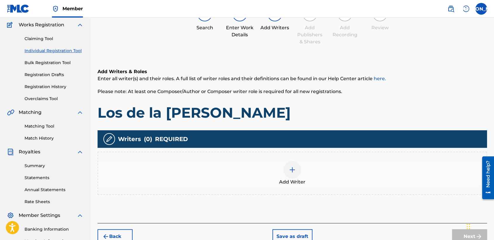
scroll to position [26, 0]
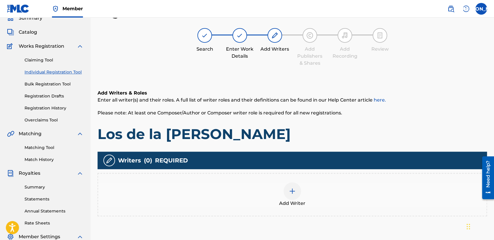
click at [299, 190] on div at bounding box center [293, 191] width 18 height 18
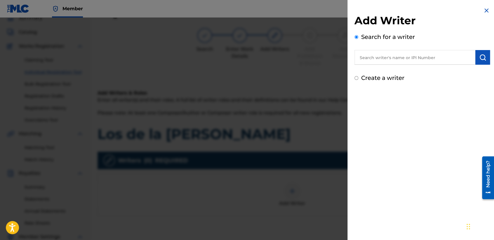
click at [357, 78] on input "Create a writer" at bounding box center [357, 78] width 4 height 4
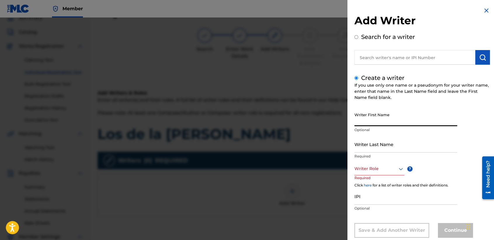
click at [370, 116] on input "Writer First Name" at bounding box center [406, 117] width 103 height 17
click at [375, 148] on input "Writer Last Name" at bounding box center [406, 144] width 103 height 17
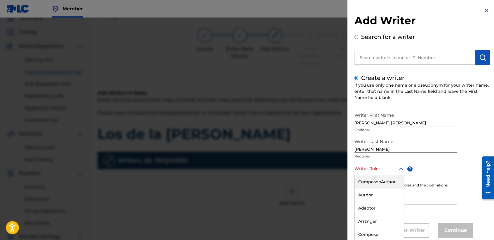
scroll to position [13, 0]
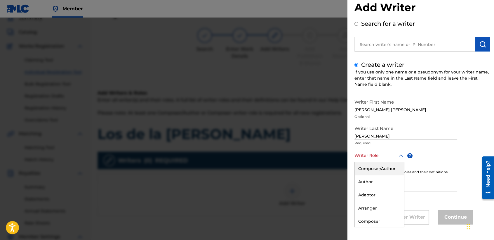
click at [382, 162] on div "8 results available. Use Up and Down to choose options, press Enter to select t…" at bounding box center [380, 155] width 50 height 13
click at [382, 164] on div "Composer/Author" at bounding box center [379, 168] width 49 height 13
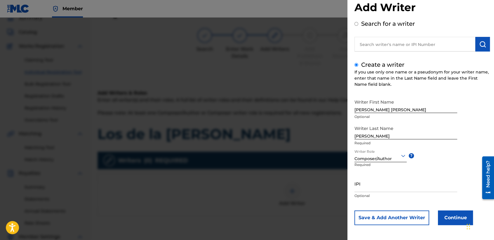
click at [450, 215] on button "Continue" at bounding box center [455, 217] width 35 height 15
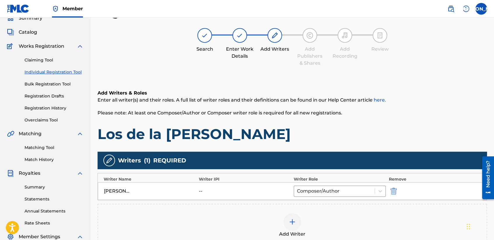
click at [321, 143] on div "Add Writers & Roles Enter all writer(s) and their roles. A full list of writer …" at bounding box center [293, 174] width 390 height 199
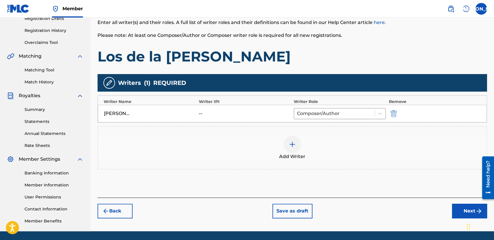
scroll to position [122, 0]
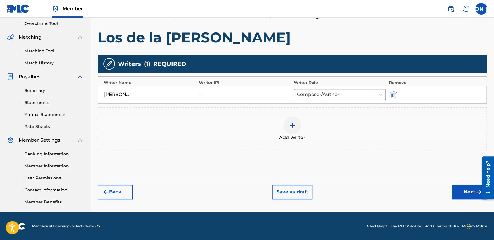
click at [465, 195] on button "Next" at bounding box center [469, 191] width 35 height 15
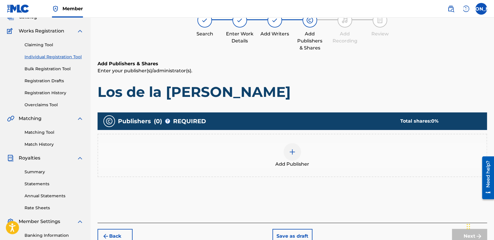
scroll to position [26, 0]
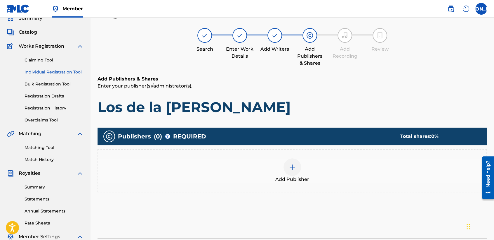
click at [304, 170] on div "Add Publisher" at bounding box center [292, 170] width 389 height 25
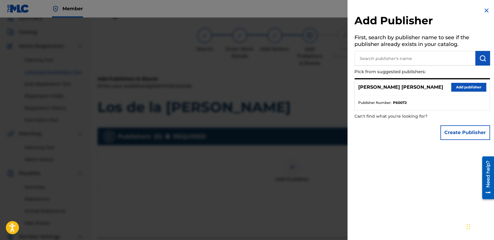
click at [464, 84] on button "Add publisher" at bounding box center [469, 87] width 35 height 9
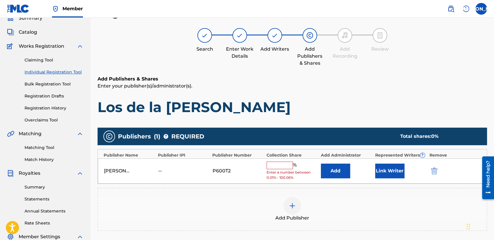
click at [289, 163] on input "text" at bounding box center [280, 165] width 26 height 8
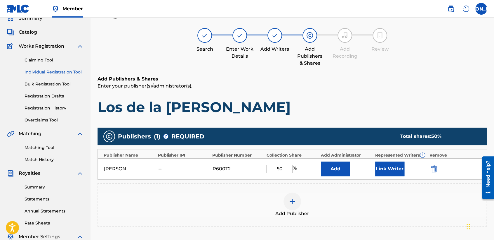
click at [392, 170] on button "Link Writer" at bounding box center [390, 168] width 29 height 15
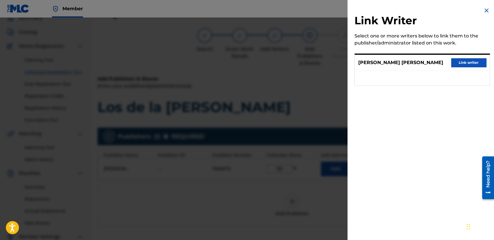
click at [464, 67] on button "Link writer" at bounding box center [469, 62] width 35 height 9
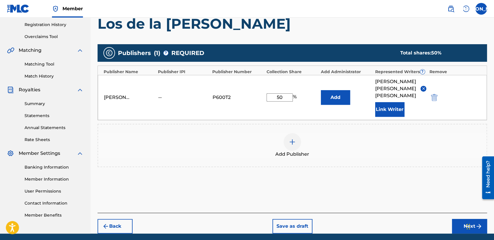
scroll to position [123, 0]
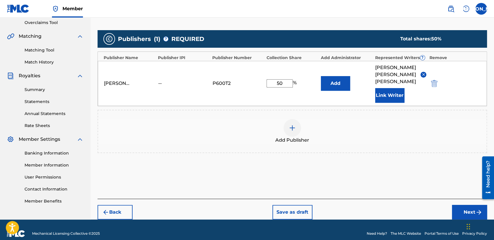
click at [473, 208] on button "Next" at bounding box center [469, 212] width 35 height 15
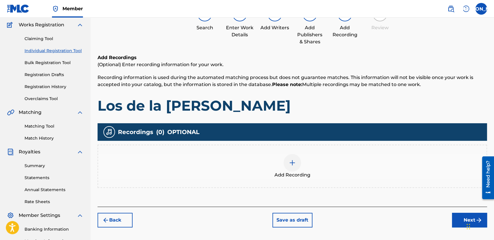
scroll to position [26, 0]
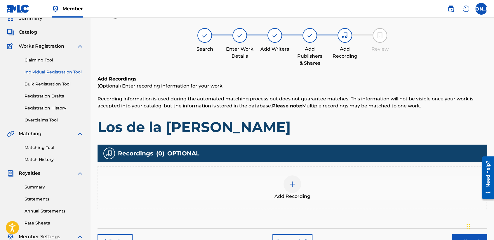
click at [278, 208] on div "Add Recording" at bounding box center [293, 187] width 390 height 43
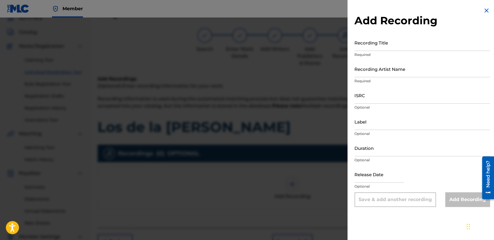
click at [390, 50] on input "Recording Title" at bounding box center [423, 42] width 136 height 17
paste input "Los de la [PERSON_NAME]"
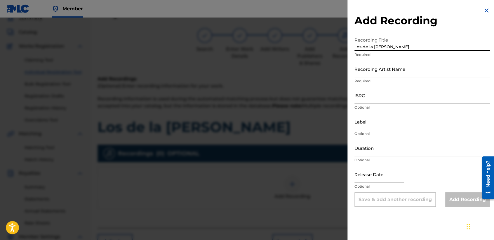
click at [404, 60] on div "Recording Title Los de la [PERSON_NAME] Required" at bounding box center [423, 47] width 136 height 26
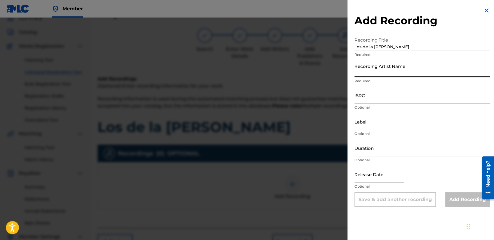
click at [403, 69] on input "Recording Artist Name" at bounding box center [423, 68] width 136 height 17
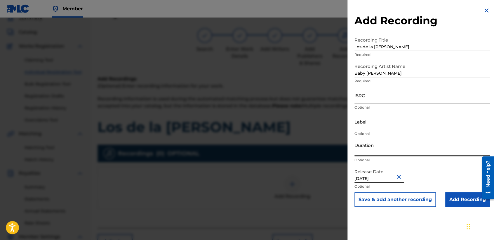
click at [407, 148] on input "Duration" at bounding box center [423, 147] width 136 height 17
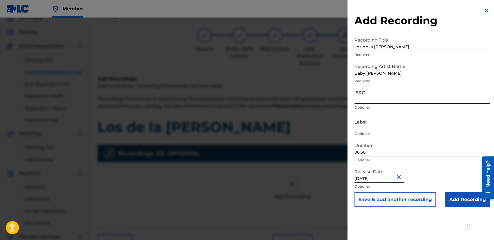
click at [393, 100] on input "ISRC" at bounding box center [423, 95] width 136 height 17
click at [355, 103] on input "ISRC" at bounding box center [423, 95] width 136 height 17
click at [357, 104] on div "ISRC Optional" at bounding box center [423, 100] width 136 height 26
paste input "USHM82179925"
click at [464, 206] on input "Add Recording" at bounding box center [468, 199] width 45 height 15
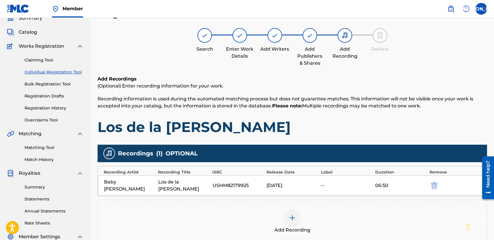
click at [373, 101] on p "Recording information is used during the automated matching process but does no…" at bounding box center [293, 102] width 390 height 14
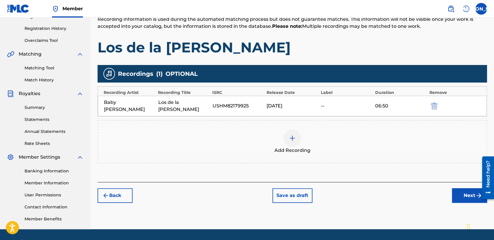
scroll to position [122, 0]
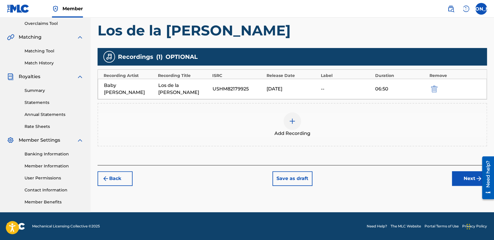
click at [461, 172] on button "Next" at bounding box center [469, 178] width 35 height 15
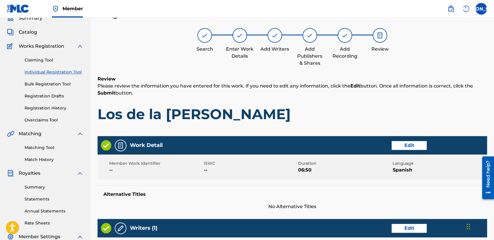
click at [338, 117] on h1 "Los de la [PERSON_NAME]" at bounding box center [293, 114] width 390 height 18
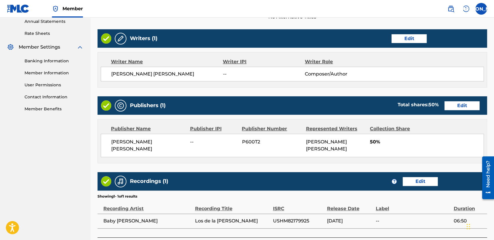
scroll to position [261, 0]
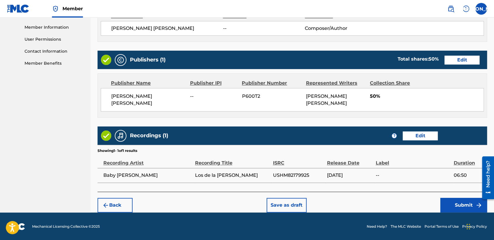
click at [450, 207] on button "Submit" at bounding box center [464, 205] width 47 height 15
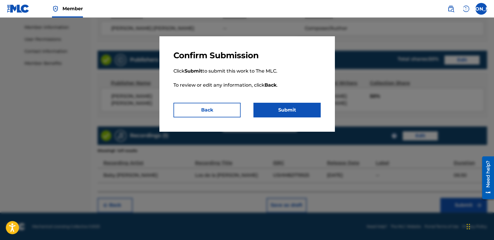
click at [302, 108] on button "Submit" at bounding box center [287, 110] width 67 height 15
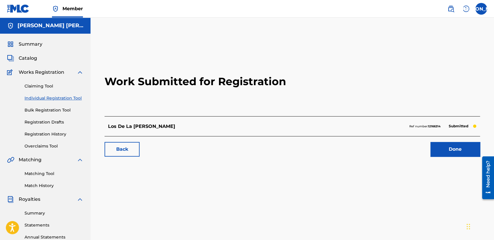
click at [72, 101] on link "Individual Registration Tool" at bounding box center [54, 98] width 59 height 6
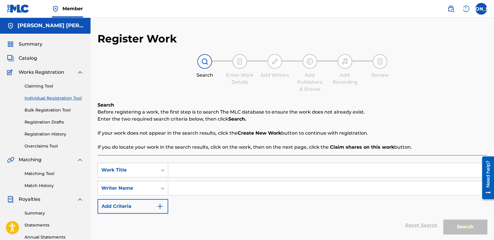
click at [203, 167] on input "Search Form" at bounding box center [327, 170] width 319 height 14
click at [275, 190] on input "Search Form" at bounding box center [327, 188] width 319 height 14
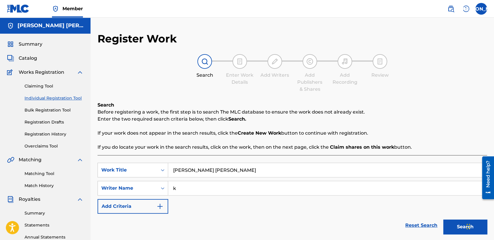
click at [444, 219] on button "Search" at bounding box center [466, 226] width 44 height 15
click at [275, 201] on div "SearchWithCriteria66e396d0-9ec7-455c-aafa-a49f56c400ac Work Title [PERSON_NAME]…" at bounding box center [293, 187] width 390 height 51
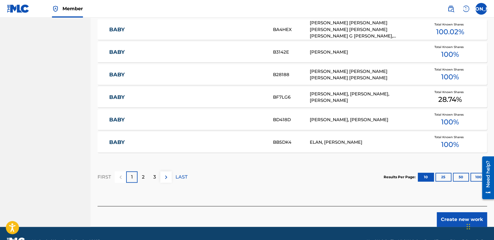
scroll to position [358, 0]
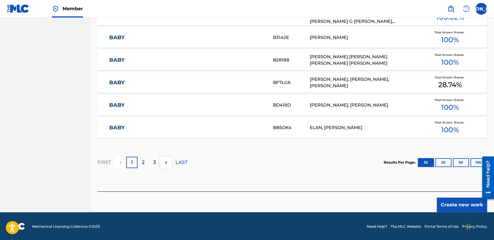
click at [447, 205] on button "Create new work" at bounding box center [462, 204] width 50 height 15
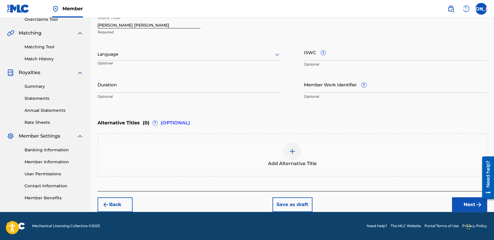
scroll to position [126, 0]
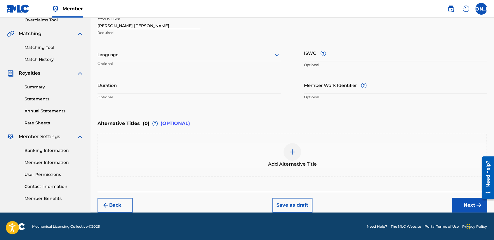
click at [222, 48] on div "Language Optional" at bounding box center [189, 57] width 183 height 26
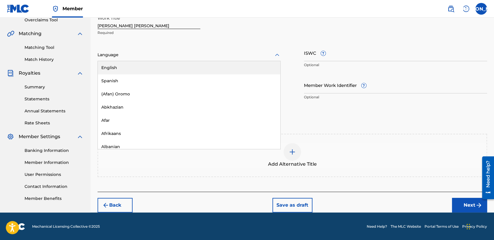
click at [160, 55] on div at bounding box center [189, 54] width 183 height 7
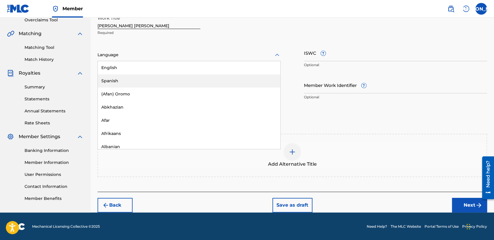
click at [137, 76] on div "Spanish" at bounding box center [189, 80] width 183 height 13
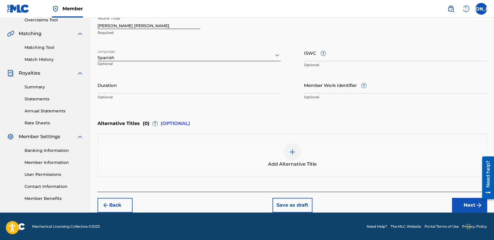
click at [132, 85] on input "Duration" at bounding box center [189, 85] width 183 height 17
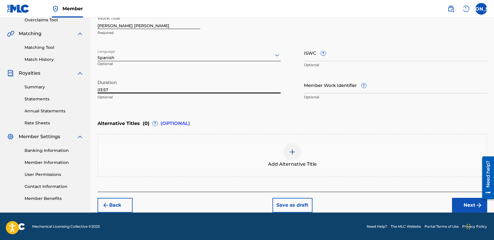
click at [465, 202] on button "Next" at bounding box center [469, 205] width 35 height 15
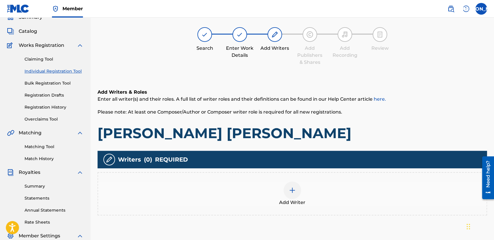
scroll to position [26, 0]
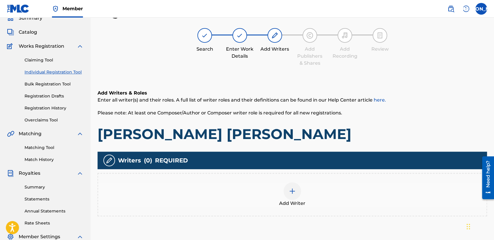
click at [284, 208] on div "Add Writer" at bounding box center [293, 194] width 390 height 43
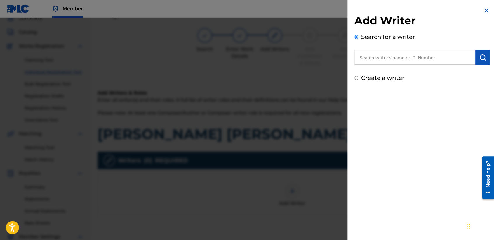
click at [356, 76] on input "Create a writer" at bounding box center [357, 78] width 4 height 4
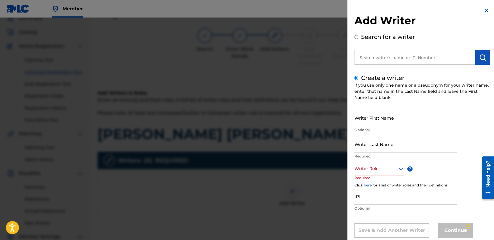
click at [373, 118] on input "Writer First Name" at bounding box center [406, 117] width 103 height 17
click at [368, 144] on input "Writer Last Name" at bounding box center [406, 144] width 103 height 17
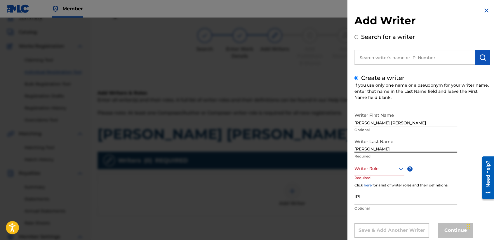
scroll to position [13, 0]
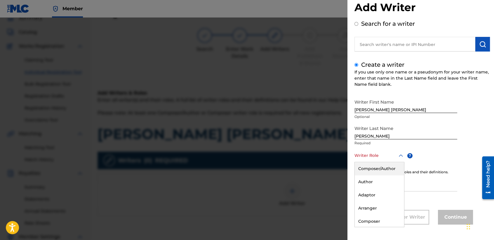
click at [377, 162] on div "8 results available. Use Up and Down to choose options, press Enter to select t…" at bounding box center [380, 155] width 50 height 13
click at [377, 167] on div "Composer/Author" at bounding box center [379, 168] width 49 height 13
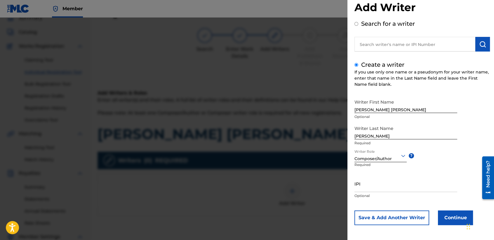
click at [449, 219] on button "Continue" at bounding box center [455, 217] width 35 height 15
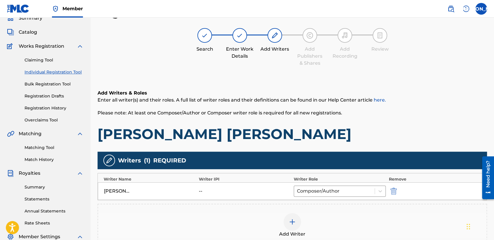
click at [356, 124] on div "Add Writers & Roles Enter all writer(s) and their roles. A full list of writer …" at bounding box center [293, 115] width 390 height 53
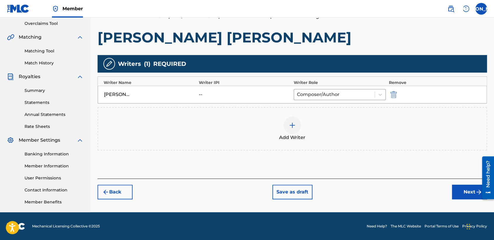
click at [459, 195] on button "Next" at bounding box center [469, 191] width 35 height 15
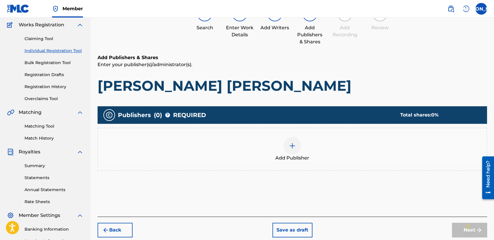
scroll to position [26, 0]
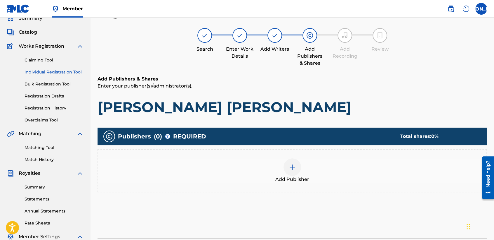
click at [298, 174] on div "Add Publisher" at bounding box center [292, 170] width 389 height 25
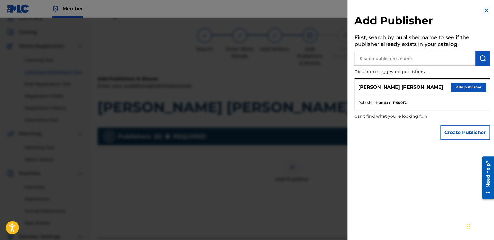
click at [457, 88] on button "Add publisher" at bounding box center [469, 87] width 35 height 9
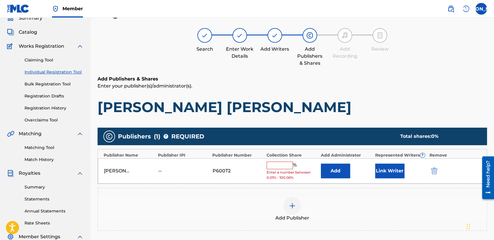
click at [282, 162] on input "text" at bounding box center [280, 165] width 26 height 8
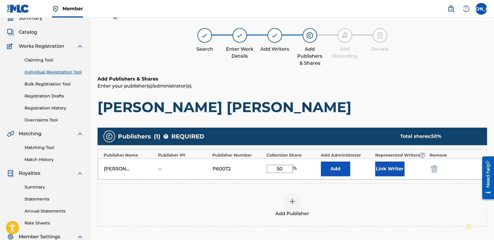
click at [383, 169] on button "Link Writer" at bounding box center [390, 168] width 29 height 15
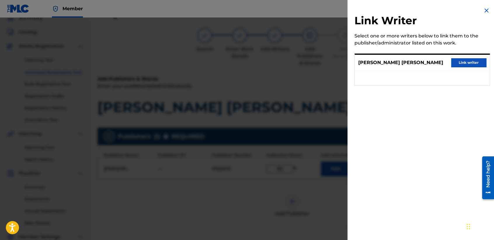
click at [458, 63] on button "Link writer" at bounding box center [469, 62] width 35 height 9
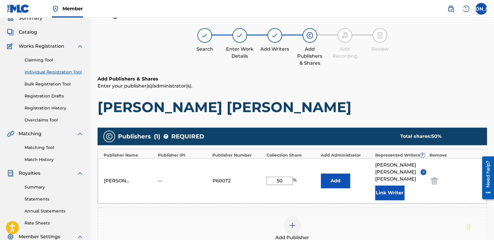
click at [381, 101] on h1 "[PERSON_NAME] [PERSON_NAME]" at bounding box center [293, 107] width 390 height 18
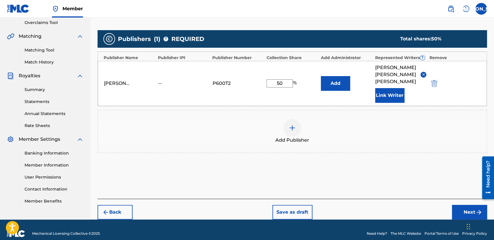
click at [464, 206] on button "Next" at bounding box center [469, 212] width 35 height 15
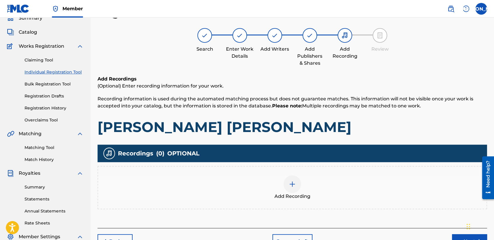
click at [293, 189] on div at bounding box center [293, 184] width 18 height 18
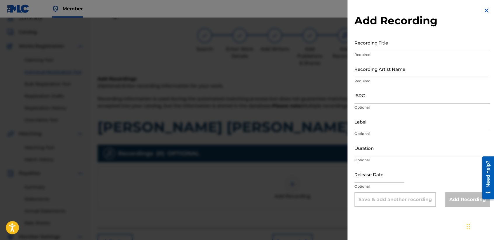
click at [398, 41] on input "Recording Title" at bounding box center [423, 42] width 136 height 17
paste input "USHM82179925"
click at [388, 65] on input "Recording Artist Name" at bounding box center [423, 68] width 136 height 17
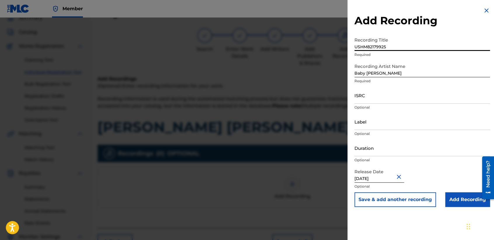
drag, startPoint x: 388, startPoint y: 43, endPoint x: 298, endPoint y: 64, distance: 92.9
click at [298, 64] on div "Add Recording Recording Title USHM82179925 Required Recording Artist Name Baby …" at bounding box center [247, 129] width 494 height 222
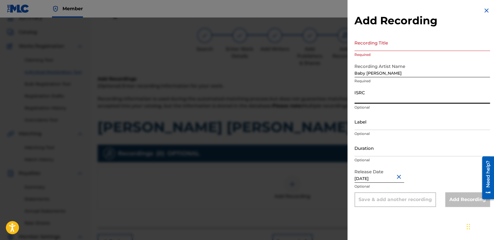
paste input "USHM82179927"
click at [392, 46] on input "Recording Title" at bounding box center [423, 42] width 136 height 17
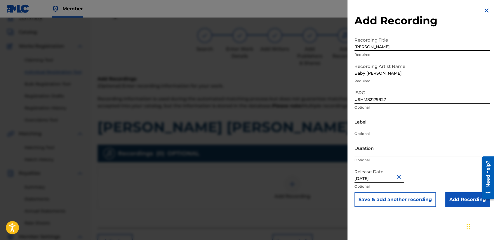
click at [373, 148] on input "Duration" at bounding box center [423, 147] width 136 height 17
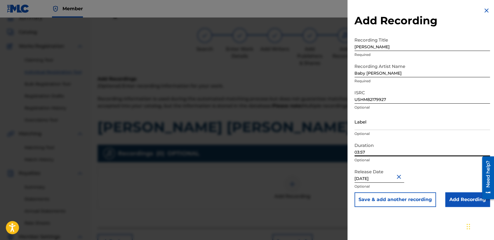
click at [454, 197] on input "Add Recording" at bounding box center [468, 199] width 45 height 15
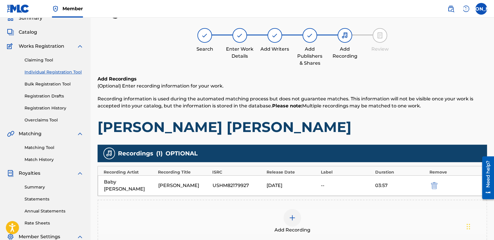
click at [373, 121] on h1 "[PERSON_NAME] [PERSON_NAME]" at bounding box center [293, 127] width 390 height 18
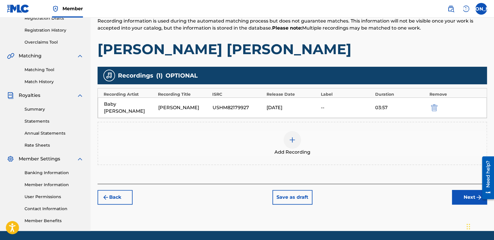
scroll to position [122, 0]
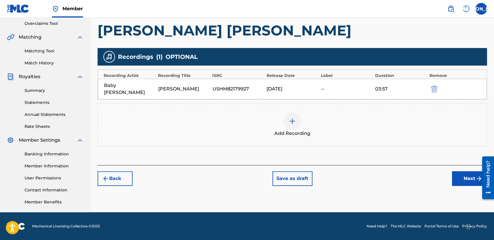
click at [452, 171] on button "Next" at bounding box center [469, 178] width 35 height 15
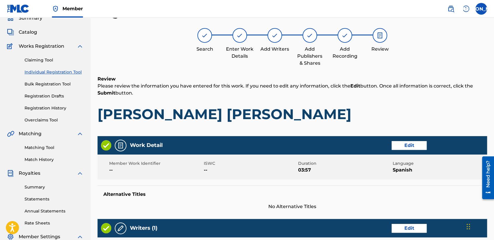
click at [353, 92] on p "Please review the information you have entered for this work. If you need to ed…" at bounding box center [293, 89] width 390 height 14
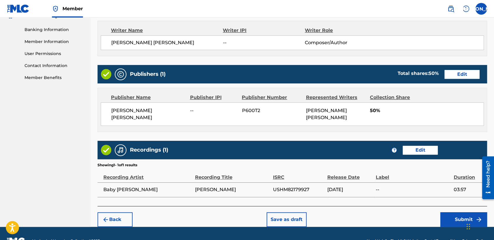
scroll to position [261, 0]
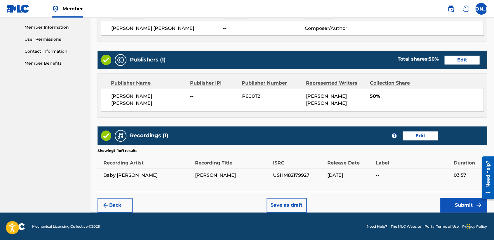
click at [467, 208] on button "Submit" at bounding box center [464, 205] width 47 height 15
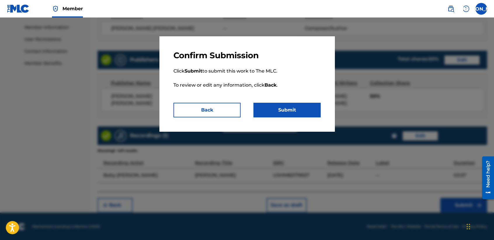
click at [300, 109] on button "Submit" at bounding box center [287, 110] width 67 height 15
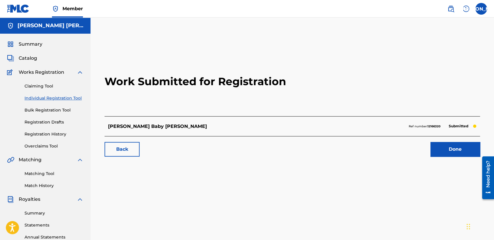
click at [77, 98] on link "Individual Registration Tool" at bounding box center [54, 98] width 59 height 6
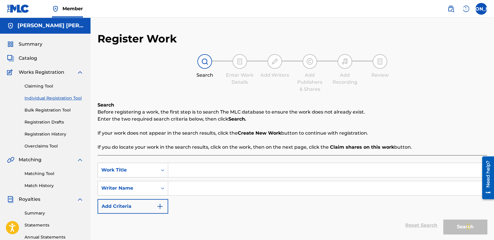
paste input "El Jj"
click at [210, 188] on input "Search Form" at bounding box center [327, 188] width 319 height 14
click at [444, 219] on button "Search" at bounding box center [466, 226] width 44 height 15
click at [303, 211] on div "SearchWithCriteria66e396d0-9ec7-455c-aafa-a49f56c400ac Work Title El Jj SearchW…" at bounding box center [293, 187] width 390 height 51
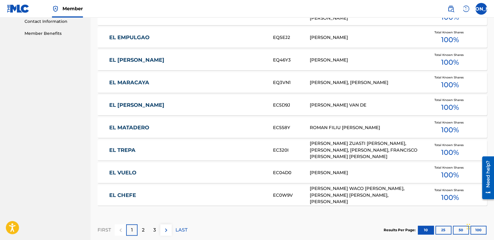
scroll to position [358, 0]
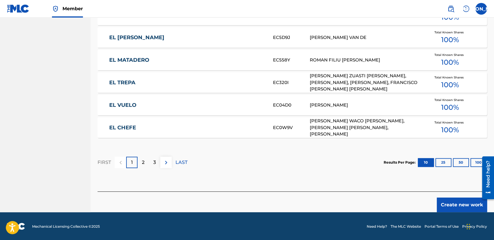
click at [444, 203] on button "Create new work" at bounding box center [462, 204] width 50 height 15
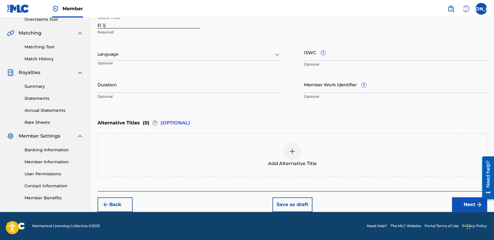
scroll to position [126, 0]
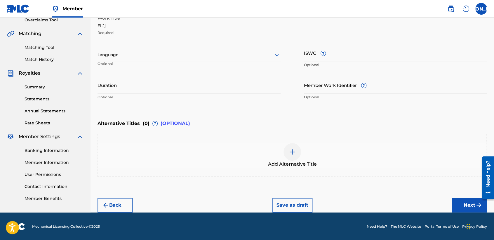
click at [236, 46] on div "Language Optional" at bounding box center [189, 57] width 183 height 26
click at [224, 49] on div "Language" at bounding box center [189, 55] width 183 height 12
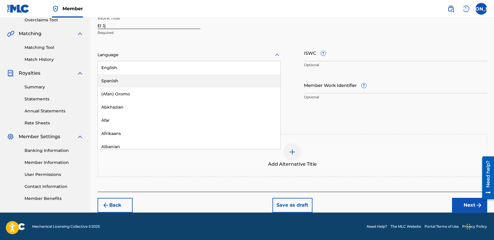
click at [162, 81] on div "Spanish" at bounding box center [189, 80] width 183 height 13
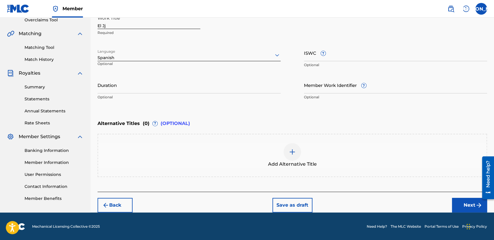
click at [147, 26] on input "El Jj" at bounding box center [149, 20] width 103 height 17
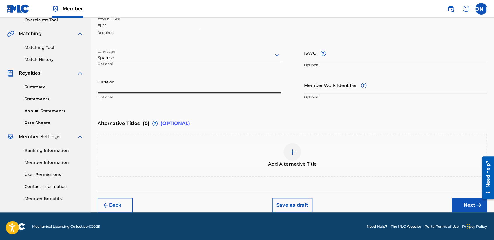
click at [161, 82] on input "Duration" at bounding box center [189, 85] width 183 height 17
click at [456, 200] on button "Next" at bounding box center [469, 205] width 35 height 15
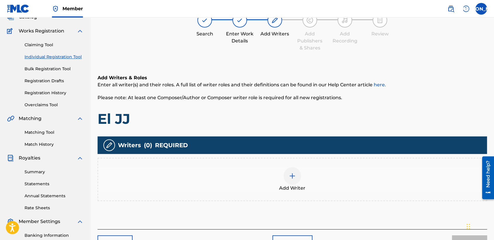
scroll to position [26, 0]
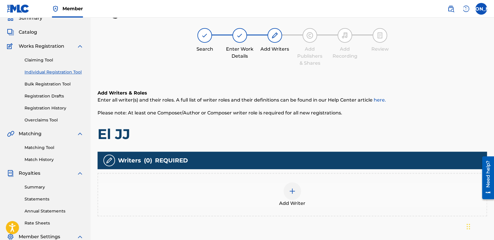
click at [316, 184] on div "Add Writer" at bounding box center [292, 194] width 389 height 25
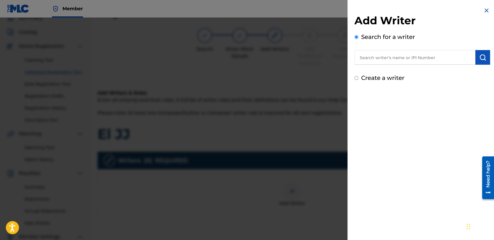
click at [353, 79] on div "Add Writer Search for a writer Create a writer" at bounding box center [423, 44] width 150 height 89
click at [358, 79] on div "Create a writer" at bounding box center [423, 77] width 136 height 9
click at [354, 75] on div "Add Writer Search for a writer Create a writer" at bounding box center [423, 44] width 150 height 89
click at [357, 77] on input "Create a writer" at bounding box center [357, 78] width 4 height 4
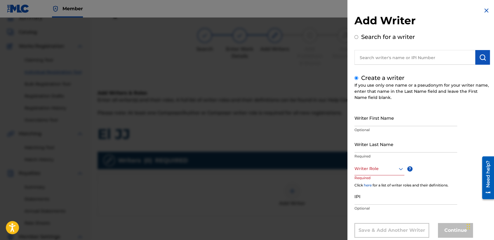
click at [369, 123] on input "Writer First Name" at bounding box center [406, 117] width 103 height 17
click at [369, 132] on p "Optional" at bounding box center [406, 129] width 103 height 5
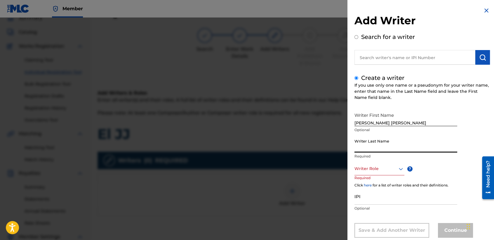
click at [370, 139] on input "Writer Last Name" at bounding box center [406, 144] width 103 height 17
click at [391, 175] on div "Writer Role ? Required" at bounding box center [385, 175] width 61 height 26
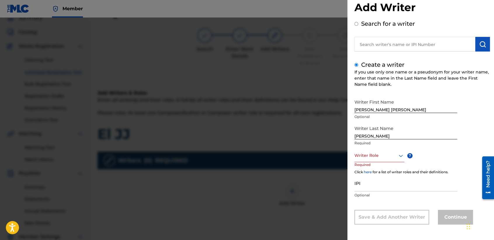
click at [392, 162] on div "Writer Role" at bounding box center [380, 155] width 50 height 13
click at [390, 169] on div "Composer/Author" at bounding box center [379, 168] width 49 height 13
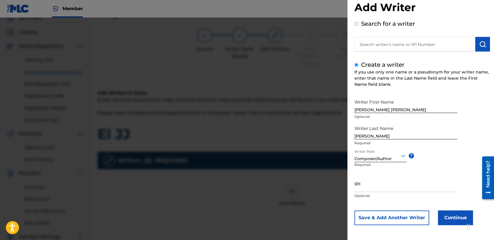
click at [449, 221] on button "Continue" at bounding box center [455, 217] width 35 height 15
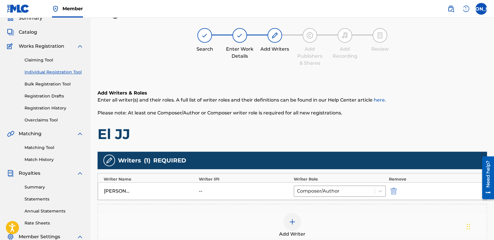
click at [332, 78] on div "Add Writers & Roles Enter all writer(s) and their roles. A full list of writer …" at bounding box center [293, 174] width 390 height 199
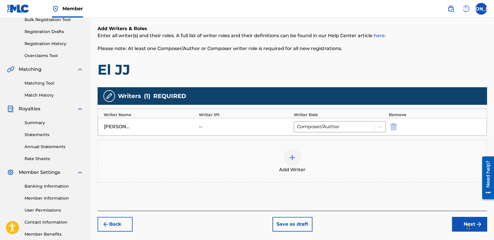
scroll to position [122, 0]
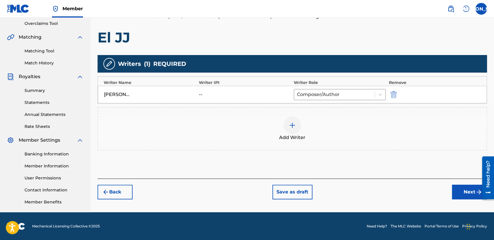
click at [465, 194] on button "Next" at bounding box center [469, 191] width 35 height 15
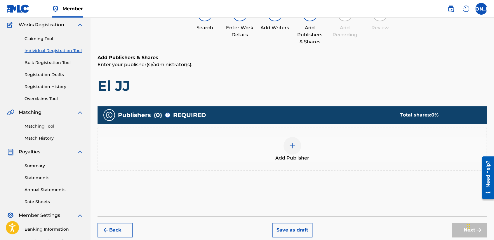
scroll to position [26, 0]
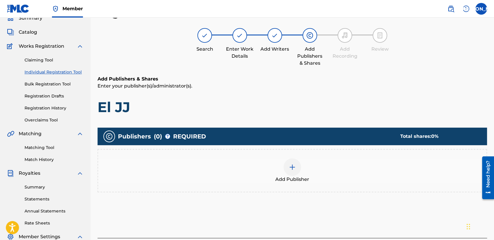
click at [295, 163] on div "Add Publisher" at bounding box center [293, 170] width 390 height 43
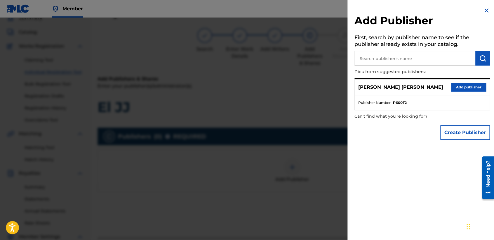
click at [464, 87] on button "Add publisher" at bounding box center [469, 87] width 35 height 9
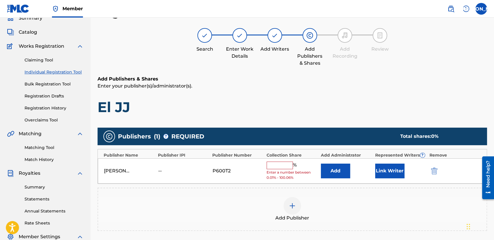
click at [285, 170] on span "Enter a number between 0.01% - 100.06%" at bounding box center [292, 175] width 51 height 11
click at [280, 164] on input "text" at bounding box center [280, 165] width 26 height 8
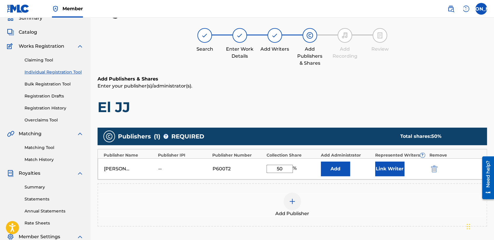
click at [397, 154] on div "Represented Writers ?" at bounding box center [401, 155] width 51 height 6
click at [396, 165] on button "Link Writer" at bounding box center [390, 168] width 29 height 15
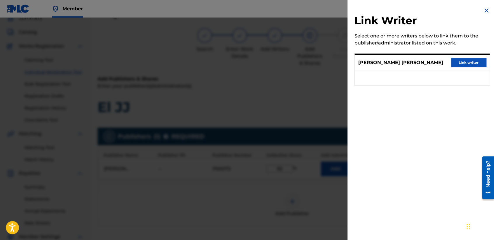
click at [465, 65] on button "Link writer" at bounding box center [469, 62] width 35 height 9
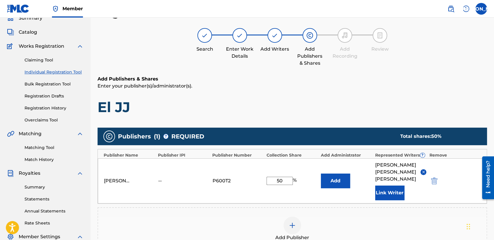
click at [419, 90] on div "Add Publishers & Shares Enter your publisher(s)/administrator(s). El JJ" at bounding box center [293, 95] width 390 height 40
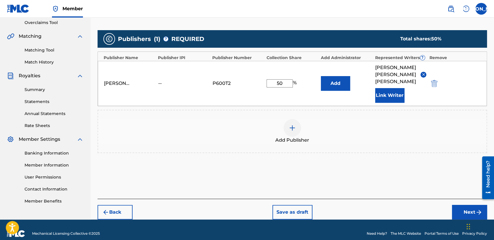
click at [471, 205] on button "Next" at bounding box center [469, 212] width 35 height 15
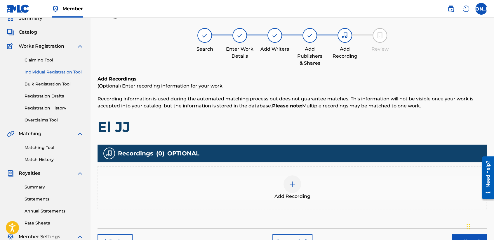
click at [295, 183] on img at bounding box center [292, 183] width 7 height 7
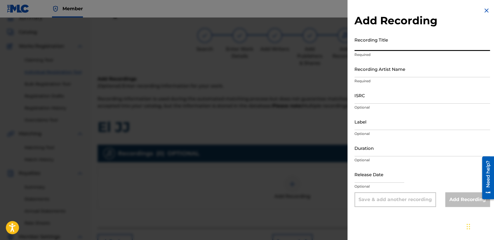
click at [384, 39] on input "Recording Title" at bounding box center [423, 42] width 136 height 17
paste input "El Jj"
click at [390, 71] on input "Recording Artist Name" at bounding box center [423, 68] width 136 height 17
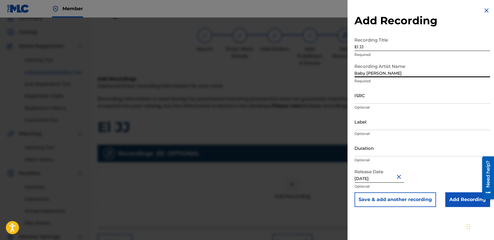
click at [379, 99] on input "ISRC" at bounding box center [423, 95] width 136 height 17
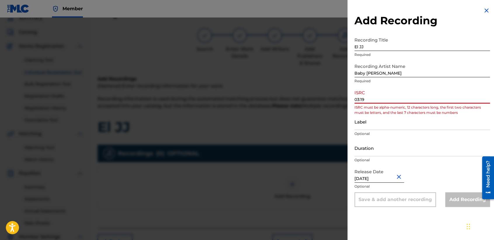
click at [396, 159] on p "Optional" at bounding box center [423, 159] width 136 height 5
click at [397, 153] on input "Duration" at bounding box center [423, 147] width 136 height 17
drag, startPoint x: 368, startPoint y: 101, endPoint x: 333, endPoint y: 106, distance: 35.2
click at [333, 106] on div "Add Recording Recording Title El JJ Required Recording Artist Name Baby [PERSON…" at bounding box center [247, 129] width 494 height 222
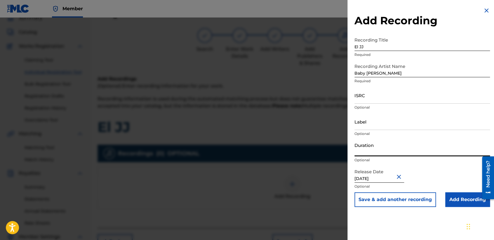
paste input "03:19"
click at [364, 109] on p "Optional" at bounding box center [423, 107] width 136 height 5
click at [369, 93] on input "ISRC" at bounding box center [423, 95] width 136 height 17
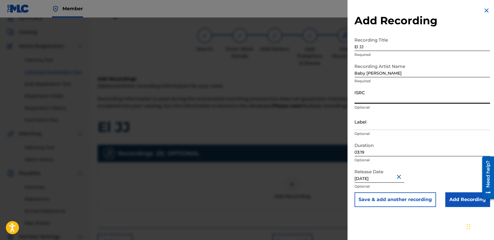
click at [381, 99] on input "ISRC" at bounding box center [423, 95] width 136 height 17
paste input "USHM82179914"
click at [462, 204] on input "Add Recording" at bounding box center [468, 199] width 45 height 15
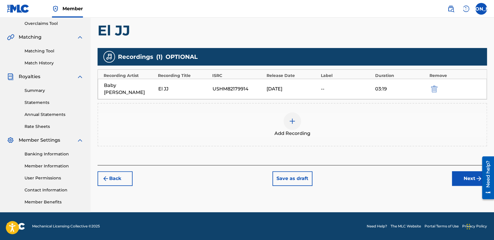
click at [467, 175] on button "Next" at bounding box center [469, 178] width 35 height 15
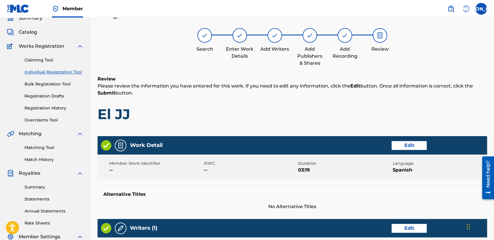
click at [362, 97] on div "Review Please review the information you have entered for this work. If you nee…" at bounding box center [293, 103] width 390 height 56
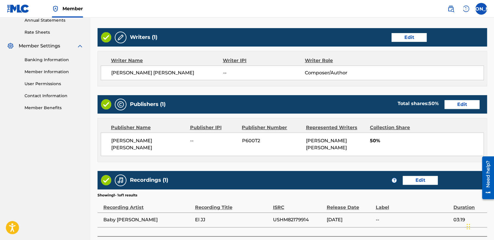
scroll to position [261, 0]
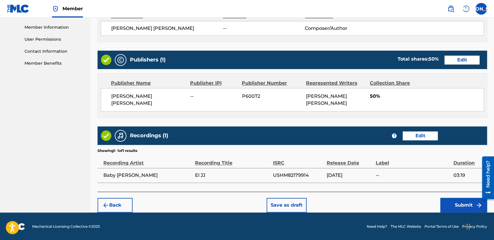
click at [451, 201] on button "Submit" at bounding box center [464, 205] width 47 height 15
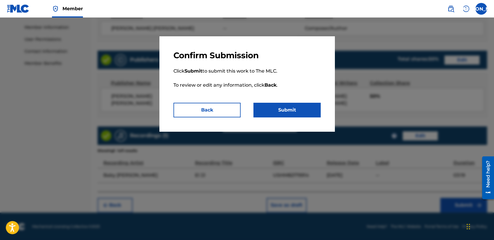
click at [313, 104] on button "Submit" at bounding box center [287, 110] width 67 height 15
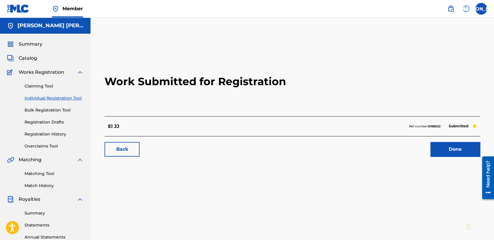
click at [71, 98] on link "Individual Registration Tool" at bounding box center [54, 98] width 59 height 6
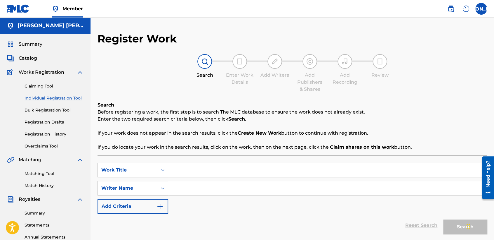
click at [198, 168] on input "Search Form" at bounding box center [327, 170] width 319 height 14
paste input "El Werito de Pr v [GEOGRAPHIC_DATA]"
click at [207, 184] on input "Search Form" at bounding box center [327, 188] width 319 height 14
paste input "El Werito de Pr v [GEOGRAPHIC_DATA]"
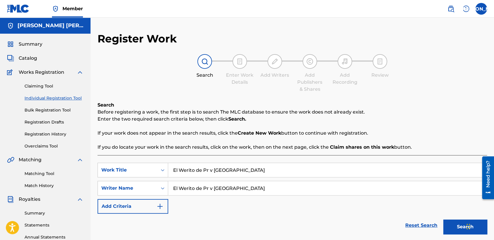
click at [448, 224] on button "Search" at bounding box center [466, 226] width 44 height 15
click at [437, 126] on div "Search Before registering a work, the first step is to search The MLC database …" at bounding box center [293, 125] width 390 height 49
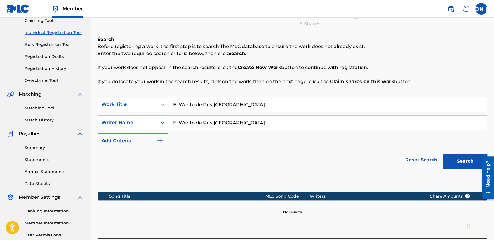
scroll to position [122, 0]
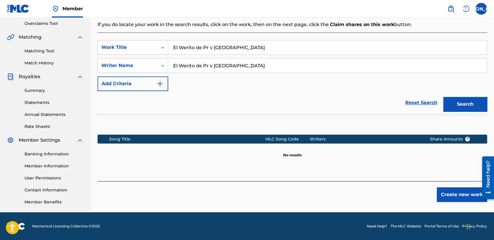
click at [451, 194] on button "Create new work" at bounding box center [462, 194] width 50 height 15
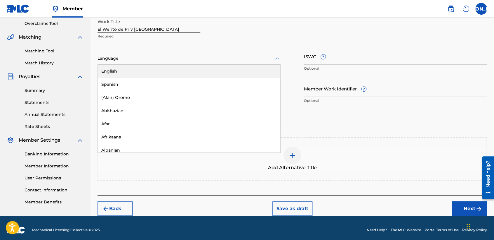
click at [249, 60] on div at bounding box center [189, 58] width 183 height 7
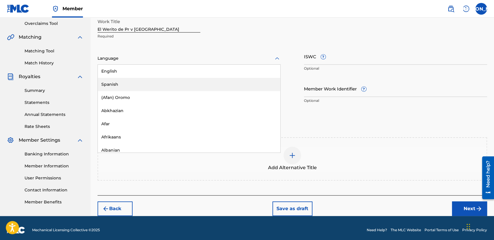
click at [188, 81] on div "Spanish" at bounding box center [189, 84] width 183 height 13
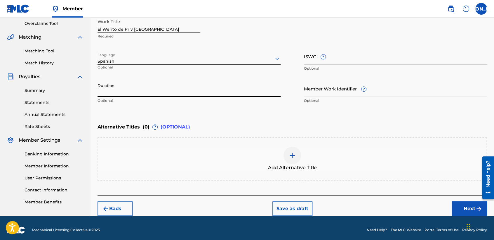
click at [165, 84] on input "Duration" at bounding box center [189, 88] width 183 height 17
click at [459, 209] on button "Next" at bounding box center [469, 208] width 35 height 15
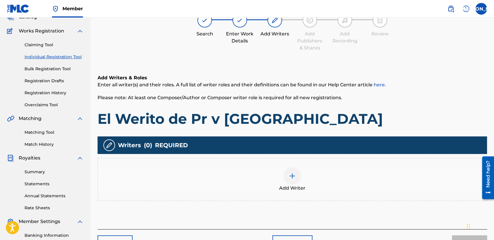
scroll to position [26, 0]
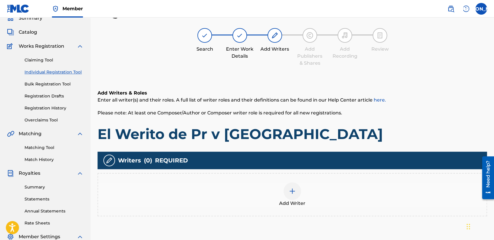
click at [292, 189] on img at bounding box center [292, 190] width 7 height 7
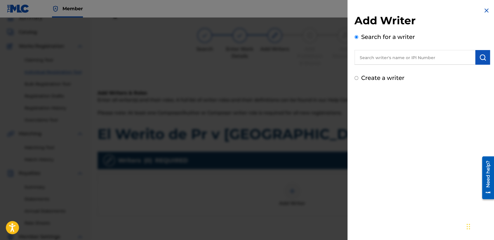
click at [357, 80] on div "Create a writer" at bounding box center [423, 77] width 136 height 9
click at [357, 76] on input "Create a writer" at bounding box center [357, 78] width 4 height 4
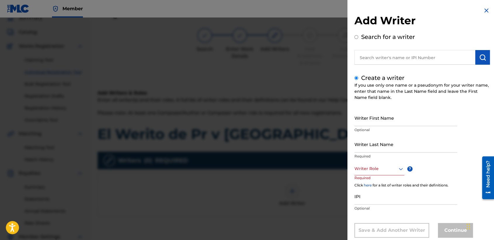
click at [381, 115] on input "Writer First Name" at bounding box center [406, 117] width 103 height 17
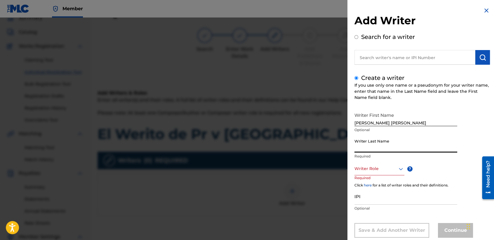
click at [389, 146] on input "Writer Last Name" at bounding box center [406, 144] width 103 height 17
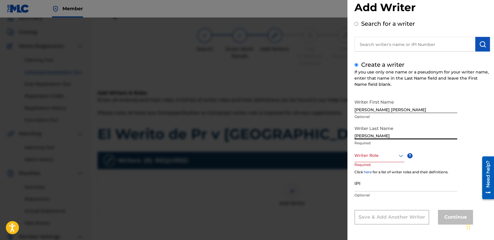
click at [389, 162] on div "Writer Role" at bounding box center [380, 155] width 50 height 13
click at [389, 165] on div "Composer/Author" at bounding box center [379, 168] width 49 height 13
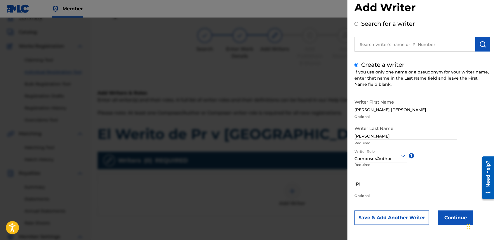
click at [441, 213] on button "Continue" at bounding box center [455, 217] width 35 height 15
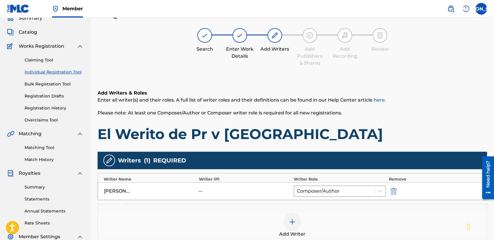
click at [341, 131] on h1 "El Werito de Pr v [GEOGRAPHIC_DATA]" at bounding box center [293, 134] width 390 height 18
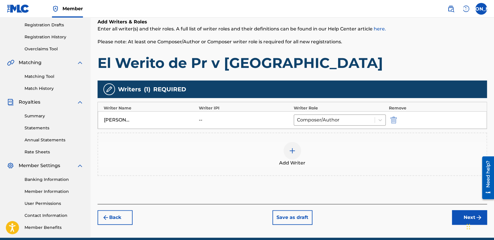
scroll to position [122, 0]
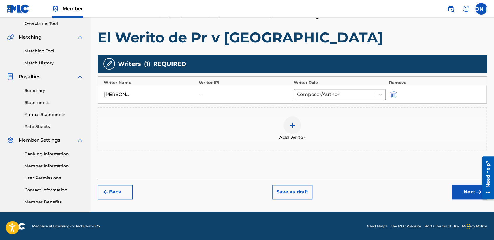
click at [461, 186] on button "Next" at bounding box center [469, 191] width 35 height 15
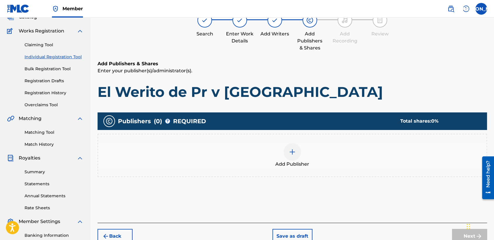
scroll to position [26, 0]
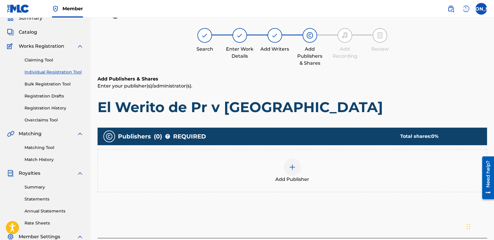
click at [284, 158] on div "Add Publisher" at bounding box center [292, 170] width 389 height 25
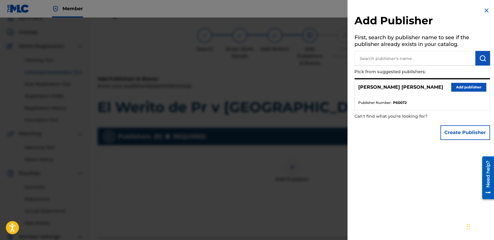
click at [468, 88] on button "Add publisher" at bounding box center [469, 87] width 35 height 9
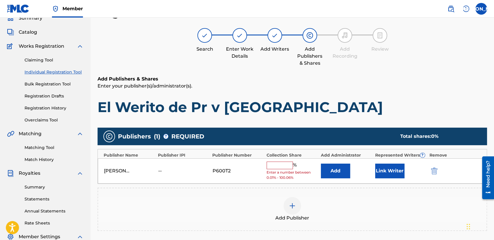
click at [276, 165] on input "text" at bounding box center [280, 165] width 26 height 8
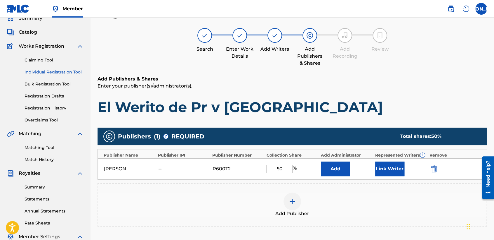
click at [386, 171] on button "Link Writer" at bounding box center [390, 168] width 29 height 15
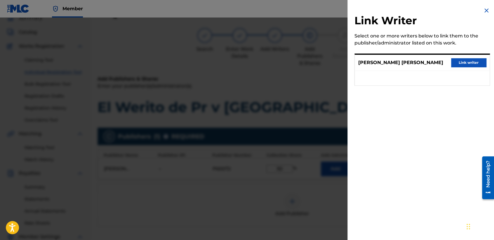
click at [473, 55] on div "[PERSON_NAME] [PERSON_NAME] Link writer" at bounding box center [422, 63] width 135 height 16
click at [464, 65] on button "Link writer" at bounding box center [469, 62] width 35 height 9
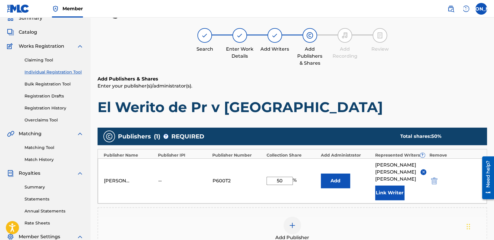
click at [438, 73] on div "Register Work Search Enter Work Details Add Writers Add Publishers & Shares Add…" at bounding box center [293, 161] width 390 height 310
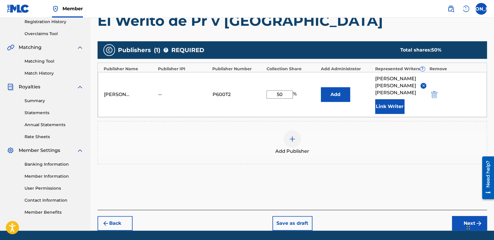
scroll to position [123, 0]
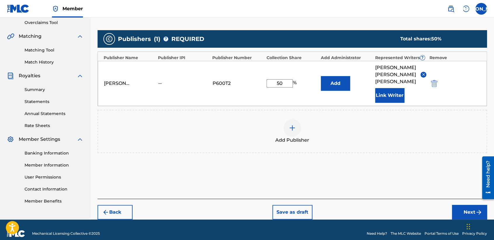
click at [463, 205] on button "Next" at bounding box center [469, 212] width 35 height 15
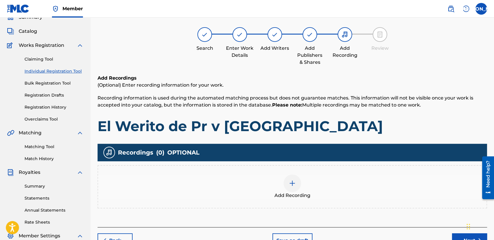
scroll to position [26, 0]
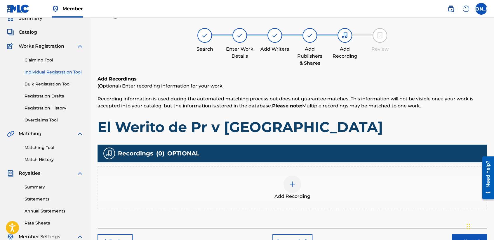
click at [287, 176] on div "Add Recording" at bounding box center [292, 187] width 389 height 25
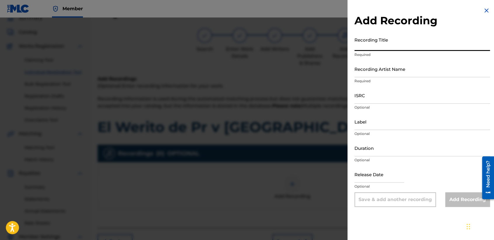
click at [391, 37] on input "Recording Title" at bounding box center [423, 42] width 136 height 17
paste input "El Werito de Pr v [GEOGRAPHIC_DATA]"
click at [389, 74] on input "Recording Artist Name" at bounding box center [423, 68] width 136 height 17
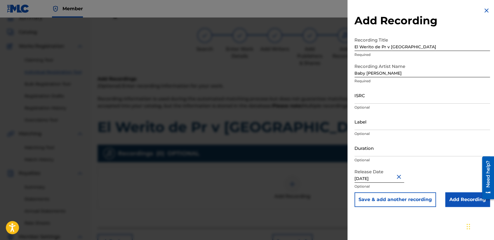
click at [395, 105] on p "Optional" at bounding box center [423, 107] width 136 height 5
click at [390, 93] on input "ISRC" at bounding box center [423, 95] width 136 height 17
paste input "USHM82179921"
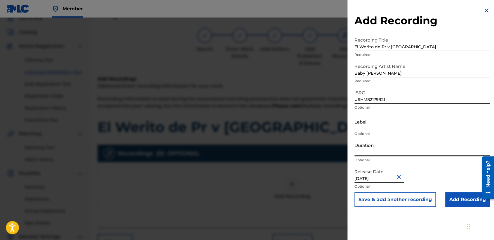
click at [386, 153] on input "Duration" at bounding box center [423, 147] width 136 height 17
click at [458, 194] on input "Add Recording" at bounding box center [468, 199] width 45 height 15
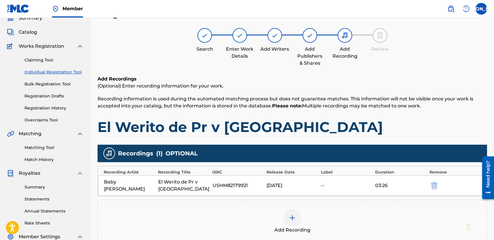
click at [379, 139] on div "Add Recordings (Optional) Enter recording information for your work. Recording …" at bounding box center [293, 168] width 390 height 186
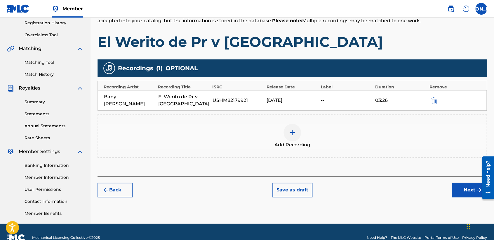
scroll to position [122, 0]
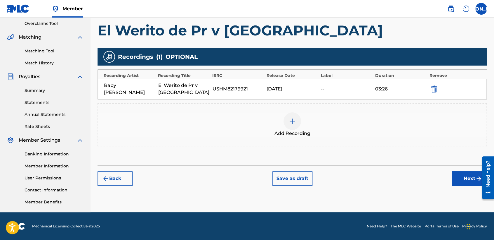
click at [461, 177] on button "Next" at bounding box center [469, 178] width 35 height 15
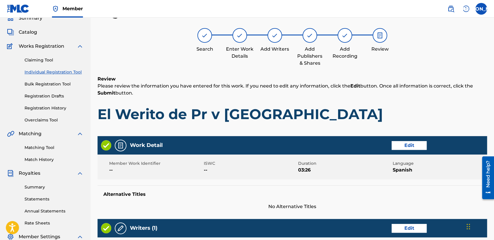
click at [393, 100] on div "Review Please review the information you have entered for this work. If you nee…" at bounding box center [293, 103] width 390 height 56
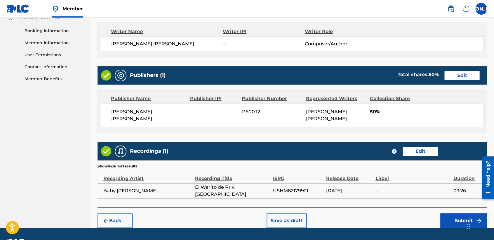
scroll to position [261, 0]
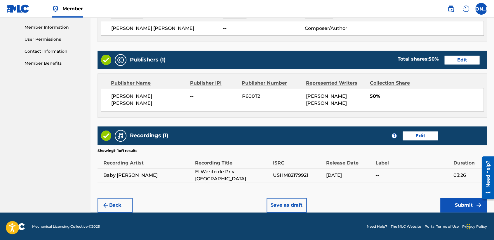
click at [454, 204] on button "Submit" at bounding box center [464, 205] width 47 height 15
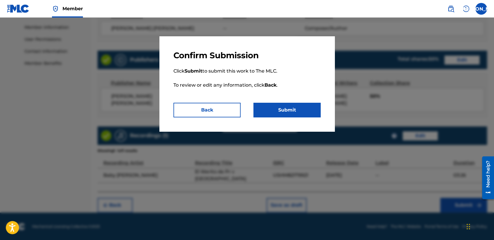
click at [287, 110] on button "Submit" at bounding box center [287, 110] width 67 height 15
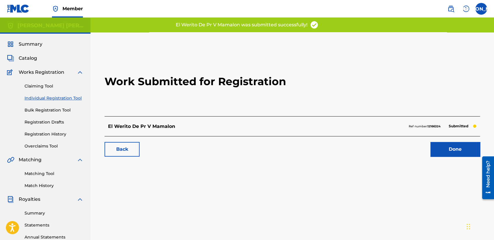
click at [55, 97] on link "Individual Registration Tool" at bounding box center [54, 98] width 59 height 6
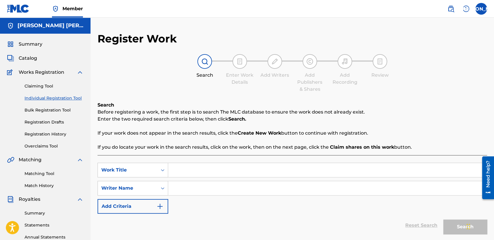
click at [194, 163] on input "Search Form" at bounding box center [327, 170] width 319 height 14
paste input "El Flako y el [PERSON_NAME]"
click at [203, 190] on input "Search Form" at bounding box center [327, 188] width 319 height 14
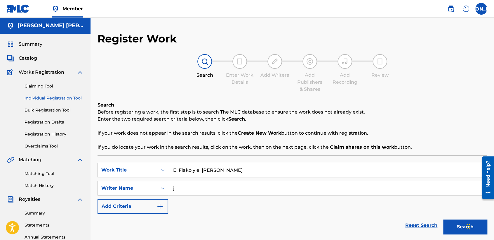
click at [450, 219] on div "Search" at bounding box center [464, 224] width 47 height 23
click at [450, 221] on button "Search" at bounding box center [466, 226] width 44 height 15
click at [433, 122] on div "Search Before registering a work, the first step is to search The MLC database …" at bounding box center [293, 125] width 390 height 49
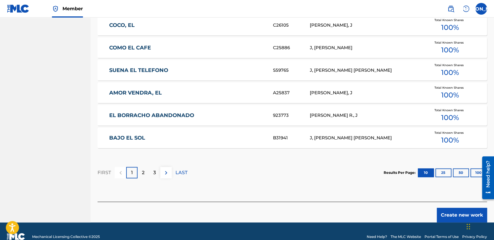
scroll to position [358, 0]
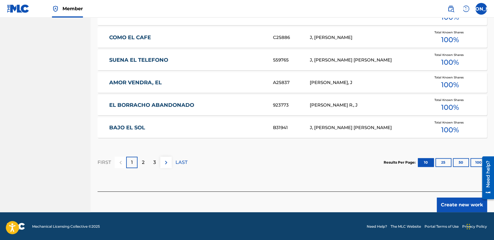
click at [460, 215] on footer "Mechanical Licensing Collective © 2025 Need Help? The MLC Website Portal Terms …" at bounding box center [247, 226] width 494 height 28
click at [460, 209] on button "Create new work" at bounding box center [462, 204] width 50 height 15
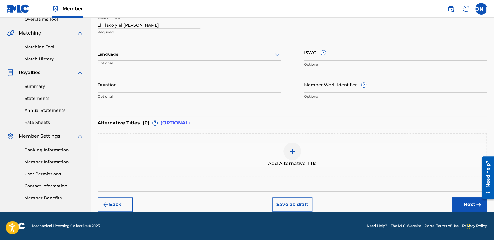
scroll to position [126, 0]
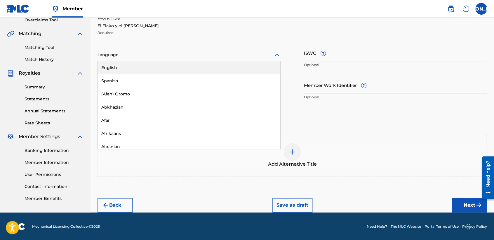
click at [199, 53] on div at bounding box center [189, 54] width 183 height 7
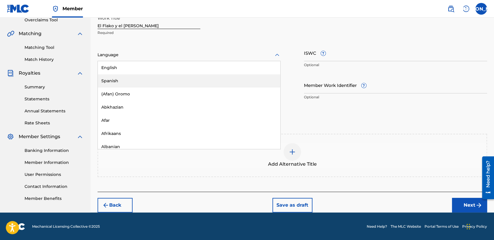
click at [154, 80] on div "Spanish" at bounding box center [189, 80] width 183 height 13
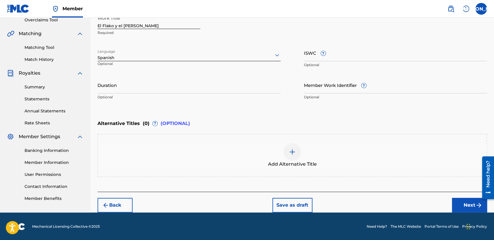
click at [134, 91] on input "Duration" at bounding box center [189, 85] width 183 height 17
click at [461, 210] on button "Next" at bounding box center [469, 205] width 35 height 15
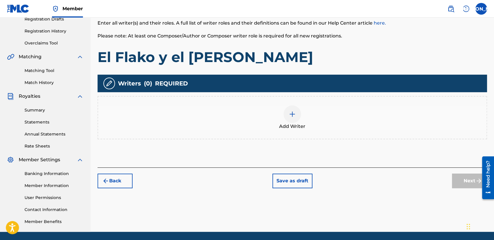
scroll to position [26, 0]
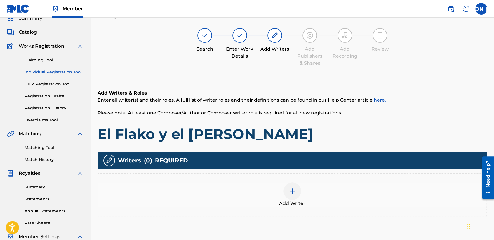
click at [274, 195] on div "Add Writer" at bounding box center [292, 194] width 389 height 25
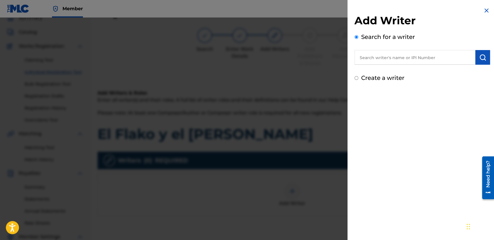
click at [419, 60] on input "text" at bounding box center [415, 57] width 121 height 15
click at [355, 77] on input "Create a writer" at bounding box center [357, 78] width 4 height 4
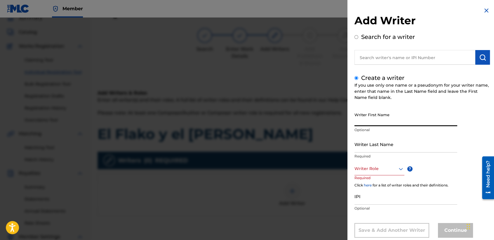
click at [371, 110] on input "Writer First Name" at bounding box center [406, 117] width 103 height 17
click at [368, 133] on div "Writer First Name [PERSON_NAME] [PERSON_NAME] Optional" at bounding box center [406, 122] width 103 height 26
click at [368, 146] on input "Writer Last Name" at bounding box center [406, 144] width 103 height 17
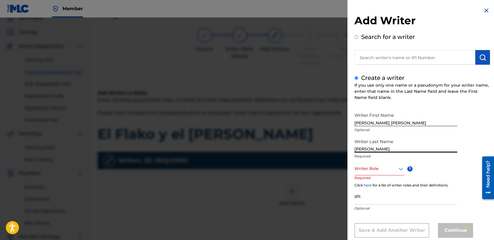
scroll to position [13, 0]
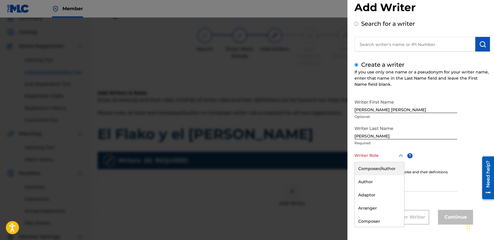
click at [381, 162] on div "8 results available. Use Up and Down to choose options, press Enter to select t…" at bounding box center [380, 155] width 50 height 13
click at [381, 170] on div "Composer/Author" at bounding box center [379, 168] width 49 height 13
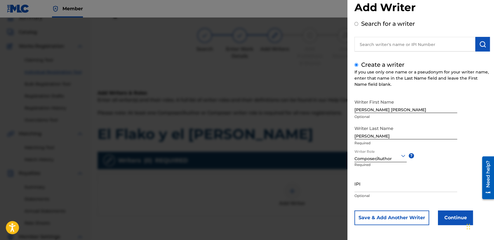
click at [446, 221] on button "Continue" at bounding box center [455, 217] width 35 height 15
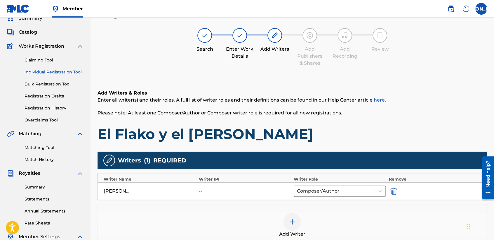
click at [302, 118] on div "Add Writers & Roles Enter all writer(s) and their roles. A full list of writer …" at bounding box center [293, 115] width 390 height 53
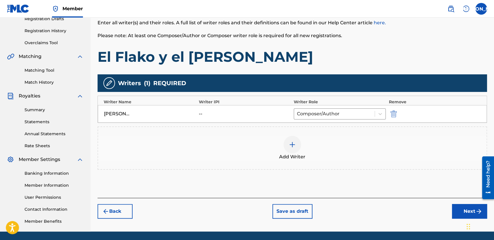
scroll to position [122, 0]
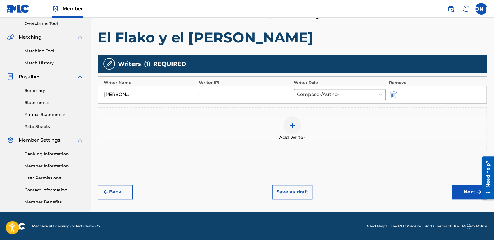
click at [449, 191] on div "Back Save as draft Next" at bounding box center [293, 188] width 390 height 21
click at [456, 192] on button "Next" at bounding box center [469, 191] width 35 height 15
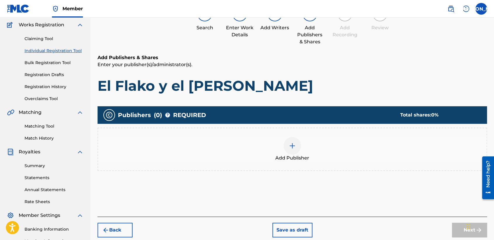
scroll to position [26, 0]
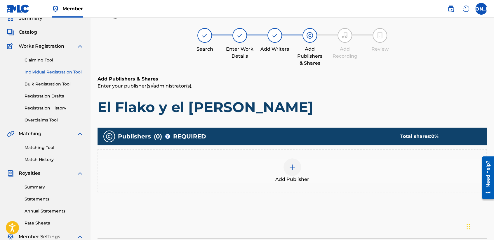
click at [295, 167] on img at bounding box center [292, 166] width 7 height 7
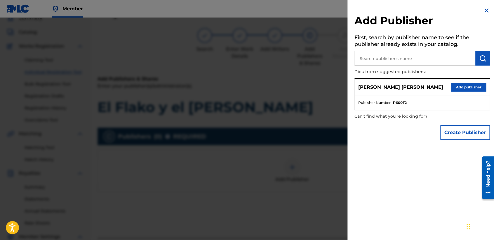
click at [479, 84] on button "Add publisher" at bounding box center [469, 87] width 35 height 9
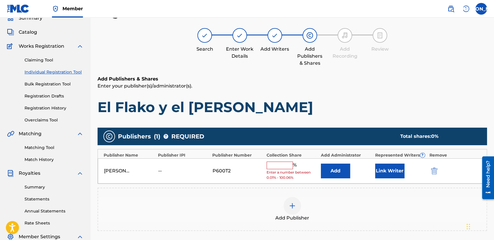
click at [283, 159] on div "[PERSON_NAME] [PERSON_NAME] -- P600T2 % Enter a number between 0.01% - 100.06% …" at bounding box center [292, 170] width 389 height 25
click at [283, 162] on input "text" at bounding box center [280, 165] width 26 height 8
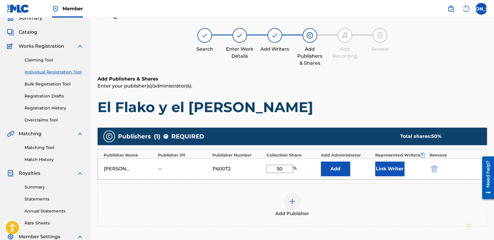
click at [393, 155] on div "Represented Writers ?" at bounding box center [401, 155] width 51 height 6
click at [392, 168] on button "Link Writer" at bounding box center [390, 168] width 29 height 15
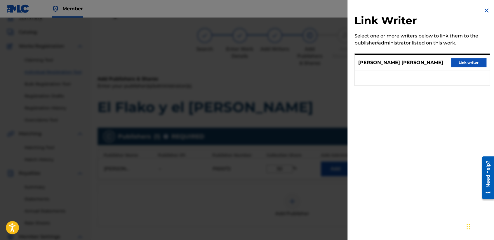
click at [478, 59] on button "Link writer" at bounding box center [469, 62] width 35 height 9
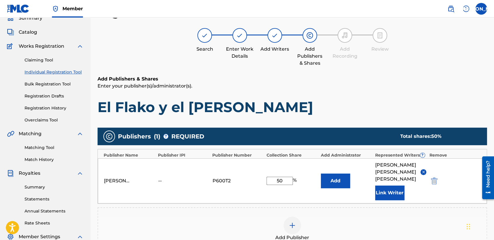
click at [352, 101] on h1 "El Flako y el [PERSON_NAME]" at bounding box center [293, 107] width 390 height 18
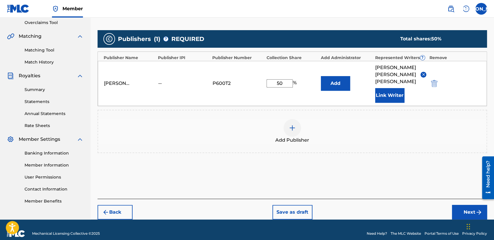
click at [461, 205] on button "Next" at bounding box center [469, 212] width 35 height 15
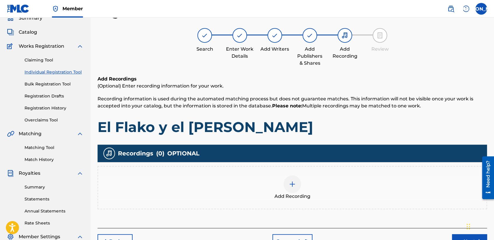
click at [281, 185] on div "Add Recording" at bounding box center [292, 187] width 389 height 25
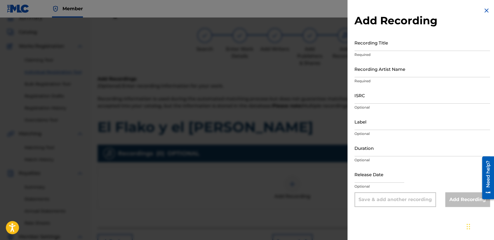
click at [398, 38] on input "Recording Title" at bounding box center [423, 42] width 136 height 17
paste input "El Flako y el [PERSON_NAME]"
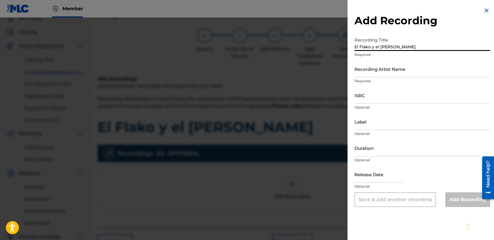
click at [385, 71] on input "Recording Artist Name" at bounding box center [423, 68] width 136 height 17
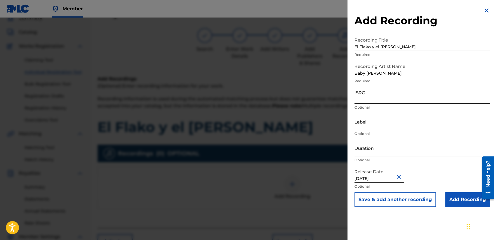
drag, startPoint x: 384, startPoint y: 100, endPoint x: 186, endPoint y: 57, distance: 202.5
click at [186, 57] on div "Add Recording Recording Title El Flako y el [PERSON_NAME] Required Recording Ar…" at bounding box center [247, 129] width 494 height 222
click at [369, 101] on input "ISRC" at bounding box center [423, 95] width 136 height 17
paste input "USHM82179912"
click at [386, 147] on input "Duration" at bounding box center [423, 147] width 136 height 17
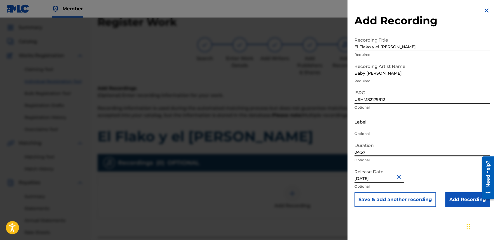
scroll to position [14, 0]
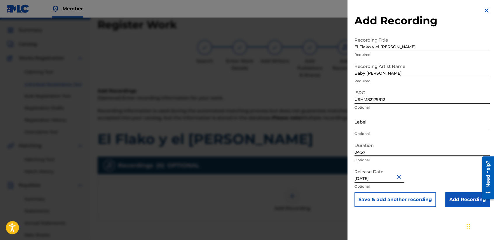
click at [457, 198] on input "Add Recording" at bounding box center [468, 199] width 45 height 15
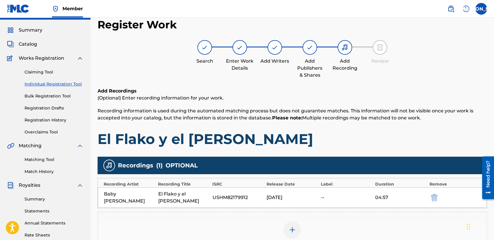
click at [359, 132] on h1 "El Flako y el [PERSON_NAME]" at bounding box center [293, 139] width 390 height 18
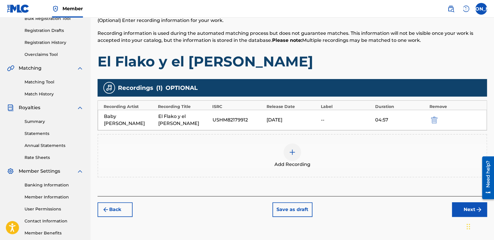
scroll to position [122, 0]
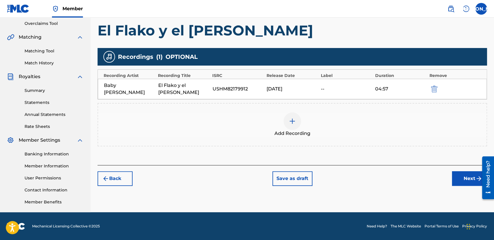
click at [457, 171] on button "Next" at bounding box center [469, 178] width 35 height 15
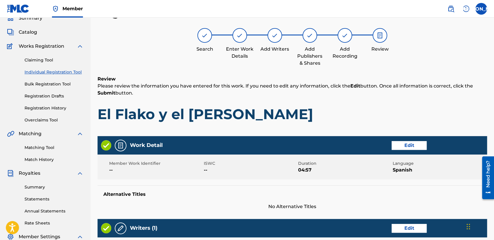
click at [387, 111] on h1 "El Flako y el [PERSON_NAME]" at bounding box center [293, 114] width 390 height 18
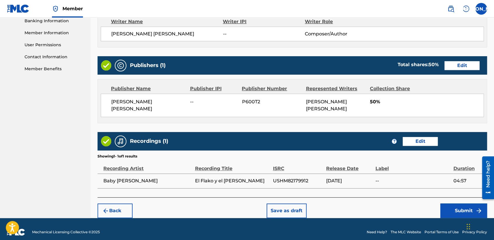
scroll to position [260, 0]
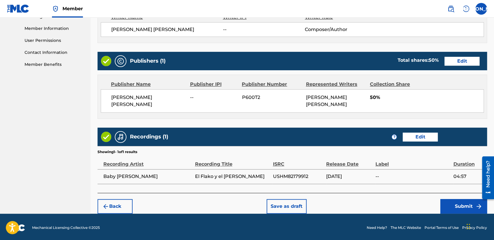
click at [447, 204] on button "Submit" at bounding box center [464, 206] width 47 height 15
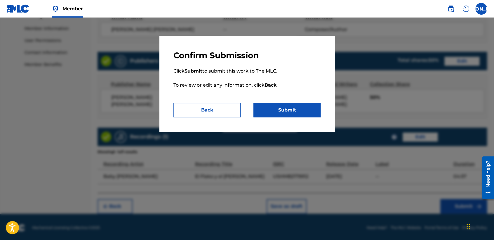
click at [284, 108] on button "Submit" at bounding box center [287, 110] width 67 height 15
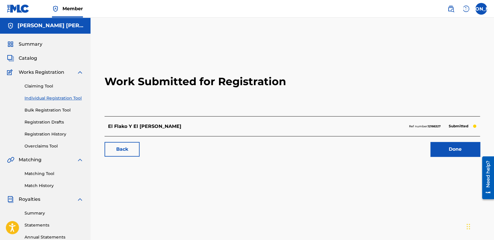
click at [77, 100] on link "Individual Registration Tool" at bounding box center [54, 98] width 59 height 6
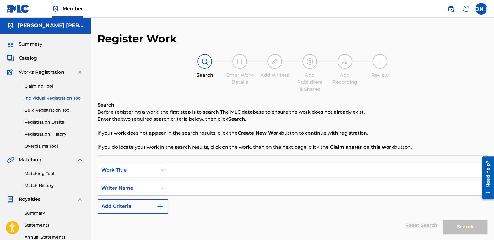
click at [182, 170] on input "Search Form" at bounding box center [327, 170] width 319 height 14
paste input "[PERSON_NAME]"
click at [209, 189] on input "Search Form" at bounding box center [327, 188] width 319 height 14
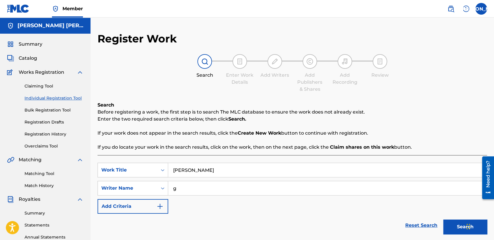
click at [449, 227] on button "Search" at bounding box center [466, 226] width 44 height 15
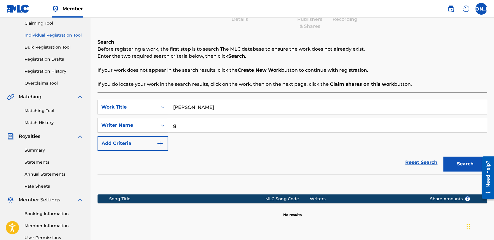
scroll to position [122, 0]
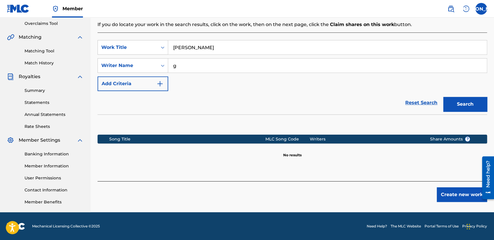
click at [454, 191] on button "Create new work" at bounding box center [462, 194] width 50 height 15
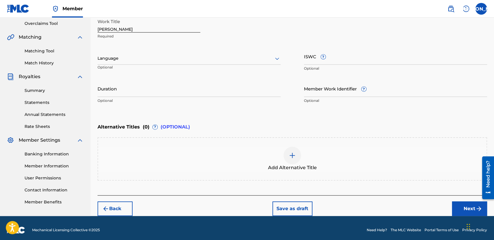
click at [229, 57] on div at bounding box center [189, 58] width 183 height 7
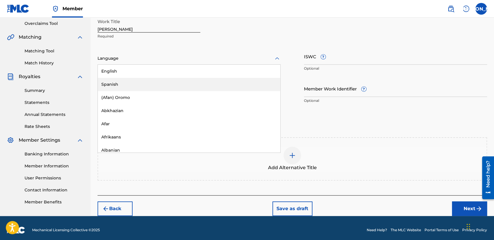
click at [177, 86] on div "Spanish" at bounding box center [189, 84] width 183 height 13
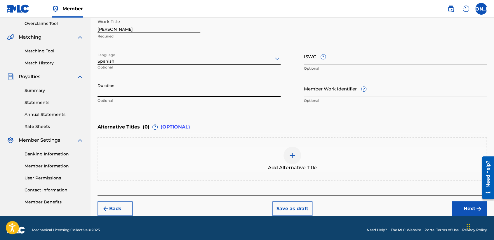
click at [177, 86] on input "Duration" at bounding box center [189, 88] width 183 height 17
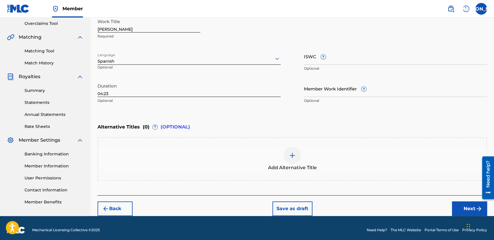
click at [460, 204] on button "Next" at bounding box center [469, 208] width 35 height 15
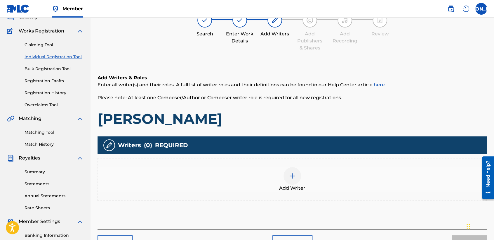
scroll to position [26, 0]
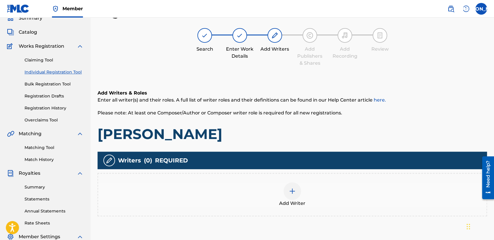
click at [293, 207] on div "Add Writer" at bounding box center [293, 194] width 390 height 43
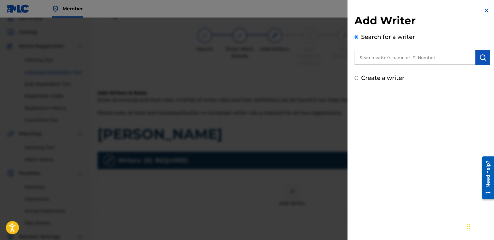
click at [355, 77] on input "Create a writer" at bounding box center [357, 78] width 4 height 4
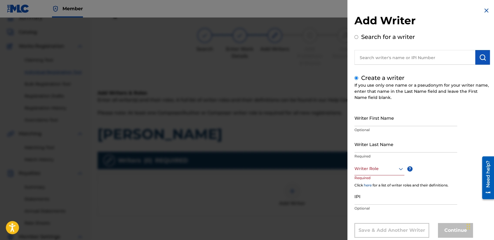
click at [376, 123] on input "Writer First Name" at bounding box center [406, 117] width 103 height 17
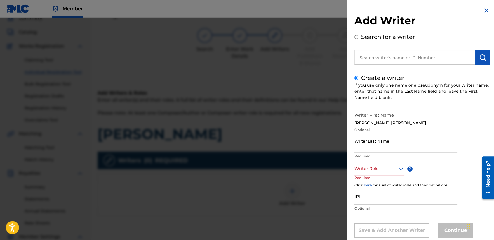
click at [374, 137] on input "Writer Last Name" at bounding box center [406, 144] width 103 height 17
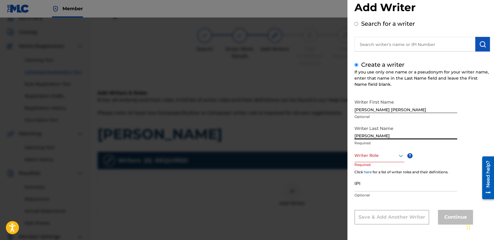
click at [386, 162] on div "Writer Role" at bounding box center [380, 155] width 50 height 13
click at [386, 171] on div "Composer/Author" at bounding box center [379, 168] width 49 height 13
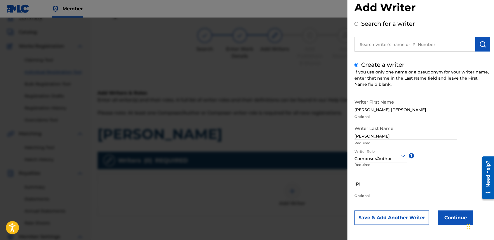
click at [443, 218] on button "Continue" at bounding box center [455, 217] width 35 height 15
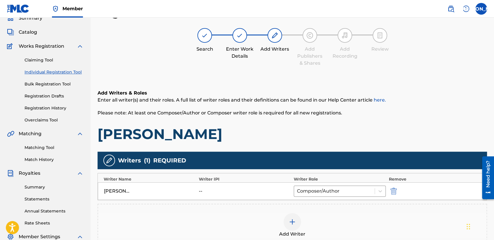
click at [345, 134] on h1 "[PERSON_NAME]" at bounding box center [293, 134] width 390 height 18
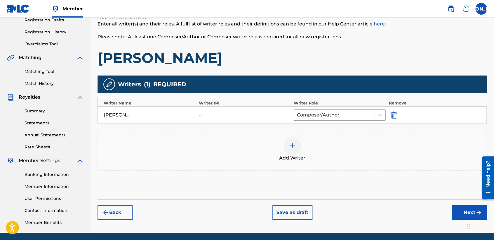
scroll to position [122, 0]
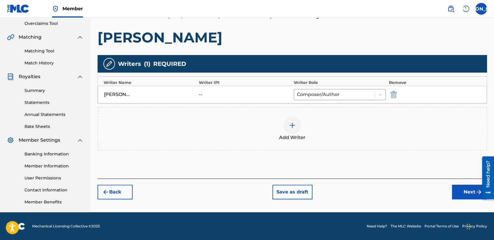
click at [457, 191] on button "Next" at bounding box center [469, 191] width 35 height 15
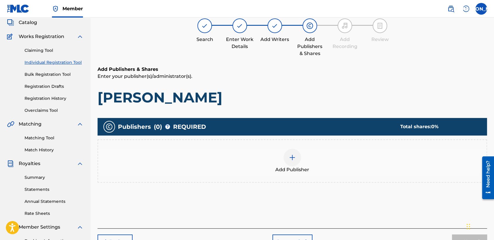
scroll to position [26, 0]
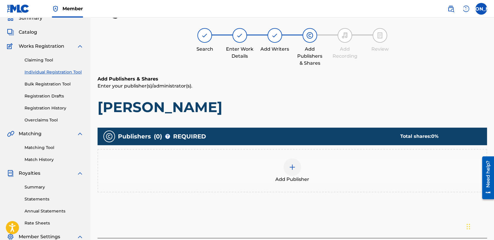
click at [292, 164] on img at bounding box center [292, 166] width 7 height 7
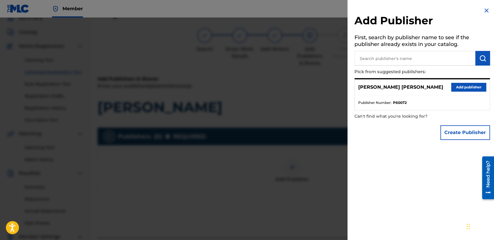
click at [459, 85] on button "Add publisher" at bounding box center [469, 87] width 35 height 9
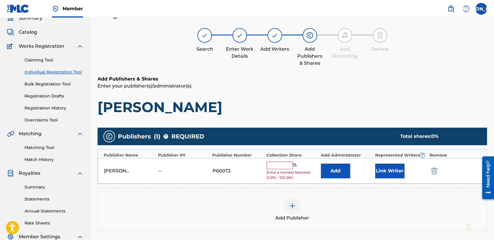
click at [281, 167] on input "text" at bounding box center [280, 165] width 26 height 8
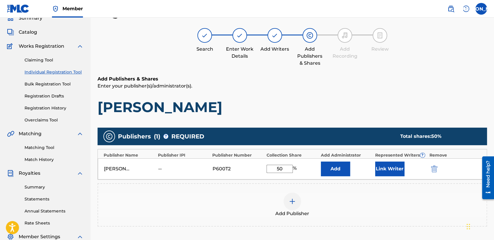
click at [379, 171] on button "Link Writer" at bounding box center [390, 168] width 29 height 15
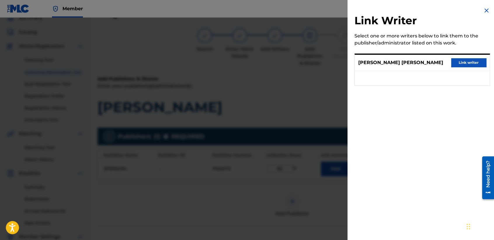
click at [467, 63] on button "Link writer" at bounding box center [469, 62] width 35 height 9
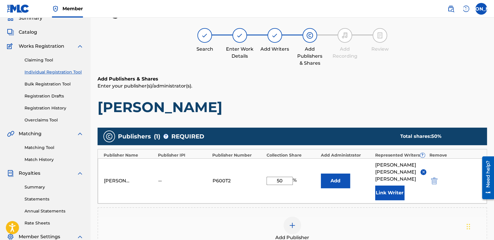
click at [356, 84] on p "Enter your publisher(s)/administrator(s)." at bounding box center [293, 85] width 390 height 7
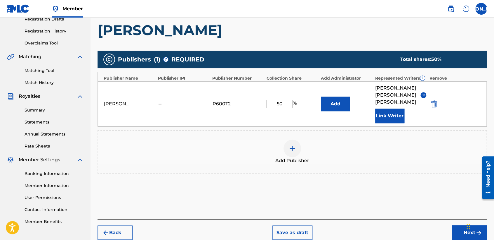
scroll to position [123, 0]
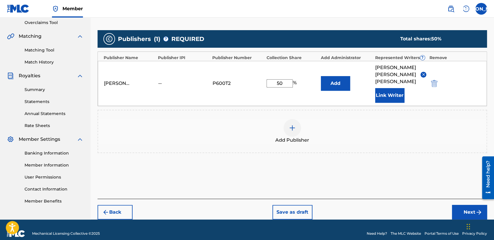
click at [459, 208] on button "Next" at bounding box center [469, 212] width 35 height 15
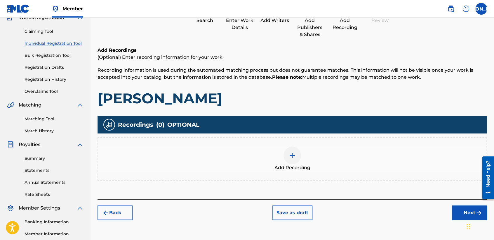
scroll to position [26, 0]
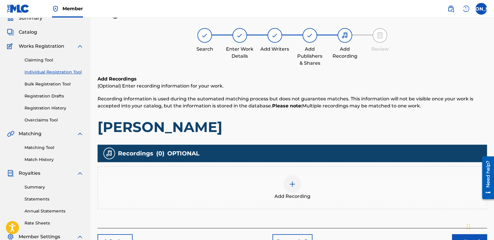
click at [279, 187] on div "Add Recording" at bounding box center [292, 187] width 389 height 25
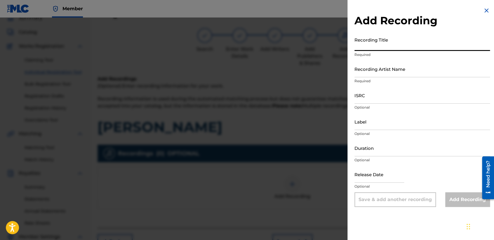
click at [390, 46] on input "Recording Title" at bounding box center [423, 42] width 136 height 17
paste input "[PERSON_NAME]"
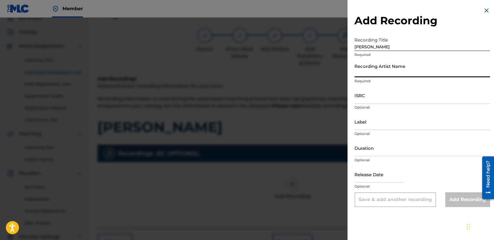
click at [389, 64] on input "Recording Artist Name" at bounding box center [423, 68] width 136 height 17
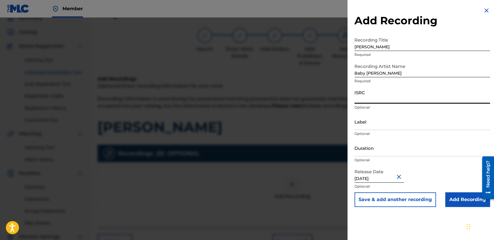
click at [388, 96] on input "ISRC" at bounding box center [423, 95] width 136 height 17
paste input "USHM82179924"
click at [383, 126] on input "Label" at bounding box center [423, 121] width 136 height 17
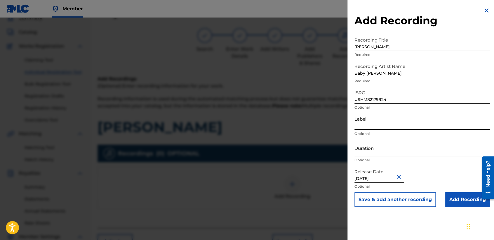
click at [366, 150] on input "Duration" at bounding box center [423, 147] width 136 height 17
click at [460, 197] on input "Add Recording" at bounding box center [468, 199] width 45 height 15
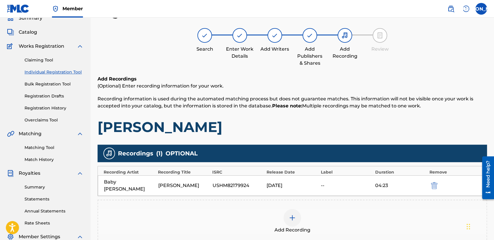
click at [320, 124] on h1 "[PERSON_NAME]" at bounding box center [293, 127] width 390 height 18
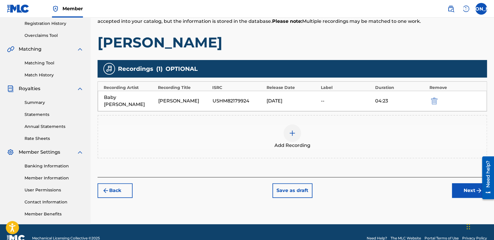
scroll to position [122, 0]
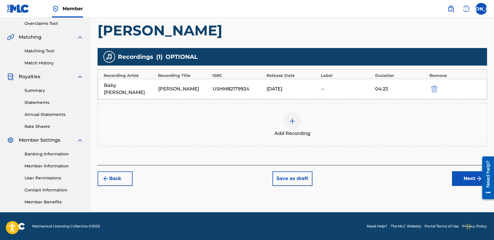
click at [458, 172] on button "Next" at bounding box center [469, 178] width 35 height 15
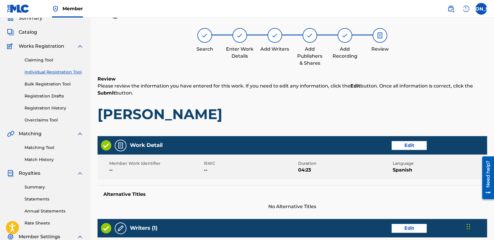
click at [353, 123] on div "Review Please review the information you have entered for this work. If you nee…" at bounding box center [293, 103] width 390 height 56
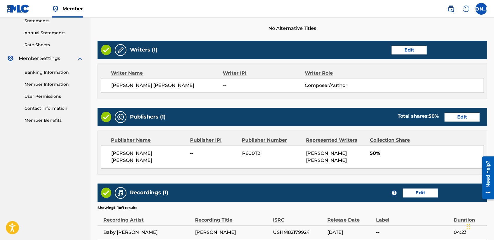
scroll to position [261, 0]
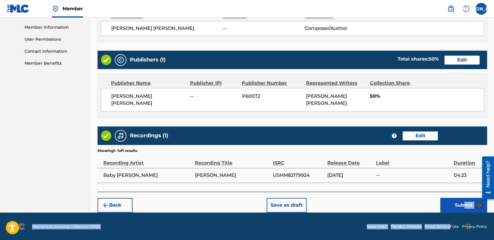
drag, startPoint x: 451, startPoint y: 216, endPoint x: 463, endPoint y: 197, distance: 22.1
click at [463, 198] on button "Submit" at bounding box center [464, 205] width 47 height 15
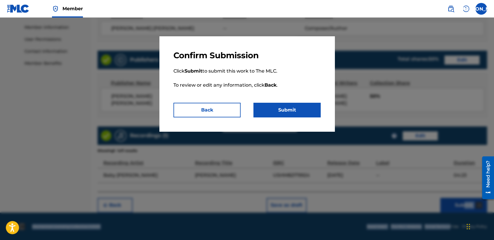
click at [289, 111] on button "Submit" at bounding box center [287, 110] width 67 height 15
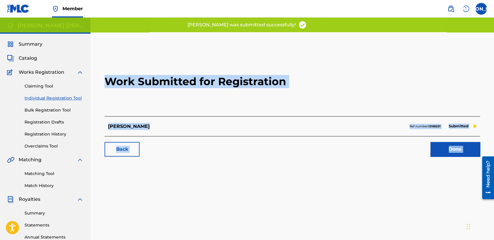
click at [213, 96] on h2 "Work Submitted for Registration" at bounding box center [293, 81] width 376 height 69
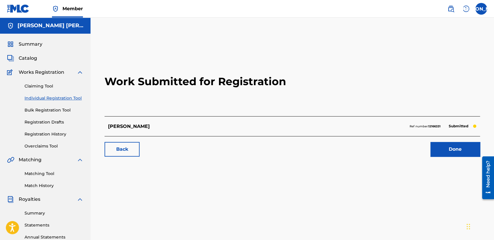
click at [74, 99] on link "Individual Registration Tool" at bounding box center [54, 98] width 59 height 6
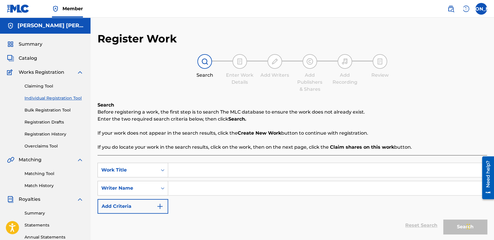
click at [183, 163] on input "Search Form" at bounding box center [327, 170] width 319 height 14
click at [191, 193] on input "Search Form" at bounding box center [327, 188] width 319 height 14
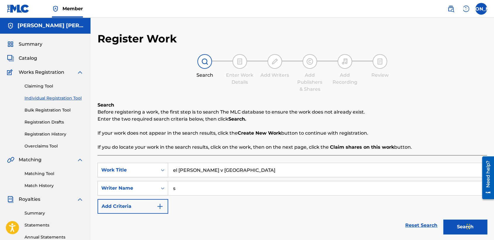
click at [444, 219] on button "Search" at bounding box center [466, 226] width 44 height 15
click at [243, 202] on div "SearchWithCriteria66e396d0-9ec7-455c-aafa-a49f56c400ac Work Title el [PERSON_NA…" at bounding box center [293, 187] width 390 height 51
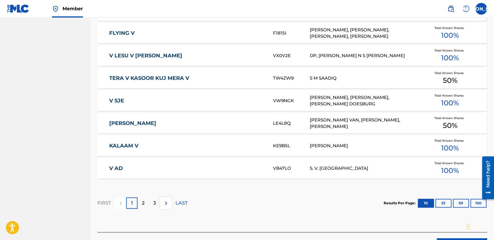
scroll to position [358, 0]
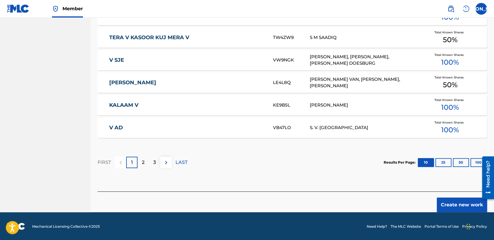
click at [464, 204] on button "Create new work" at bounding box center [462, 204] width 50 height 15
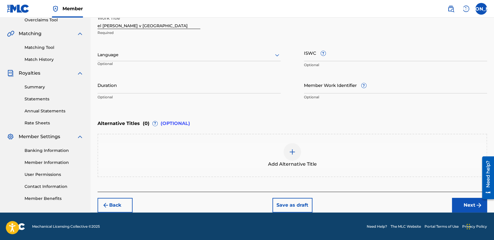
click at [171, 61] on div "Language Optional" at bounding box center [189, 57] width 183 height 26
click at [163, 58] on div at bounding box center [189, 54] width 183 height 7
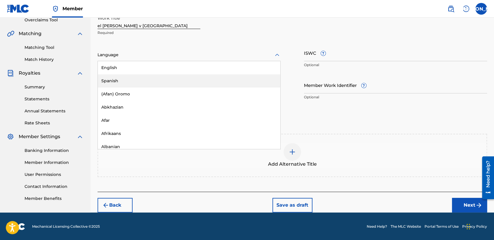
click at [141, 76] on div "Spanish" at bounding box center [189, 80] width 183 height 13
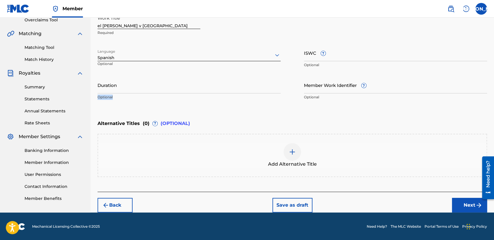
click at [141, 76] on div "Work Title el [PERSON_NAME] v mamalona Required Language Spanish Optional ISWC …" at bounding box center [293, 57] width 390 height 91
drag, startPoint x: 141, startPoint y: 76, endPoint x: 122, endPoint y: 87, distance: 22.5
click at [122, 87] on input "Duration" at bounding box center [189, 85] width 183 height 17
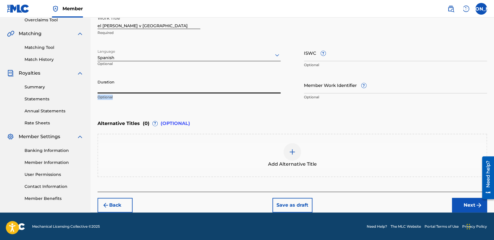
click at [177, 91] on input "Duration" at bounding box center [189, 85] width 183 height 17
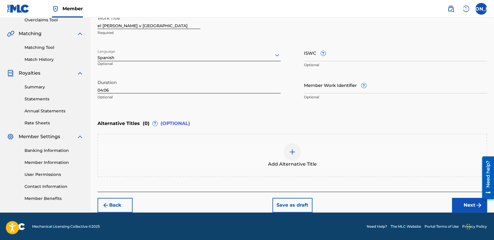
click at [463, 206] on button "Next" at bounding box center [469, 205] width 35 height 15
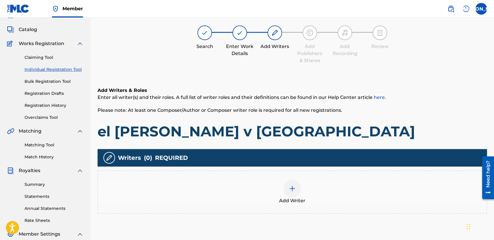
scroll to position [26, 0]
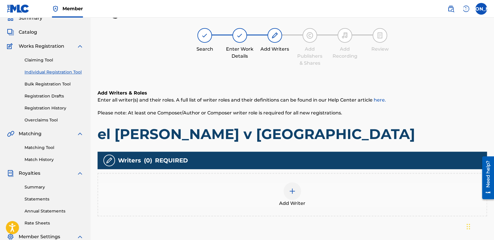
click at [302, 198] on div "Add Writer" at bounding box center [292, 194] width 389 height 25
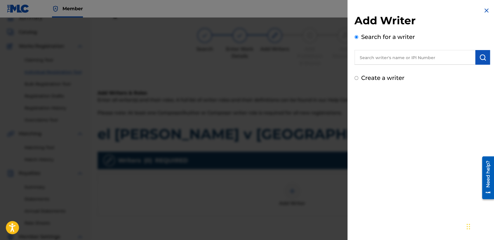
click at [359, 77] on div "Create a writer" at bounding box center [423, 77] width 136 height 9
click at [356, 80] on div "Create a writer" at bounding box center [423, 77] width 136 height 9
click at [356, 76] on input "Create a writer" at bounding box center [357, 78] width 4 height 4
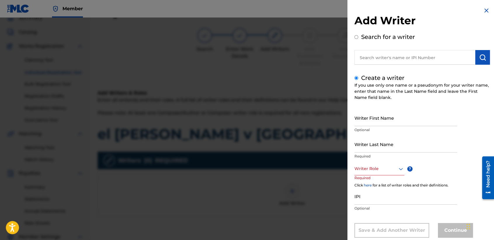
click at [367, 123] on input "Writer First Name" at bounding box center [406, 117] width 103 height 17
click at [371, 142] on input "Writer Last Name" at bounding box center [406, 144] width 103 height 17
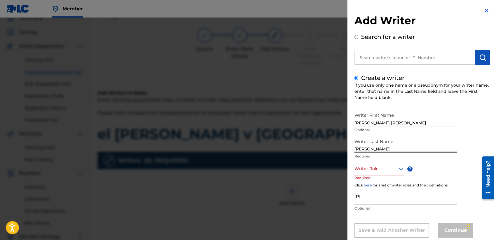
scroll to position [13, 0]
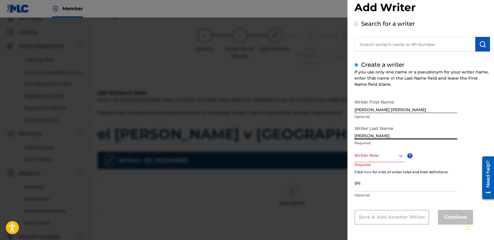
click at [374, 162] on div "Writer Role" at bounding box center [380, 155] width 50 height 13
click at [374, 171] on div "Composer/Author" at bounding box center [379, 168] width 49 height 13
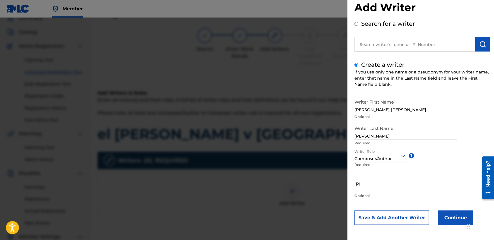
click at [441, 215] on button "Continue" at bounding box center [455, 217] width 35 height 15
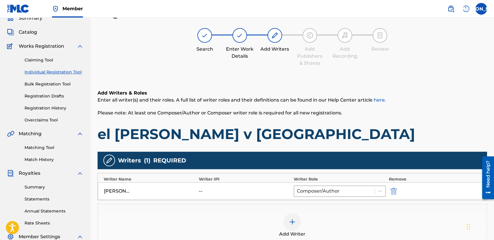
click at [327, 124] on div "Add Writers & Roles Enter all writer(s) and their roles. A full list of writer …" at bounding box center [293, 115] width 390 height 53
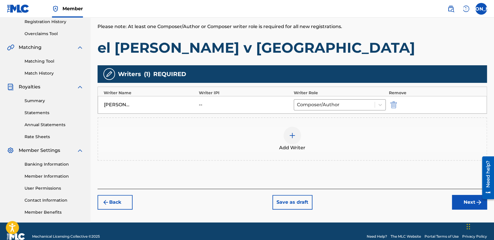
scroll to position [122, 0]
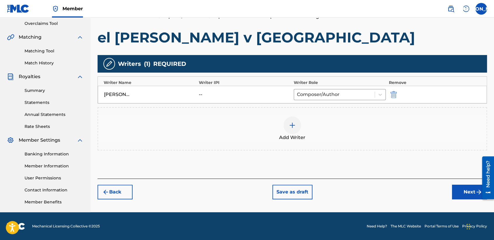
click at [456, 192] on button "Next" at bounding box center [469, 191] width 35 height 15
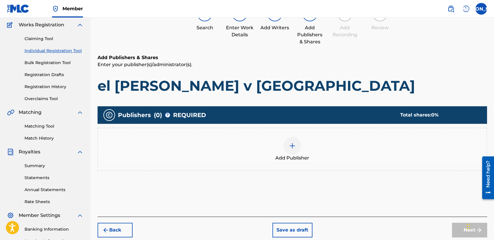
scroll to position [26, 0]
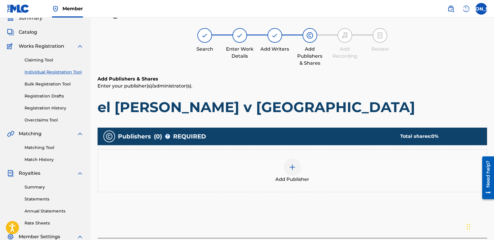
click at [287, 181] on span "Add Publisher" at bounding box center [293, 179] width 34 height 7
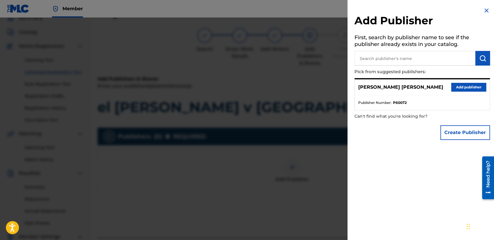
click at [466, 90] on button "Add publisher" at bounding box center [469, 87] width 35 height 9
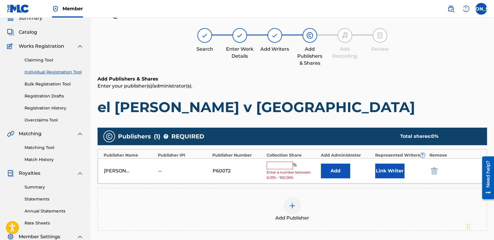
click at [281, 168] on input "text" at bounding box center [280, 165] width 26 height 8
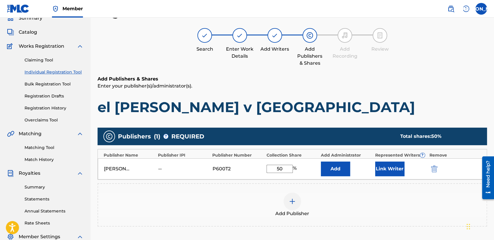
click at [386, 170] on button "Link Writer" at bounding box center [390, 168] width 29 height 15
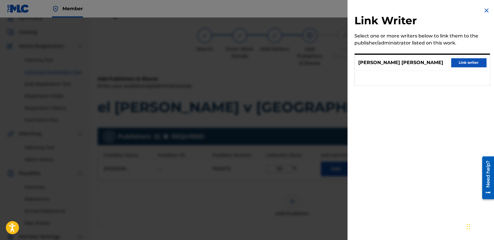
click at [464, 65] on button "Link writer" at bounding box center [469, 62] width 35 height 9
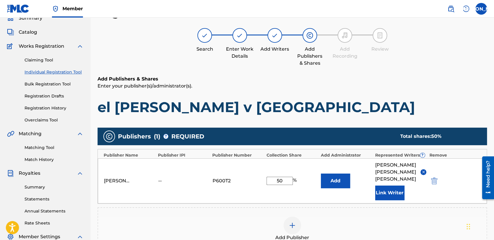
click at [344, 86] on p "Enter your publisher(s)/administrator(s)." at bounding box center [293, 85] width 390 height 7
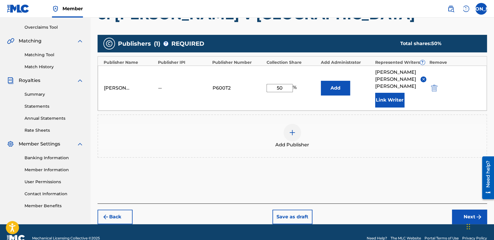
scroll to position [123, 0]
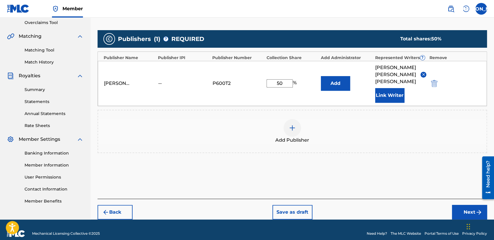
click at [458, 205] on button "Next" at bounding box center [469, 212] width 35 height 15
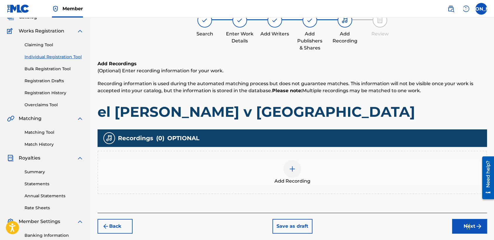
scroll to position [26, 0]
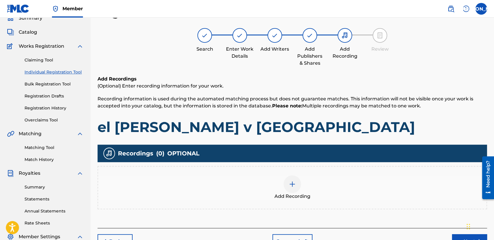
click at [291, 186] on img at bounding box center [292, 183] width 7 height 7
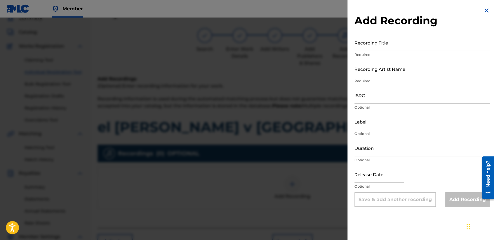
click at [387, 46] on input "Recording Title" at bounding box center [423, 42] width 136 height 17
paste input "USHM82179924"
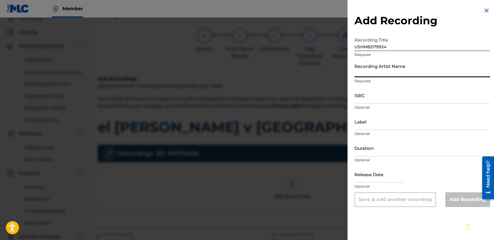
click at [402, 72] on input "Recording Artist Name" at bounding box center [423, 68] width 136 height 17
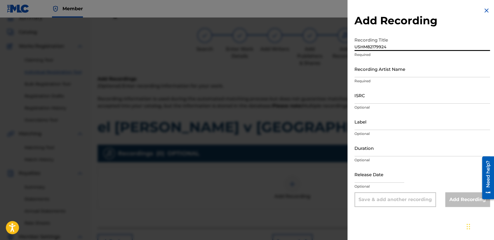
drag, startPoint x: 402, startPoint y: 43, endPoint x: 325, endPoint y: 60, distance: 78.6
click at [325, 60] on div "Add Recording Recording Title USHM82179924 Required Recording Artist Name Requi…" at bounding box center [247, 129] width 494 height 222
paste input "El [PERSON_NAME] v [GEOGRAPHIC_DATA]"
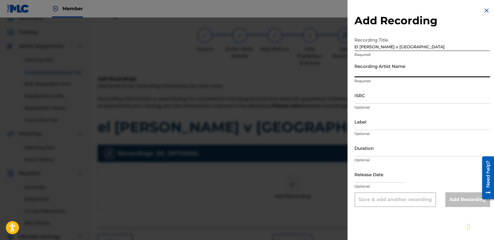
click at [380, 69] on input "Recording Artist Name" at bounding box center [423, 68] width 136 height 17
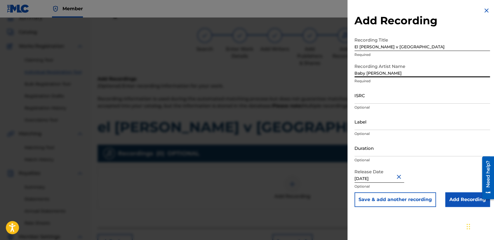
click at [376, 99] on input "ISRC" at bounding box center [423, 95] width 136 height 17
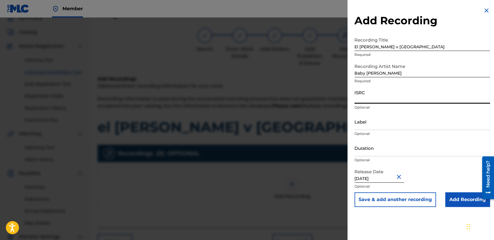
paste input "USHM82179919"
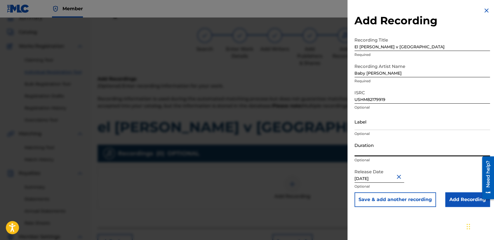
click at [387, 147] on input "Duration" at bounding box center [423, 147] width 136 height 17
click at [447, 198] on input "Add Recording" at bounding box center [468, 199] width 45 height 15
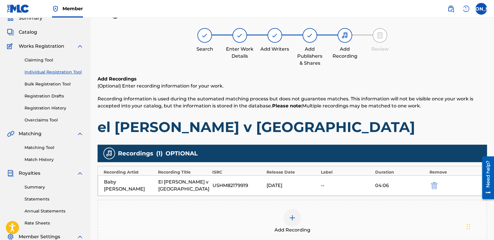
click at [401, 131] on h1 "el [PERSON_NAME] v [GEOGRAPHIC_DATA]" at bounding box center [293, 127] width 390 height 18
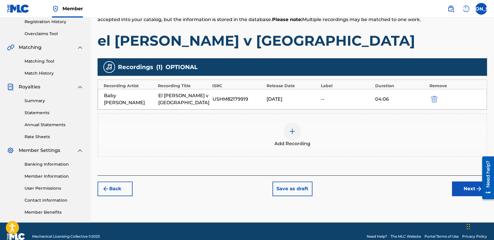
scroll to position [122, 0]
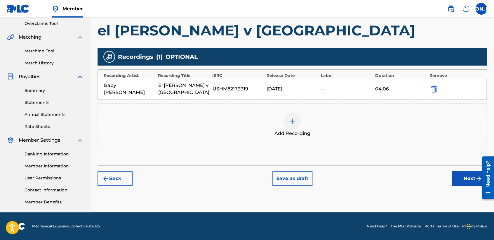
click at [456, 171] on button "Next" at bounding box center [469, 178] width 35 height 15
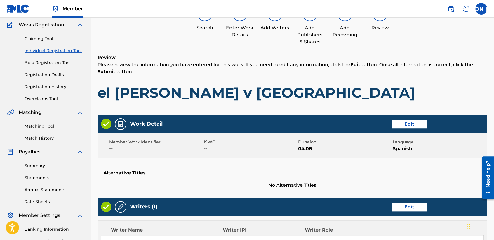
scroll to position [26, 0]
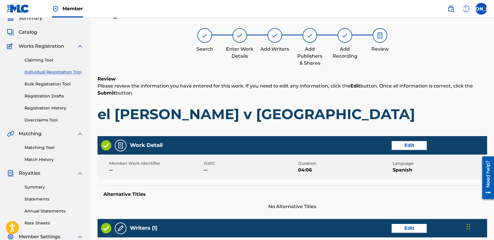
click at [327, 101] on div "Review Please review the information you have entered for this work. If you nee…" at bounding box center [293, 103] width 390 height 56
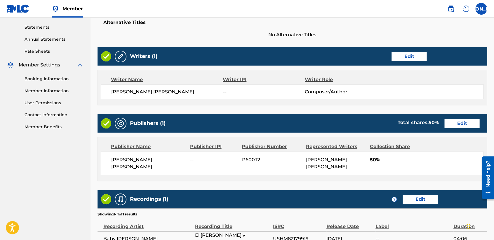
scroll to position [261, 0]
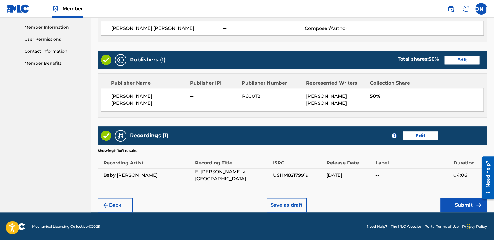
click at [456, 215] on footer "Mechanical Licensing Collective © 2025 Need Help? The MLC Website Portal Terms …" at bounding box center [247, 226] width 494 height 28
click at [457, 208] on button "Submit" at bounding box center [464, 205] width 47 height 15
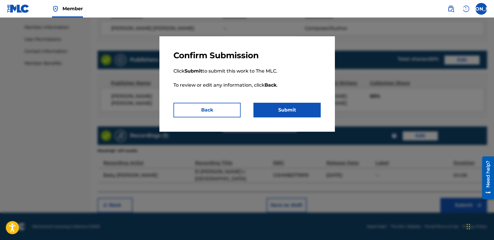
click at [298, 106] on button "Submit" at bounding box center [287, 110] width 67 height 15
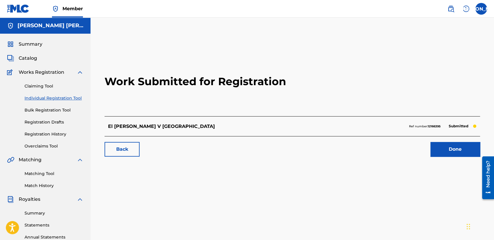
click at [73, 101] on div "Claiming Tool Individual Registration Tool Bulk Registration Tool Registration …" at bounding box center [45, 112] width 77 height 73
click at [74, 100] on link "Individual Registration Tool" at bounding box center [54, 98] width 59 height 6
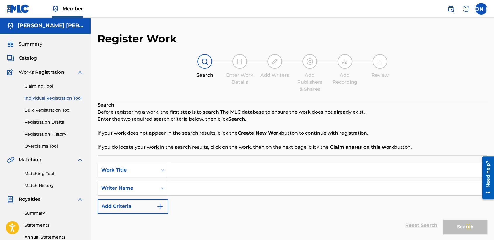
click at [179, 170] on input "Search Form" at bounding box center [327, 170] width 319 height 14
click at [179, 170] on input "sin markas v3" at bounding box center [327, 170] width 319 height 14
drag, startPoint x: 207, startPoint y: 172, endPoint x: 96, endPoint y: 164, distance: 111.1
click at [96, 164] on div "Register Work Search Enter Work Details Add Writers Add Publishers & Shares Add…" at bounding box center [293, 183] width 404 height 302
paste input "Sin Markas V3"
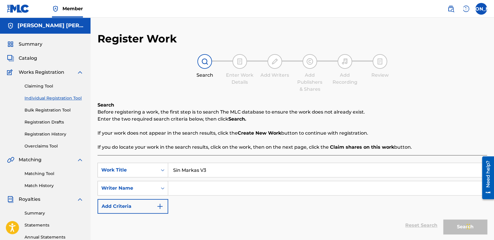
click at [200, 184] on input "Search Form" at bounding box center [327, 188] width 319 height 14
click at [444, 219] on button "Search" at bounding box center [466, 226] width 44 height 15
click at [293, 228] on div "Reset Search Search" at bounding box center [293, 224] width 390 height 23
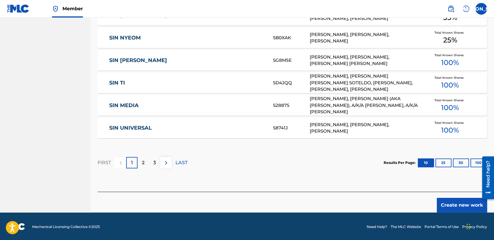
scroll to position [358, 0]
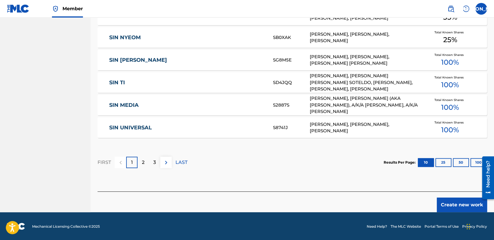
click at [442, 205] on button "Create new work" at bounding box center [462, 204] width 50 height 15
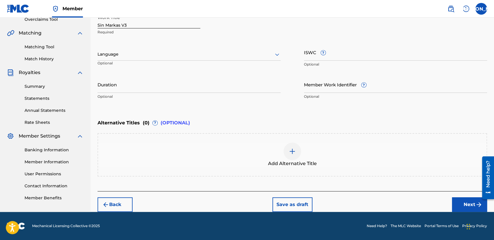
scroll to position [126, 0]
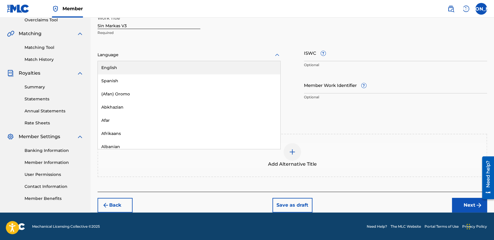
click at [183, 57] on div at bounding box center [189, 54] width 183 height 7
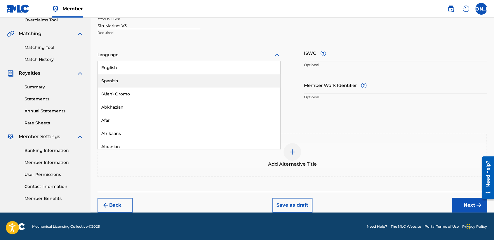
click at [138, 81] on div "Spanish" at bounding box center [189, 80] width 183 height 13
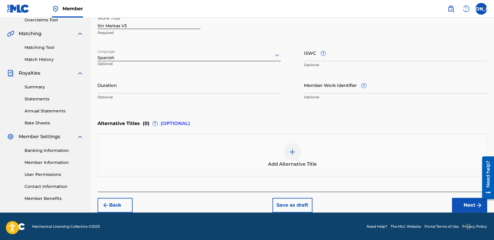
click at [138, 81] on input "Duration" at bounding box center [189, 85] width 183 height 17
click at [465, 206] on button "Next" at bounding box center [469, 205] width 35 height 15
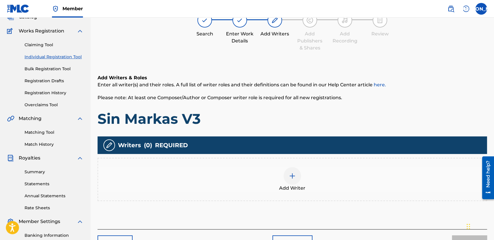
scroll to position [26, 0]
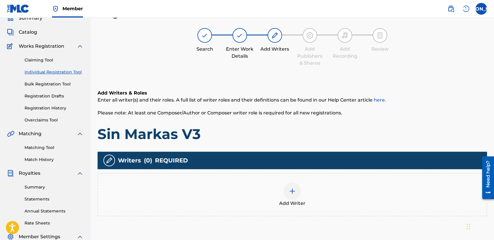
click at [292, 174] on div "Add Writer" at bounding box center [293, 194] width 390 height 43
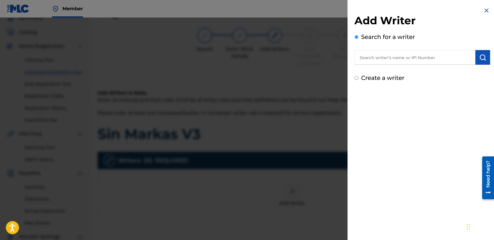
click at [357, 79] on input "Create a writer" at bounding box center [357, 78] width 4 height 4
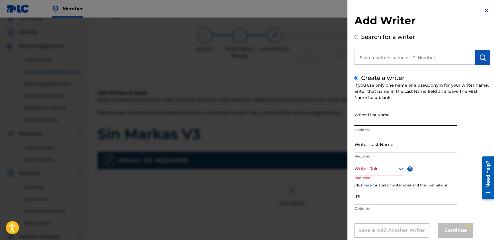
click at [369, 115] on input "Writer First Name" at bounding box center [406, 117] width 103 height 17
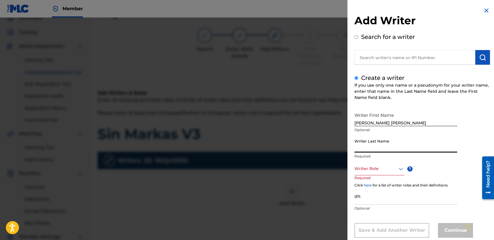
click at [371, 148] on input "Writer Last Name" at bounding box center [406, 144] width 103 height 17
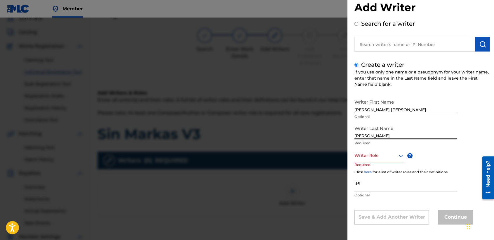
click at [376, 162] on div "Writer Role" at bounding box center [380, 155] width 50 height 13
click at [376, 167] on div "Composer/Author" at bounding box center [379, 168] width 49 height 13
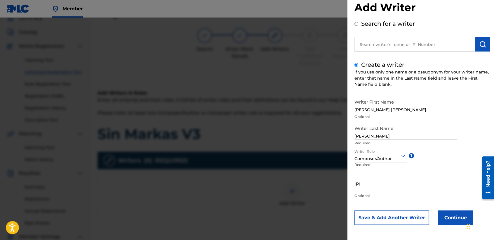
click at [454, 221] on button "Continue" at bounding box center [455, 217] width 35 height 15
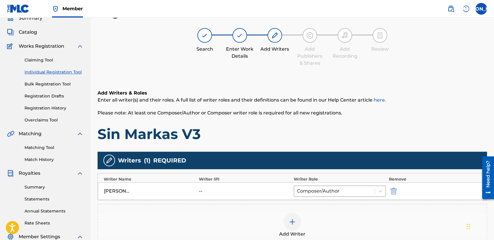
click at [330, 118] on div "Add Writers & Roles Enter all writer(s) and their roles. A full list of writer …" at bounding box center [293, 115] width 390 height 53
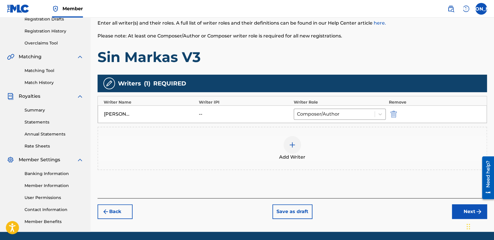
scroll to position [122, 0]
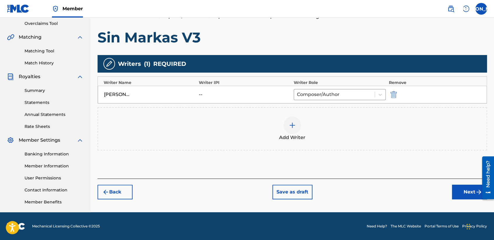
click at [463, 189] on button "Next" at bounding box center [469, 191] width 35 height 15
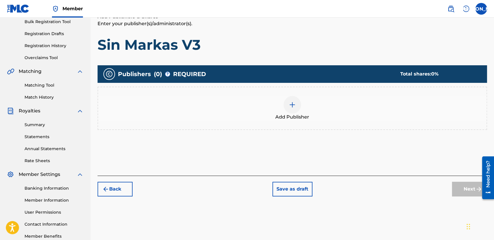
scroll to position [26, 0]
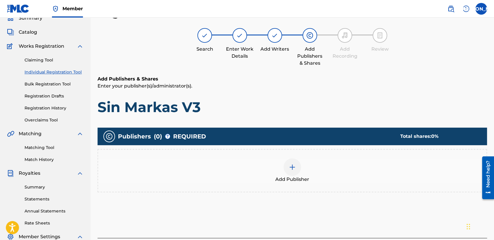
click at [351, 93] on div "Add Publishers & Shares Enter your publisher(s)/administrator(s). Sin Markas V3" at bounding box center [293, 95] width 390 height 40
click at [285, 174] on div "Add Publisher" at bounding box center [292, 170] width 389 height 25
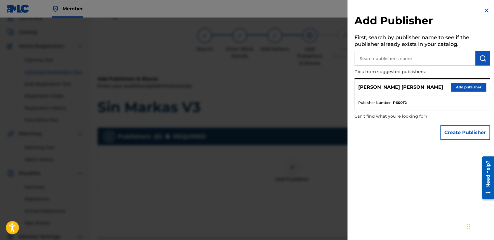
click at [477, 91] on div "[PERSON_NAME] [PERSON_NAME] Add publisher" at bounding box center [422, 87] width 135 height 16
click at [473, 87] on button "Add publisher" at bounding box center [469, 87] width 35 height 9
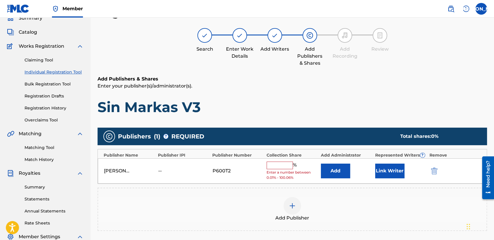
click at [283, 167] on input "text" at bounding box center [280, 165] width 26 height 8
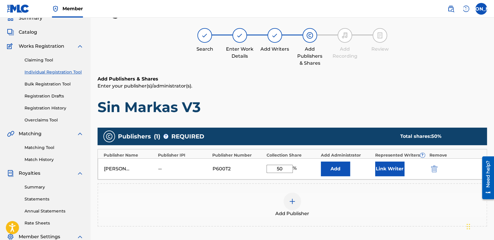
click at [383, 168] on button "Link Writer" at bounding box center [390, 168] width 29 height 15
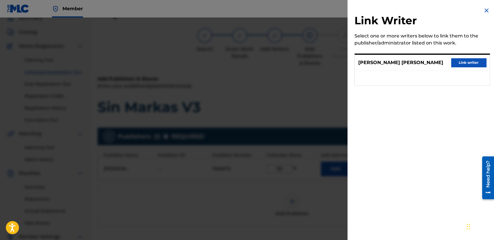
click at [469, 58] on button "Link writer" at bounding box center [469, 62] width 35 height 9
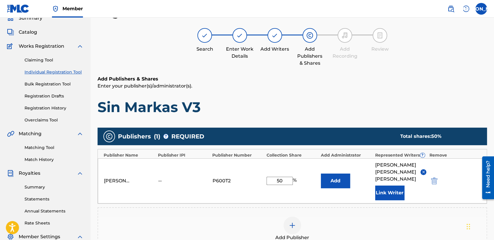
click at [381, 86] on p "Enter your publisher(s)/administrator(s)." at bounding box center [293, 85] width 390 height 7
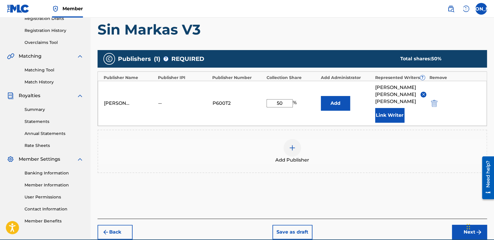
scroll to position [123, 0]
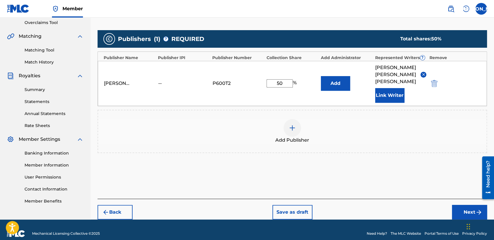
click at [469, 205] on button "Next" at bounding box center [469, 212] width 35 height 15
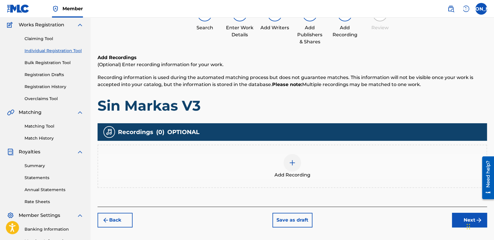
scroll to position [26, 0]
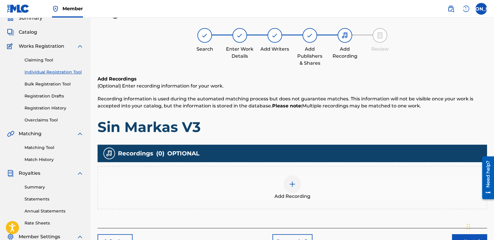
click at [300, 190] on div "Add Recording" at bounding box center [292, 187] width 389 height 25
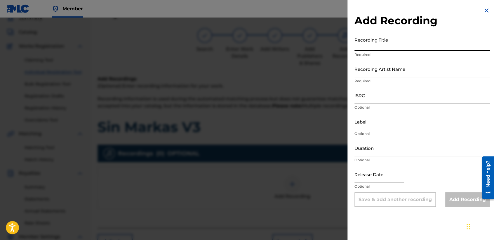
click at [398, 41] on input "Recording Title" at bounding box center [423, 42] width 136 height 17
paste input "Sin Markas V3"
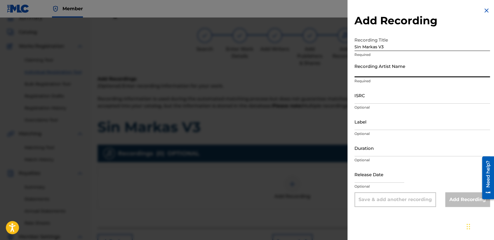
click at [388, 66] on input "Recording Artist Name" at bounding box center [423, 68] width 136 height 17
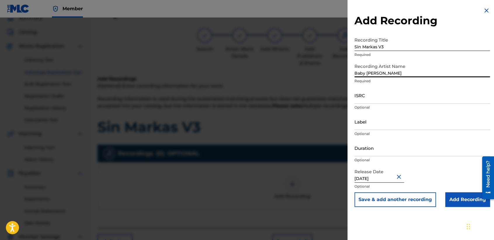
click at [381, 95] on input "ISRC" at bounding box center [423, 95] width 136 height 17
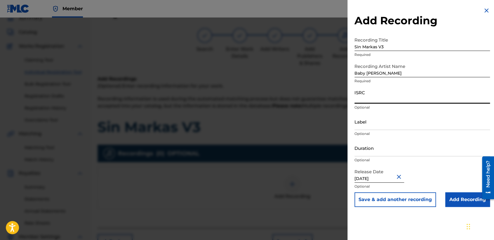
click at [395, 95] on input "ISRC" at bounding box center [423, 95] width 136 height 17
paste input "USHM82179931"
click at [393, 146] on input "Duration" at bounding box center [423, 147] width 136 height 17
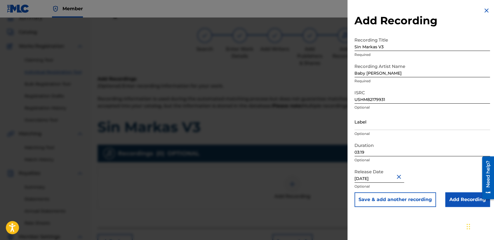
click at [458, 203] on input "Add Recording" at bounding box center [468, 199] width 45 height 15
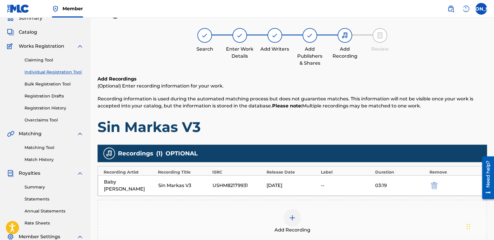
click at [383, 110] on div "Add Recordings (Optional) Enter recording information for your work. Recording …" at bounding box center [293, 105] width 390 height 60
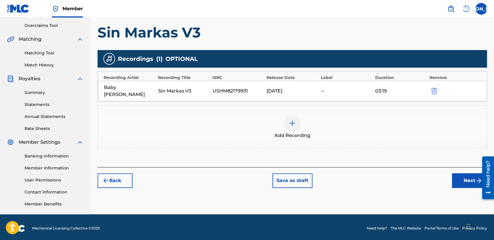
scroll to position [122, 0]
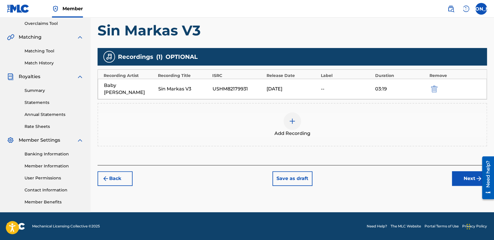
click at [466, 171] on button "Next" at bounding box center [469, 178] width 35 height 15
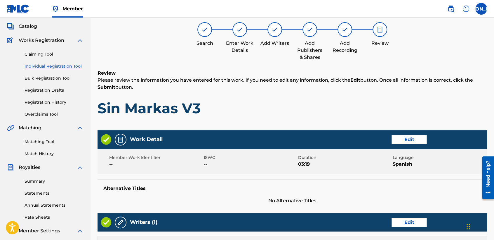
scroll to position [26, 0]
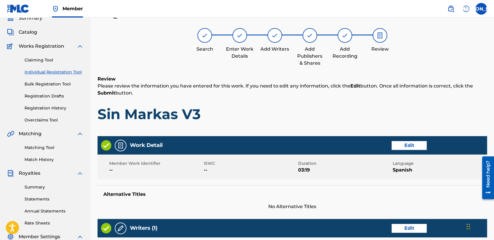
click at [358, 102] on div "Review Please review the information you have entered for this work. If you nee…" at bounding box center [293, 103] width 390 height 56
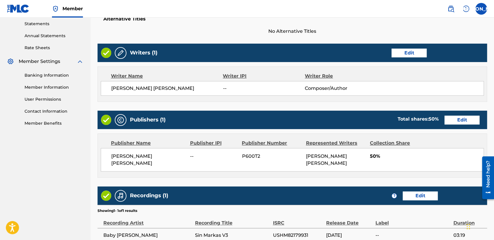
scroll to position [261, 0]
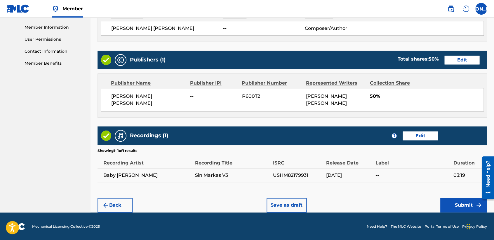
click at [443, 208] on button "Submit" at bounding box center [464, 205] width 47 height 15
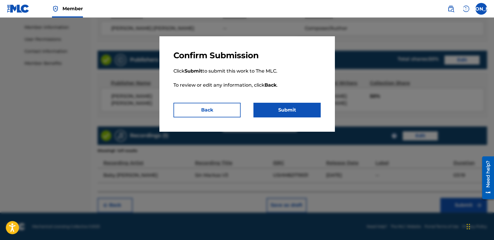
click at [276, 110] on button "Submit" at bounding box center [287, 110] width 67 height 15
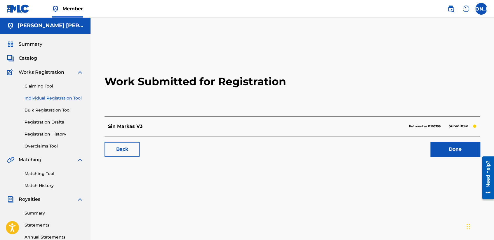
click at [78, 98] on link "Individual Registration Tool" at bounding box center [54, 98] width 59 height 6
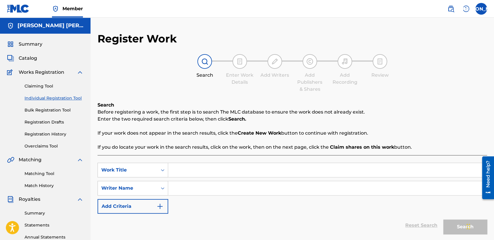
click at [181, 171] on input "Search Form" at bounding box center [327, 170] width 319 height 14
paste input "El Ninote"
click at [199, 191] on input "Search Form" at bounding box center [327, 188] width 319 height 14
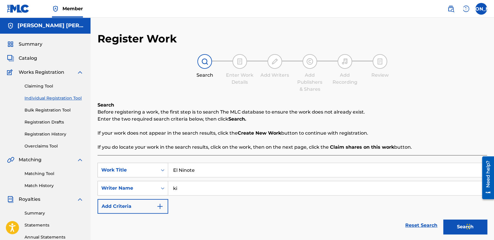
click at [444, 219] on button "Search" at bounding box center [466, 226] width 44 height 15
click at [258, 231] on div "Reset Search Search" at bounding box center [293, 224] width 390 height 23
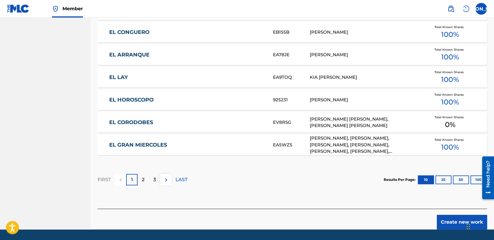
scroll to position [358, 0]
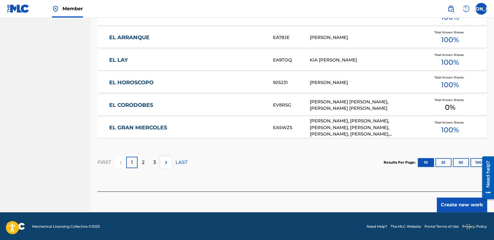
click at [458, 207] on button "Create new work" at bounding box center [462, 204] width 50 height 15
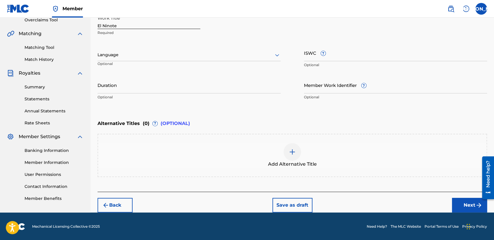
click at [236, 54] on div at bounding box center [189, 54] width 183 height 7
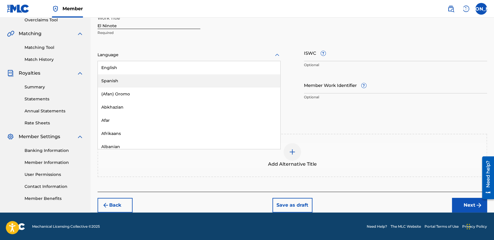
click at [185, 78] on div "Spanish" at bounding box center [189, 80] width 183 height 13
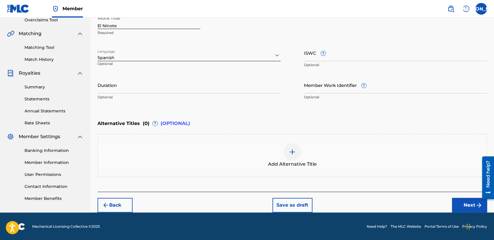
click at [151, 84] on input "Duration" at bounding box center [189, 85] width 183 height 17
click at [461, 207] on button "Next" at bounding box center [469, 205] width 35 height 15
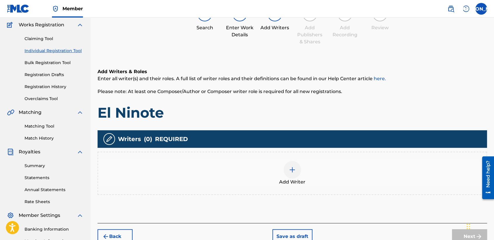
scroll to position [26, 0]
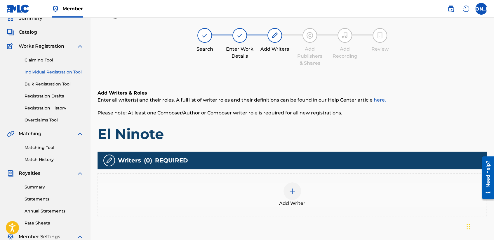
click at [293, 203] on span "Add Writer" at bounding box center [292, 203] width 26 height 7
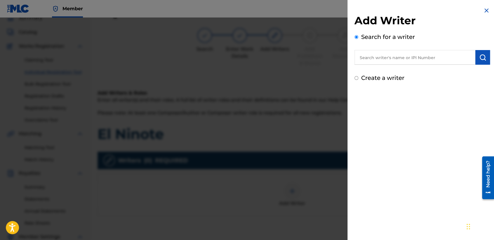
click at [357, 77] on input "Create a writer" at bounding box center [357, 78] width 4 height 4
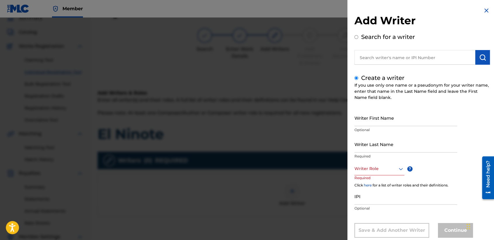
click at [371, 114] on input "Writer First Name" at bounding box center [406, 117] width 103 height 17
click at [365, 138] on input "Writer Last Name" at bounding box center [406, 144] width 103 height 17
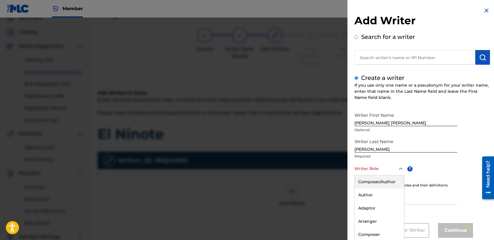
scroll to position [13, 0]
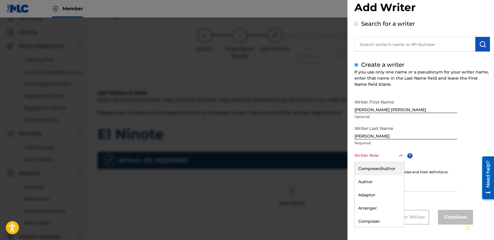
click at [372, 162] on div "8 results available. Use Up and Down to choose options, press Enter to select t…" at bounding box center [380, 155] width 50 height 13
click at [372, 163] on div "Composer/Author" at bounding box center [379, 168] width 49 height 13
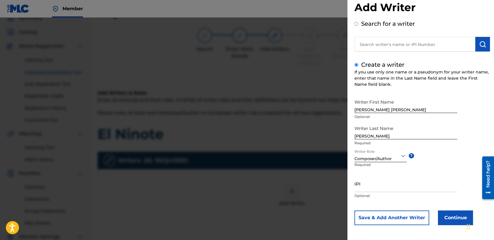
click at [441, 216] on button "Continue" at bounding box center [455, 217] width 35 height 15
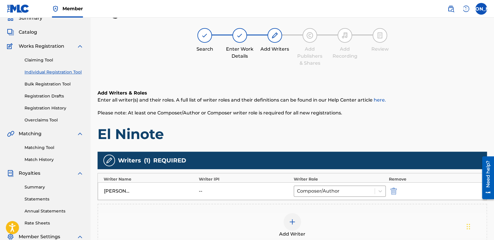
click at [348, 113] on p "Please note: At least one Composer/Author or Composer writer role is required f…" at bounding box center [293, 112] width 390 height 7
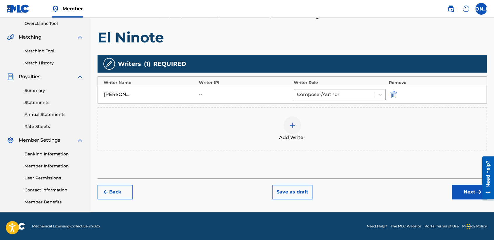
click at [468, 190] on button "Next" at bounding box center [469, 191] width 35 height 15
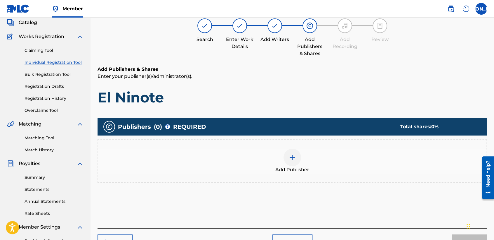
scroll to position [26, 0]
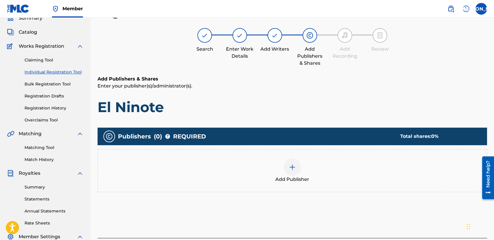
click at [306, 176] on span "Add Publisher" at bounding box center [293, 179] width 34 height 7
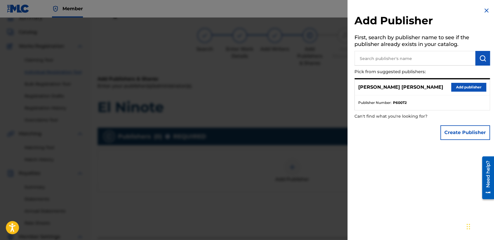
click at [460, 85] on button "Add publisher" at bounding box center [469, 87] width 35 height 9
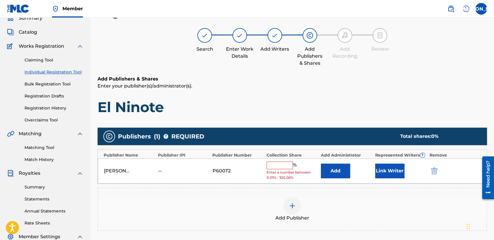
click at [281, 161] on input "text" at bounding box center [280, 165] width 26 height 8
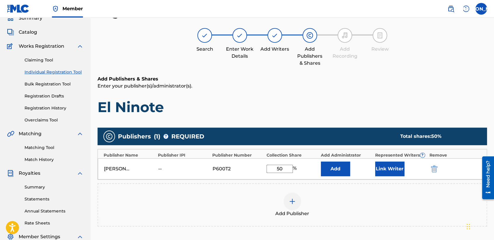
click at [382, 166] on button "Link Writer" at bounding box center [390, 168] width 29 height 15
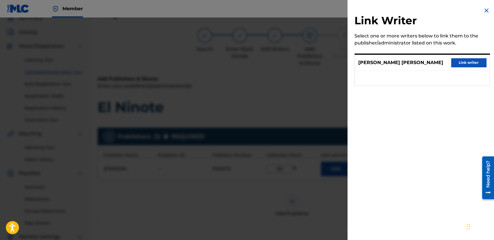
click at [455, 63] on button "Link writer" at bounding box center [469, 62] width 35 height 9
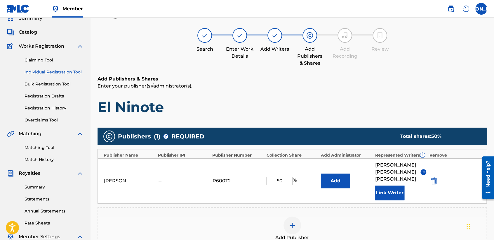
click at [392, 80] on h6 "Add Publishers & Shares" at bounding box center [293, 78] width 390 height 7
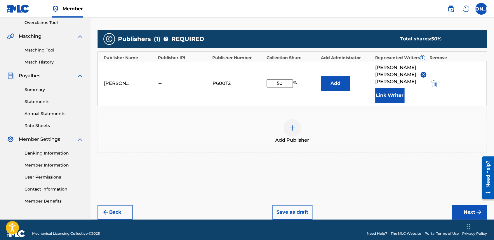
click at [469, 205] on button "Next" at bounding box center [469, 212] width 35 height 15
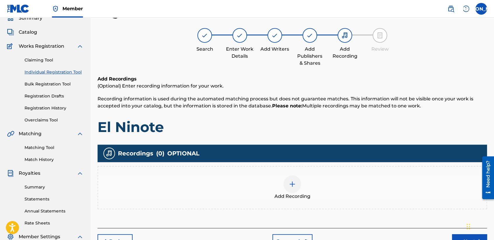
click at [270, 187] on div "Add Recording" at bounding box center [292, 187] width 389 height 25
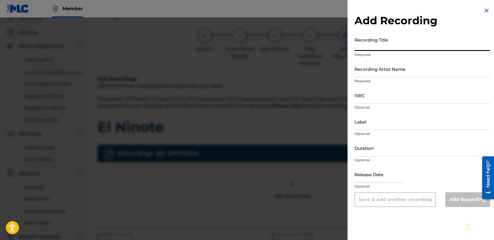
click at [401, 46] on input "Recording Title" at bounding box center [423, 42] width 136 height 17
paste input "El Ninote"
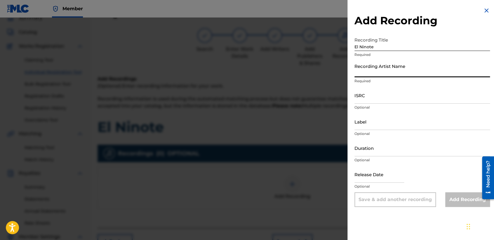
click at [395, 67] on input "Recording Artist Name" at bounding box center [423, 68] width 136 height 17
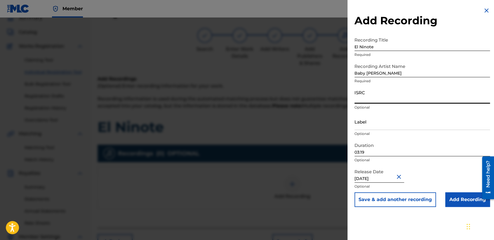
click at [369, 95] on input "ISRC" at bounding box center [423, 95] width 136 height 17
paste input "USHM82179916"
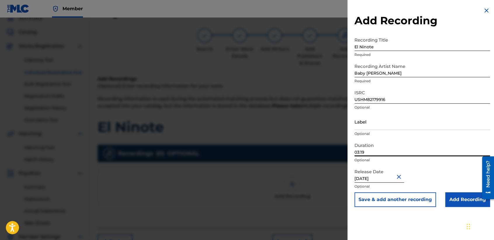
click at [365, 153] on input "03:19" at bounding box center [423, 147] width 136 height 17
click at [451, 204] on input "Add Recording" at bounding box center [468, 199] width 45 height 15
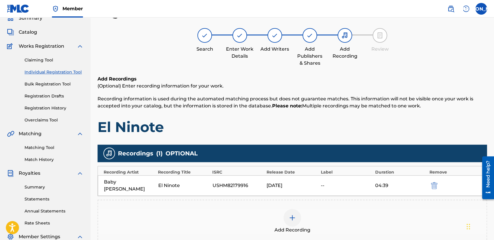
click at [352, 125] on h1 "El Ninote" at bounding box center [293, 127] width 390 height 18
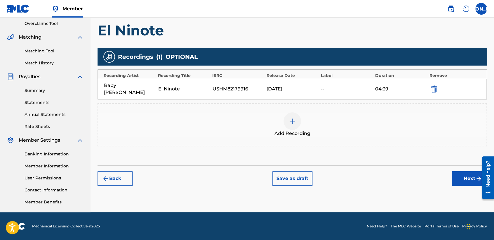
click at [463, 171] on button "Next" at bounding box center [469, 178] width 35 height 15
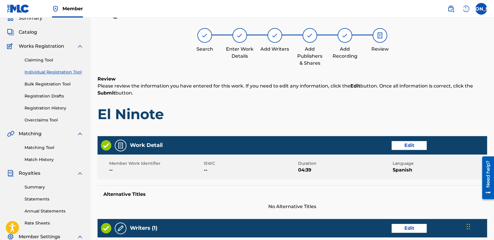
click at [349, 117] on h1 "El Ninote" at bounding box center [293, 114] width 390 height 18
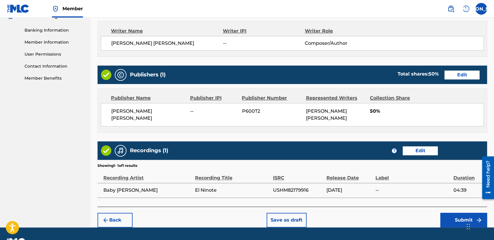
scroll to position [247, 0]
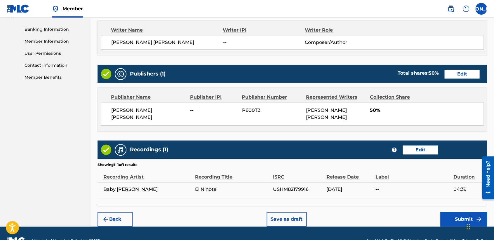
click at [445, 220] on button "Submit" at bounding box center [464, 219] width 47 height 15
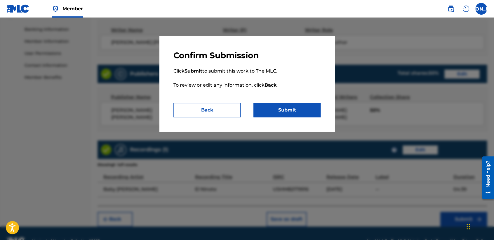
click at [302, 109] on button "Submit" at bounding box center [287, 110] width 67 height 15
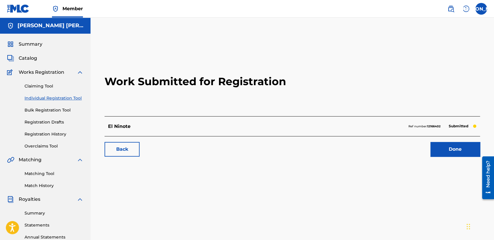
click at [53, 125] on link "Registration Drafts" at bounding box center [54, 122] width 59 height 6
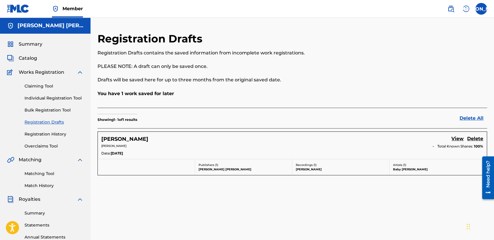
click at [57, 139] on div "Claiming Tool Individual Registration Tool Bulk Registration Tool Registration …" at bounding box center [45, 112] width 77 height 73
click at [58, 136] on link "Registration History" at bounding box center [54, 134] width 59 height 6
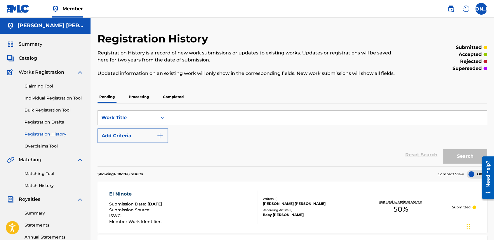
click at [33, 41] on span "Summary" at bounding box center [31, 44] width 24 height 7
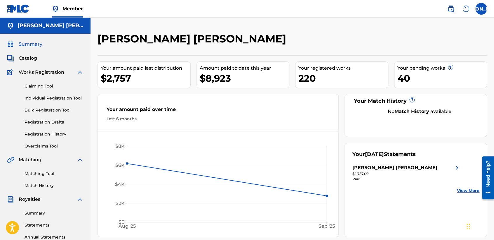
click at [275, 144] on icon "Aug '[DATE] $0 $2K $4K $6K $8K" at bounding box center [218, 185] width 241 height 96
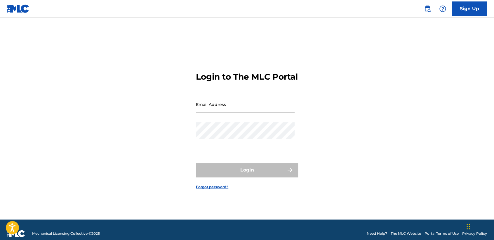
type input "[EMAIL_ADDRESS][DOMAIN_NAME]"
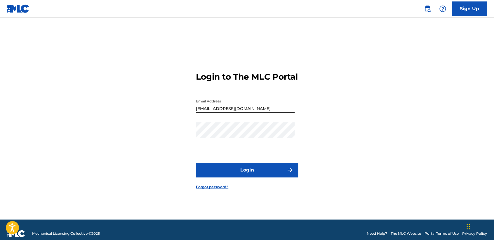
click at [258, 176] on button "Login" at bounding box center [247, 169] width 102 height 15
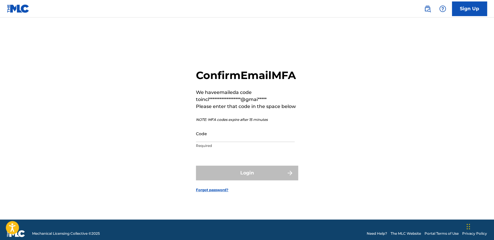
click at [248, 151] on div "Code Required" at bounding box center [245, 138] width 99 height 26
click at [251, 142] on input "Code" at bounding box center [245, 133] width 99 height 17
paste input "409230"
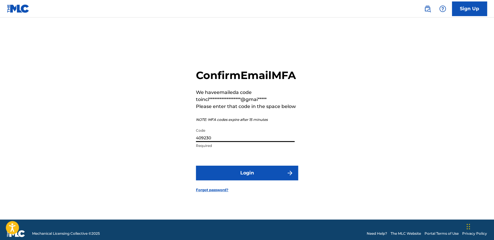
type input "409230"
click at [259, 174] on button "Login" at bounding box center [247, 172] width 102 height 15
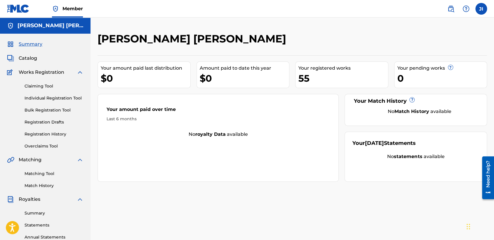
click at [57, 134] on link "Registration History" at bounding box center [54, 134] width 59 height 6
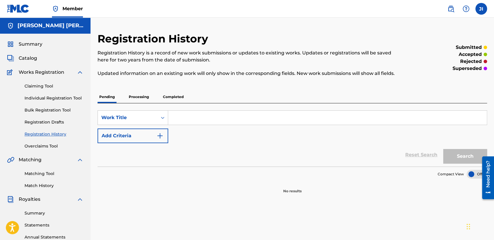
click at [134, 101] on p "Processing" at bounding box center [139, 97] width 24 height 12
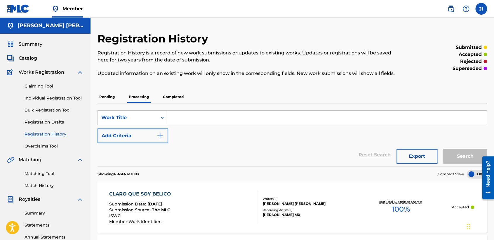
click at [182, 98] on p "Completed" at bounding box center [173, 97] width 24 height 12
